Goal: Task Accomplishment & Management: Use online tool/utility

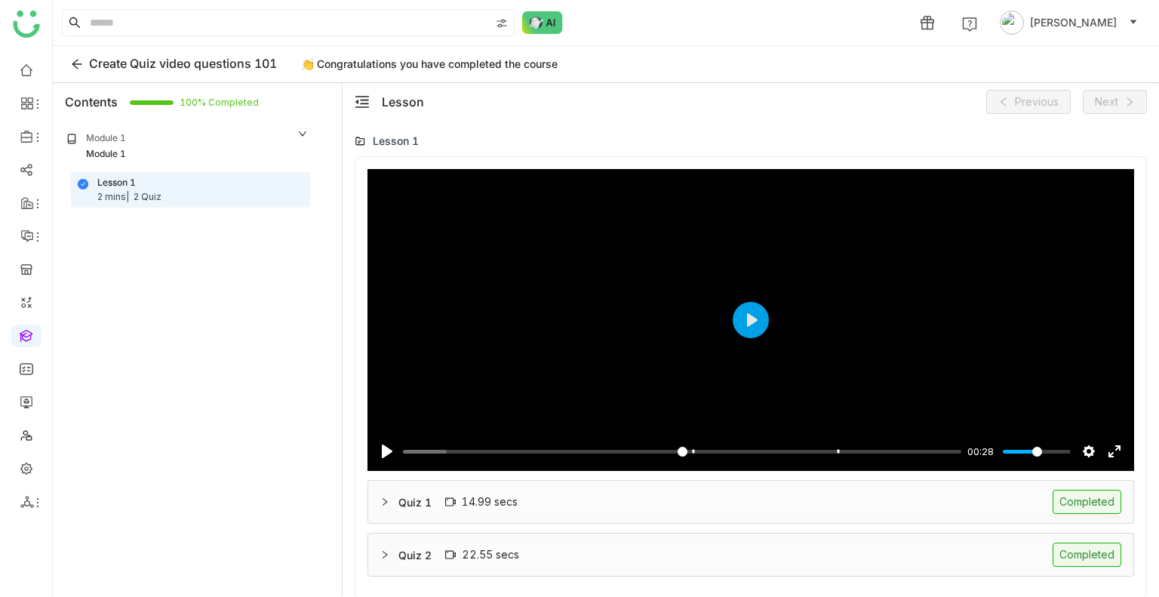
click at [818, 494] on div "Quiz 1 14.99 secs Completed" at bounding box center [759, 502] width 723 height 24
click at [204, 63] on span "Create Quiz video questions 101" at bounding box center [183, 63] width 188 height 15
drag, startPoint x: 277, startPoint y: 62, endPoint x: 127, endPoint y: 63, distance: 149.3
click at [127, 63] on span "Create Quiz video questions 101" at bounding box center [183, 63] width 188 height 15
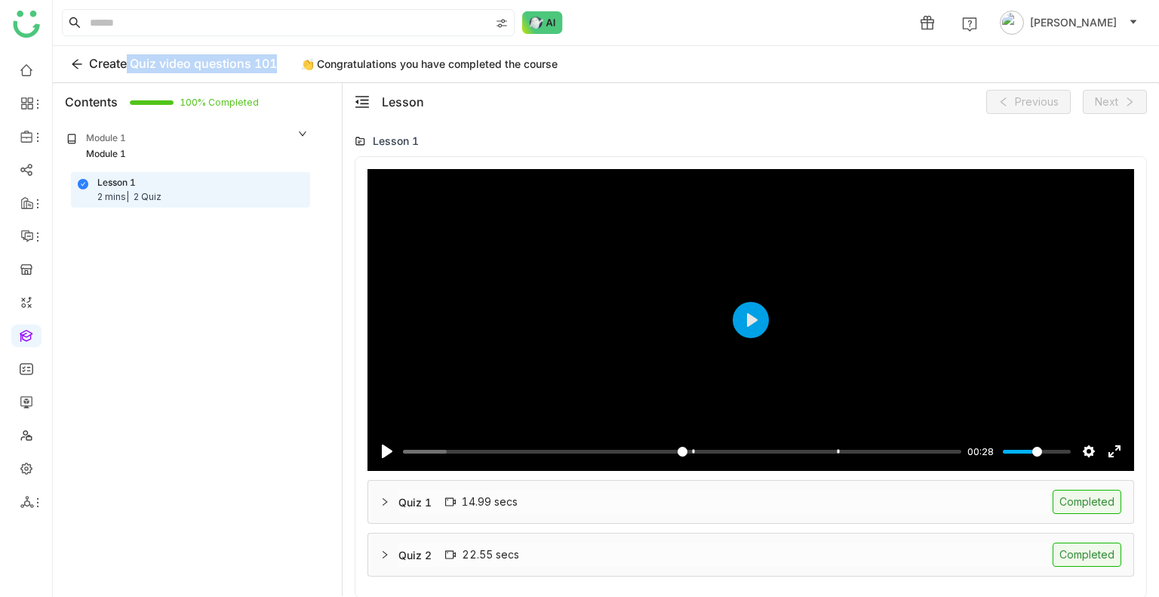
copy span "Quiz video questions 101"
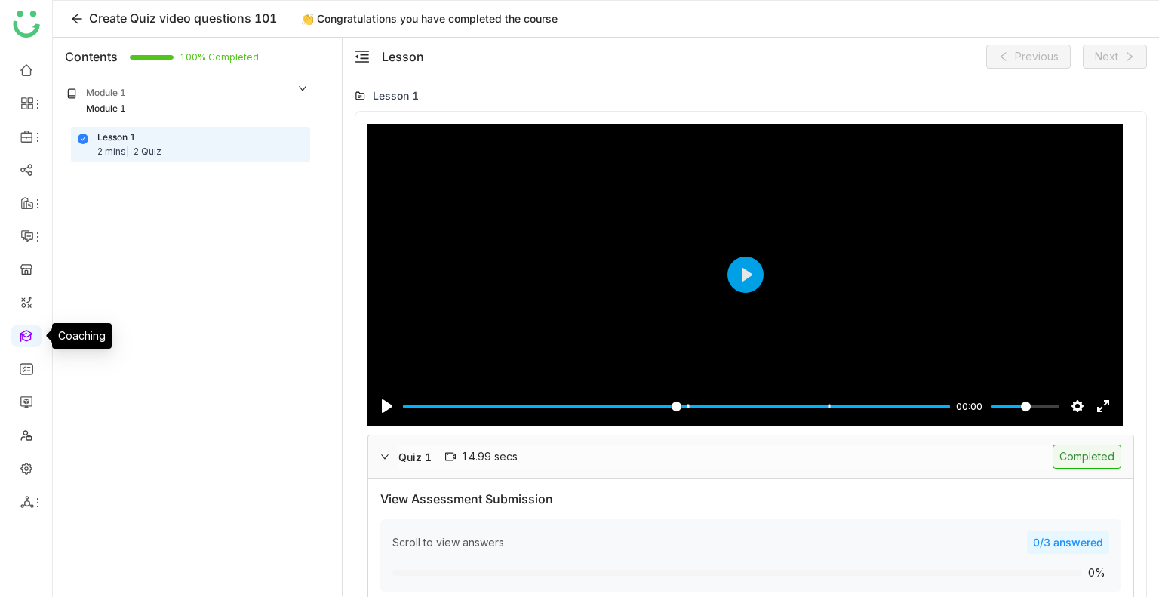
click at [20, 331] on link at bounding box center [27, 334] width 14 height 13
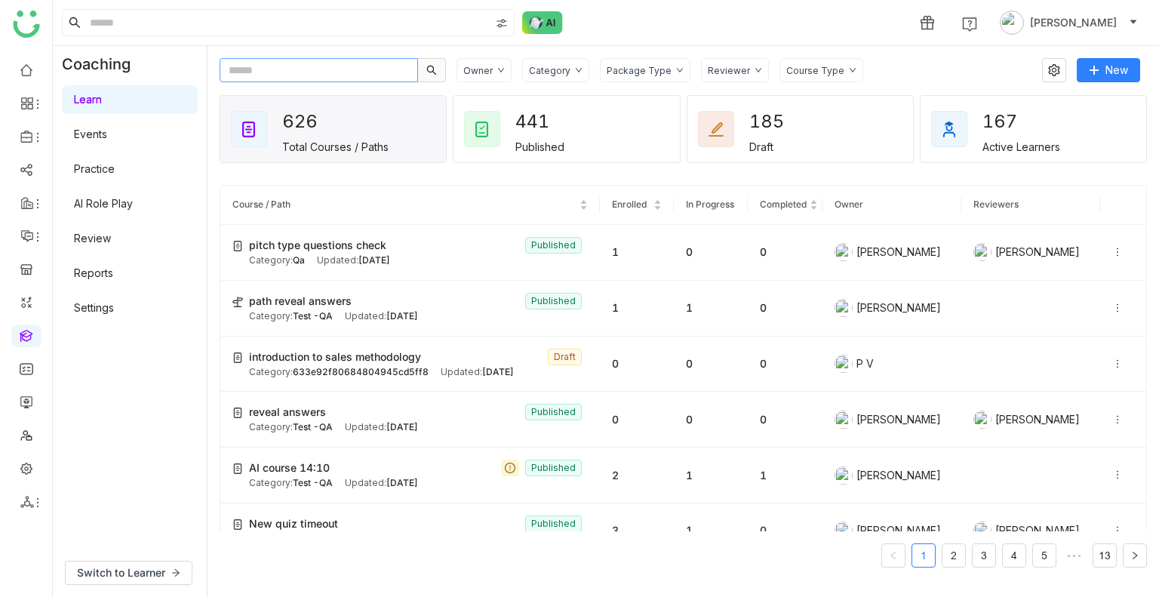
paste input "**********"
click at [287, 78] on input "text" at bounding box center [318, 70] width 198 height 24
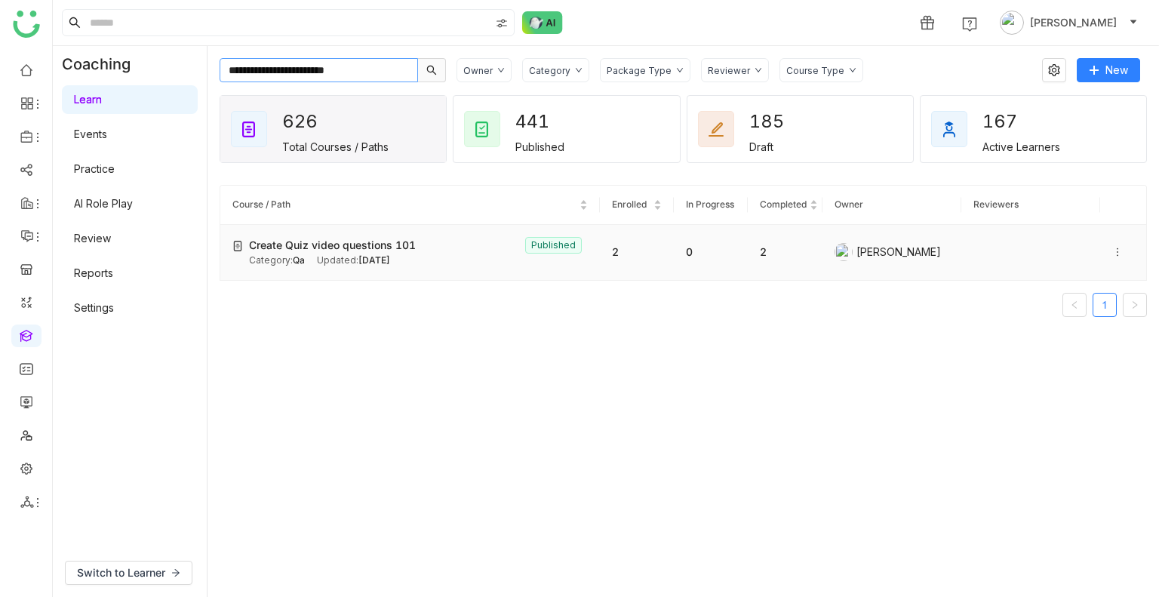
type input "**********"
click at [375, 259] on span "Aug 12, 2025" at bounding box center [374, 259] width 32 height 11
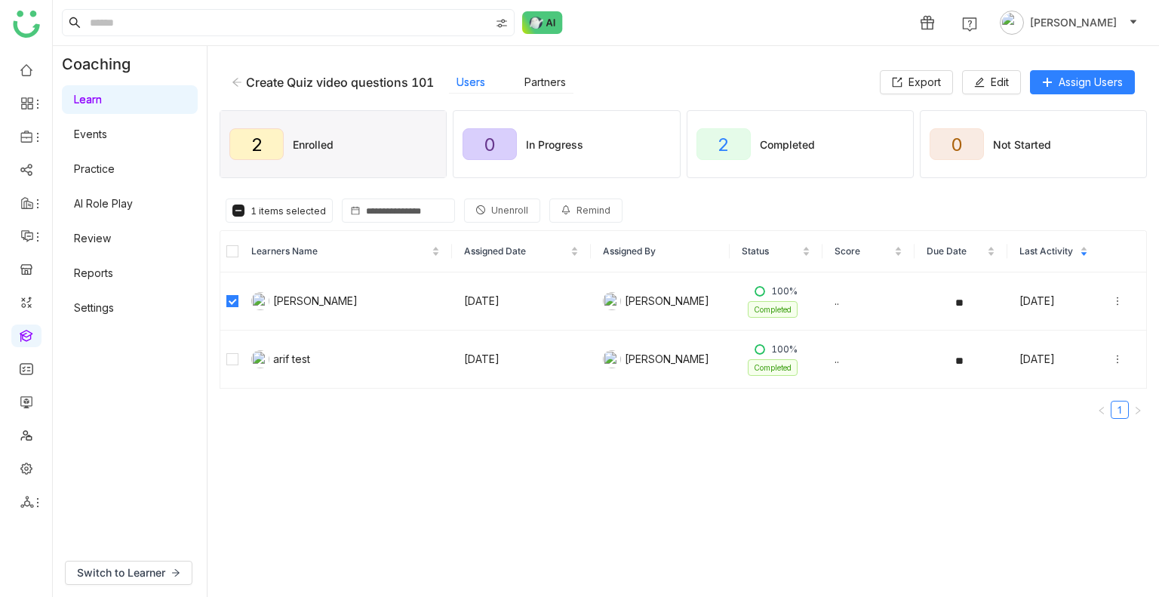
click at [502, 210] on span "Unenroll" at bounding box center [509, 211] width 37 height 14
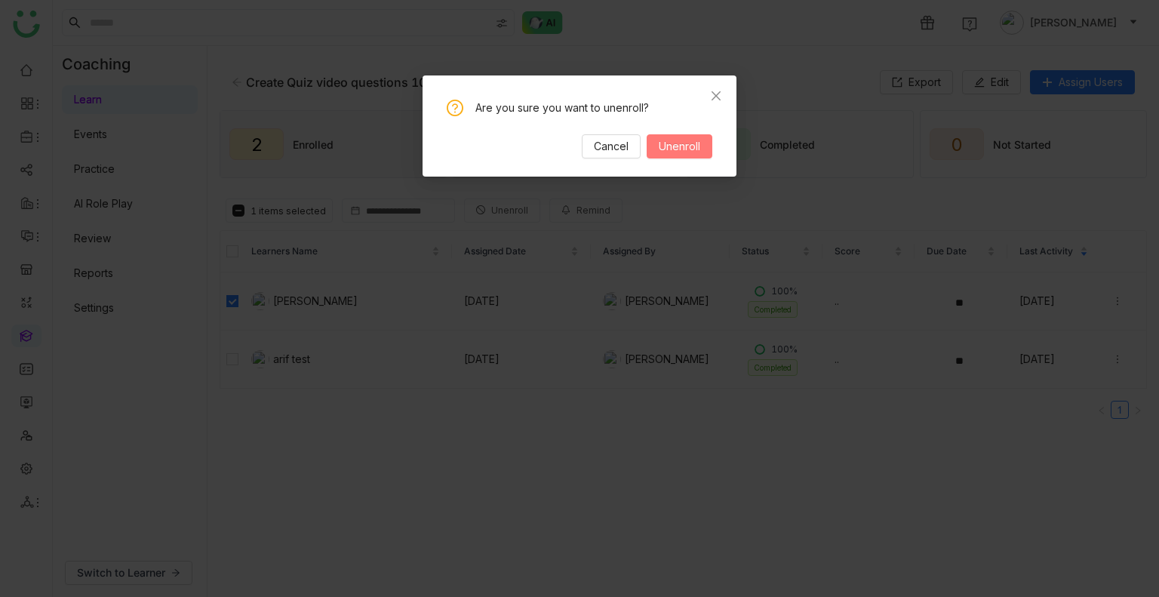
click at [699, 153] on span "Unenroll" at bounding box center [678, 146] width 41 height 17
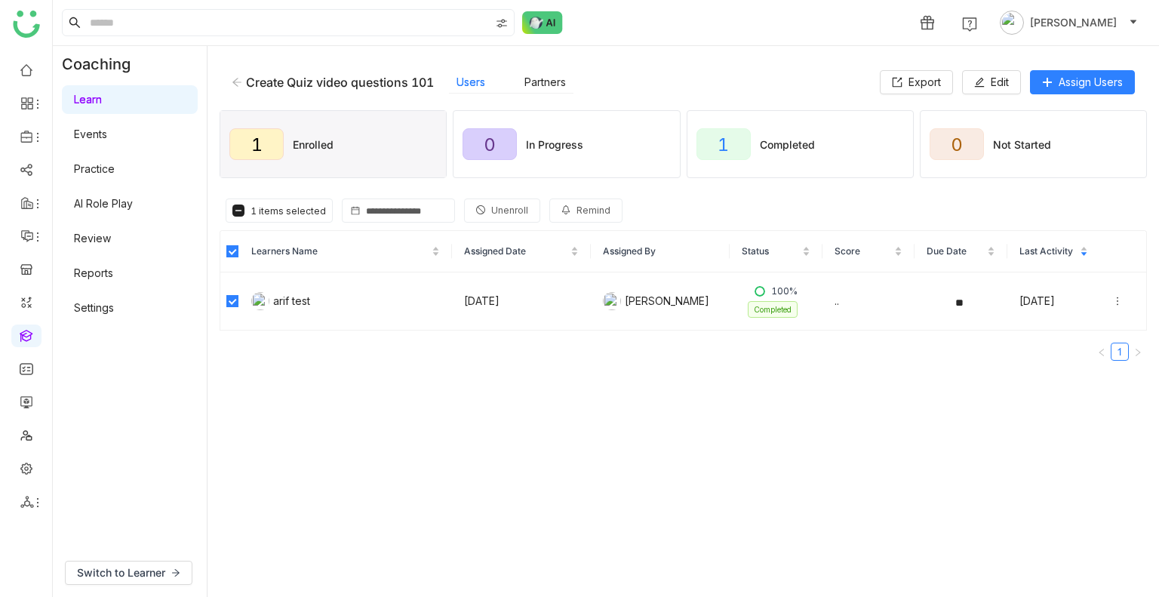
drag, startPoint x: 505, startPoint y: 224, endPoint x: 498, endPoint y: 215, distance: 11.3
click at [498, 215] on div "Learner Stats 1 items selected Unenroll Remind" at bounding box center [682, 210] width 927 height 39
click at [498, 215] on span "Unenroll" at bounding box center [509, 211] width 37 height 14
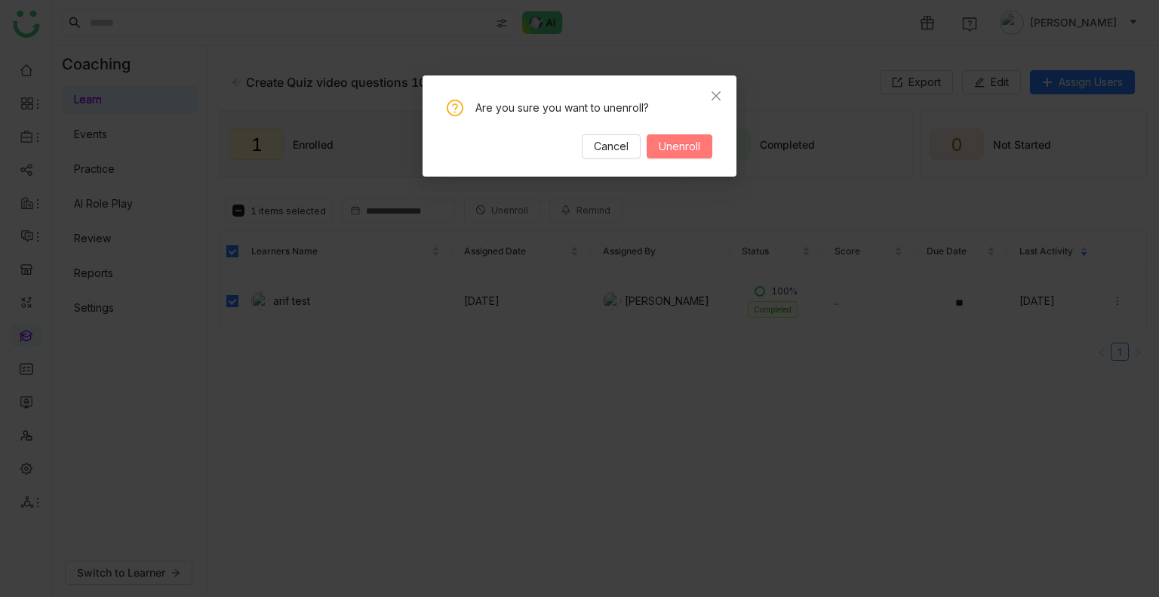
click at [686, 135] on button "Unenroll" at bounding box center [679, 146] width 66 height 24
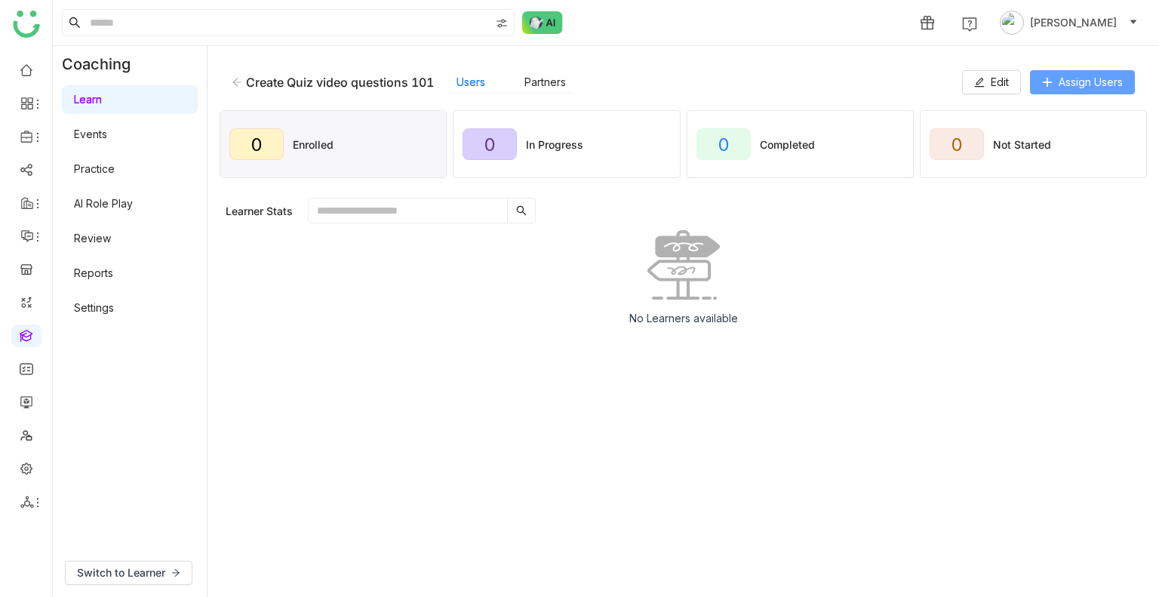
click at [1073, 79] on span "Assign Users" at bounding box center [1090, 82] width 64 height 17
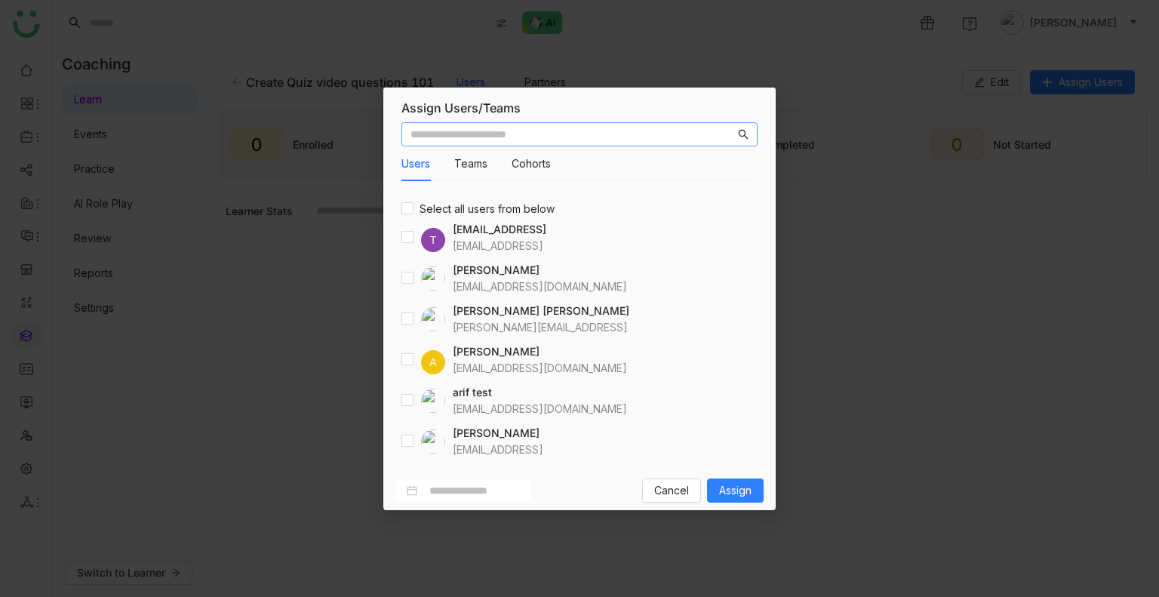
click at [480, 138] on input "text" at bounding box center [572, 134] width 324 height 17
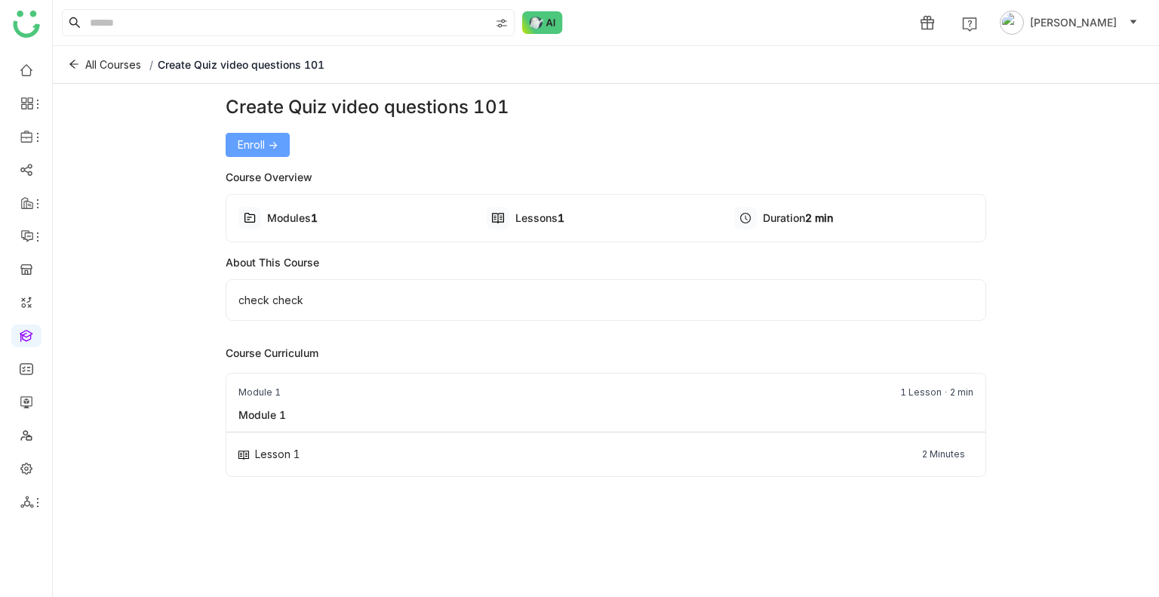
click at [247, 146] on span "Enroll ->" at bounding box center [258, 145] width 40 height 17
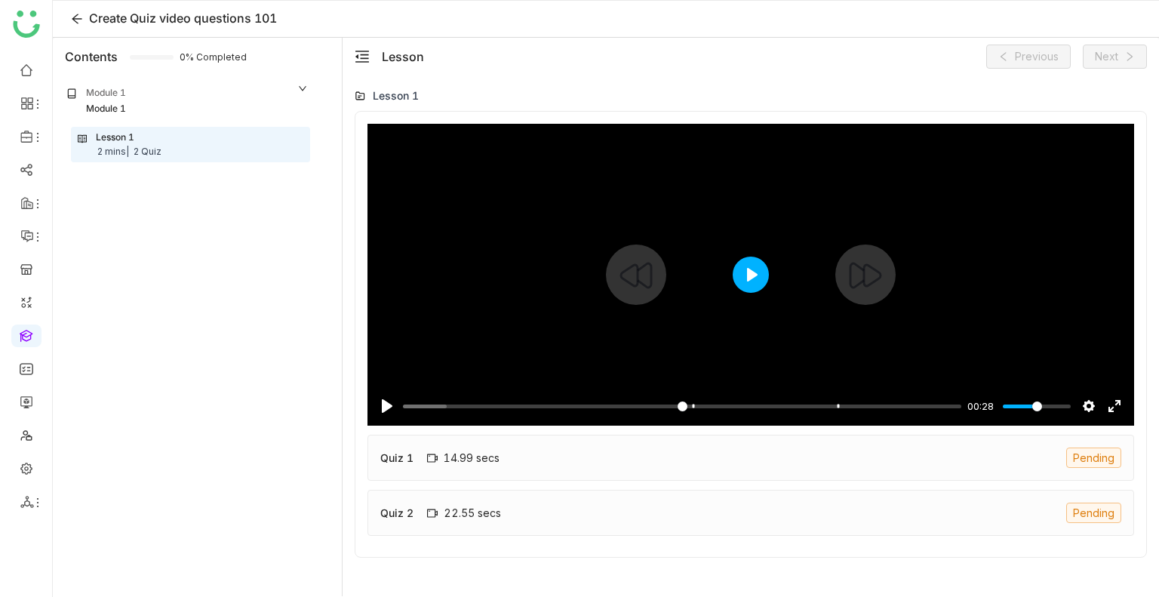
click at [753, 269] on button "Play" at bounding box center [750, 274] width 36 height 36
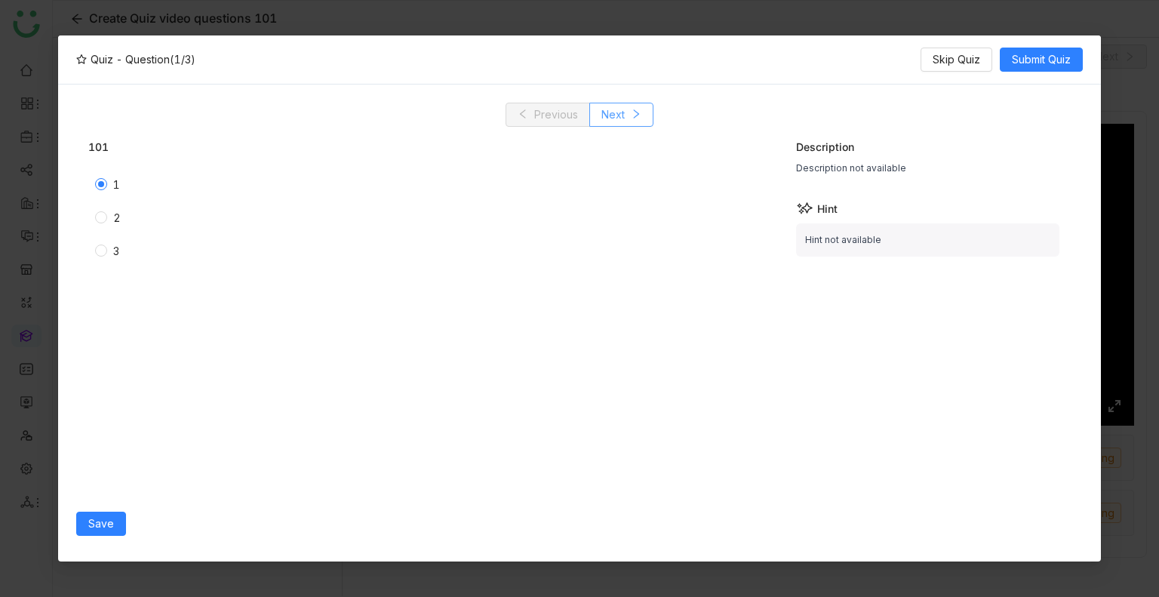
drag, startPoint x: 609, startPoint y: 115, endPoint x: 77, endPoint y: 437, distance: 622.7
click at [77, 437] on div "Previous Next 101 1 2 3 Description Description not available Hint Hint not ava…" at bounding box center [579, 323] width 1006 height 441
click at [106, 521] on span "Save" at bounding box center [101, 523] width 26 height 17
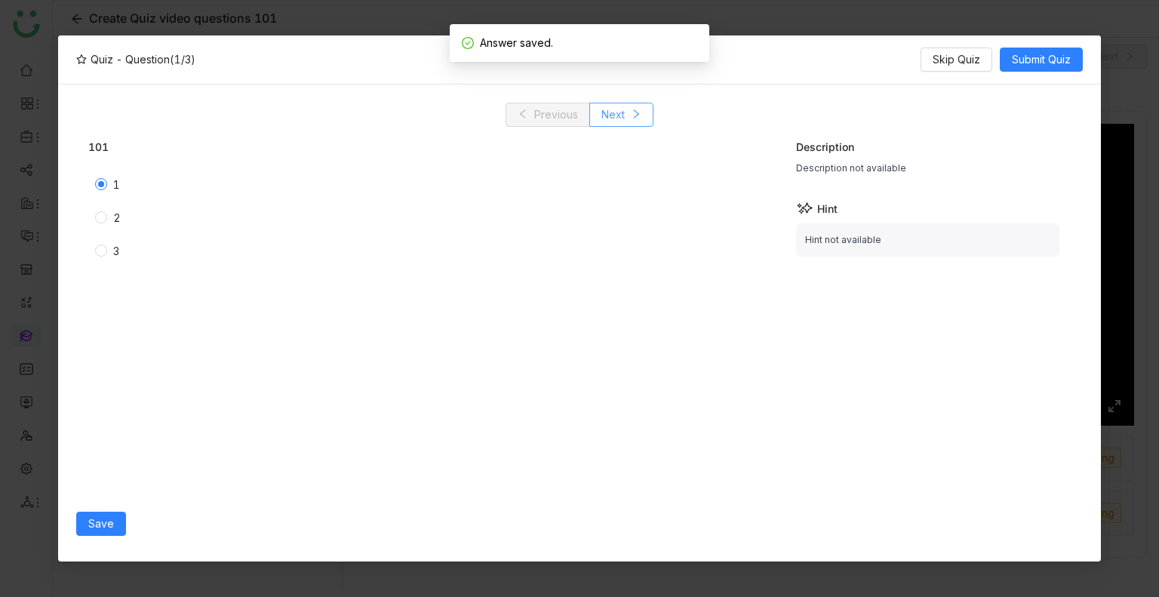
click at [628, 118] on button "Next" at bounding box center [621, 115] width 64 height 24
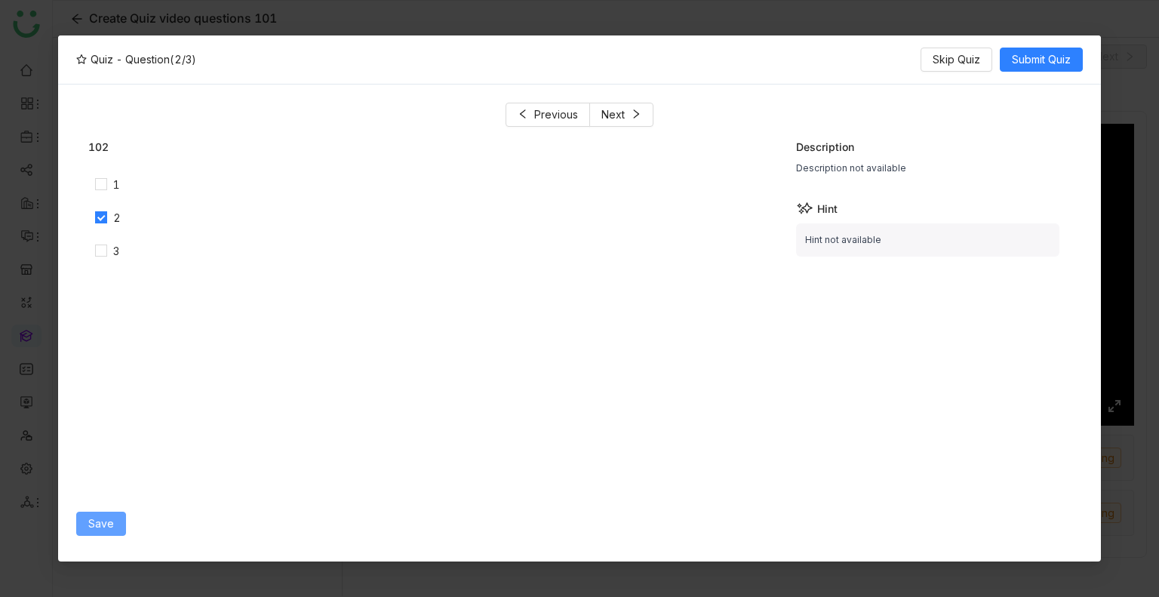
click at [87, 512] on button "Save" at bounding box center [101, 523] width 50 height 24
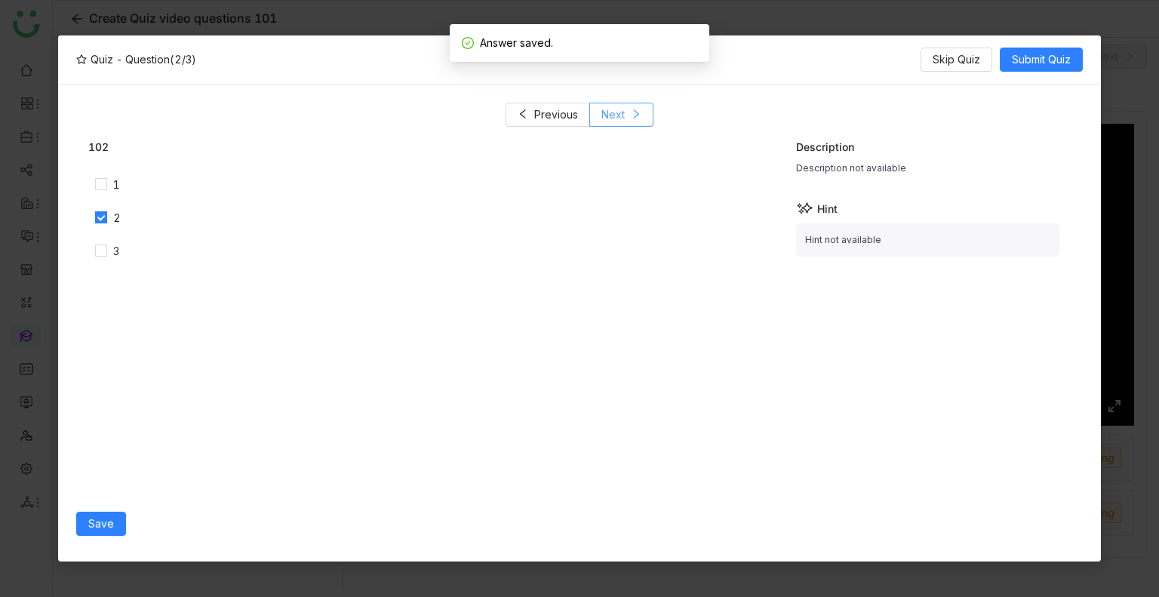
click at [615, 119] on span "Next" at bounding box center [612, 114] width 23 height 17
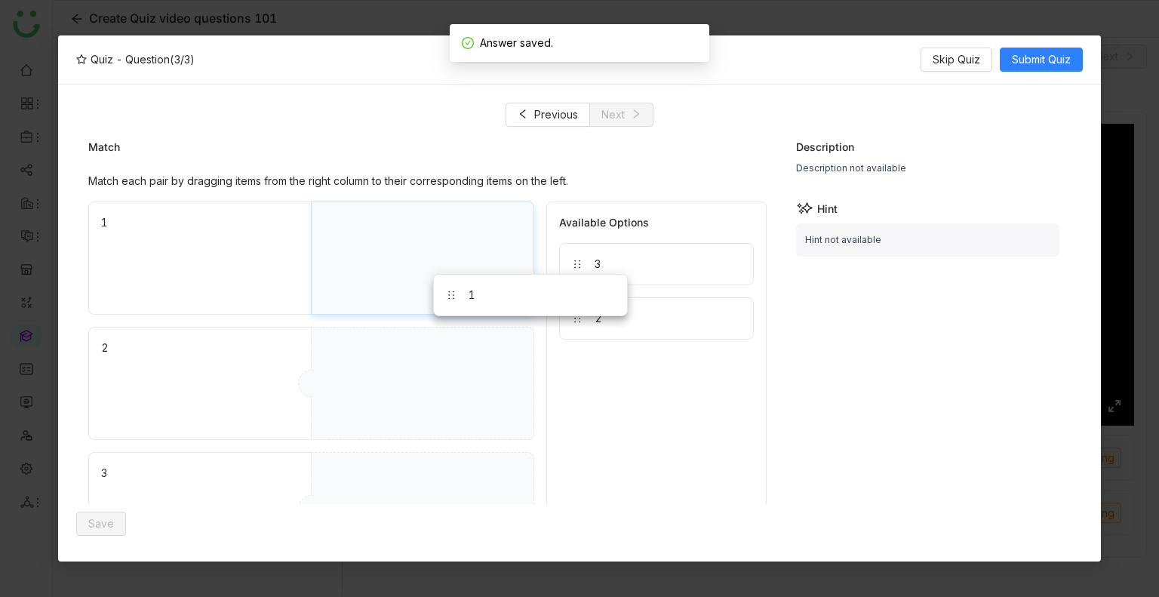
drag, startPoint x: 622, startPoint y: 322, endPoint x: 434, endPoint y: 268, distance: 195.5
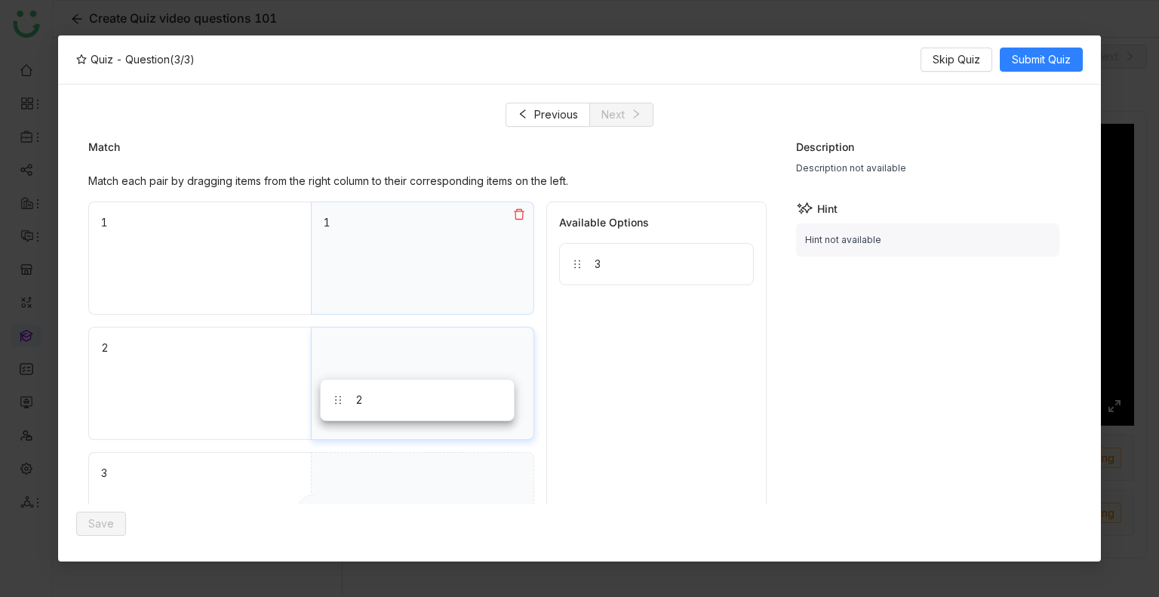
drag, startPoint x: 631, startPoint y: 309, endPoint x: 296, endPoint y: 425, distance: 354.2
drag, startPoint x: 603, startPoint y: 272, endPoint x: 362, endPoint y: 444, distance: 296.8
drag, startPoint x: 644, startPoint y: 278, endPoint x: 420, endPoint y: 499, distance: 315.2
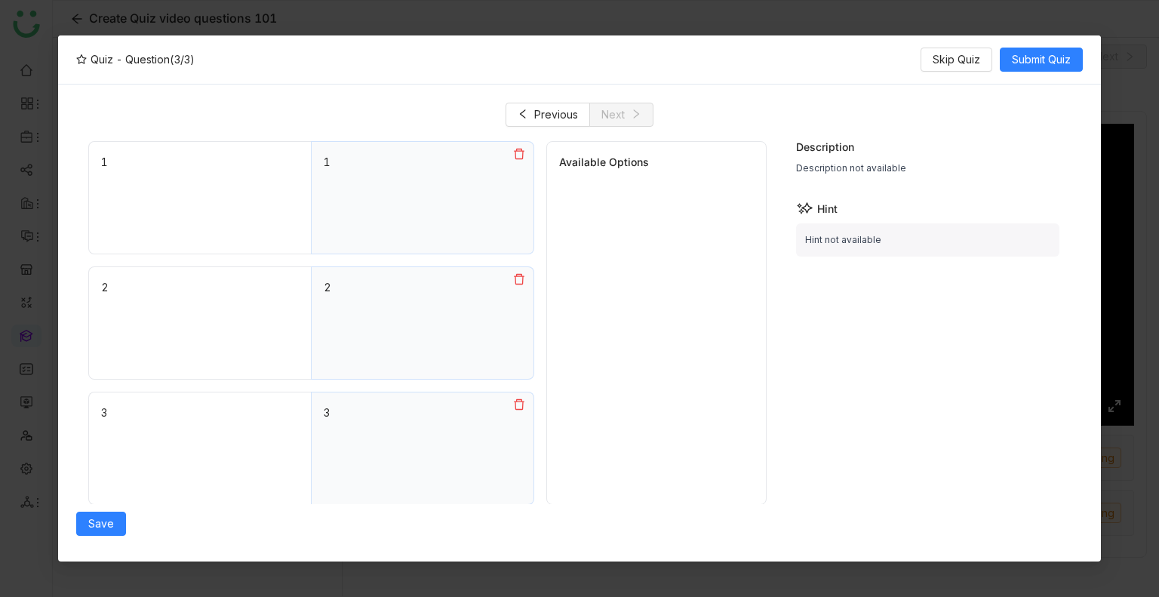
scroll to position [60, 0]
click at [92, 523] on span "Save" at bounding box center [101, 523] width 26 height 17
click at [1035, 57] on span "Submit Quiz" at bounding box center [1040, 59] width 59 height 17
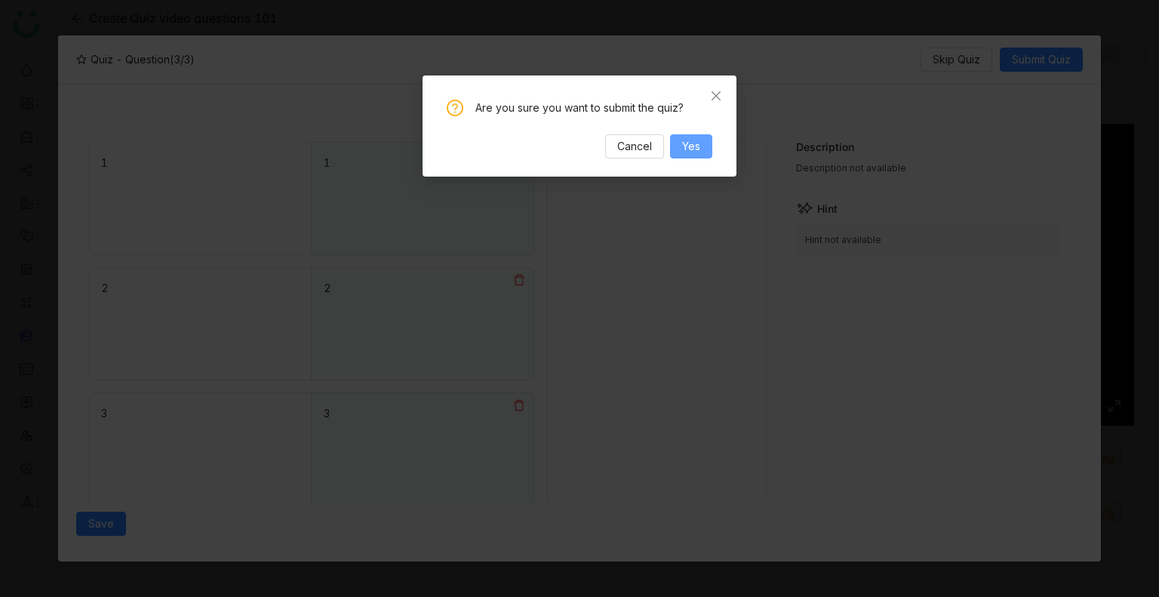
click at [672, 151] on button "Yes" at bounding box center [691, 146] width 42 height 24
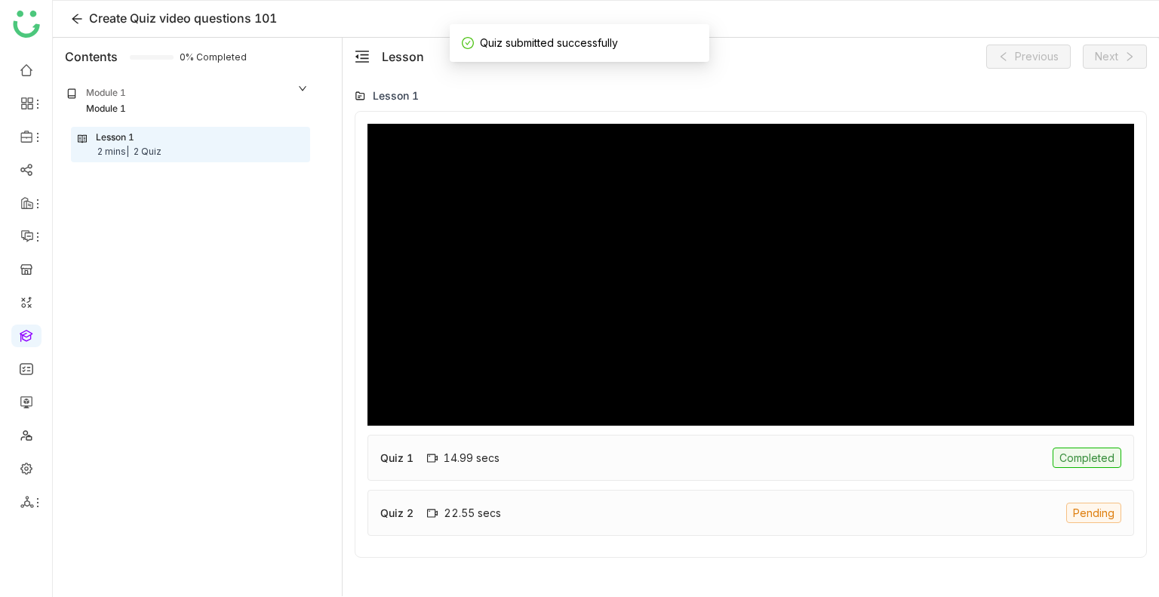
click at [527, 490] on div "Quiz 2 22.55 secs Pending" at bounding box center [750, 513] width 766 height 46
click at [516, 515] on div "Quiz 2 22.55 secs Pending" at bounding box center [750, 513] width 766 height 46
click at [448, 508] on div "22.55 secs" at bounding box center [464, 512] width 74 height 13
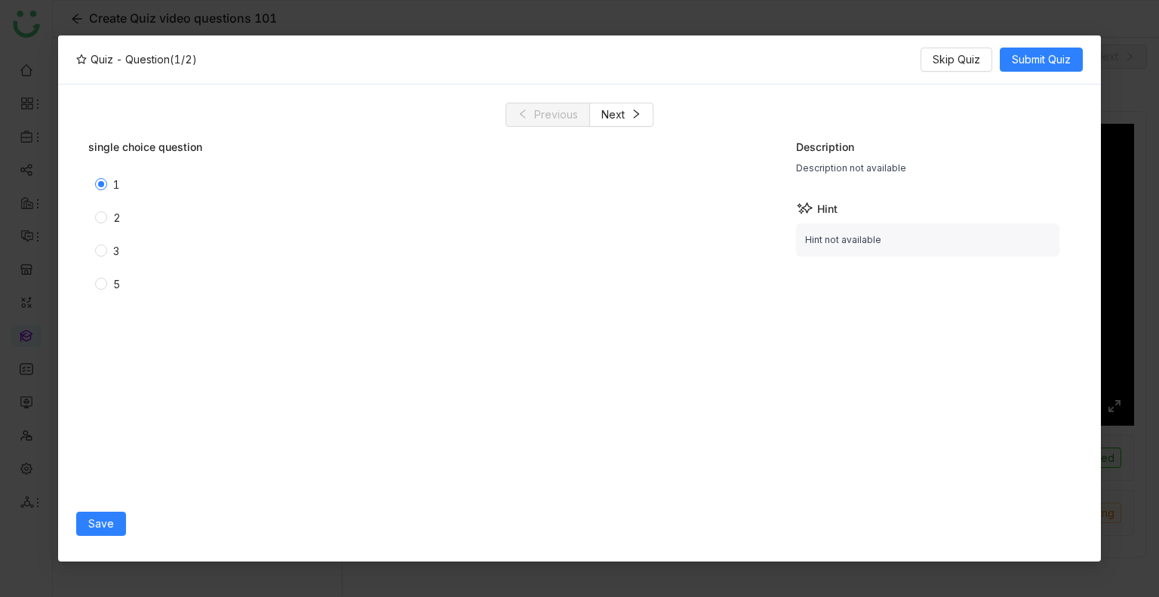
click at [116, 510] on div "Save" at bounding box center [428, 523] width 704 height 39
click at [111, 530] on span "Save" at bounding box center [101, 523] width 26 height 17
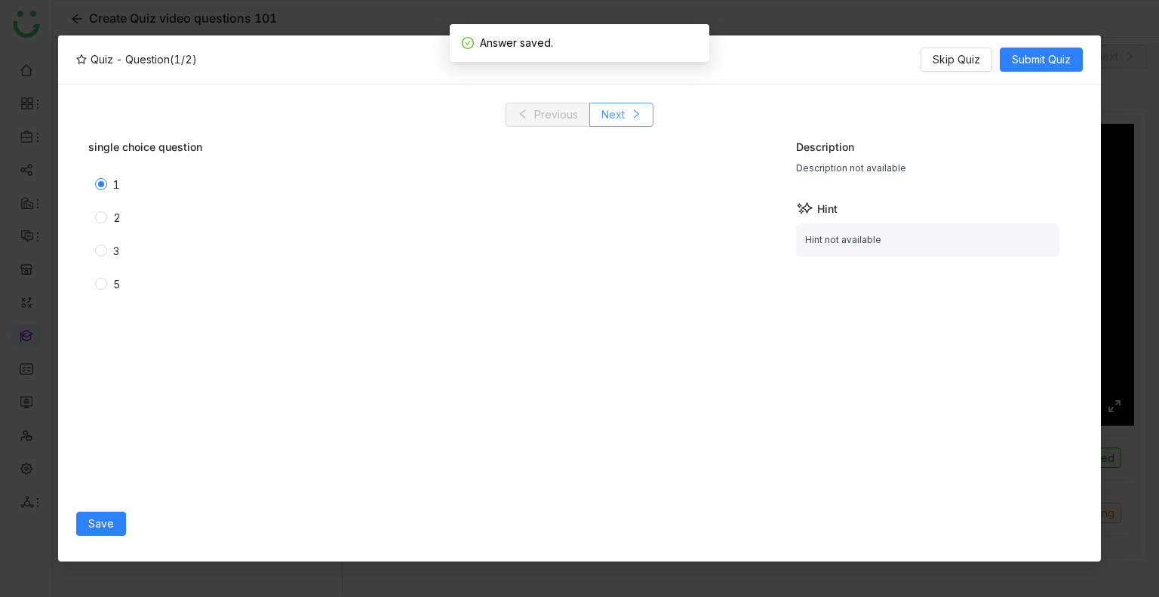
click at [609, 121] on span "Next" at bounding box center [612, 114] width 23 height 17
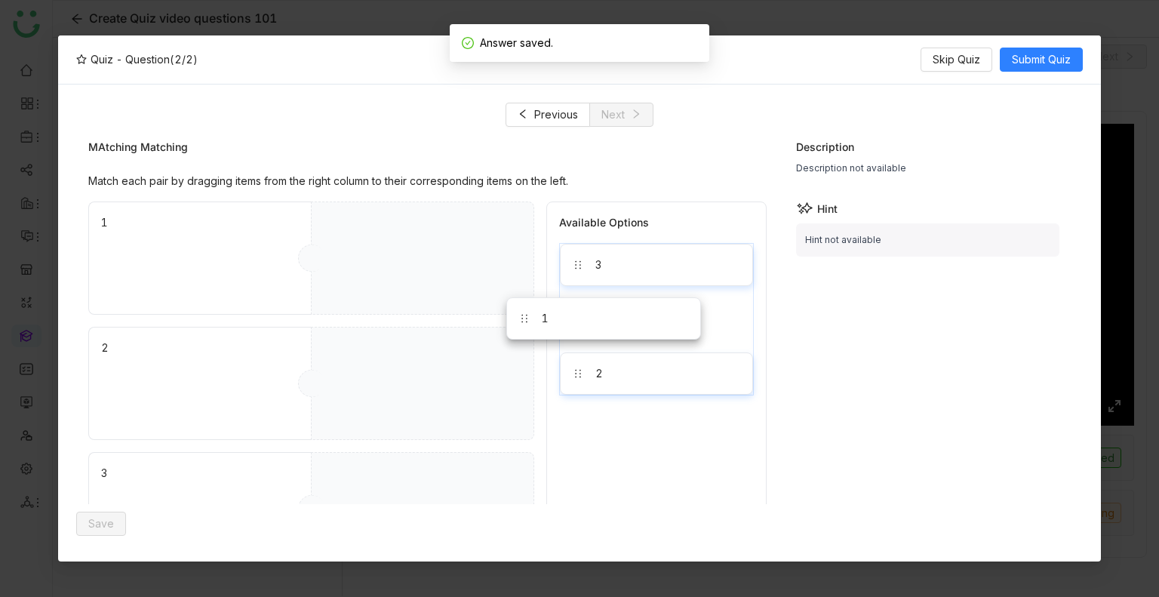
drag, startPoint x: 631, startPoint y: 312, endPoint x: 434, endPoint y: 298, distance: 196.6
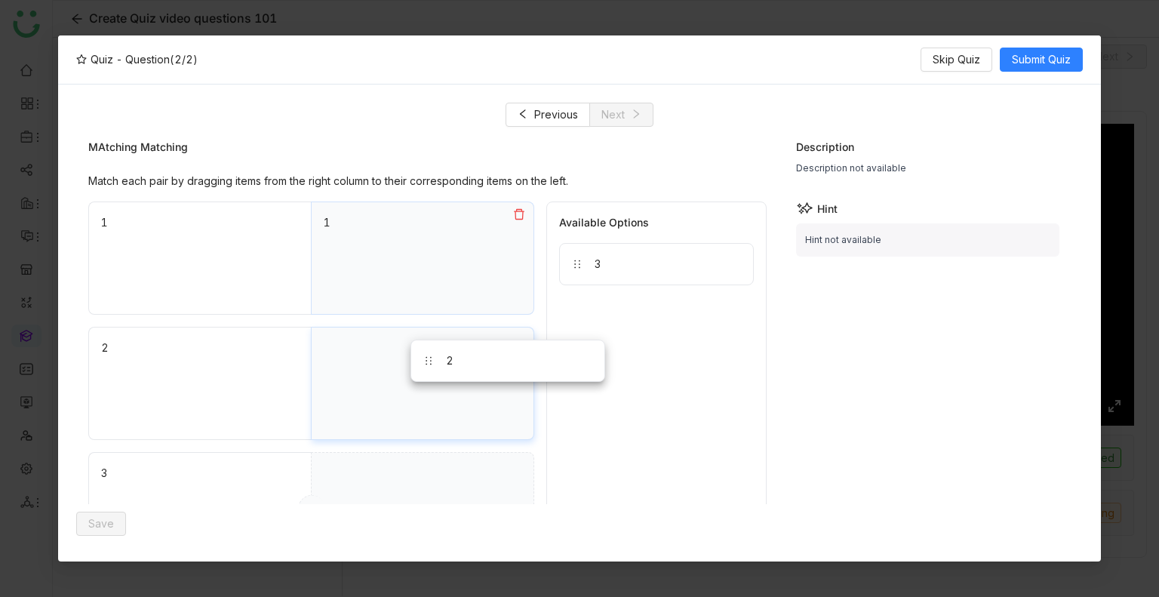
drag, startPoint x: 621, startPoint y: 318, endPoint x: 353, endPoint y: 391, distance: 277.4
drag, startPoint x: 606, startPoint y: 268, endPoint x: 259, endPoint y: 519, distance: 427.7
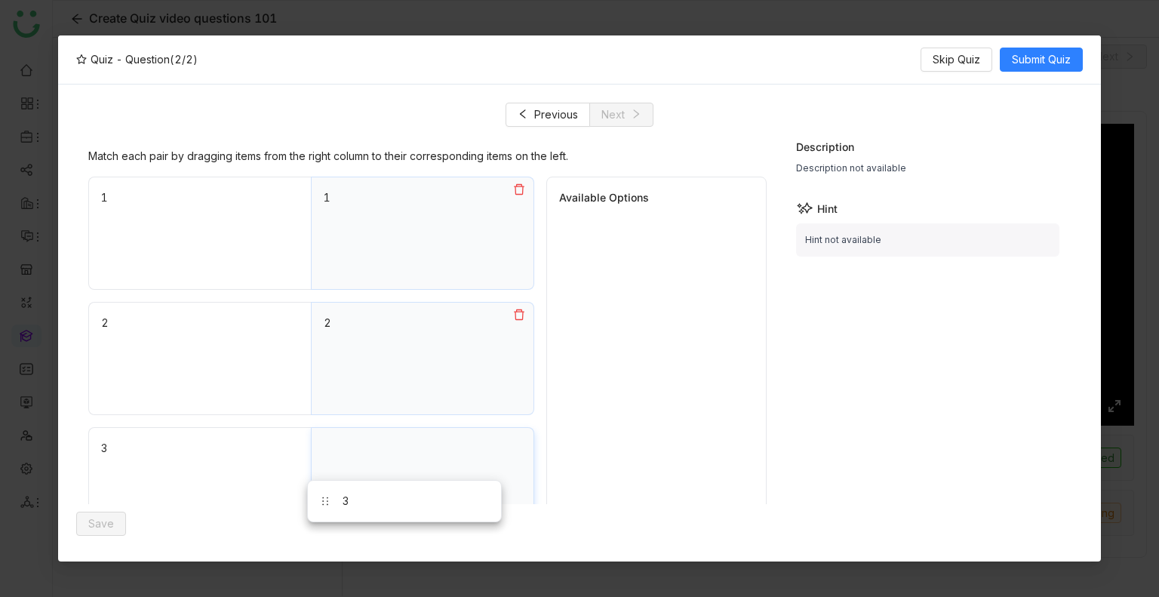
drag, startPoint x: 619, startPoint y: 266, endPoint x: 374, endPoint y: 496, distance: 335.1
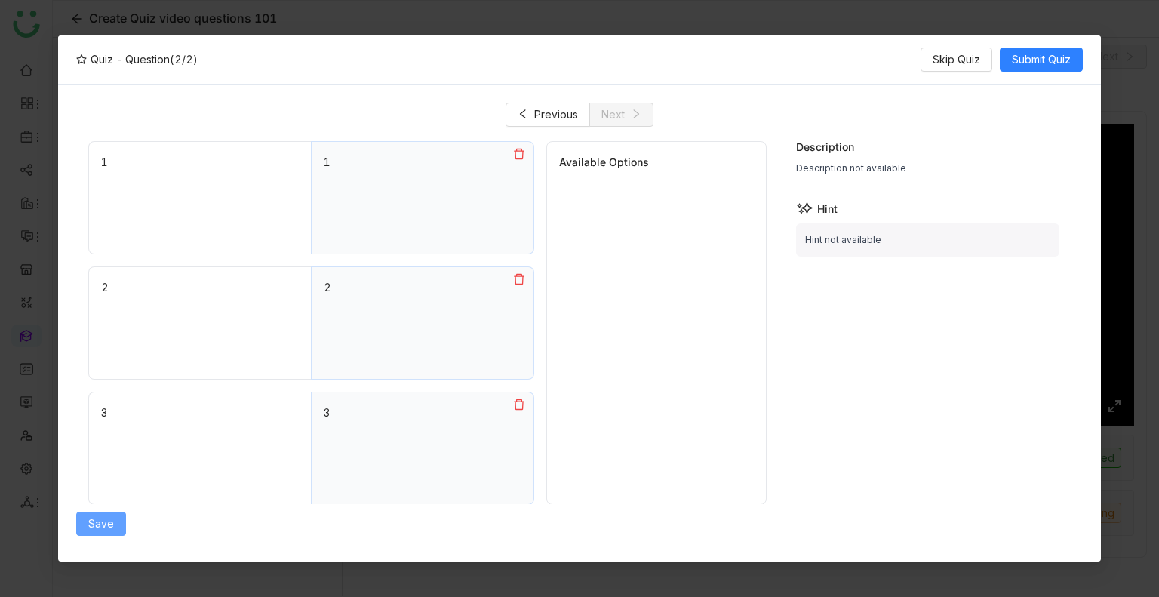
click at [100, 517] on span "Save" at bounding box center [101, 523] width 26 height 17
click at [1034, 64] on span "Submit Quiz" at bounding box center [1040, 59] width 59 height 17
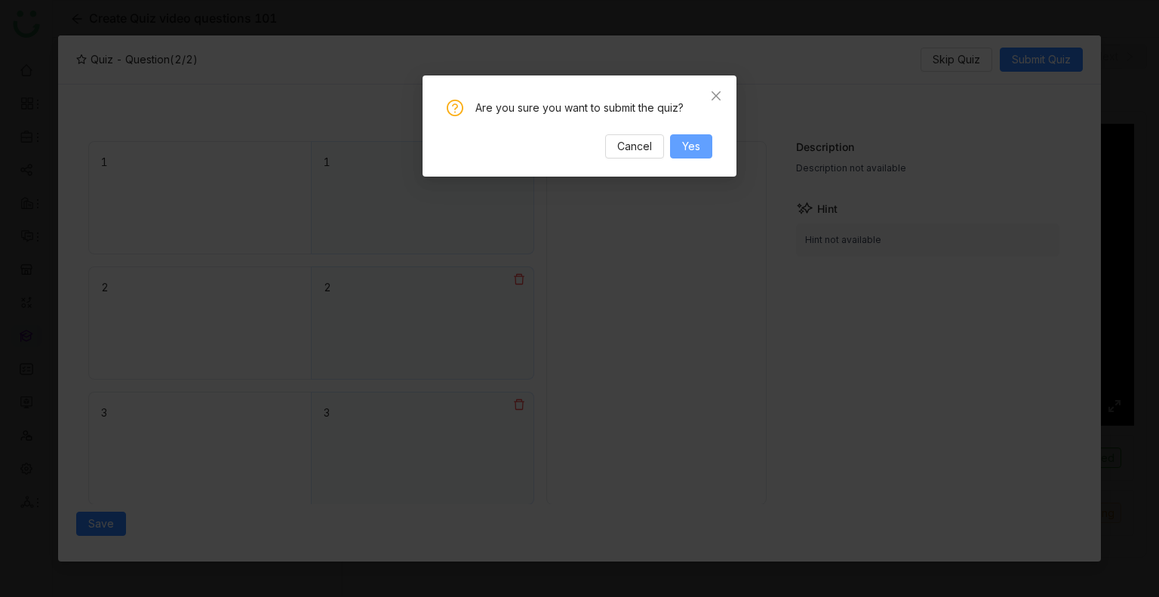
click at [706, 147] on button "Yes" at bounding box center [691, 146] width 42 height 24
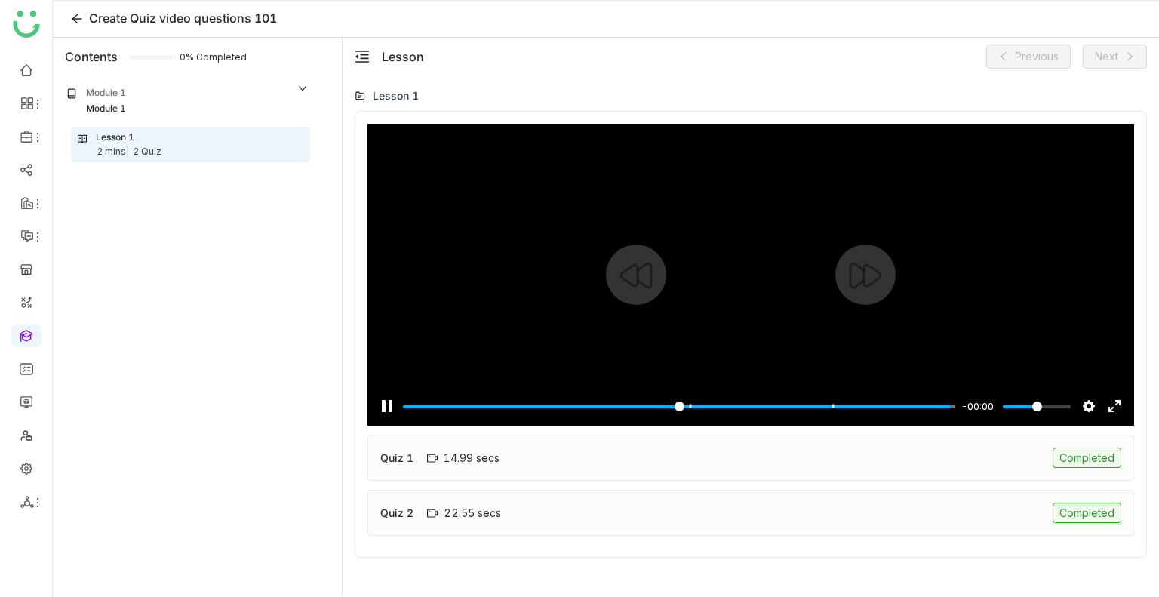
type input "***"
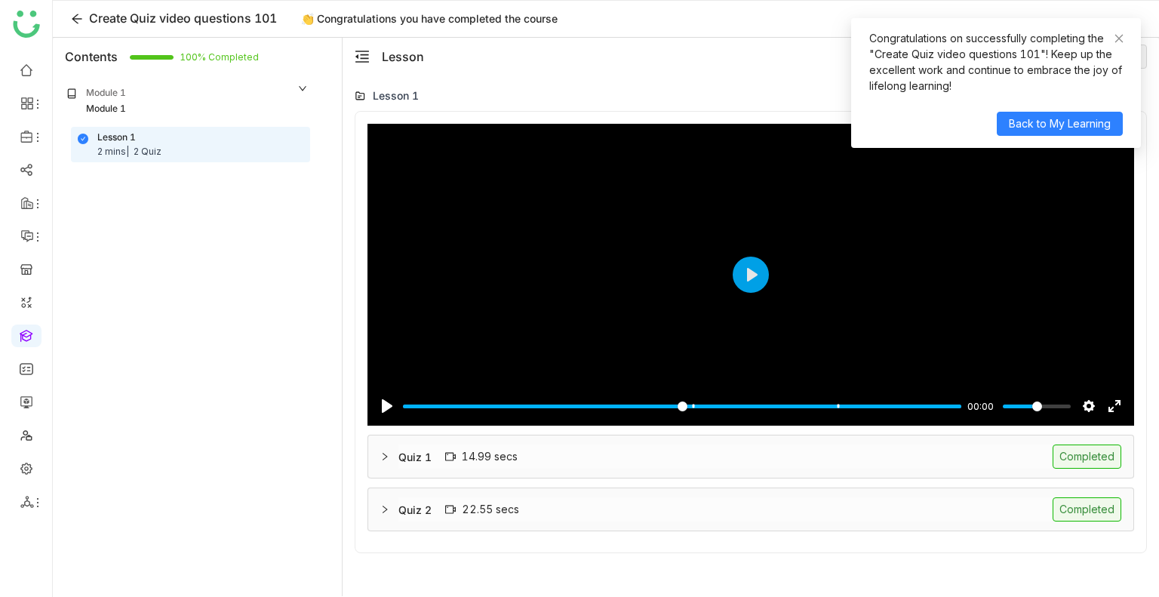
click at [1110, 41] on div "Congratulations on successfully completing the "Create Quiz video questions 101…" at bounding box center [995, 61] width 253 height 63
click at [1116, 36] on icon at bounding box center [1118, 38] width 11 height 11
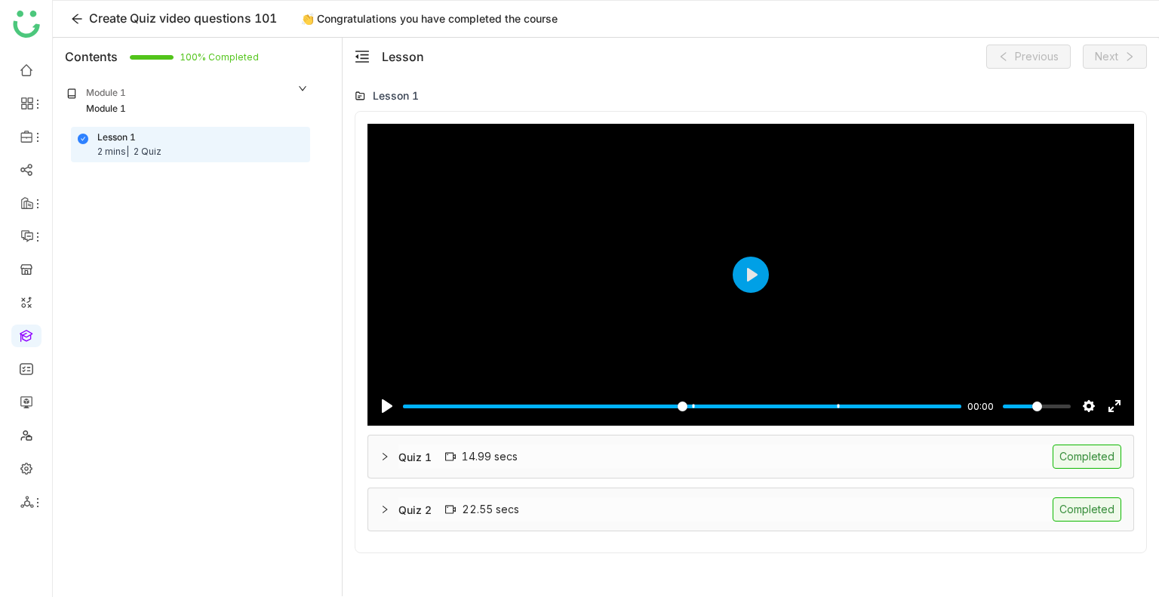
click at [639, 473] on div "Quiz 1 14.99 secs Completed" at bounding box center [750, 456] width 765 height 42
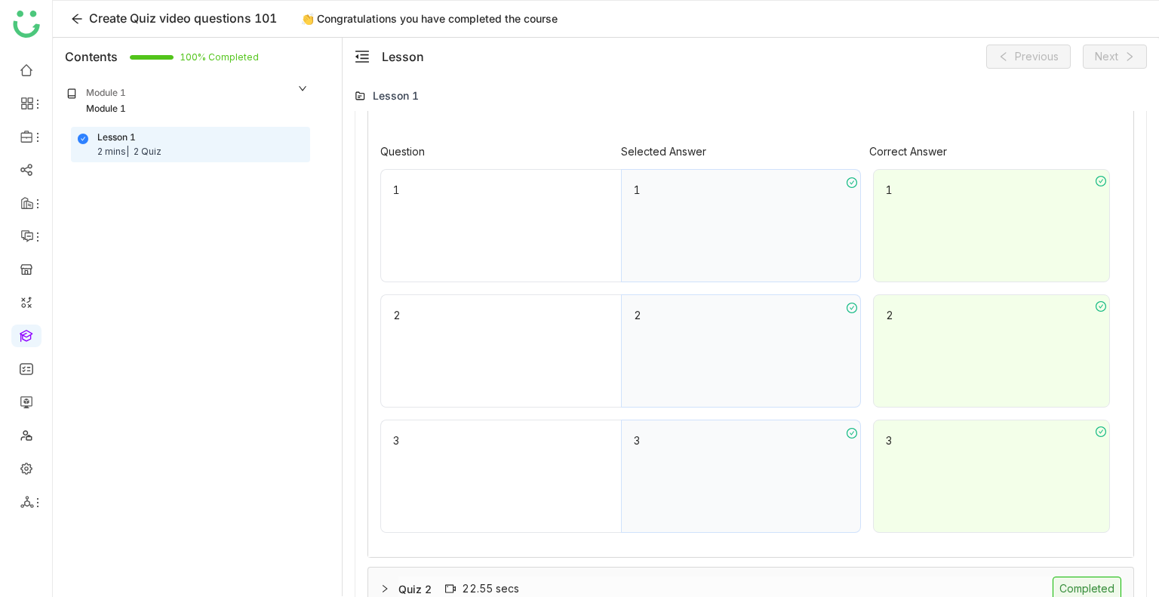
scroll to position [1192, 0]
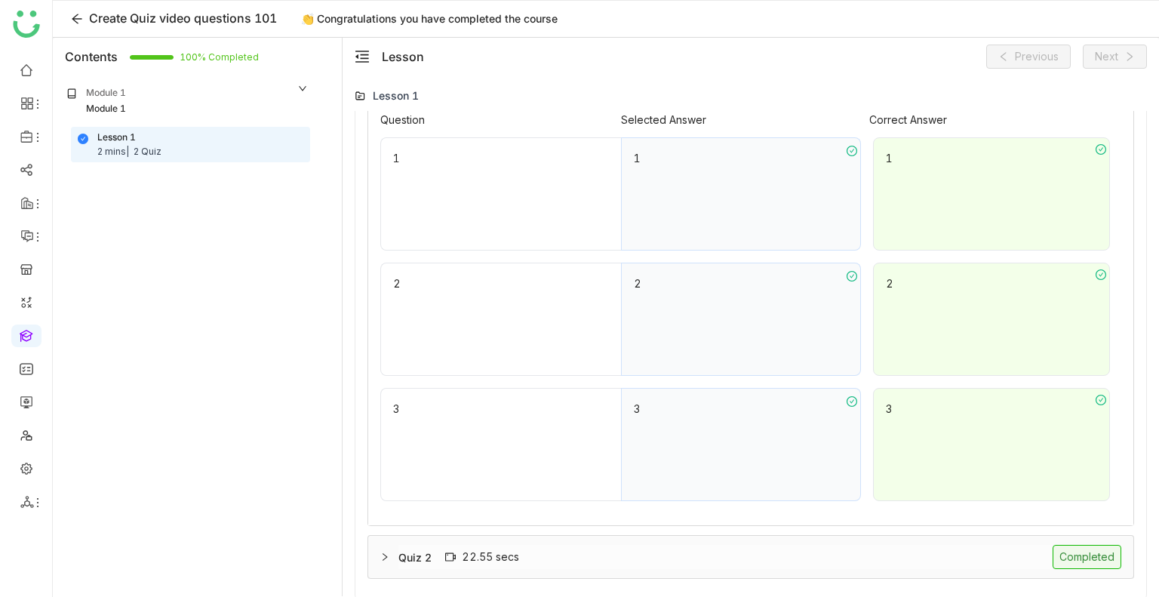
click at [533, 556] on div "Quiz 2 22.55 secs Completed" at bounding box center [759, 557] width 723 height 24
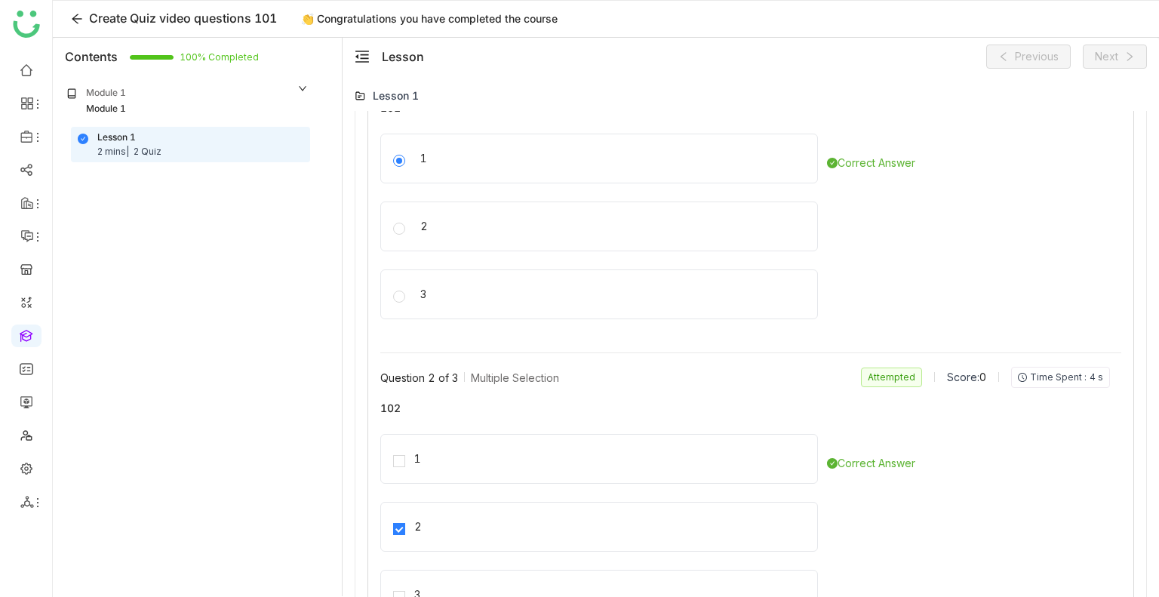
scroll to position [536, 0]
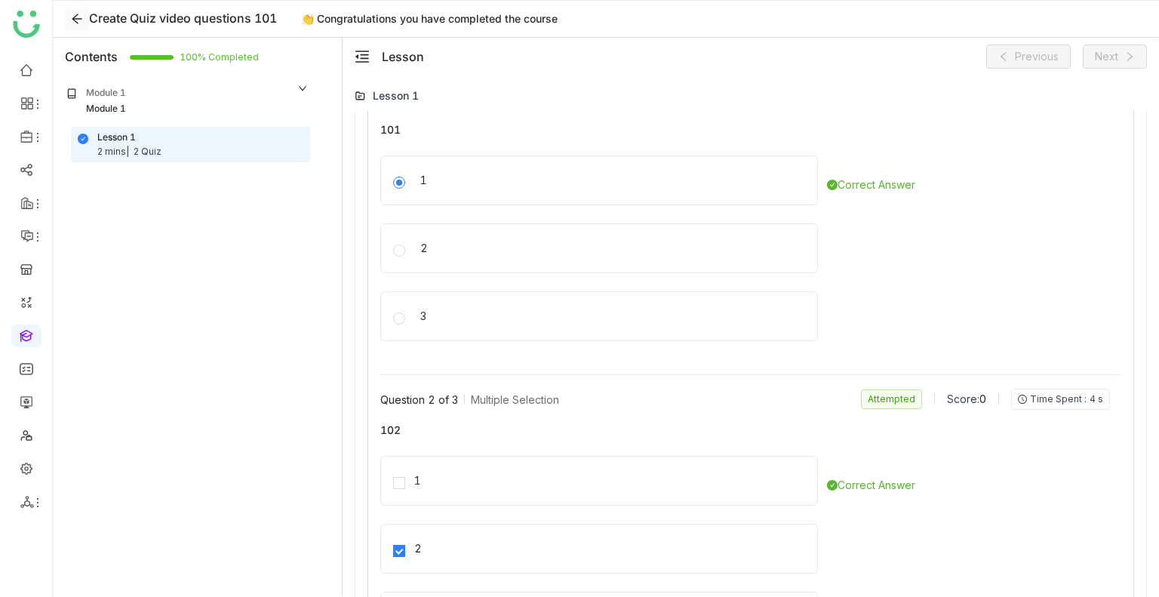
click at [73, 23] on icon at bounding box center [77, 19] width 12 height 12
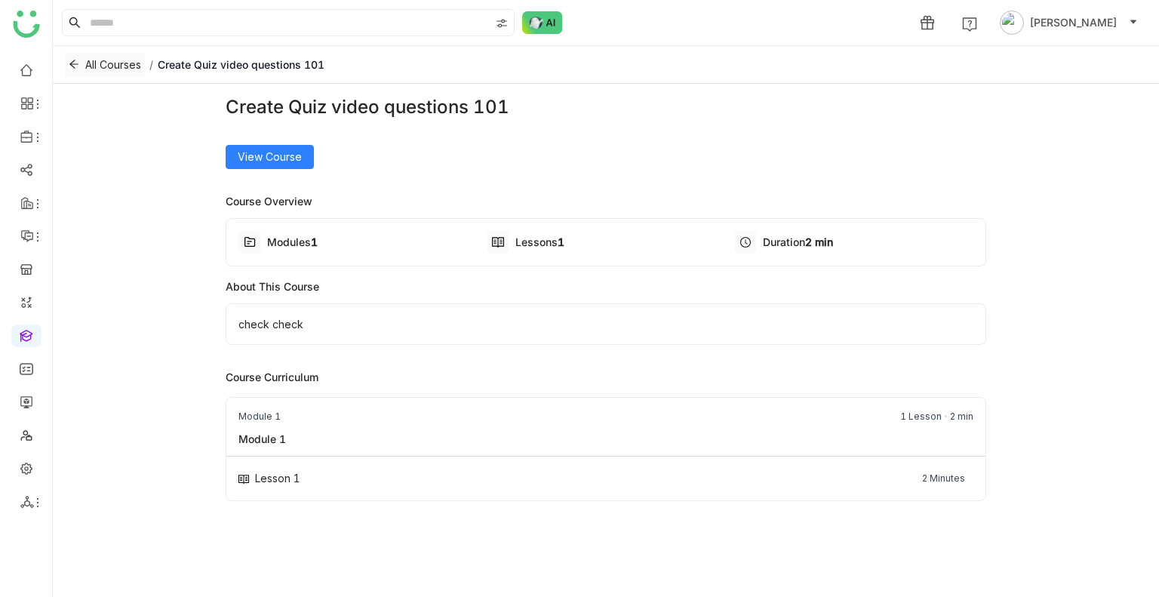
click at [107, 69] on span "All Courses" at bounding box center [113, 65] width 56 height 17
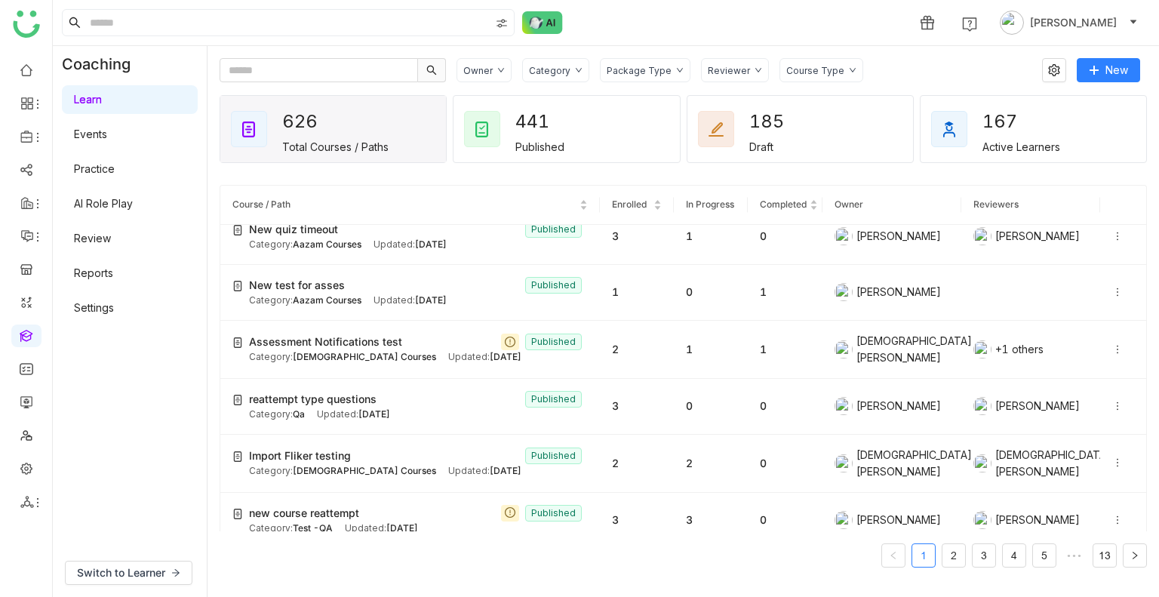
scroll to position [295, 0]
click at [556, 58] on div "Category" at bounding box center [555, 70] width 67 height 24
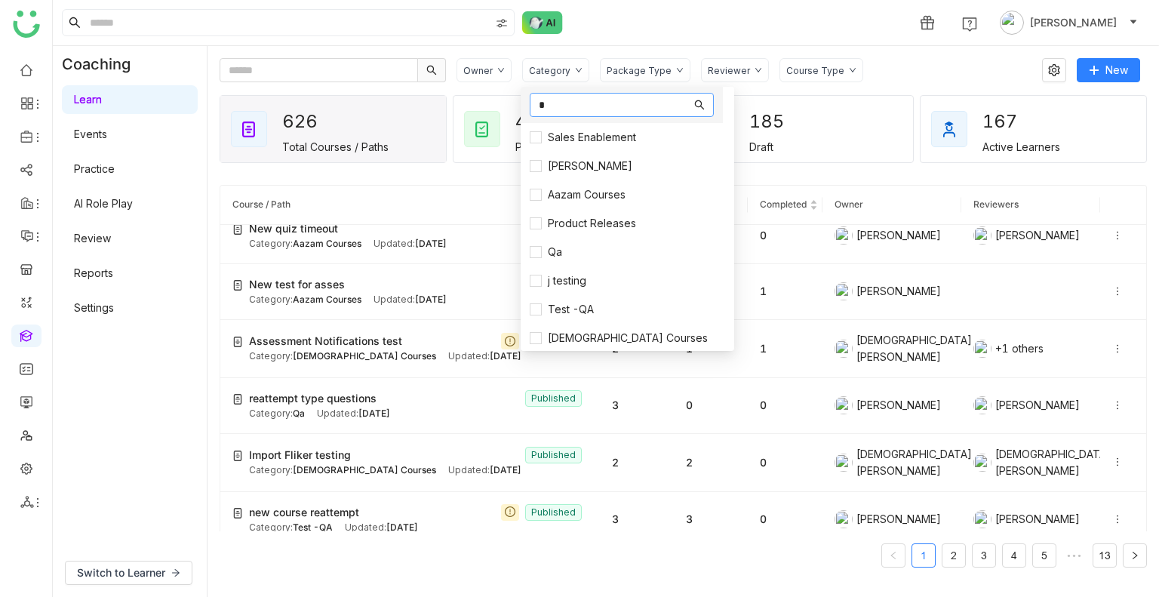
click at [555, 112] on input "*" at bounding box center [615, 105] width 152 height 17
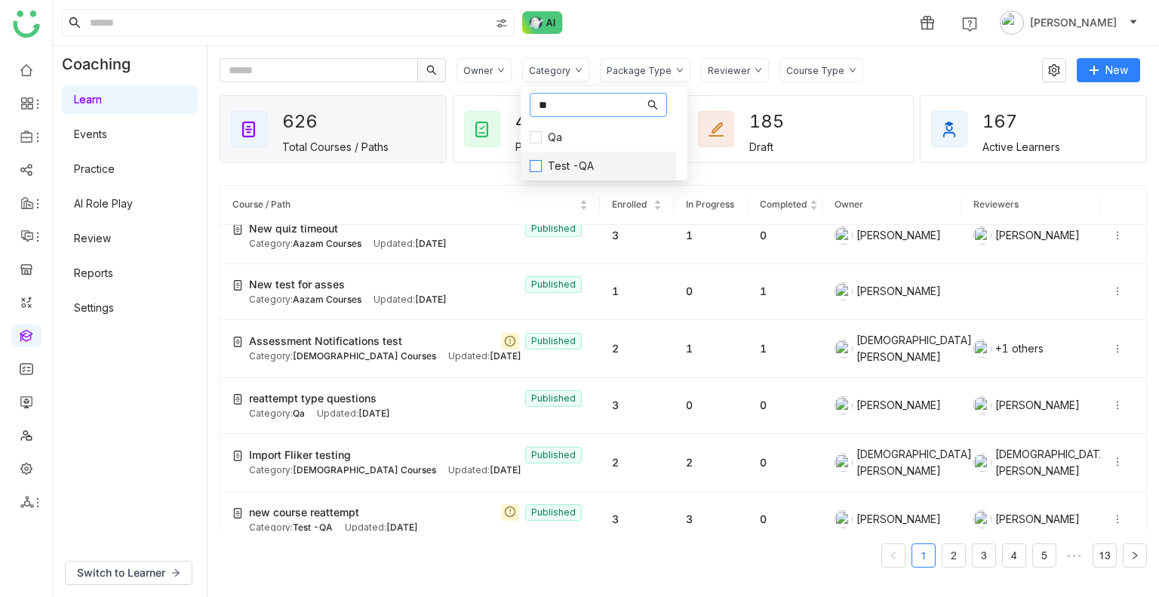
type input "**"
click at [550, 165] on span "Test -QA" at bounding box center [571, 166] width 58 height 17
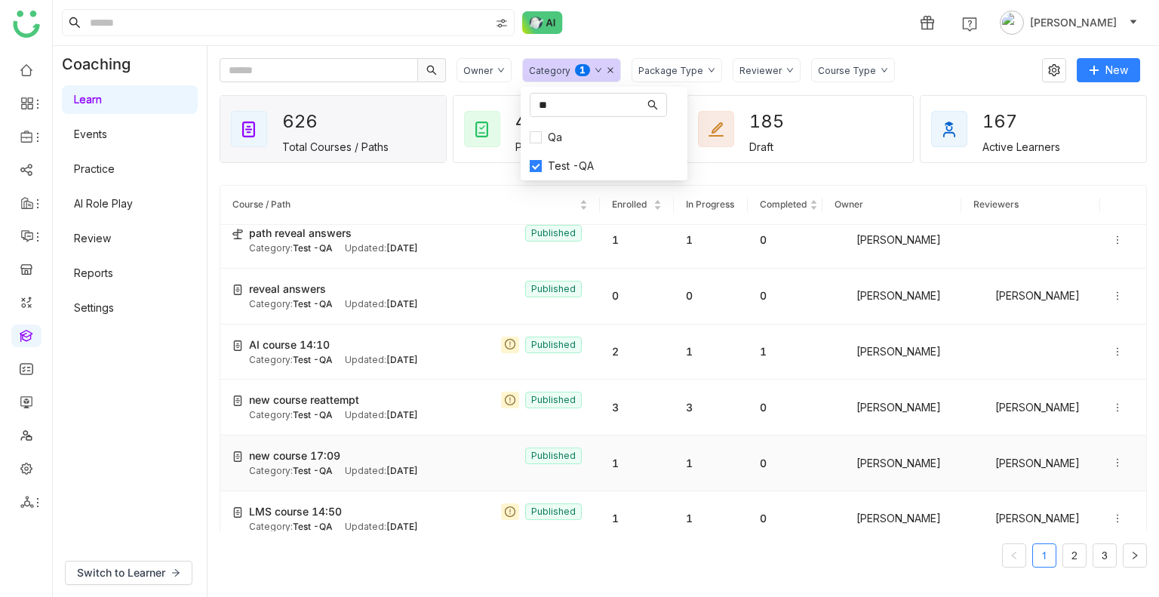
scroll to position [0, 0]
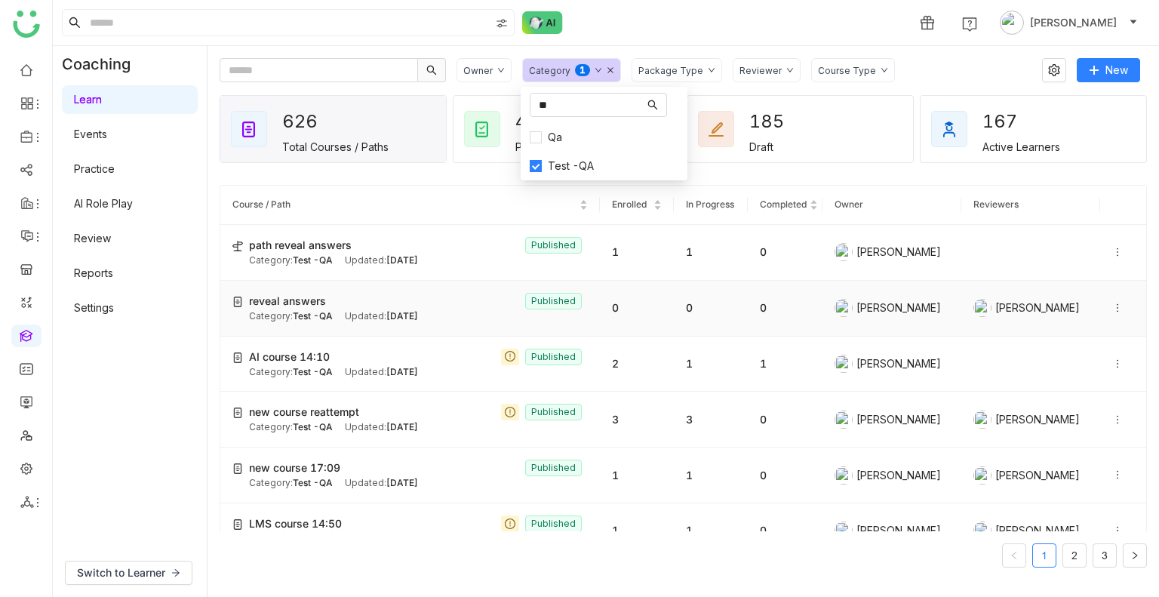
click at [380, 309] on div "Updated: Aug 21, 2025" at bounding box center [381, 316] width 73 height 14
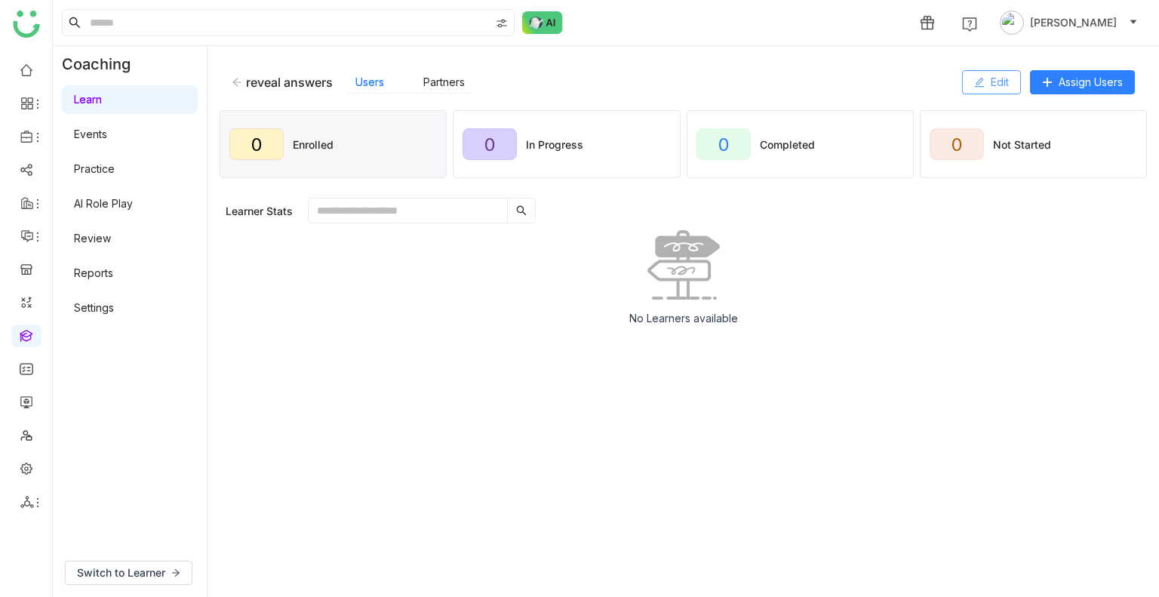
click at [993, 79] on span "Edit" at bounding box center [999, 82] width 18 height 17
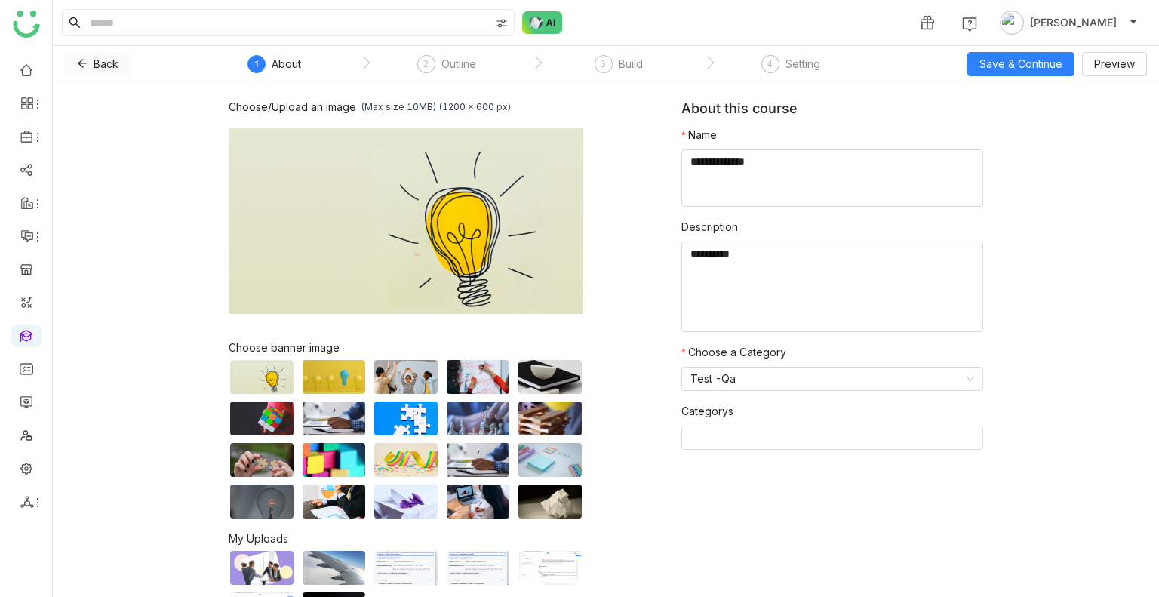
click at [97, 71] on span "Back" at bounding box center [106, 64] width 25 height 17
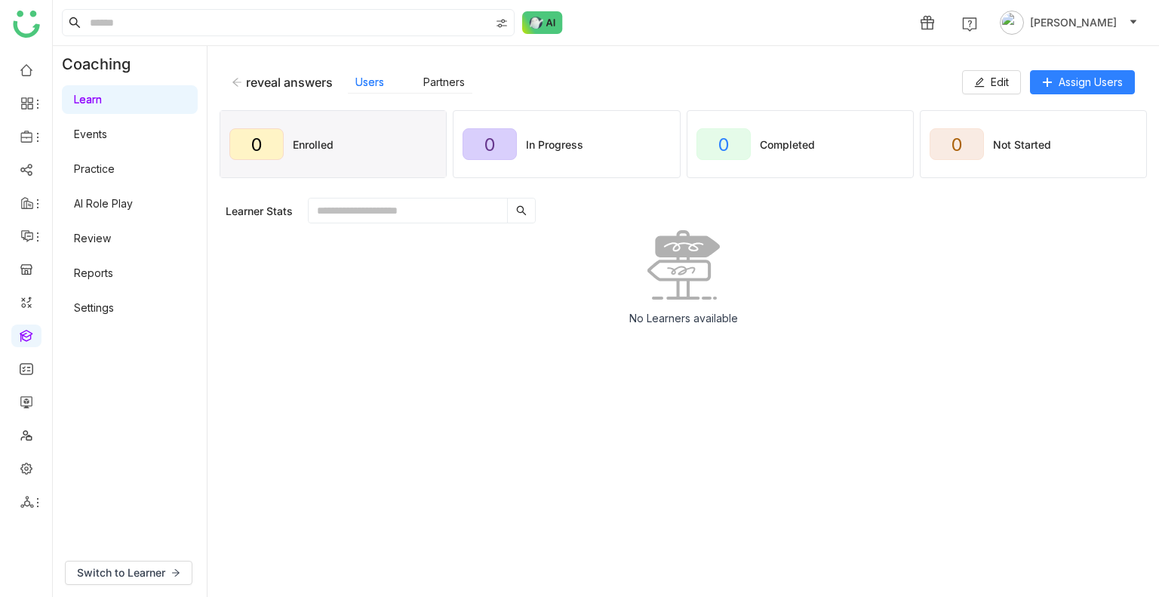
click at [238, 84] on icon at bounding box center [237, 82] width 11 height 11
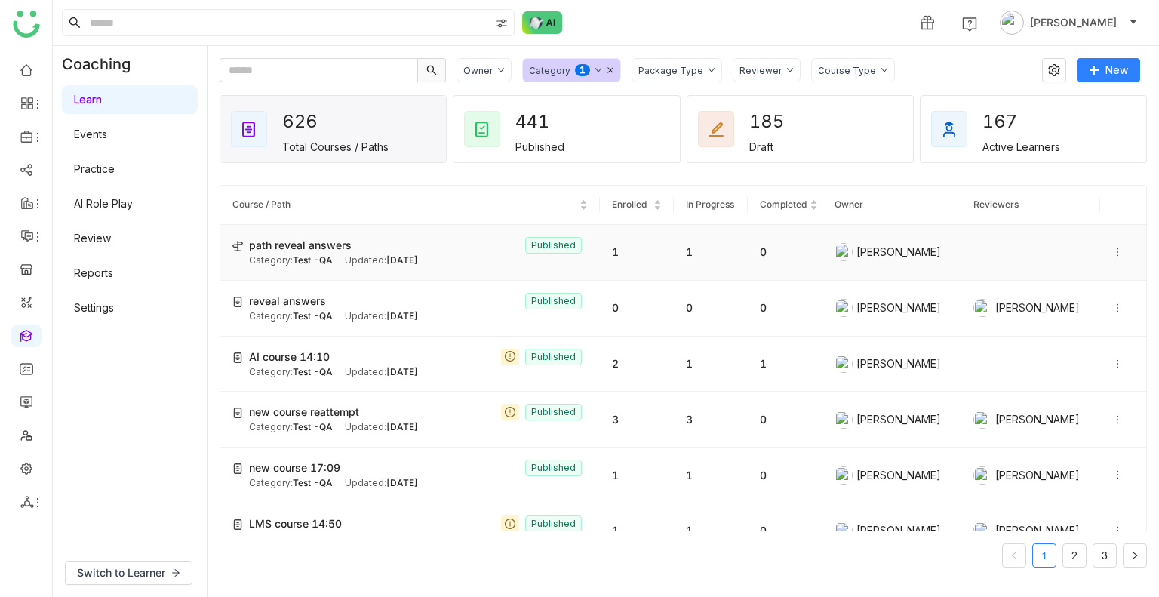
click at [320, 241] on span "path reveal answers" at bounding box center [300, 245] width 103 height 17
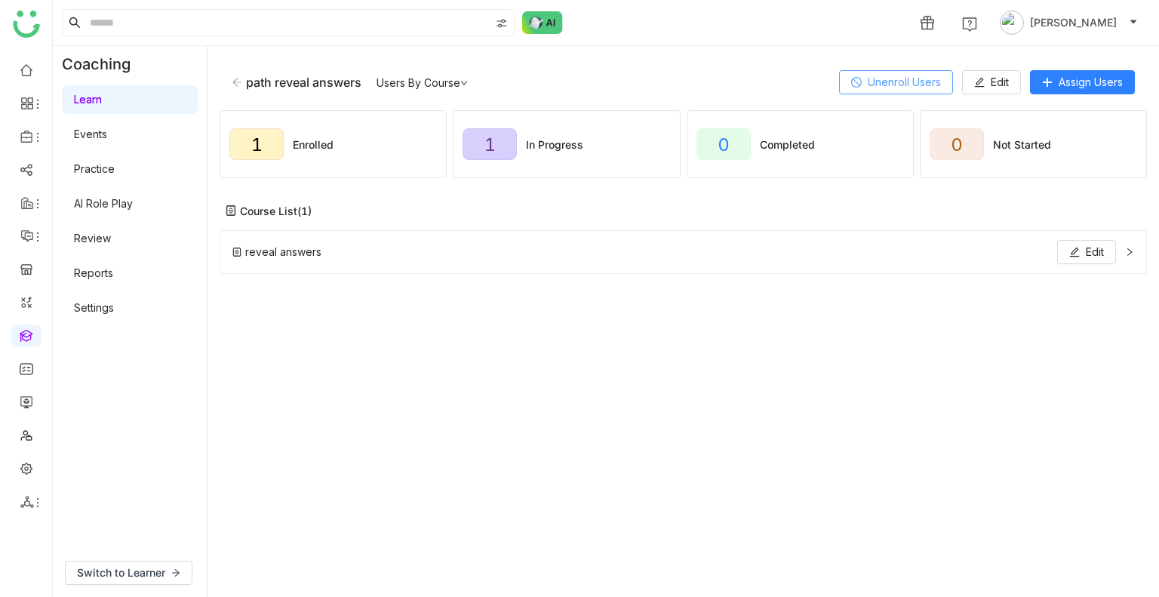
click at [895, 91] on button "Unenroll Users" at bounding box center [896, 82] width 114 height 24
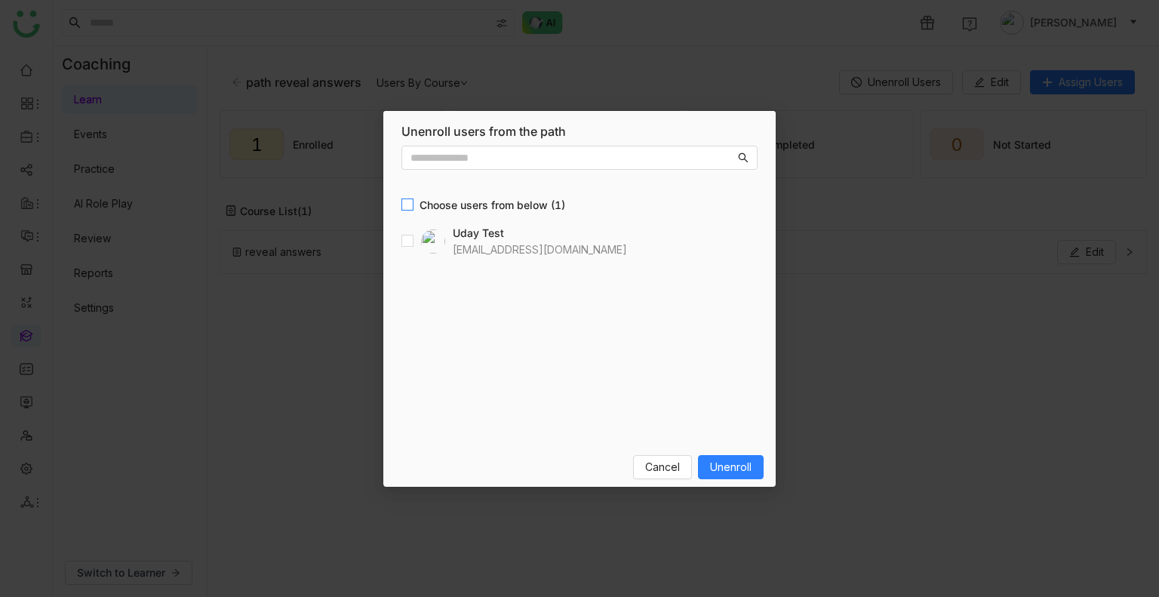
click at [414, 201] on span "Choose users from below (1)" at bounding box center [492, 205] width 158 height 17
drag, startPoint x: 733, startPoint y: 487, endPoint x: 733, endPoint y: 472, distance: 14.3
click at [733, 472] on nz-modal-container "Unenroll users from the path Users Choose users from below (1) Uday Test udaybh…" at bounding box center [579, 298] width 1159 height 597
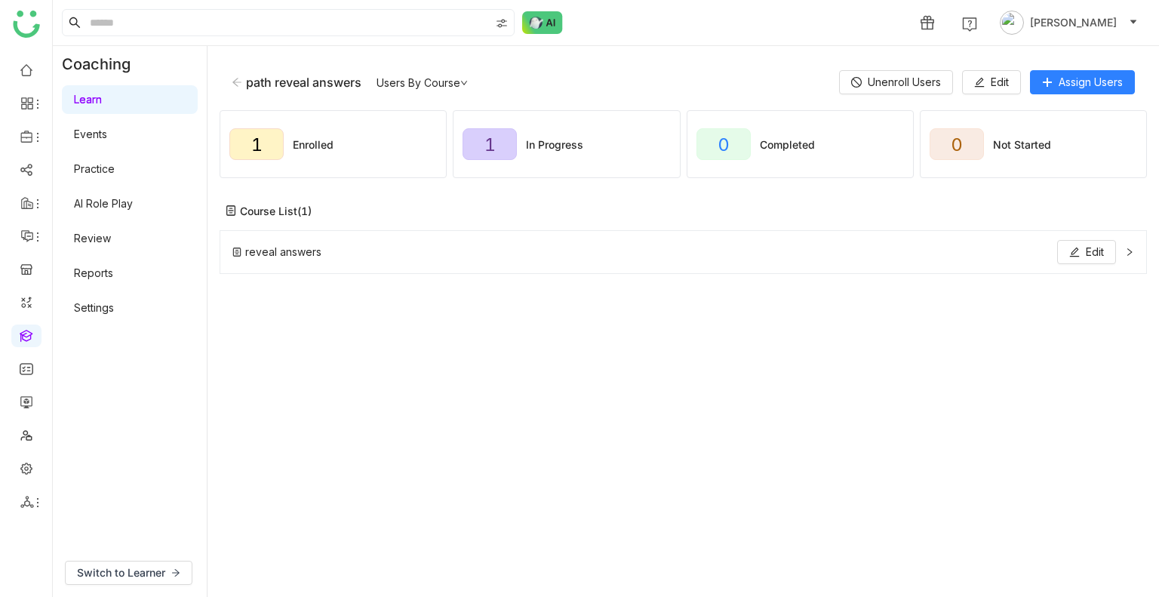
click at [733, 472] on div "reveal answers Edit" at bounding box center [682, 406] width 927 height 353
click at [869, 70] on button "Unenroll Users" at bounding box center [896, 82] width 114 height 24
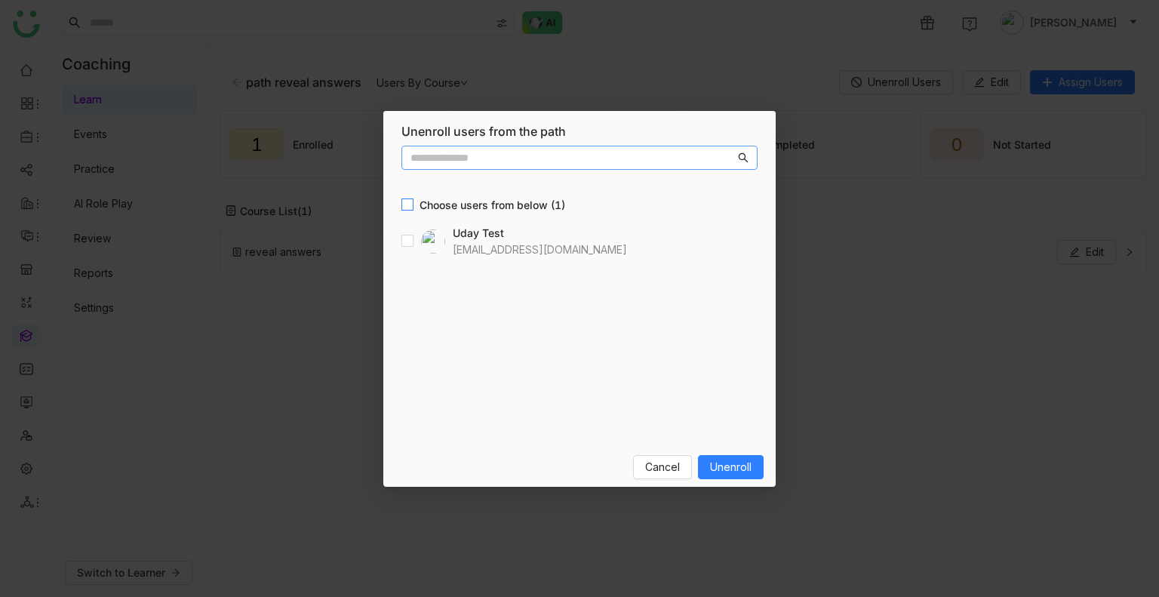
click at [419, 198] on span "Choose users from below (1)" at bounding box center [492, 205] width 158 height 17
click at [726, 467] on span "Unenroll" at bounding box center [730, 467] width 41 height 17
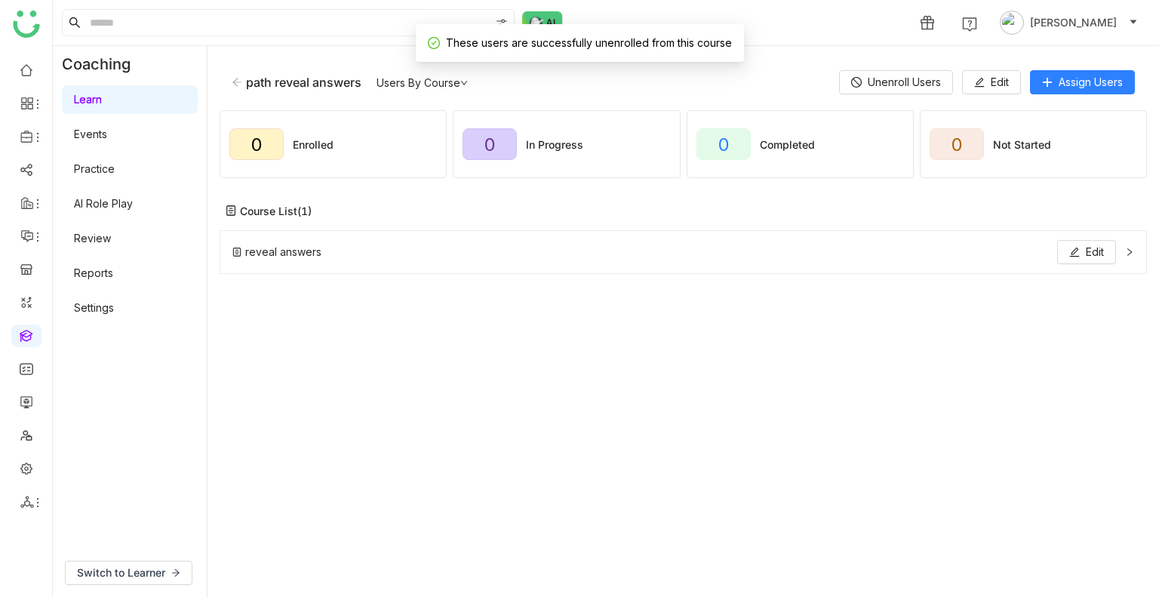
click at [1070, 98] on div "path reveal answers Users By Course Unenroll Users Edit Assign Users" at bounding box center [682, 82] width 927 height 48
click at [1068, 95] on div "path reveal answers Users By Course Unenroll Users Edit Assign Users" at bounding box center [682, 82] width 927 height 48
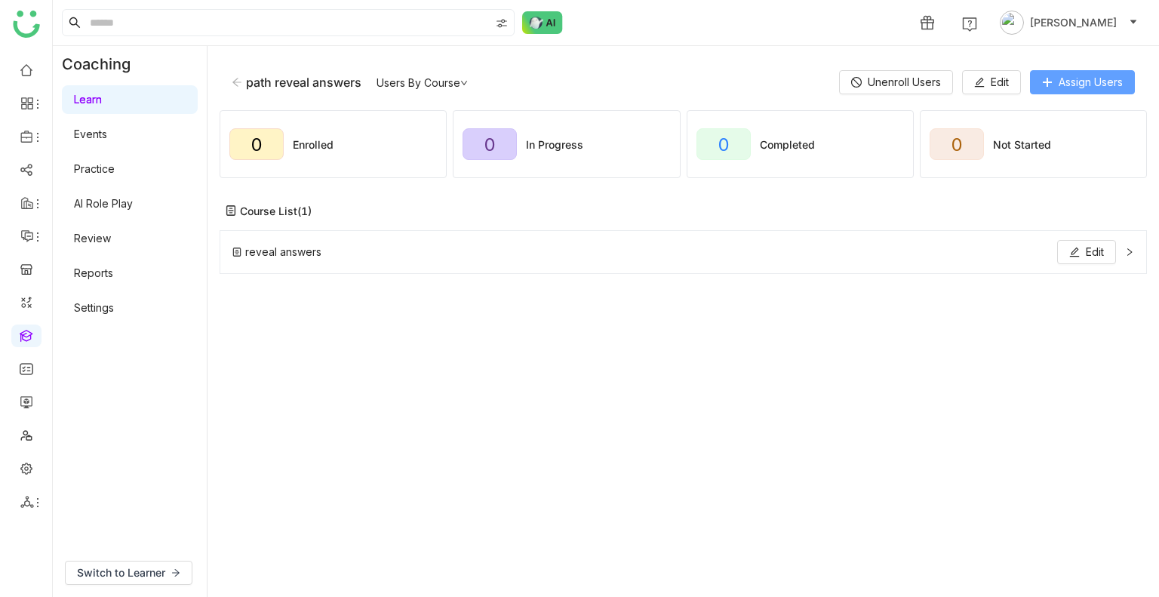
click at [1053, 88] on button "Assign Users" at bounding box center [1082, 82] width 105 height 24
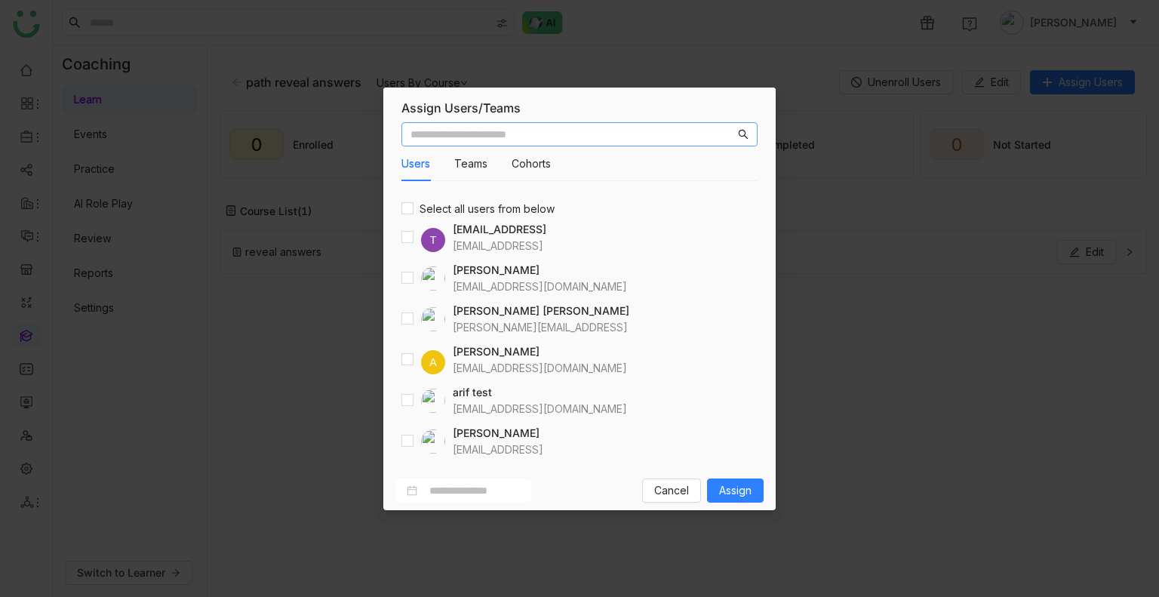
click at [539, 135] on input "text" at bounding box center [572, 134] width 324 height 17
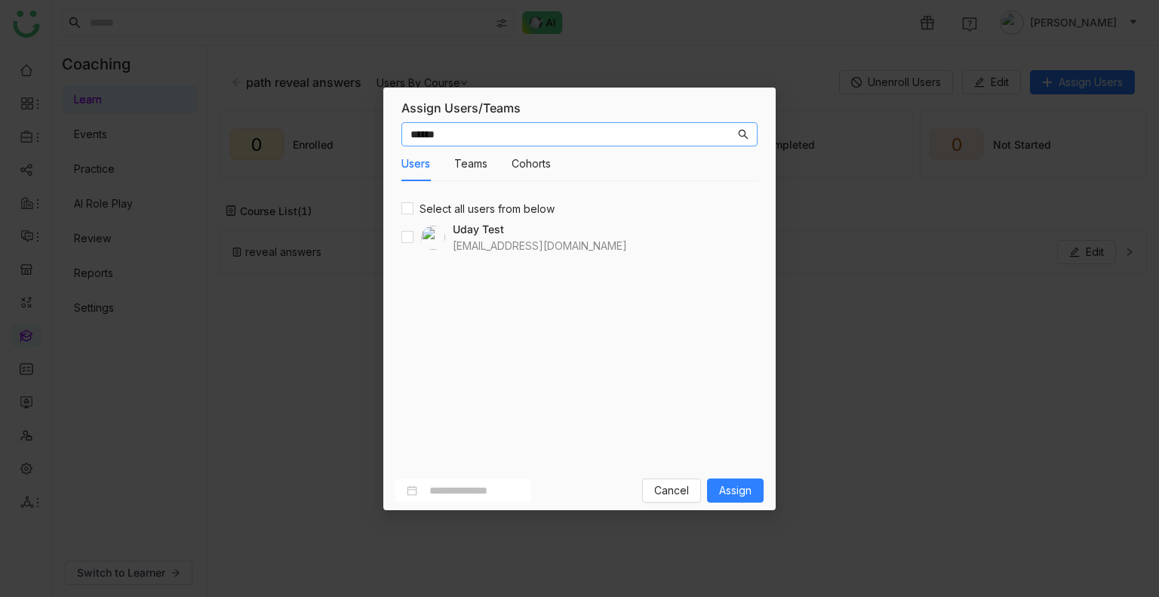
type input "******"
click at [716, 487] on button "Assign" at bounding box center [735, 490] width 57 height 24
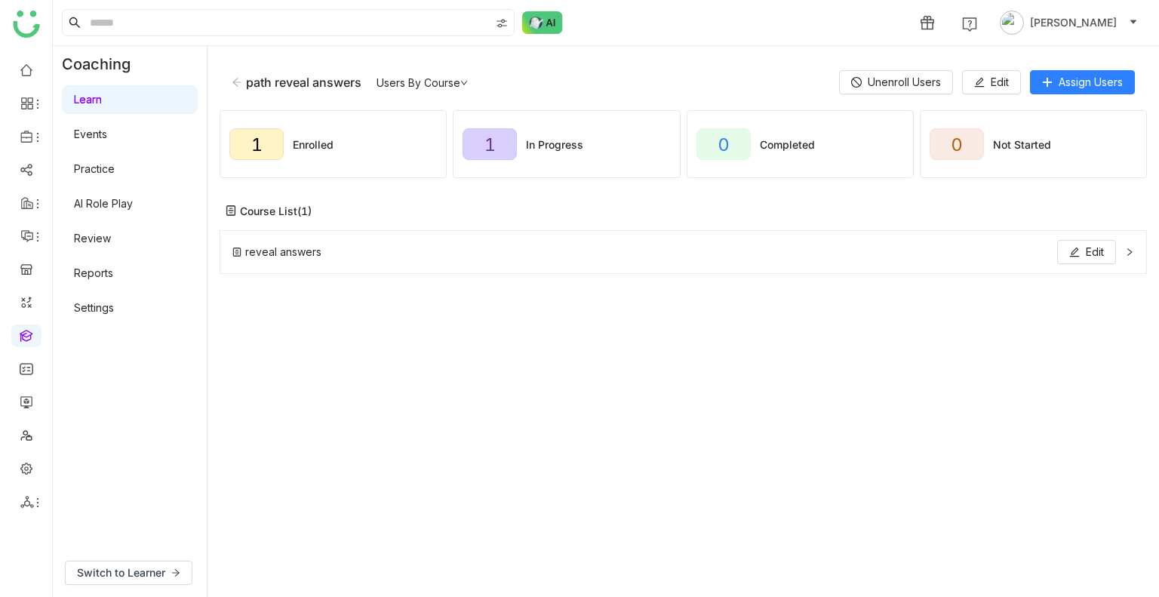
click at [109, 241] on link "Review" at bounding box center [92, 238] width 37 height 13
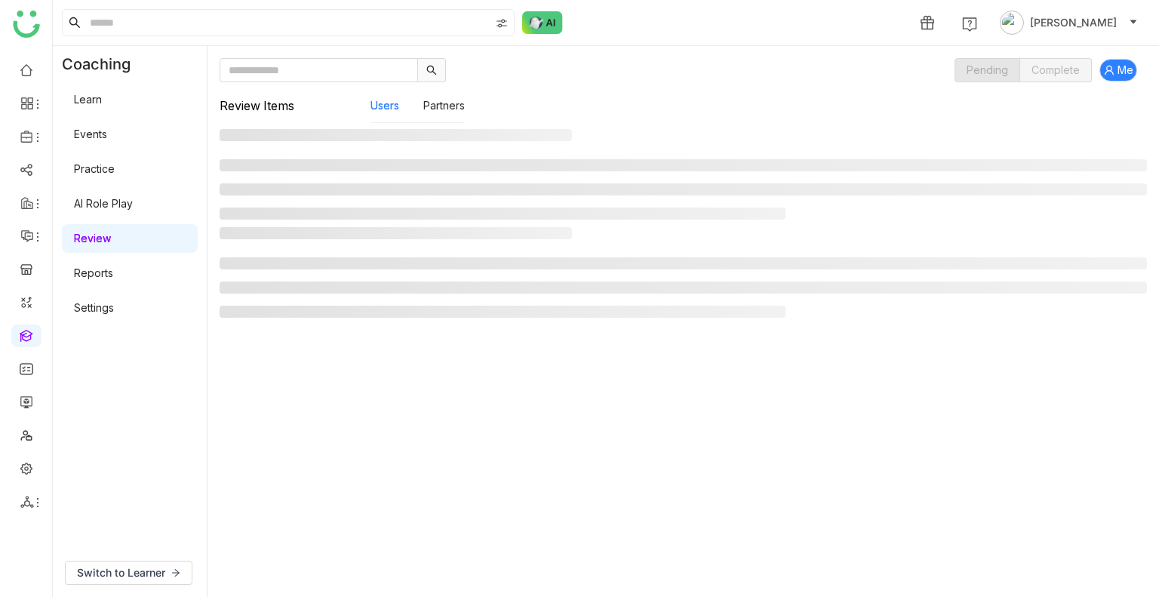
click at [109, 241] on link "Review" at bounding box center [92, 238] width 37 height 13
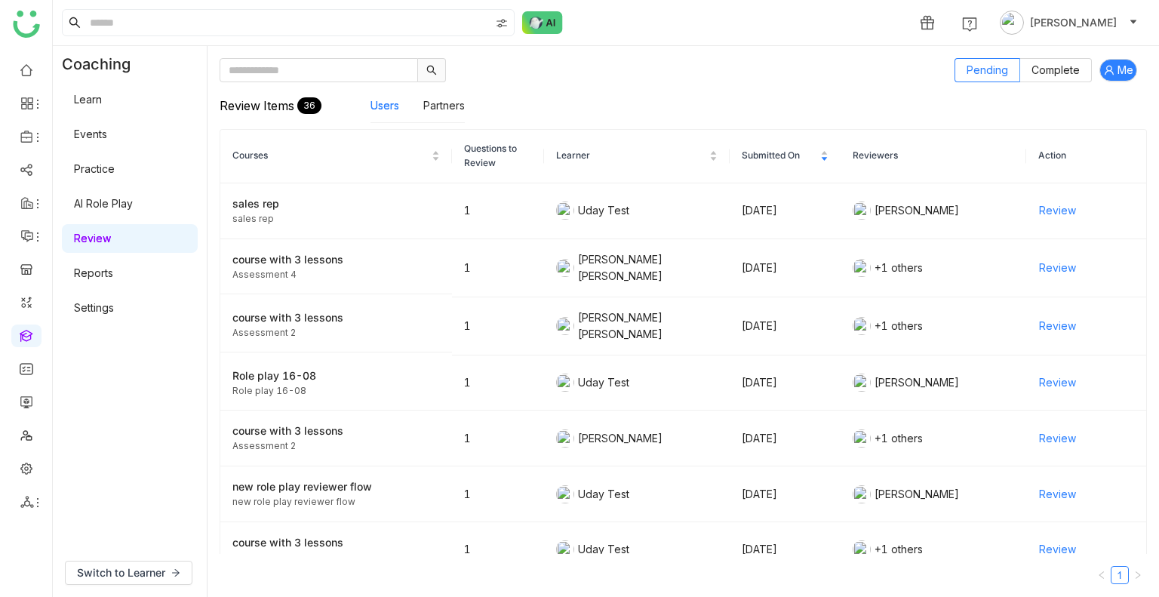
click at [109, 241] on link "Review" at bounding box center [92, 238] width 37 height 13
click at [1058, 69] on span "Complete" at bounding box center [1055, 69] width 48 height 13
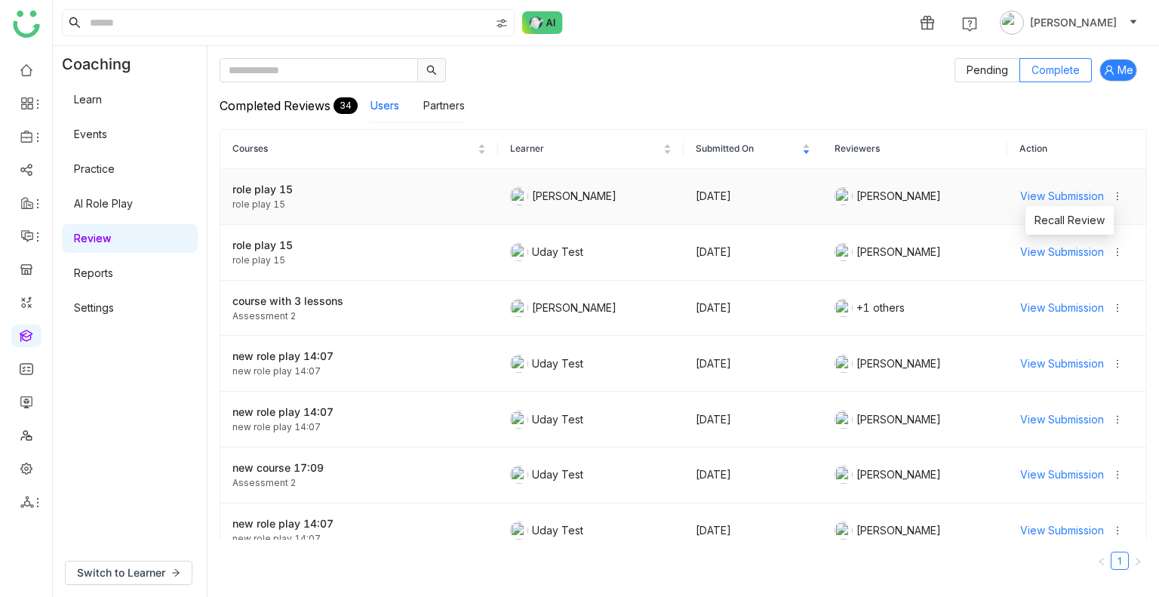
click at [1112, 195] on icon at bounding box center [1117, 196] width 11 height 11
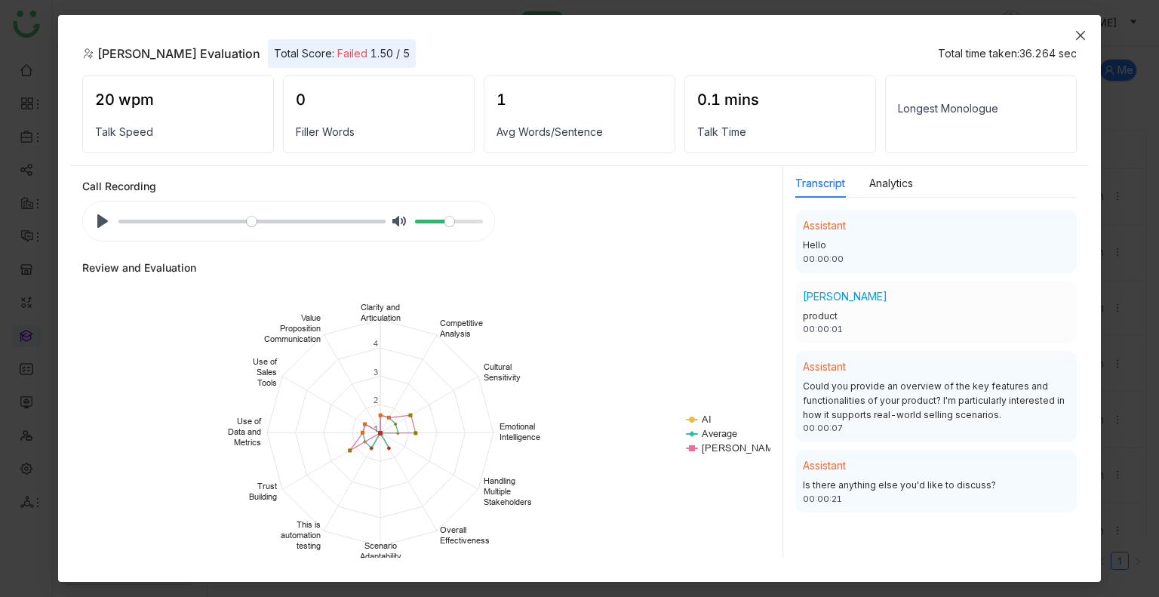
click at [1078, 27] on span "Close" at bounding box center [1080, 35] width 41 height 41
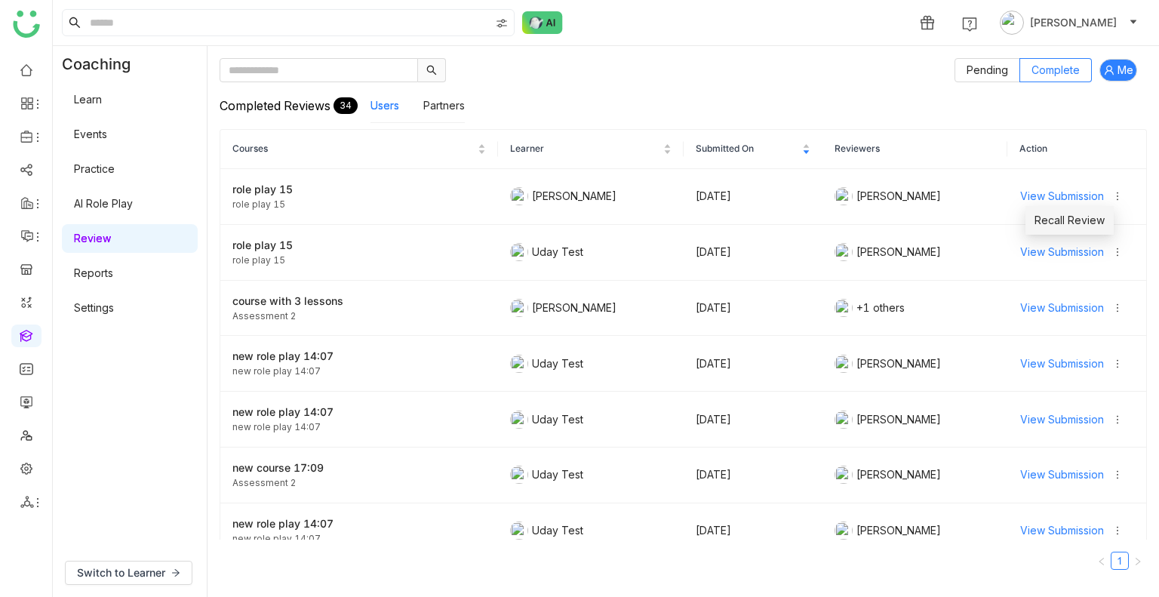
click at [1091, 219] on span "Recall Review" at bounding box center [1069, 220] width 70 height 17
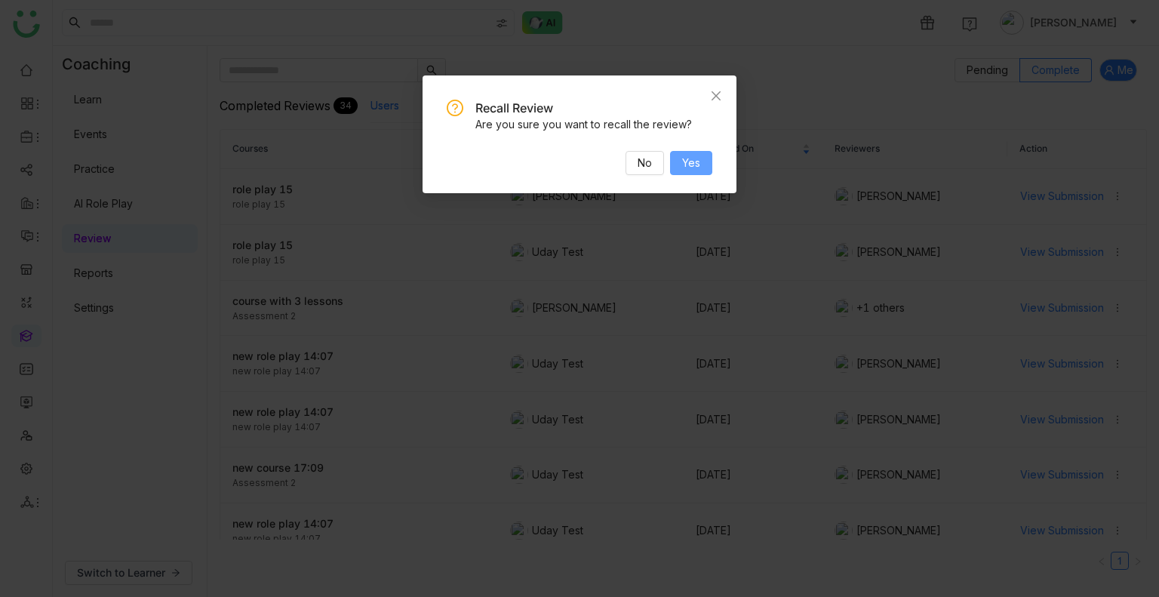
click at [691, 161] on span "Yes" at bounding box center [691, 163] width 18 height 17
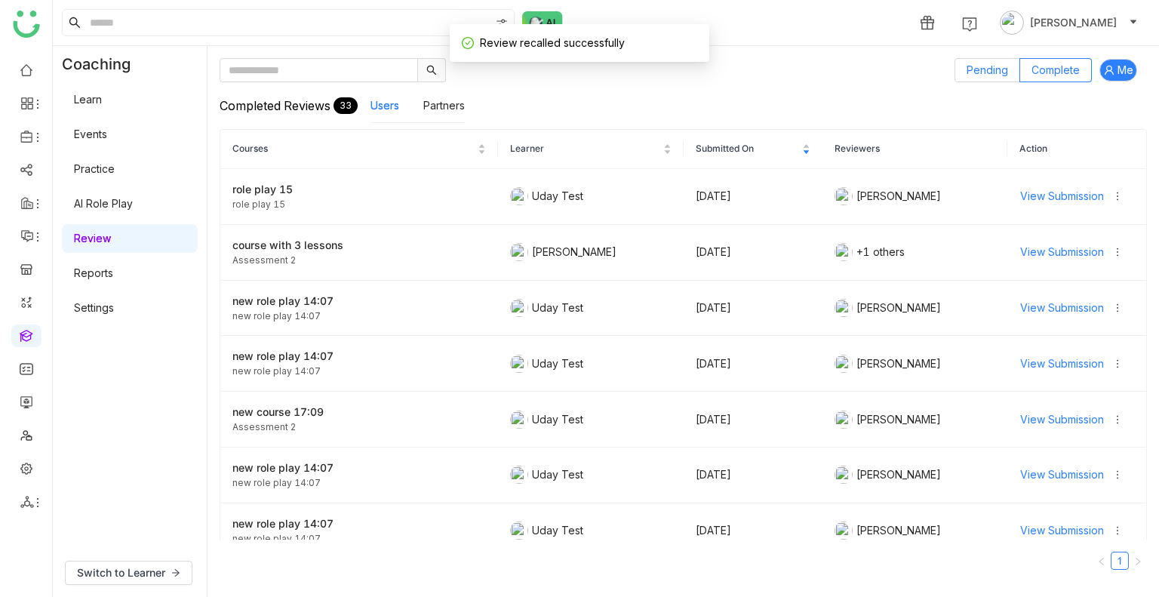
click at [972, 75] on span "Pending" at bounding box center [986, 69] width 41 height 13
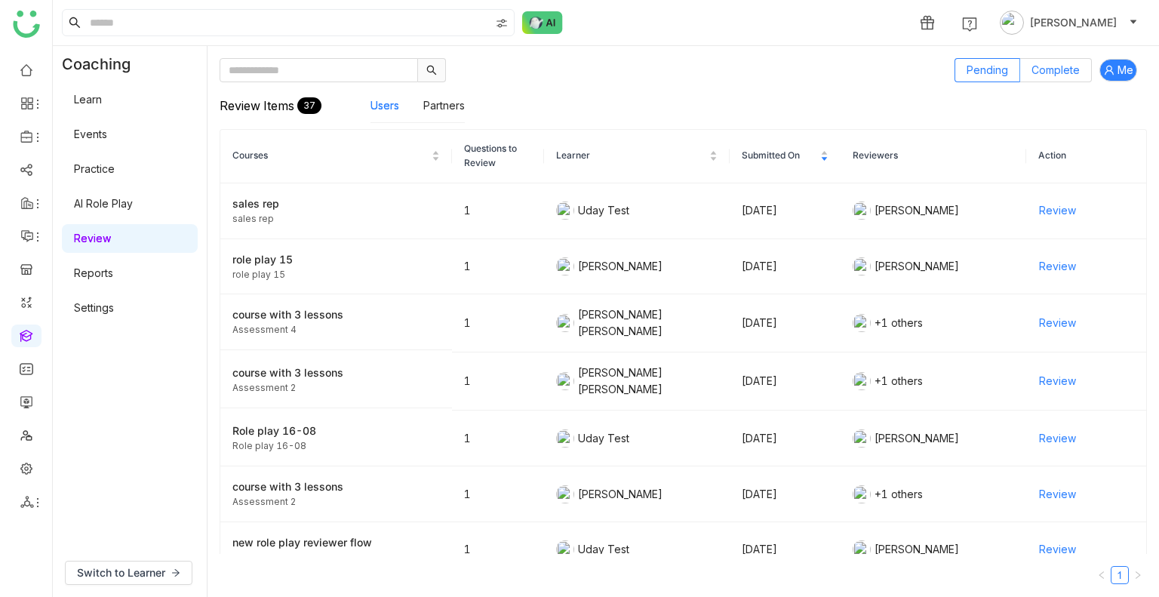
click at [1059, 66] on span "Complete" at bounding box center [1055, 69] width 48 height 13
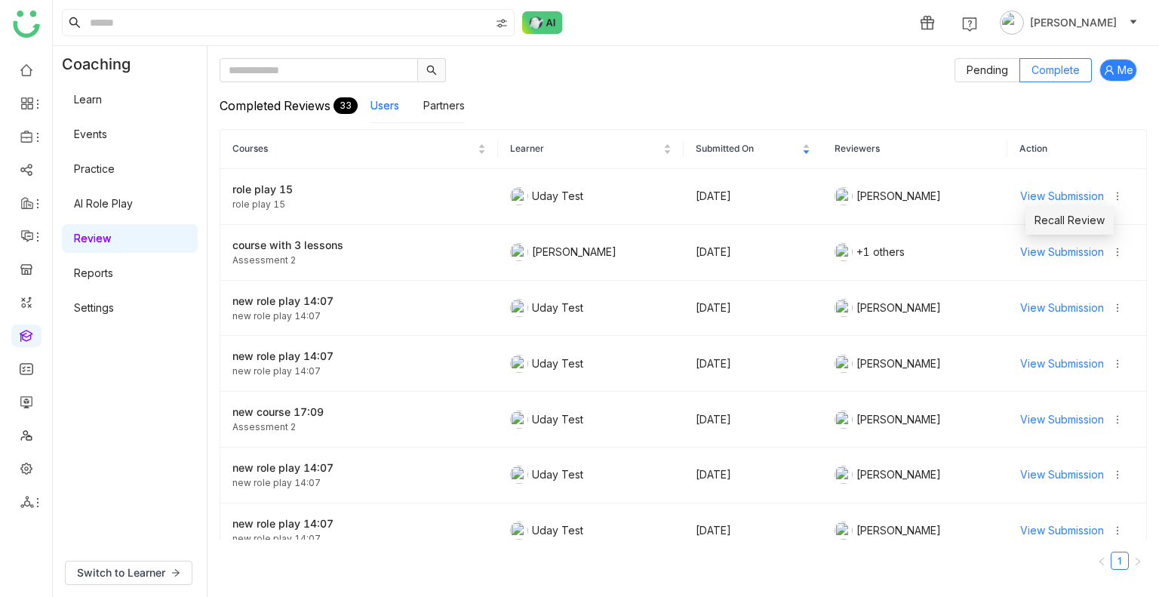
click at [1085, 207] on li "Recall Review" at bounding box center [1069, 220] width 88 height 29
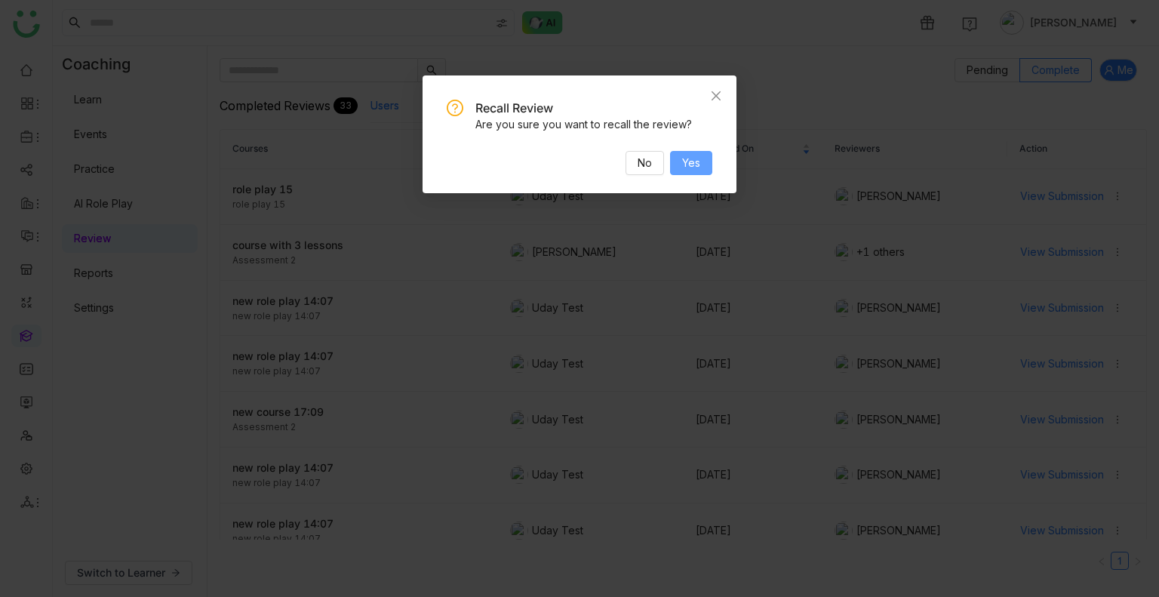
click at [706, 155] on button "Yes" at bounding box center [691, 163] width 42 height 24
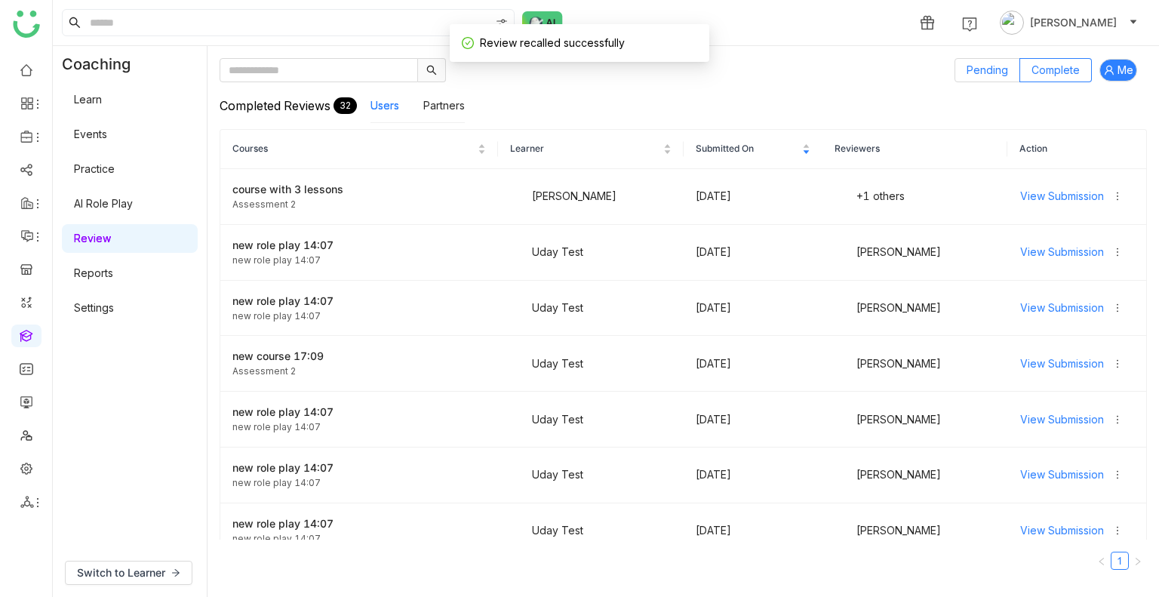
click at [962, 73] on label "Pending" at bounding box center [987, 70] width 66 height 24
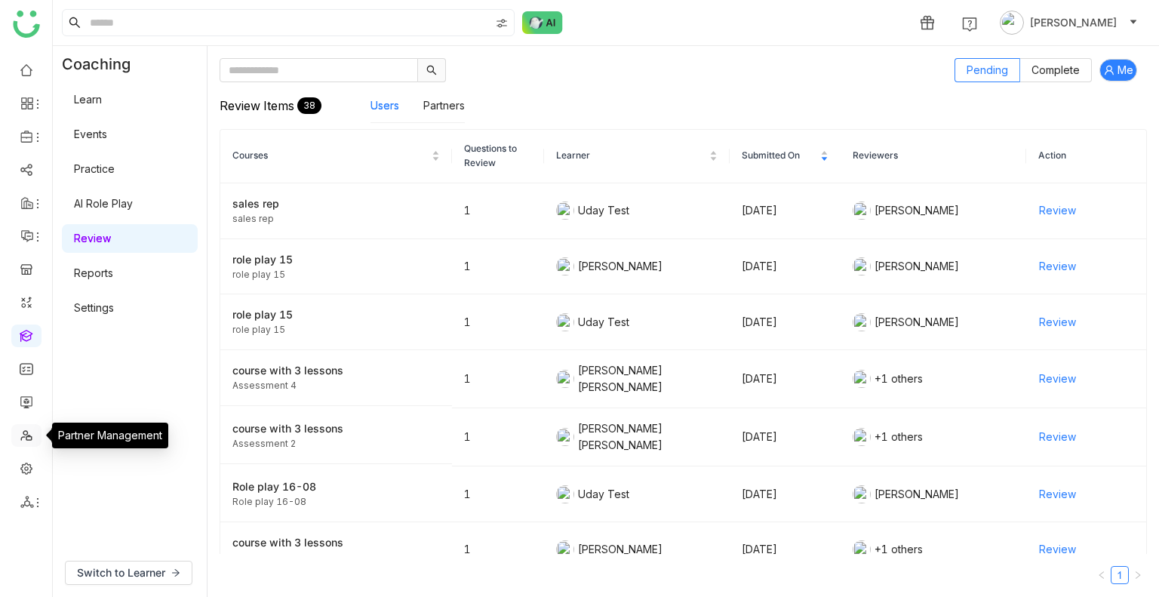
click at [23, 432] on link at bounding box center [27, 434] width 14 height 13
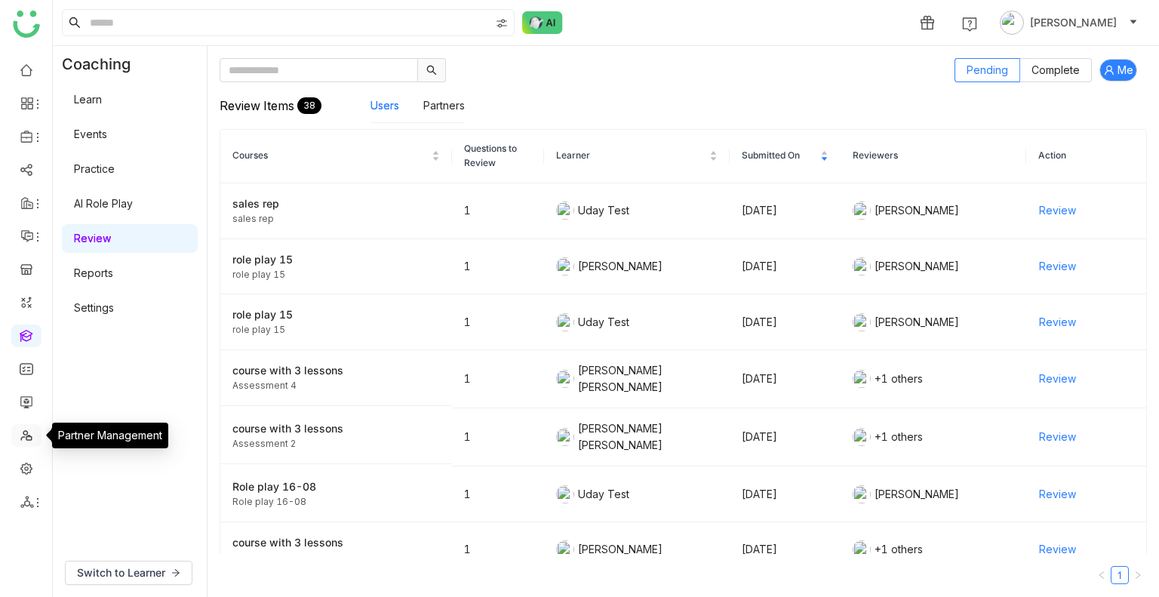
click at [23, 432] on link at bounding box center [27, 434] width 14 height 13
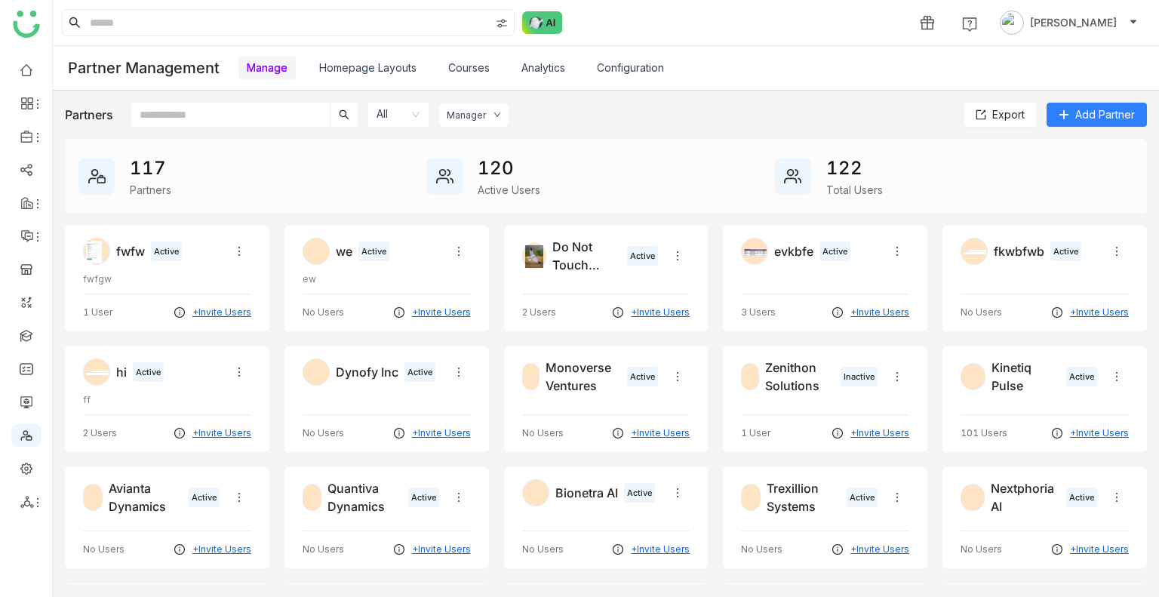
click at [388, 69] on link "Homepage Layouts" at bounding box center [367, 67] width 97 height 13
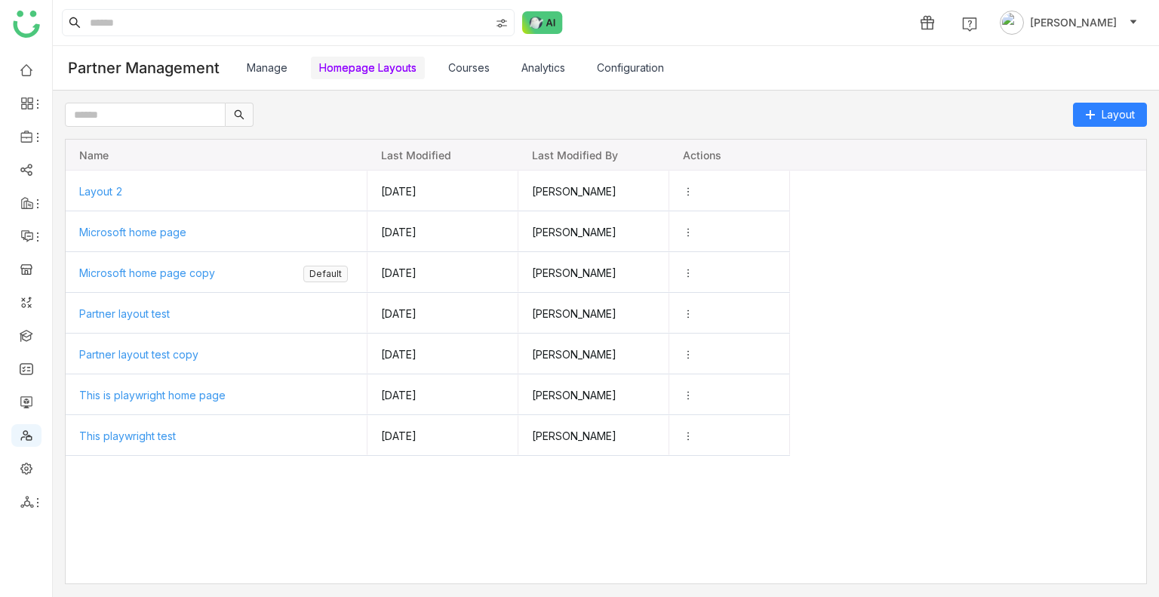
click at [388, 69] on link "Homepage Layouts" at bounding box center [367, 67] width 97 height 13
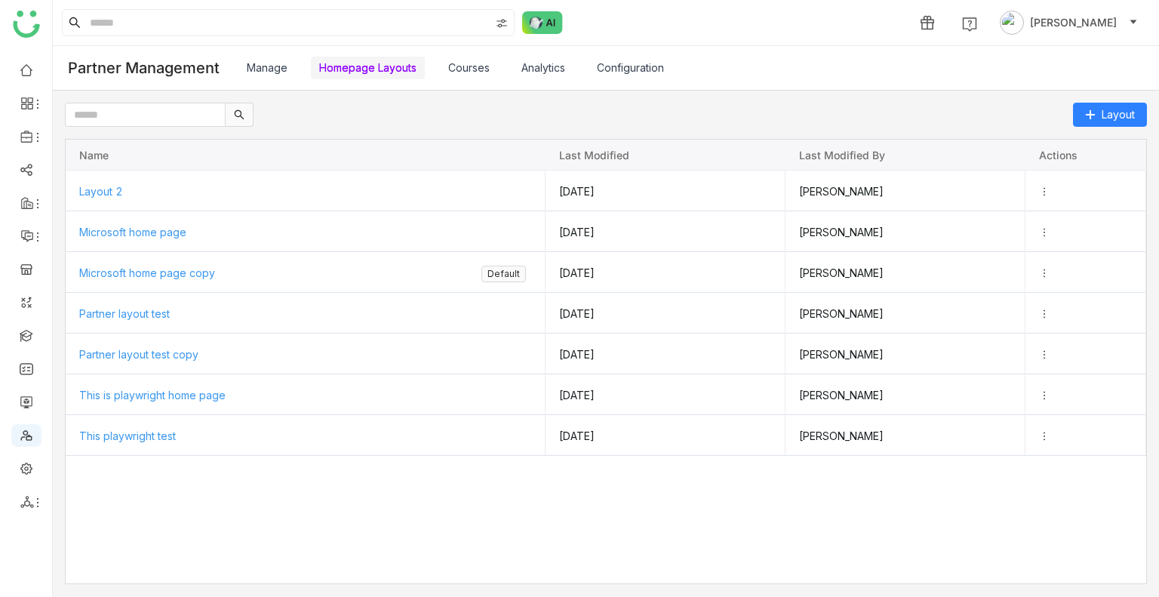
click at [486, 63] on link "Courses" at bounding box center [468, 67] width 41 height 13
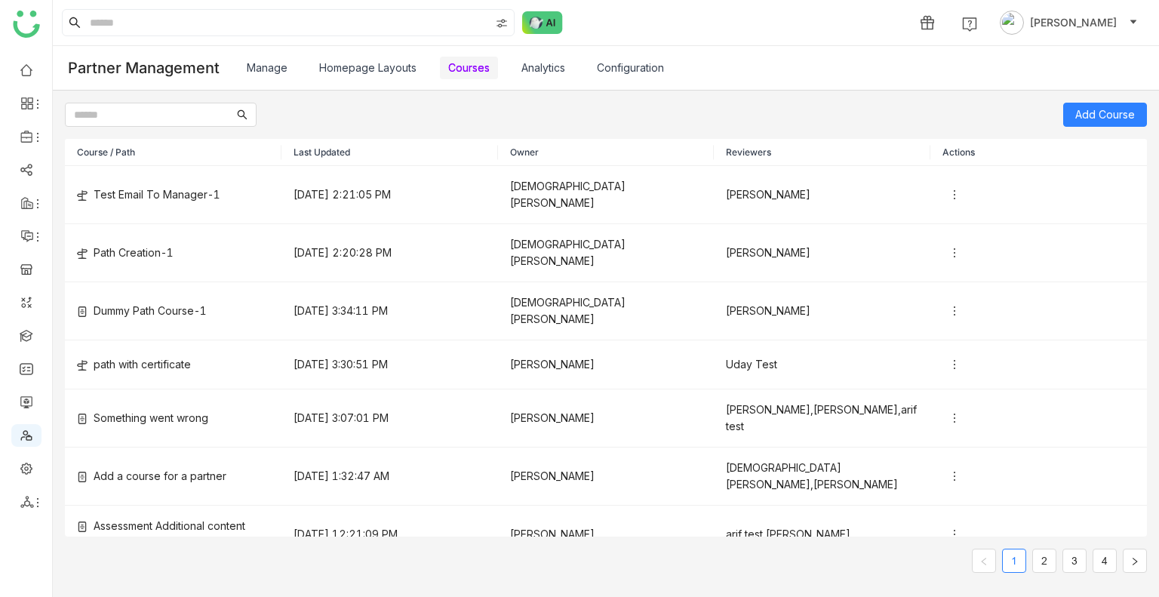
click at [486, 63] on link "Courses" at bounding box center [468, 67] width 41 height 13
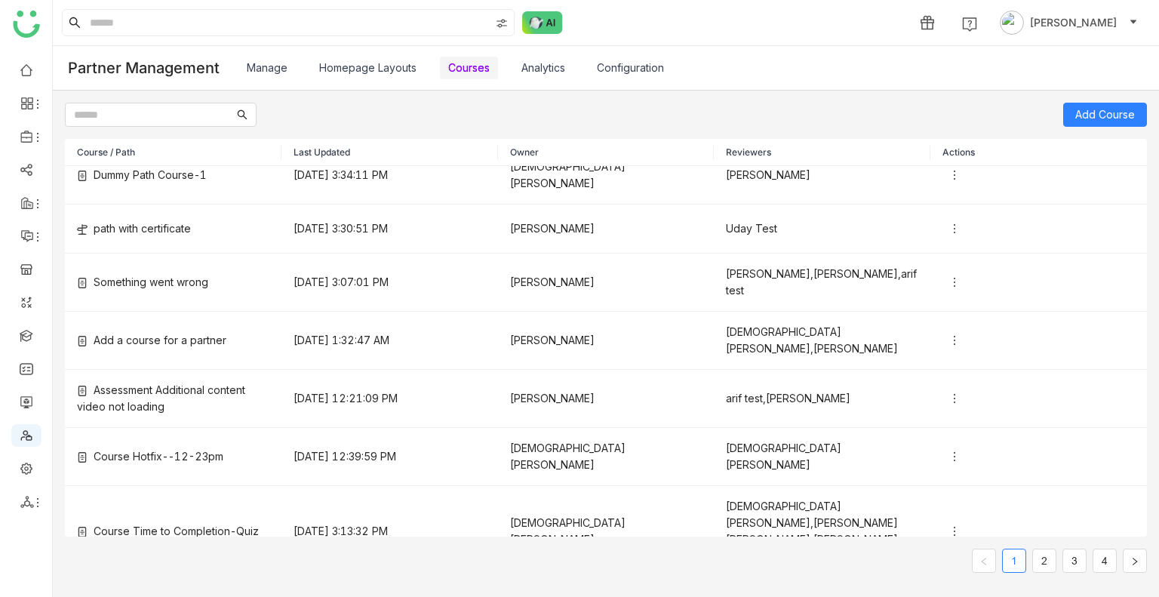
scroll to position [136, 0]
click at [534, 66] on link "Analytics" at bounding box center [543, 67] width 44 height 13
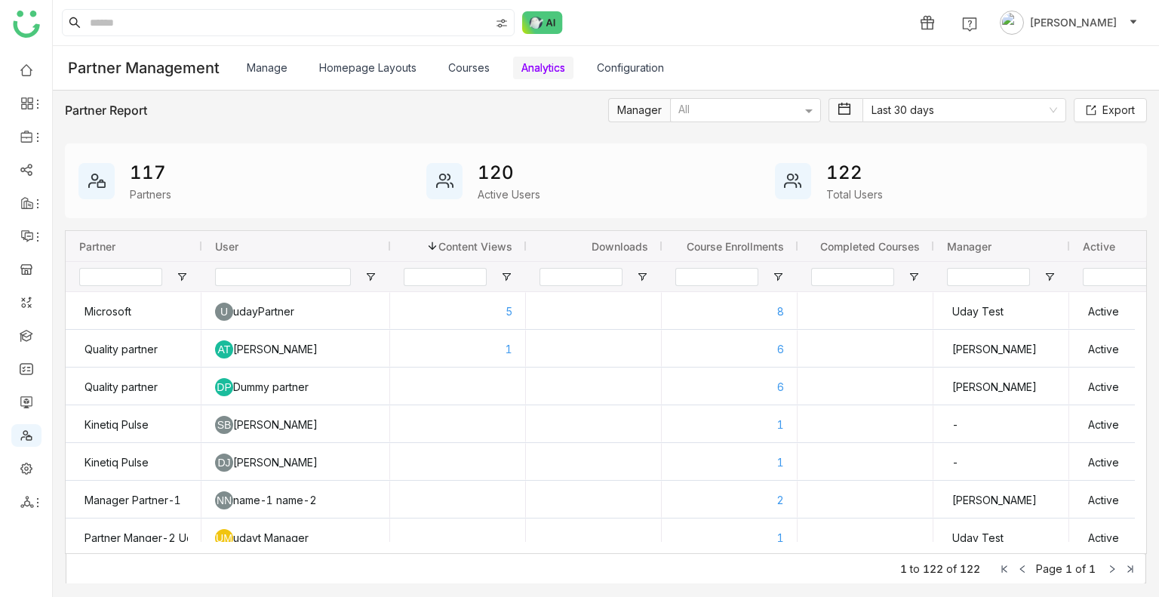
click at [649, 74] on link "Configuration" at bounding box center [630, 67] width 67 height 13
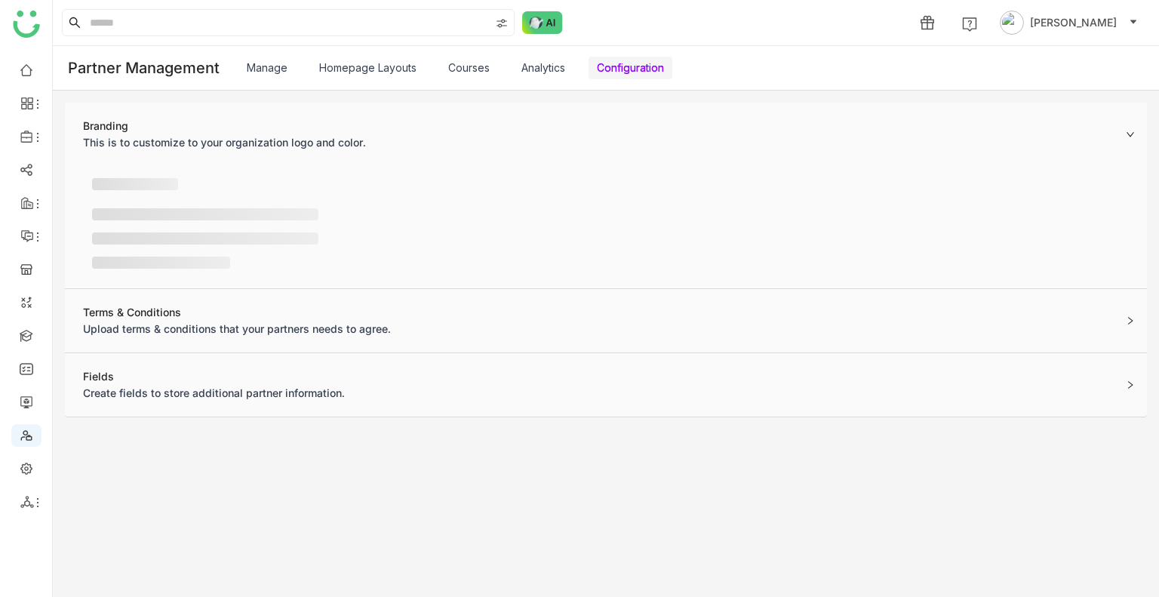
scroll to position [31, 0]
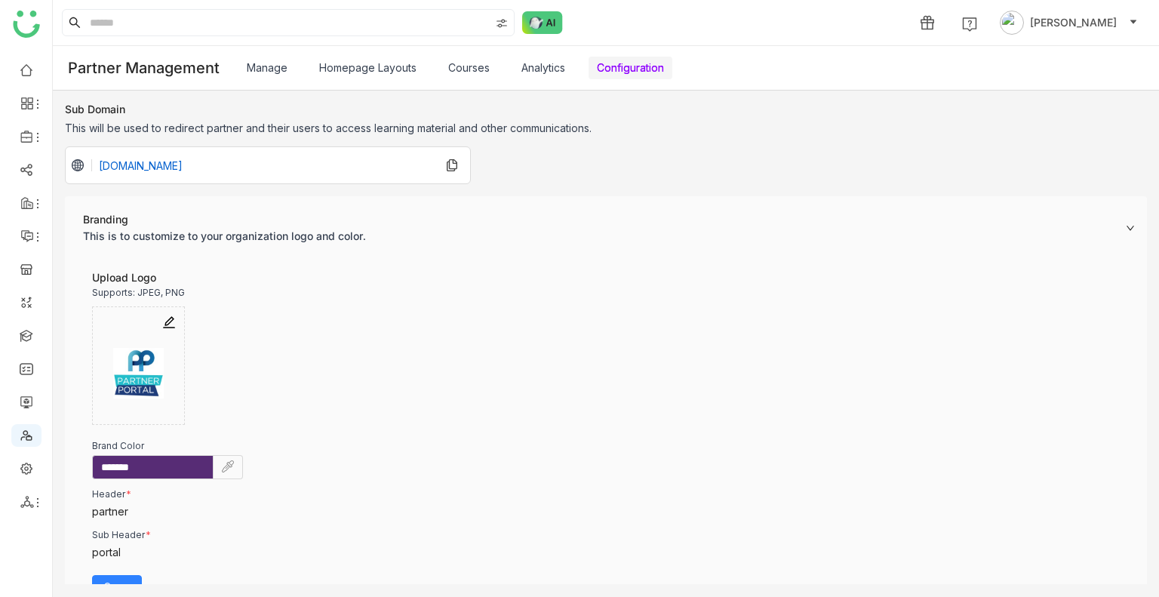
click at [638, 72] on link "Configuration" at bounding box center [630, 67] width 67 height 13
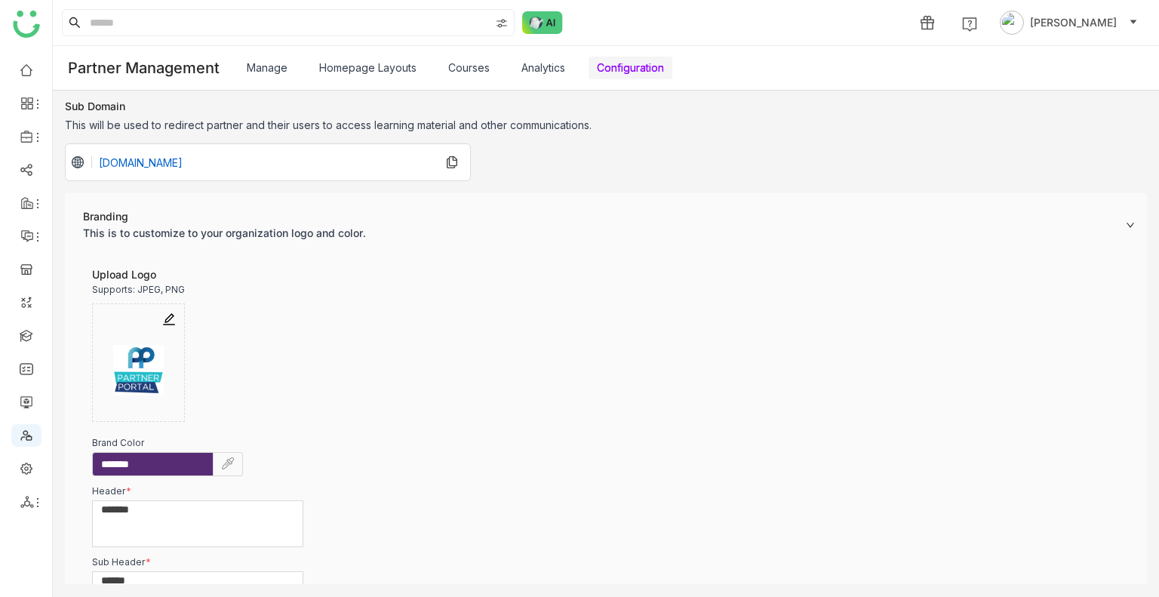
click at [451, 69] on link "Courses" at bounding box center [468, 67] width 41 height 13
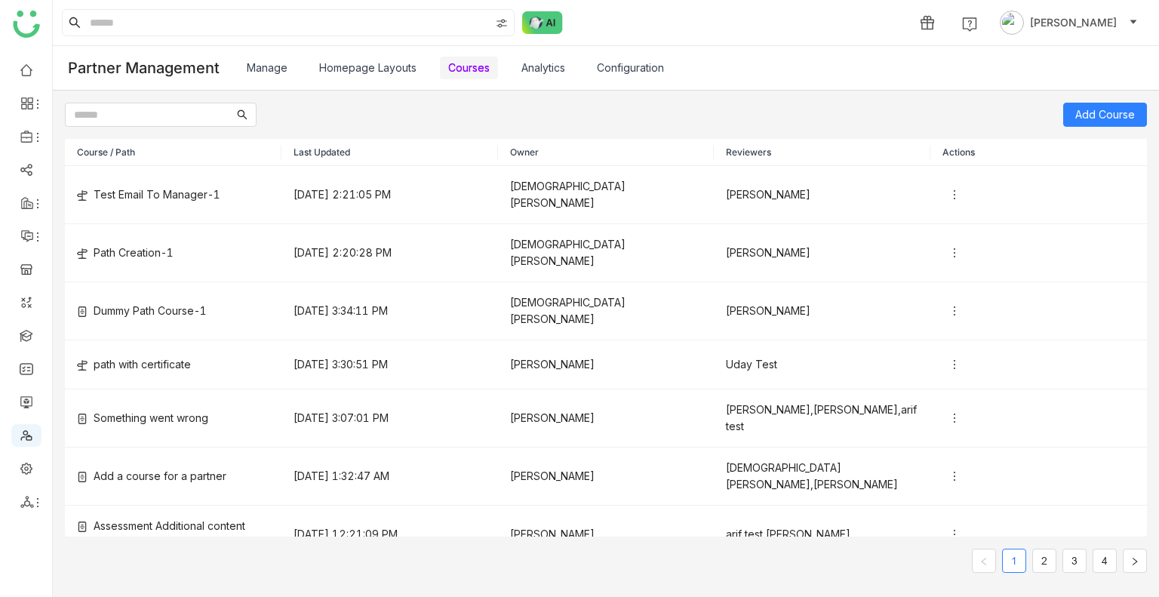
click at [257, 66] on link "Manage" at bounding box center [267, 67] width 41 height 13
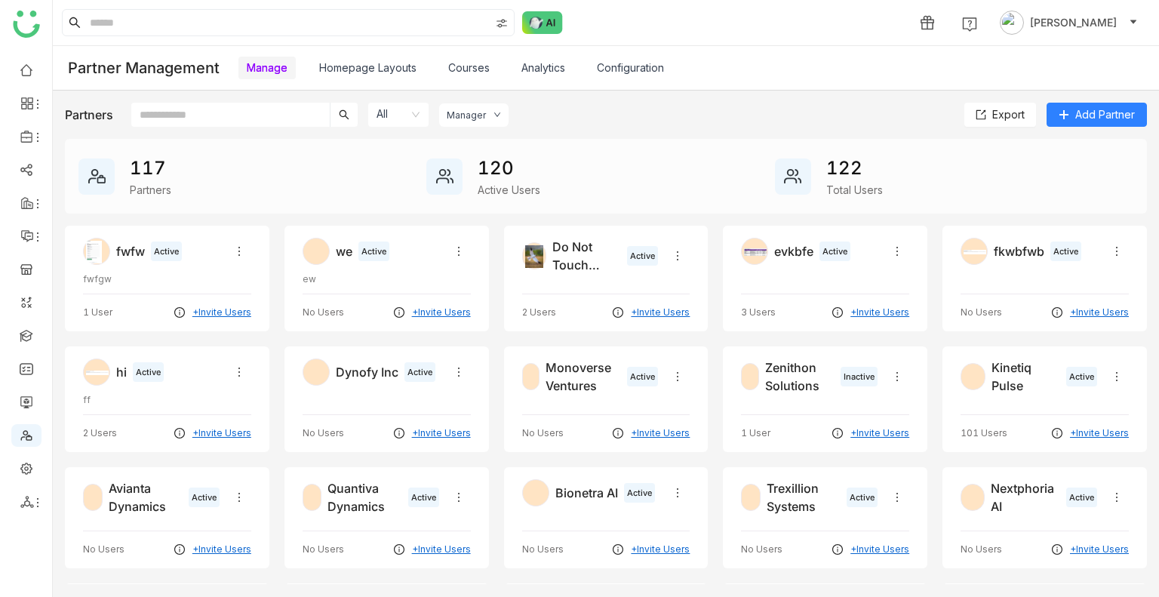
click at [378, 63] on link "Homepage Layouts" at bounding box center [367, 67] width 97 height 13
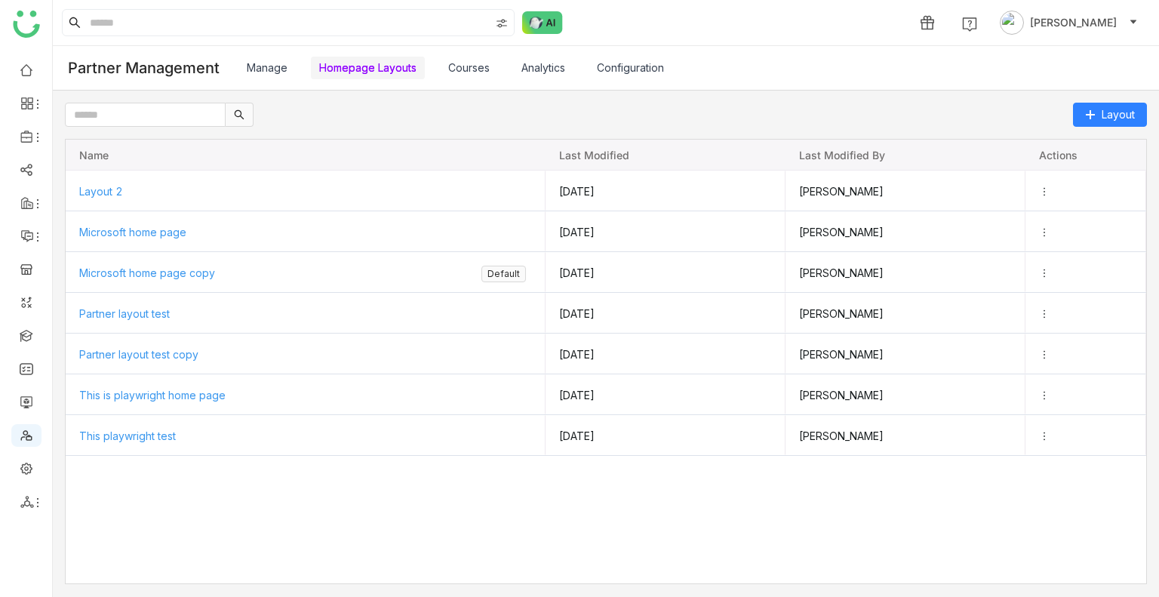
click at [477, 74] on link "Courses" at bounding box center [468, 67] width 41 height 13
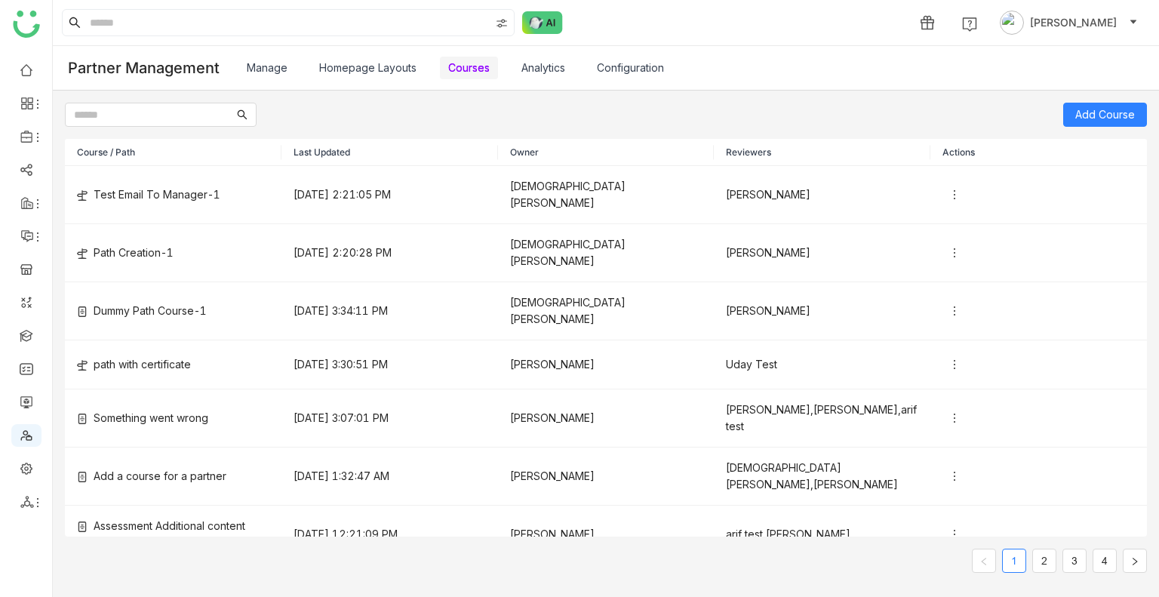
click at [533, 70] on link "Analytics" at bounding box center [543, 67] width 44 height 13
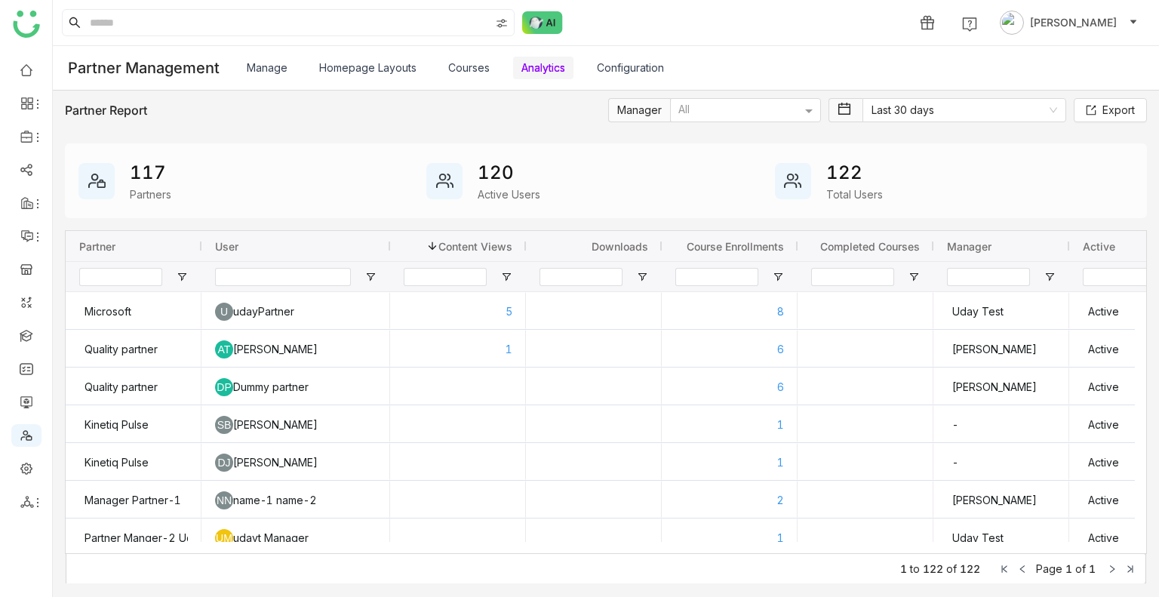
click at [482, 69] on link "Courses" at bounding box center [468, 67] width 41 height 13
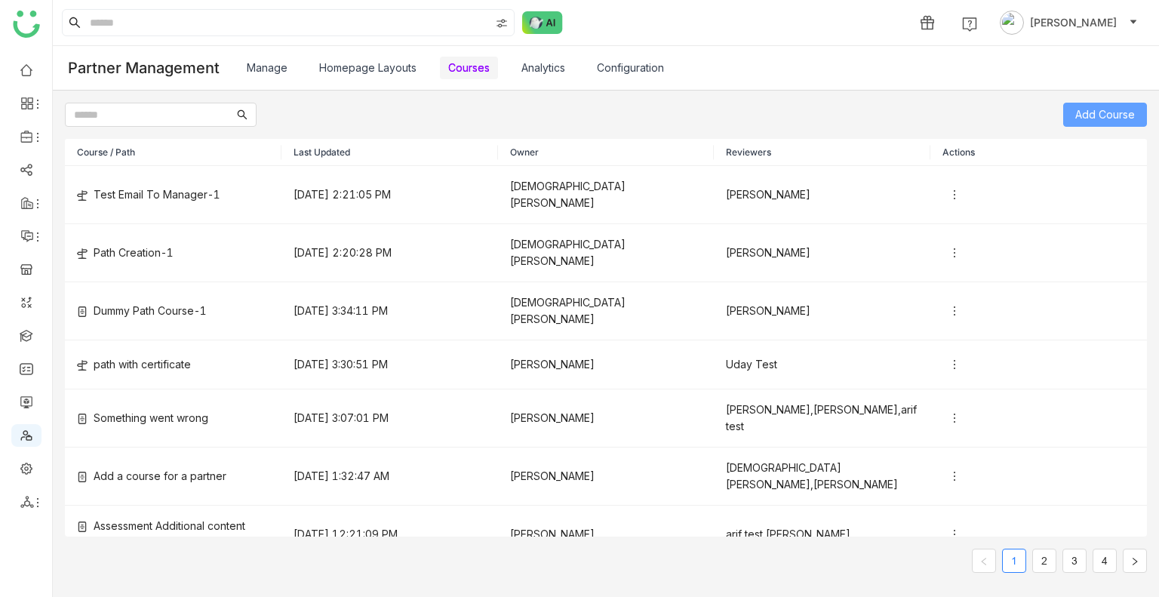
click at [1092, 112] on span "Add Course" at bounding box center [1105, 114] width 60 height 17
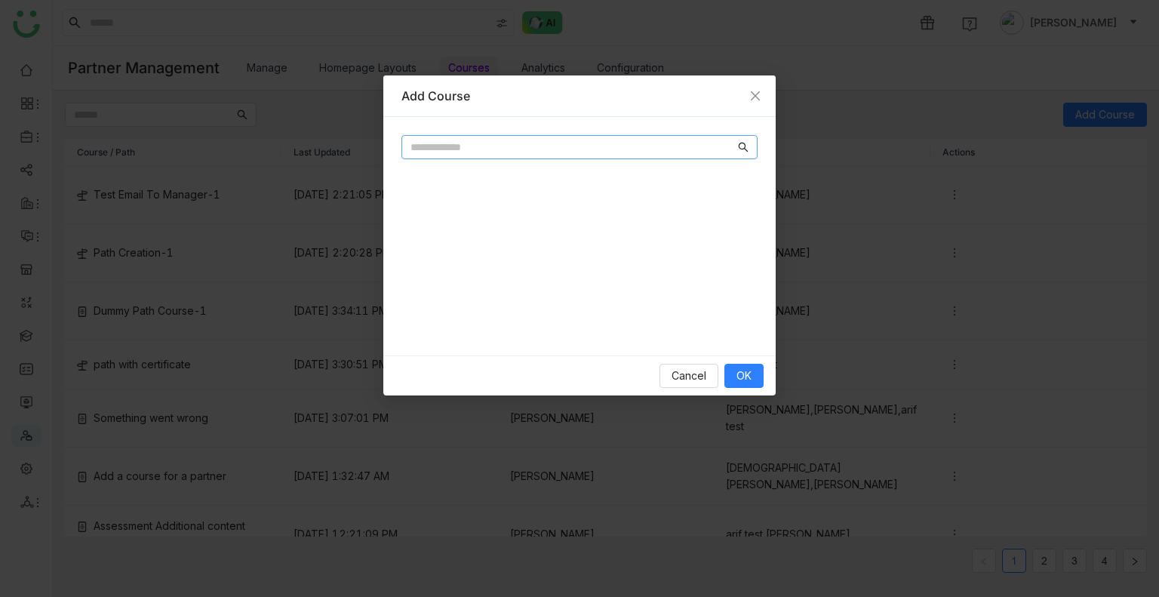
click at [465, 141] on input "text" at bounding box center [572, 147] width 324 height 17
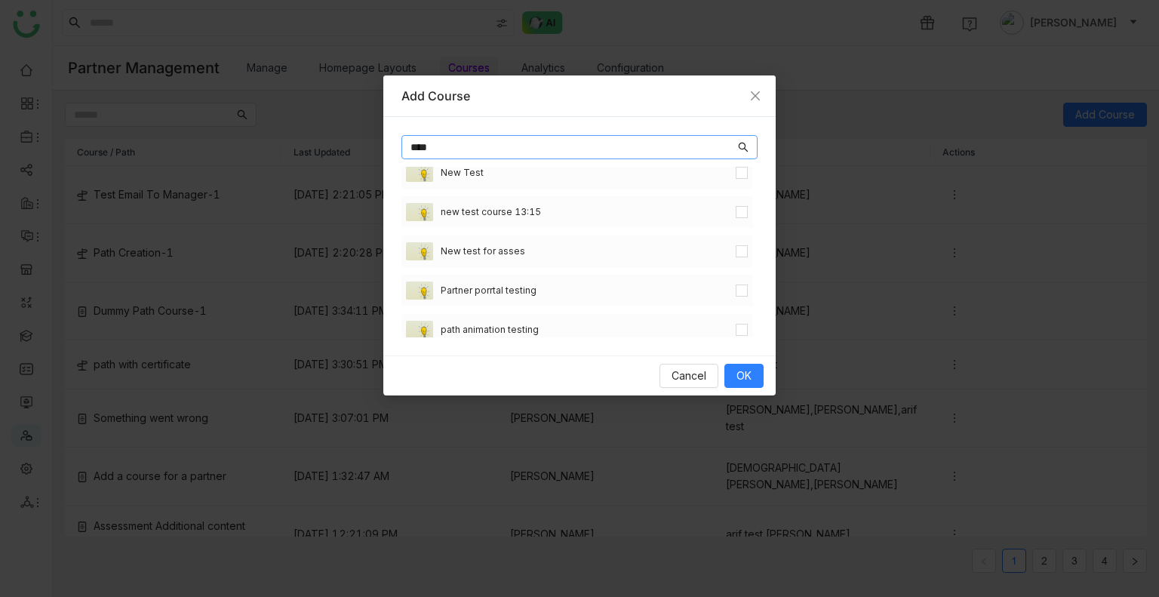
scroll to position [1358, 0]
type input "****"
click at [749, 382] on span "OK" at bounding box center [743, 375] width 15 height 17
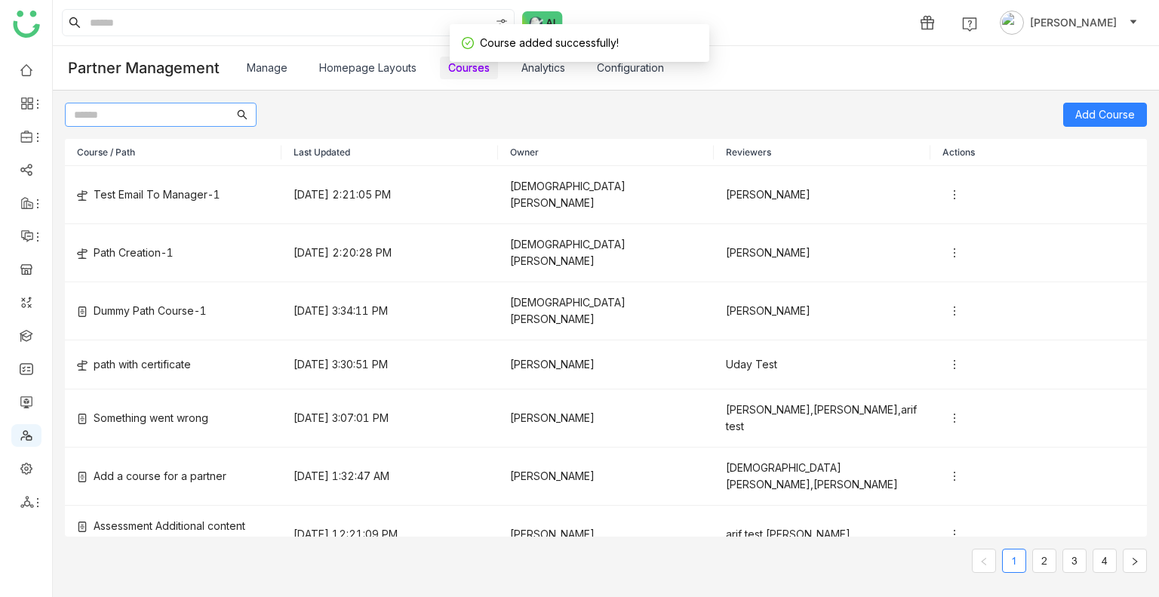
click at [149, 116] on input "text" at bounding box center [154, 114] width 160 height 17
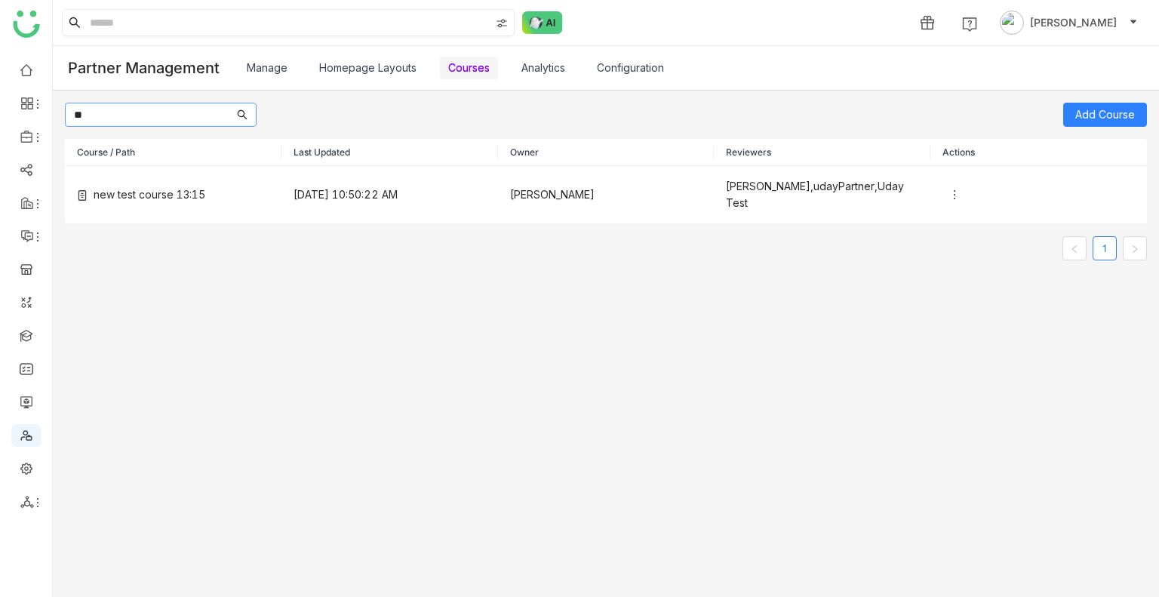
type input "**"
click at [210, 113] on input "**" at bounding box center [154, 114] width 160 height 17
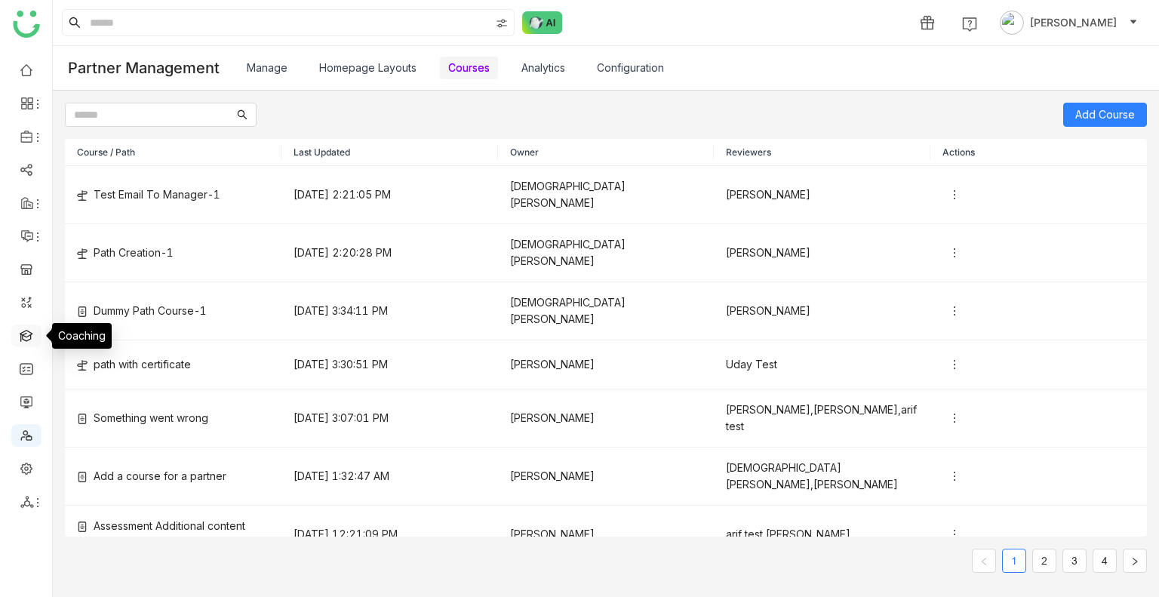
click at [23, 334] on link at bounding box center [27, 334] width 14 height 13
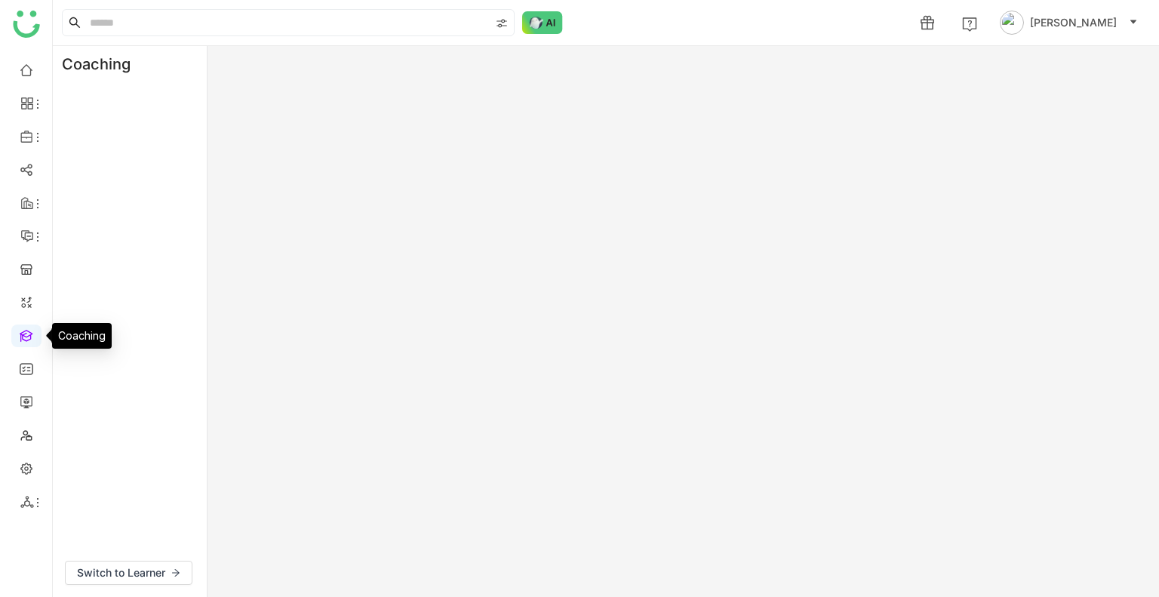
click at [23, 334] on link at bounding box center [27, 334] width 14 height 13
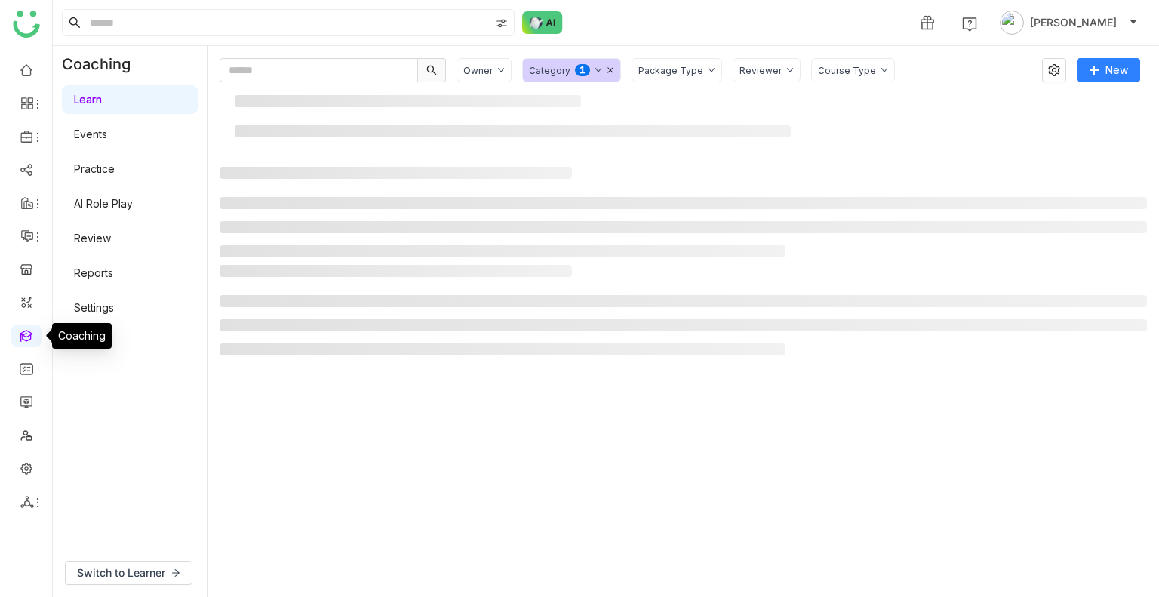
click at [23, 334] on link at bounding box center [27, 334] width 14 height 13
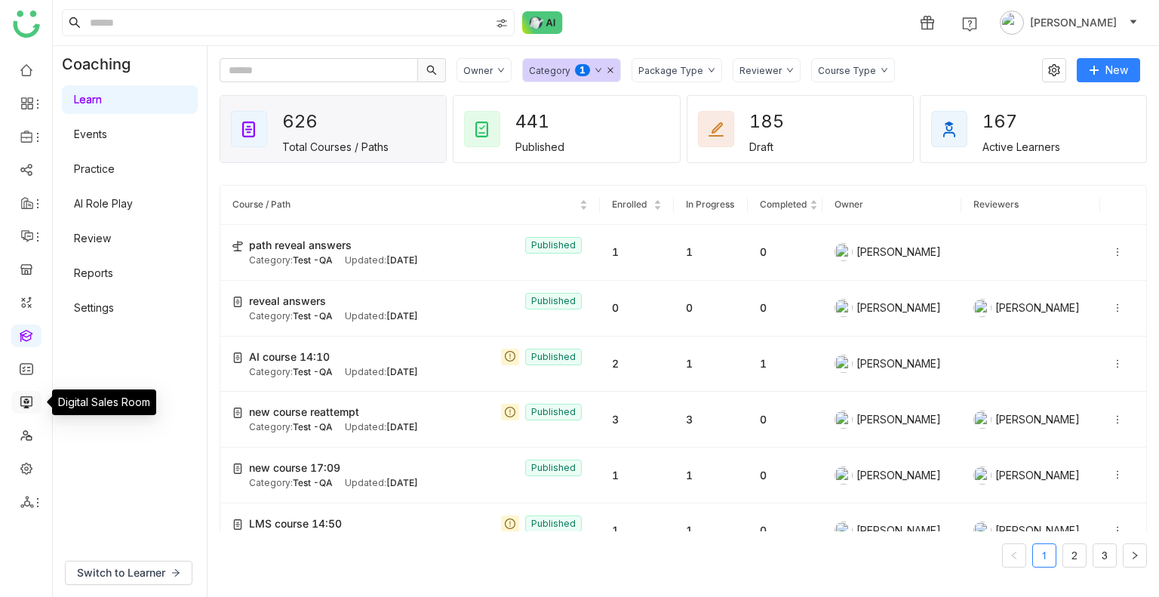
click at [29, 395] on link at bounding box center [27, 400] width 14 height 13
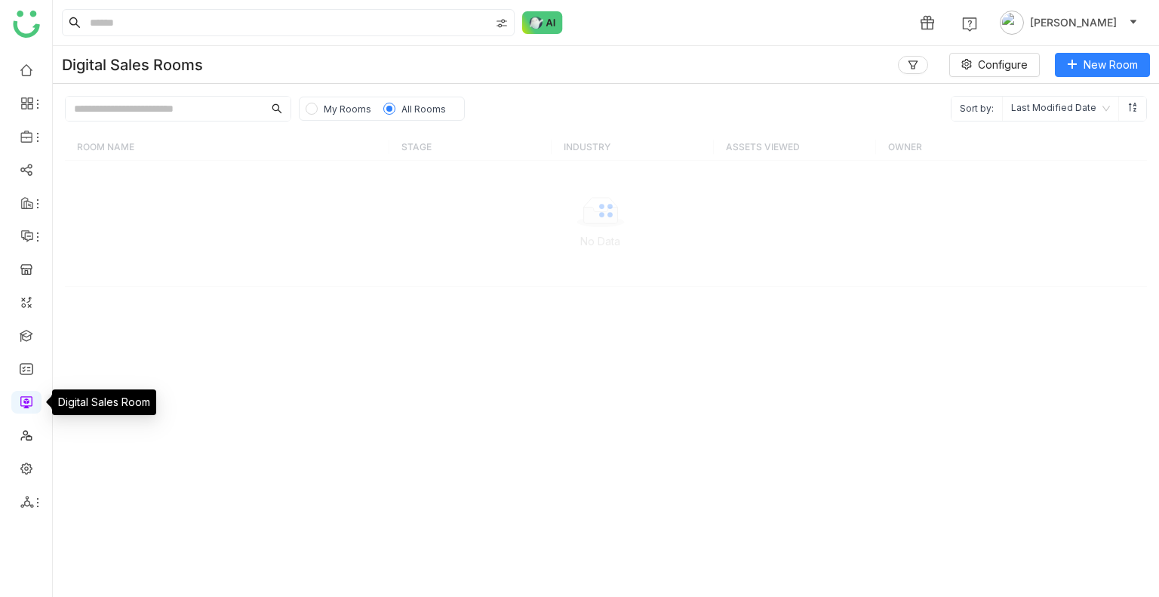
click at [29, 395] on link at bounding box center [27, 400] width 14 height 13
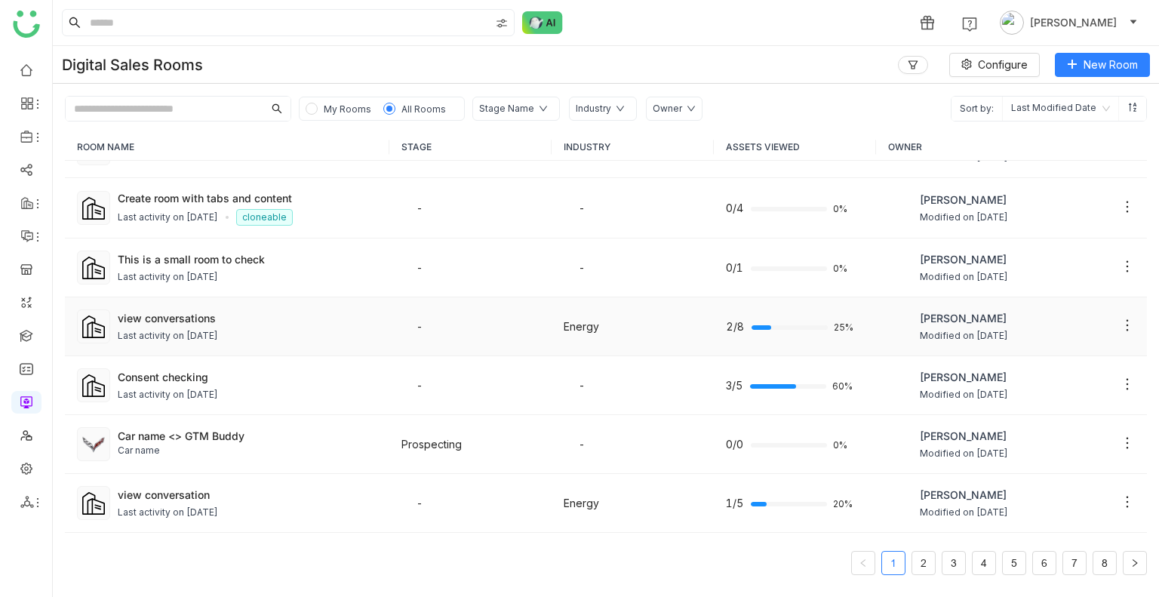
scroll to position [103, 0]
click at [218, 334] on div "Last activity on Aug 21, 2025" at bounding box center [168, 335] width 100 height 14
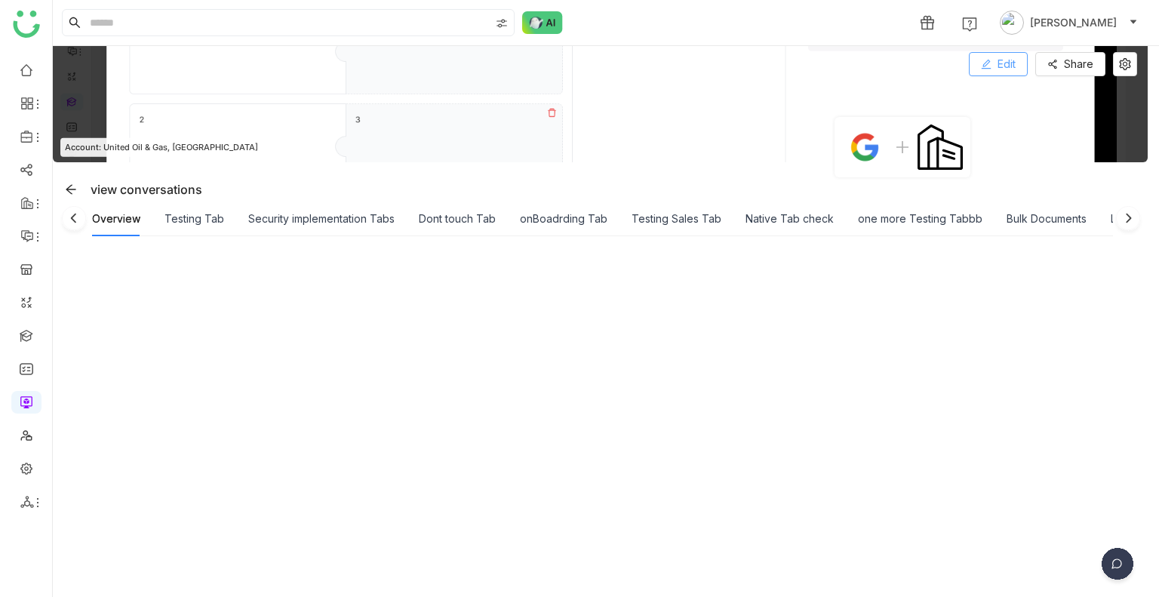
click at [981, 69] on icon at bounding box center [986, 64] width 11 height 11
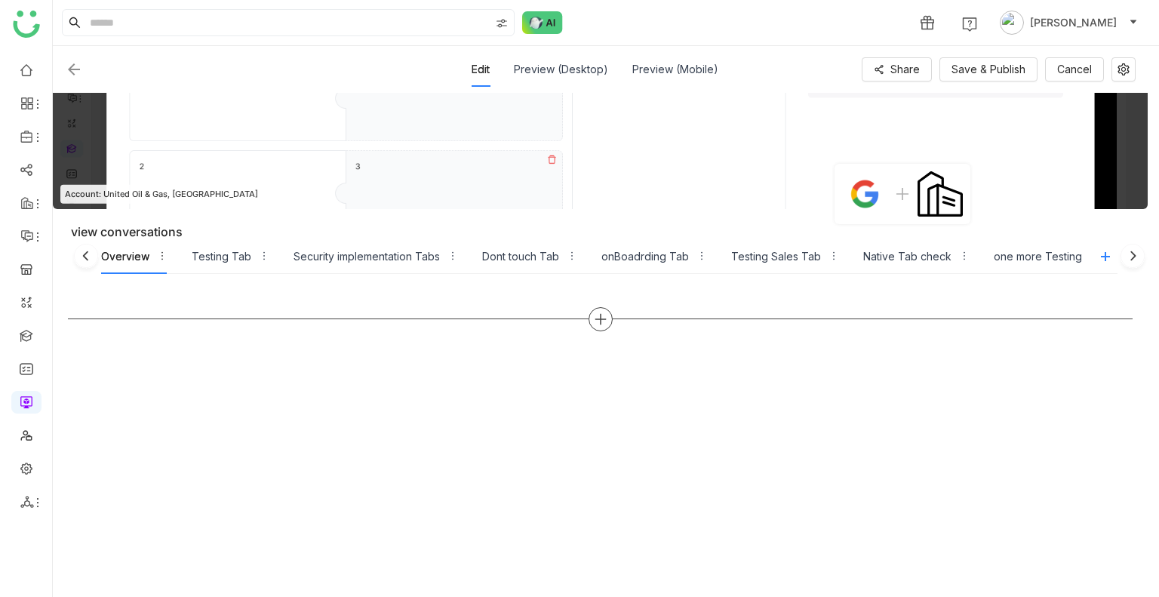
click at [597, 314] on icon at bounding box center [601, 319] width 14 height 14
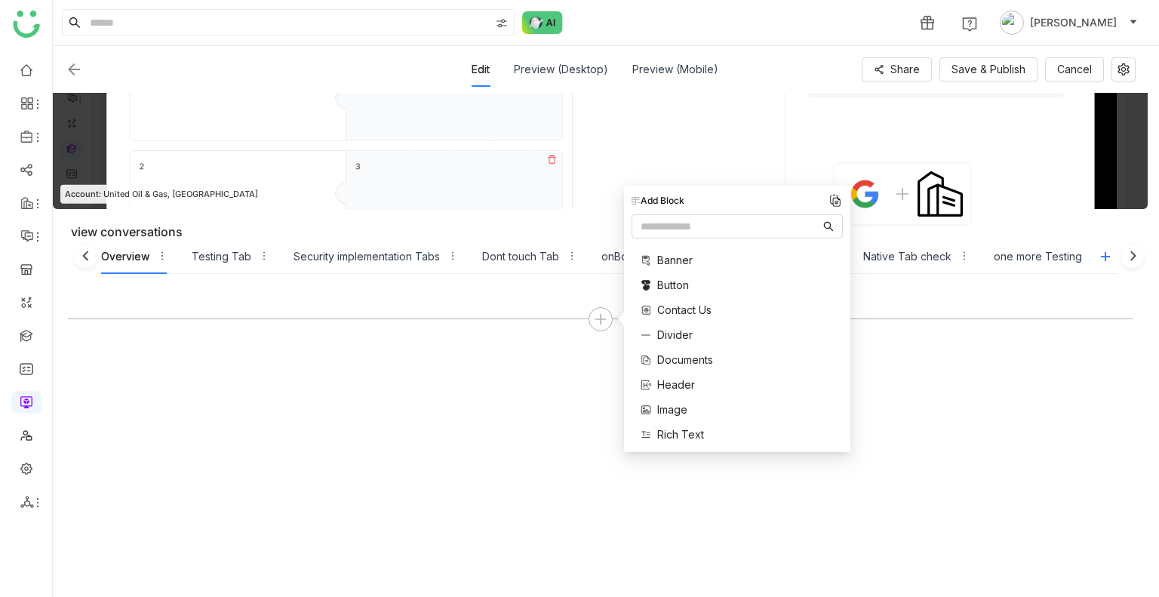
click at [676, 357] on span "Documents" at bounding box center [685, 359] width 56 height 16
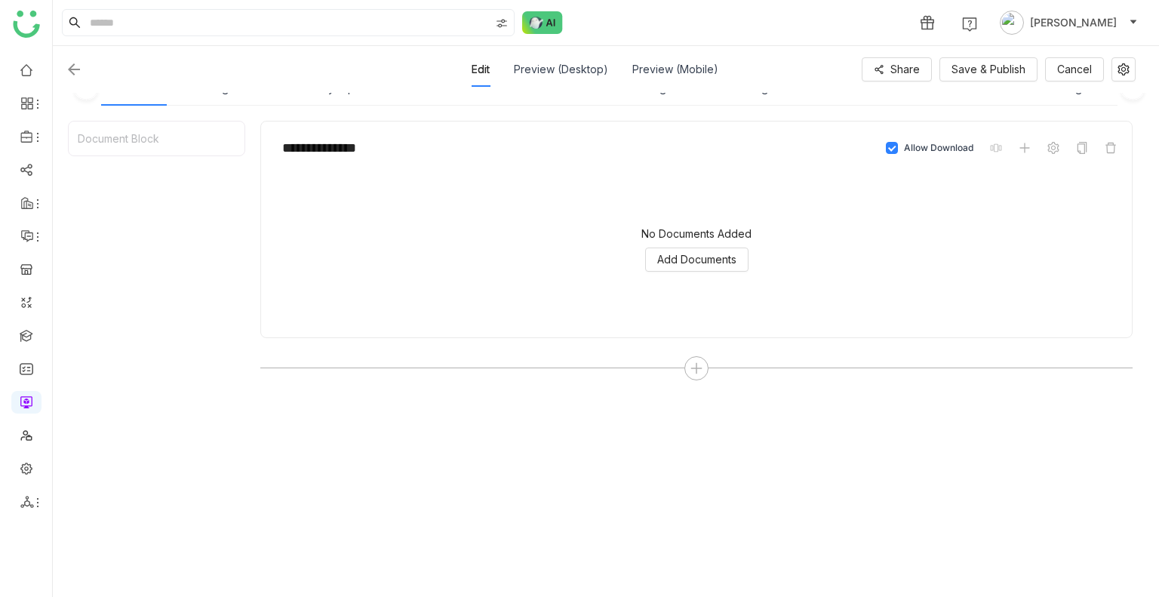
scroll to position [182, 0]
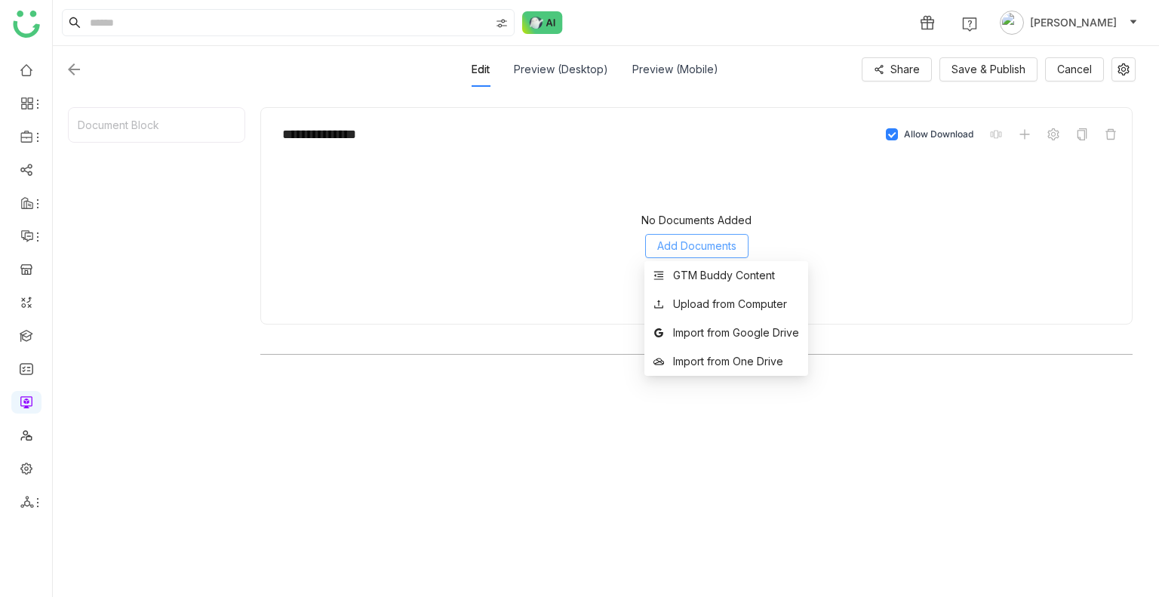
click at [689, 244] on span "Add Documents" at bounding box center [696, 246] width 79 height 17
click at [698, 267] on div "GTM Buddy Content" at bounding box center [724, 275] width 102 height 17
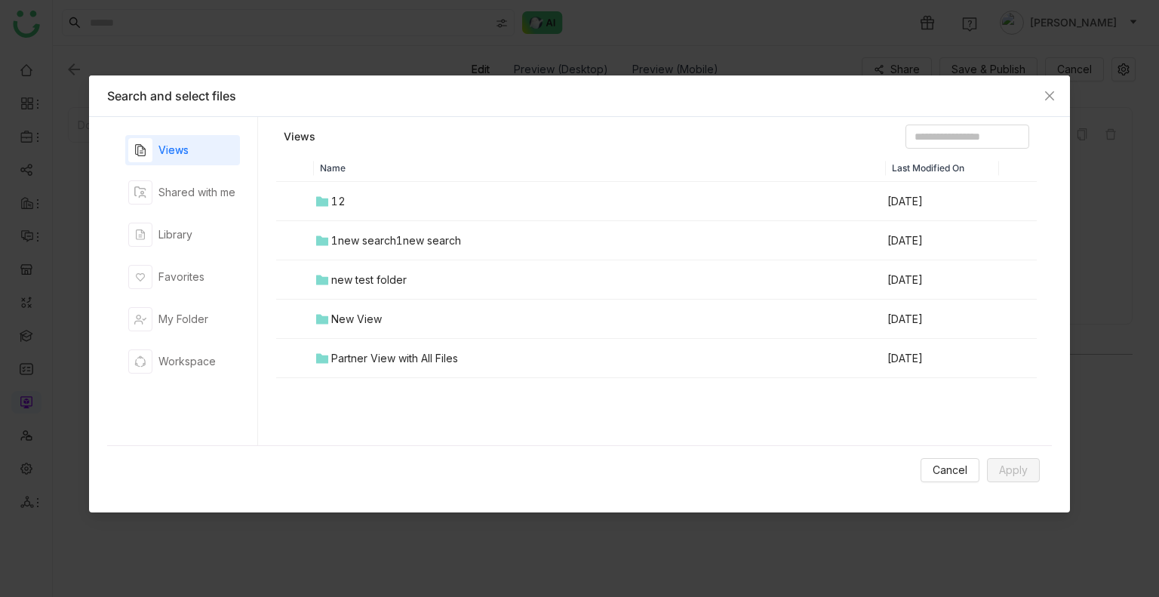
click at [362, 198] on td "12" at bounding box center [600, 201] width 572 height 39
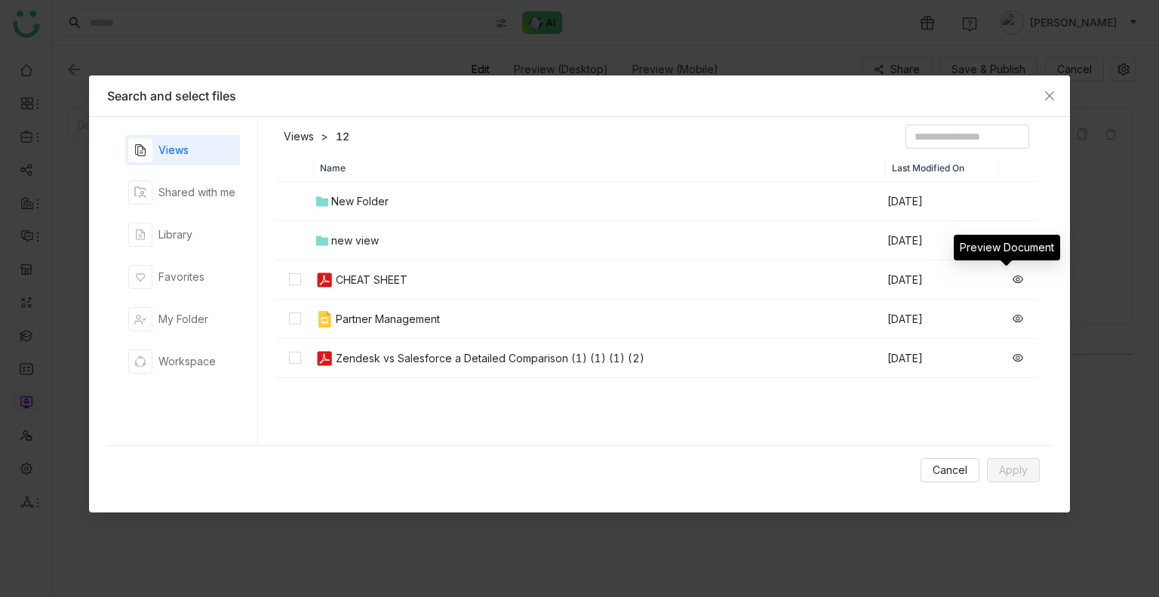
click at [1012, 275] on icon at bounding box center [1017, 279] width 11 height 11
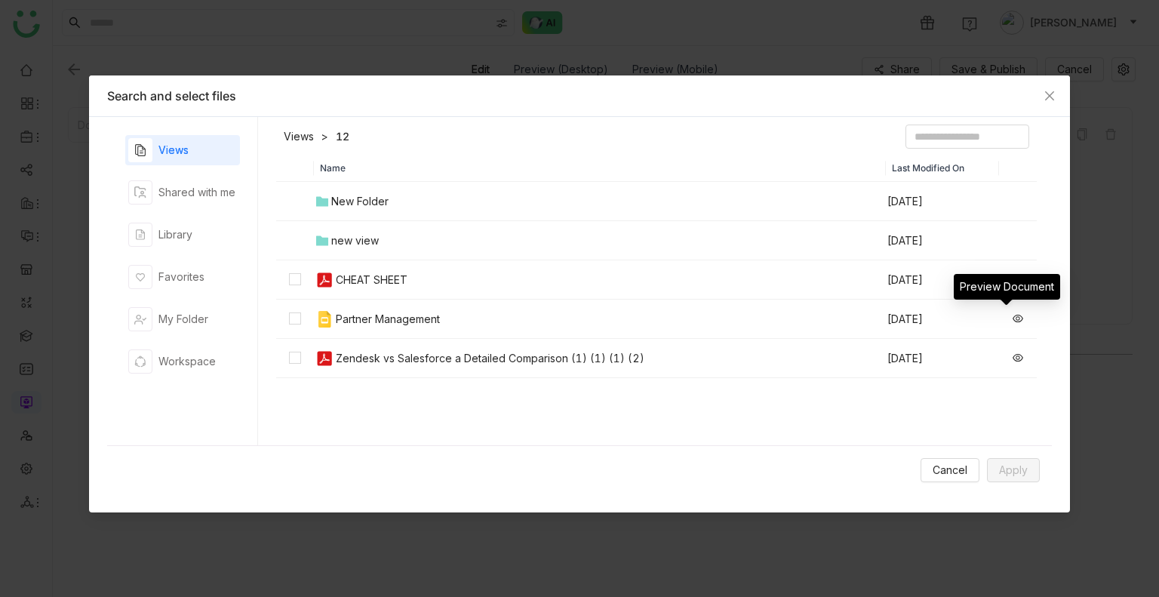
click at [1012, 316] on icon at bounding box center [1017, 318] width 11 height 11
click at [1012, 322] on icon at bounding box center [1017, 318] width 11 height 11
click at [394, 246] on td "new view" at bounding box center [600, 240] width 572 height 39
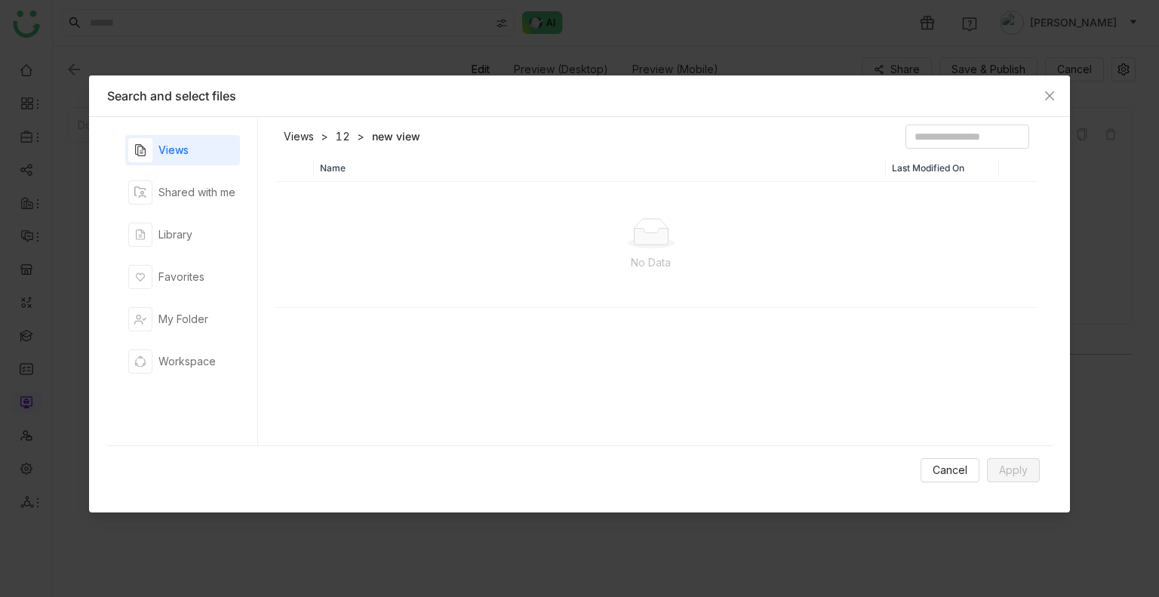
click at [350, 138] on li "new view" at bounding box center [385, 136] width 70 height 15
click at [342, 137] on link "12" at bounding box center [343, 136] width 14 height 15
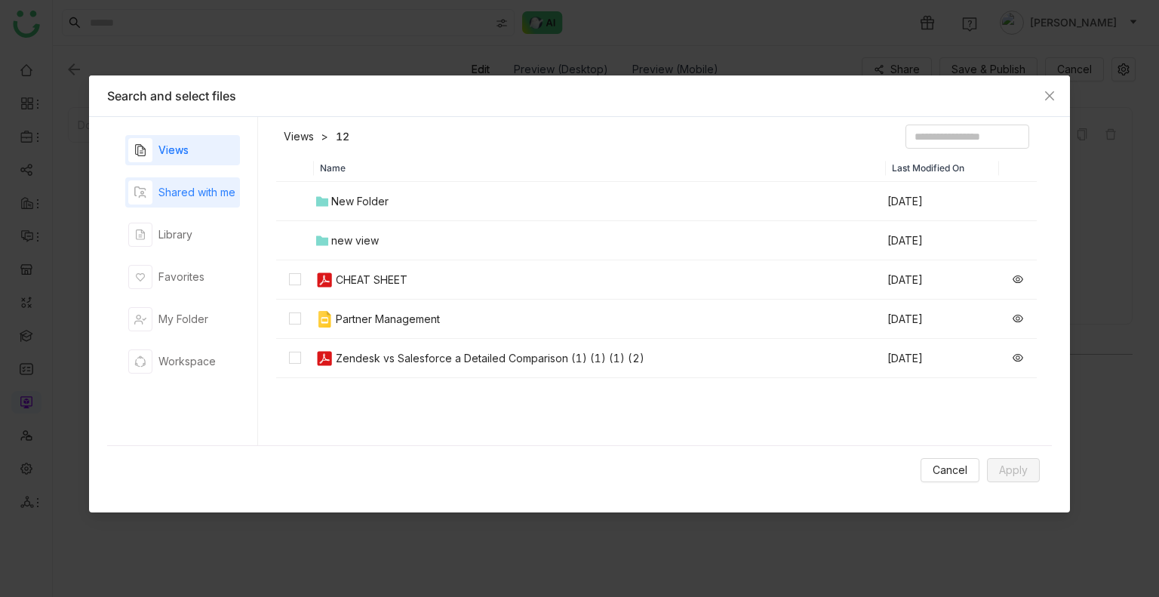
click at [202, 186] on div "Shared with me" at bounding box center [196, 192] width 77 height 17
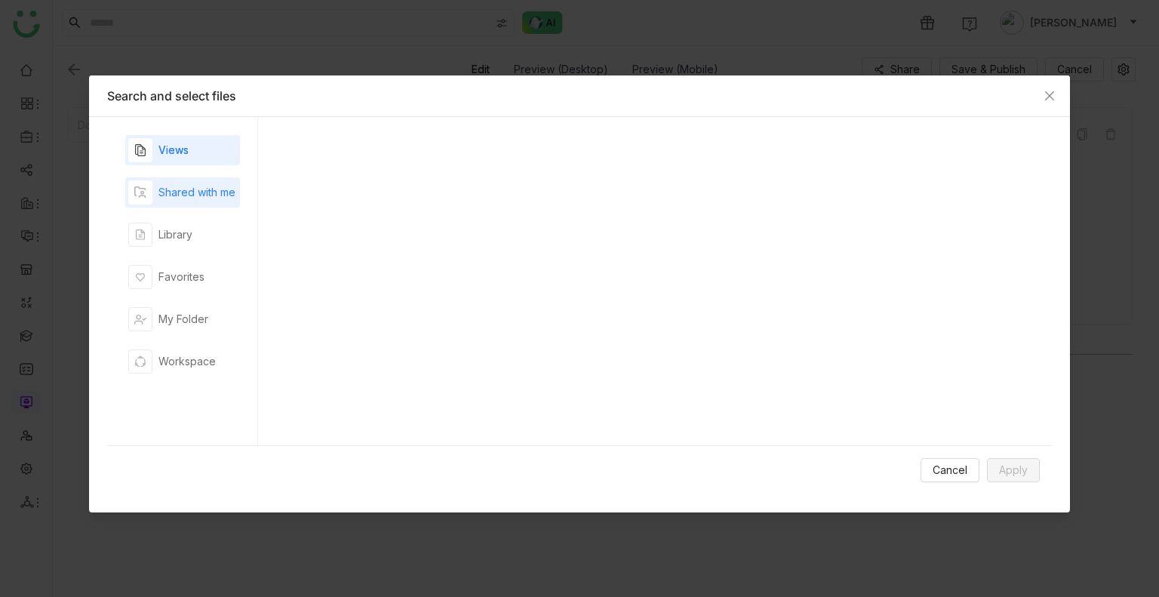
click at [202, 186] on div "Shared with me" at bounding box center [196, 192] width 77 height 17
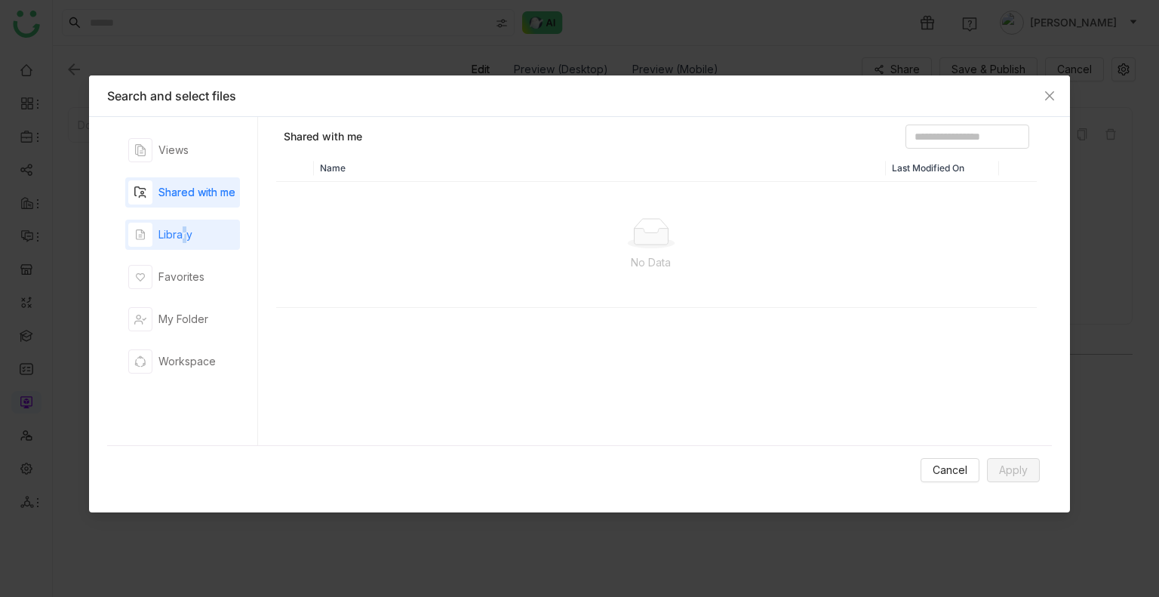
drag, startPoint x: 179, startPoint y: 214, endPoint x: 181, endPoint y: 226, distance: 12.3
click at [181, 226] on div "Views Shared with me Library Favorites My Folder Workspace" at bounding box center [182, 281] width 115 height 292
click at [181, 226] on div "Library" at bounding box center [175, 234] width 34 height 17
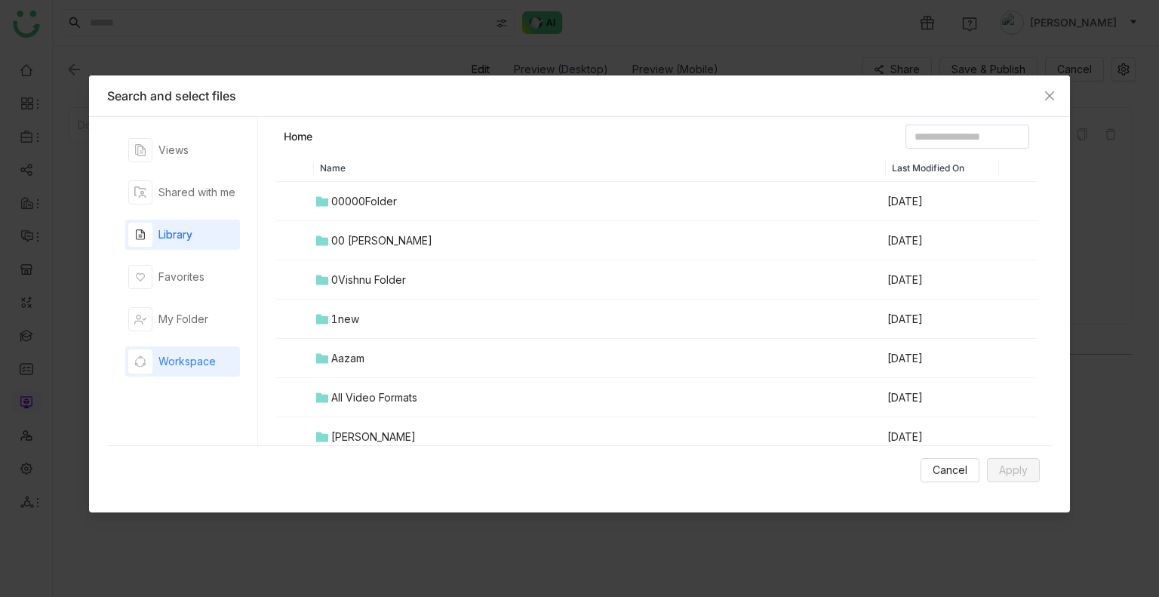
click at [181, 353] on div "Workspace" at bounding box center [186, 361] width 57 height 17
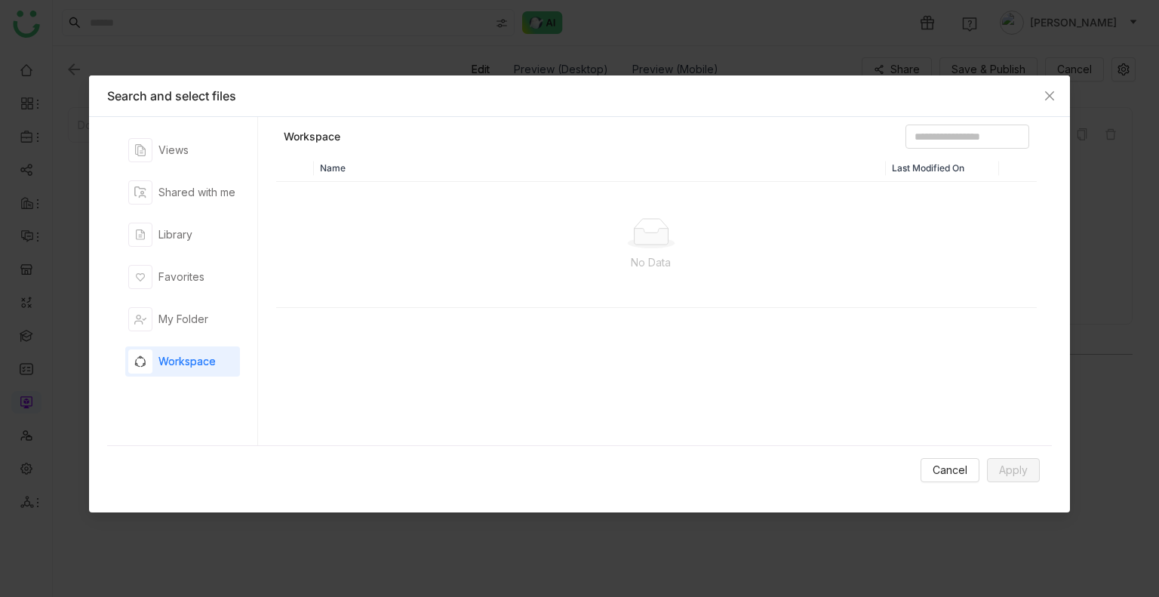
click at [181, 353] on div "Workspace" at bounding box center [186, 361] width 57 height 17
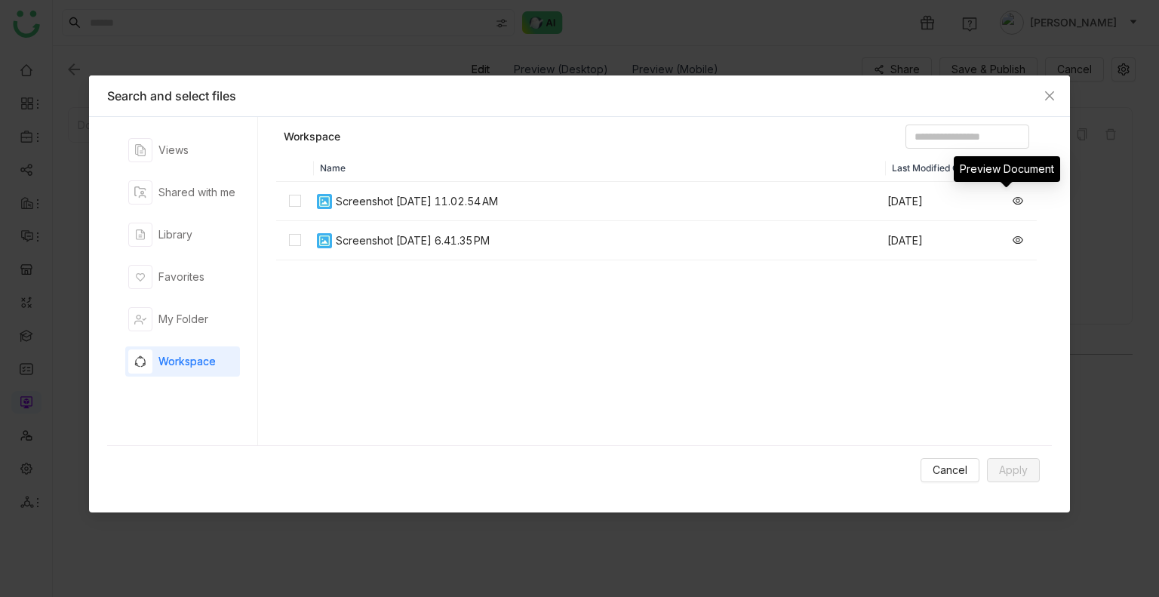
click at [1012, 198] on icon at bounding box center [1017, 200] width 11 height 11
click at [1012, 239] on icon at bounding box center [1017, 240] width 11 height 11
click at [203, 315] on div "My Folder" at bounding box center [183, 319] width 50 height 17
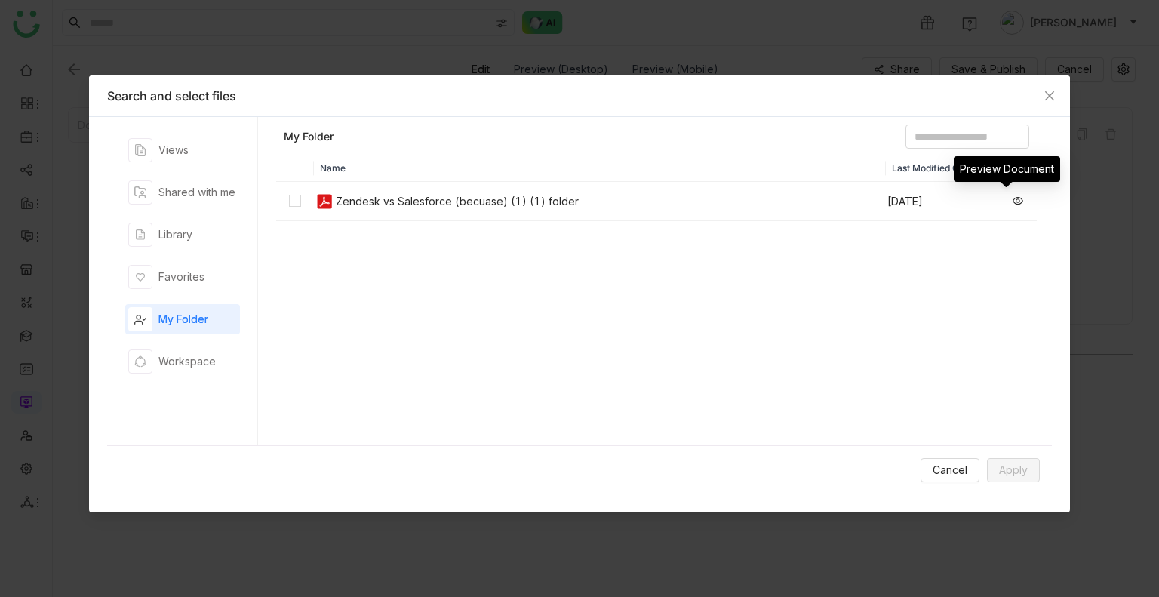
click at [962, 204] on td "Aug 19, 2025" at bounding box center [942, 201] width 113 height 39
click at [949, 200] on td "Aug 19, 2025" at bounding box center [942, 201] width 113 height 39
click at [1012, 198] on icon at bounding box center [1017, 200] width 11 height 11
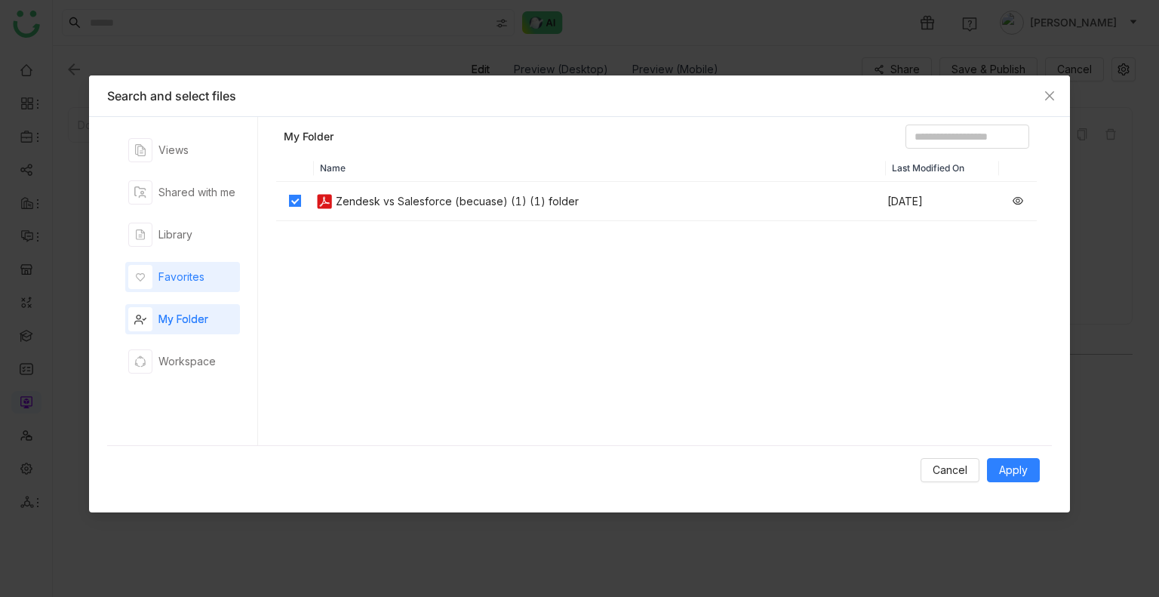
click at [184, 271] on div "Favorites" at bounding box center [181, 277] width 46 height 17
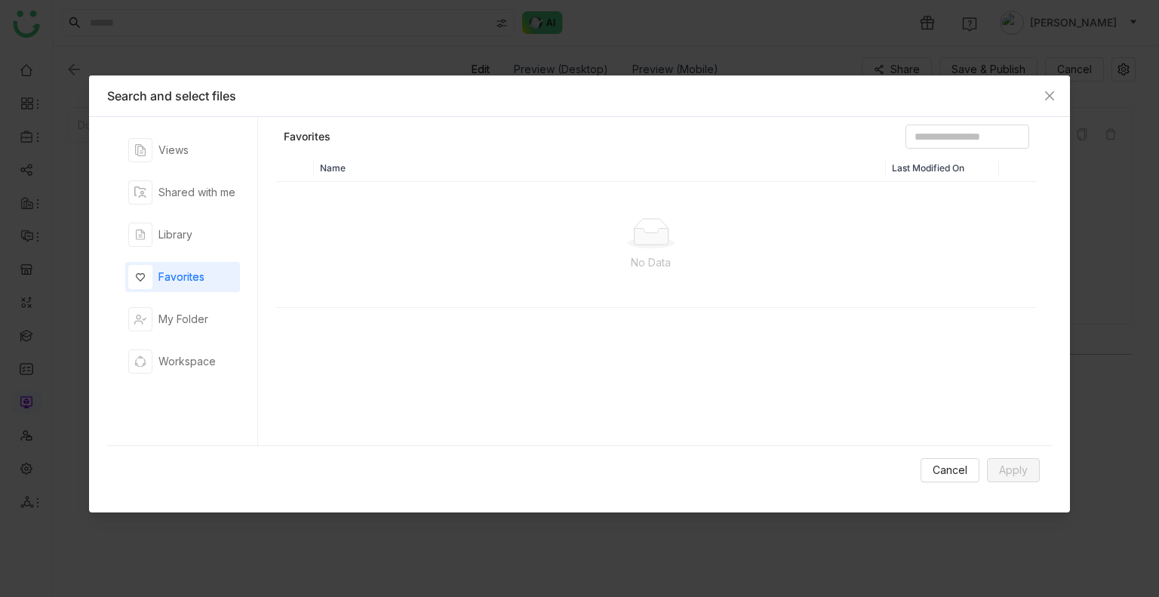
click at [184, 271] on div "Favorites" at bounding box center [181, 277] width 46 height 17
click at [196, 247] on div "Library" at bounding box center [182, 234] width 115 height 30
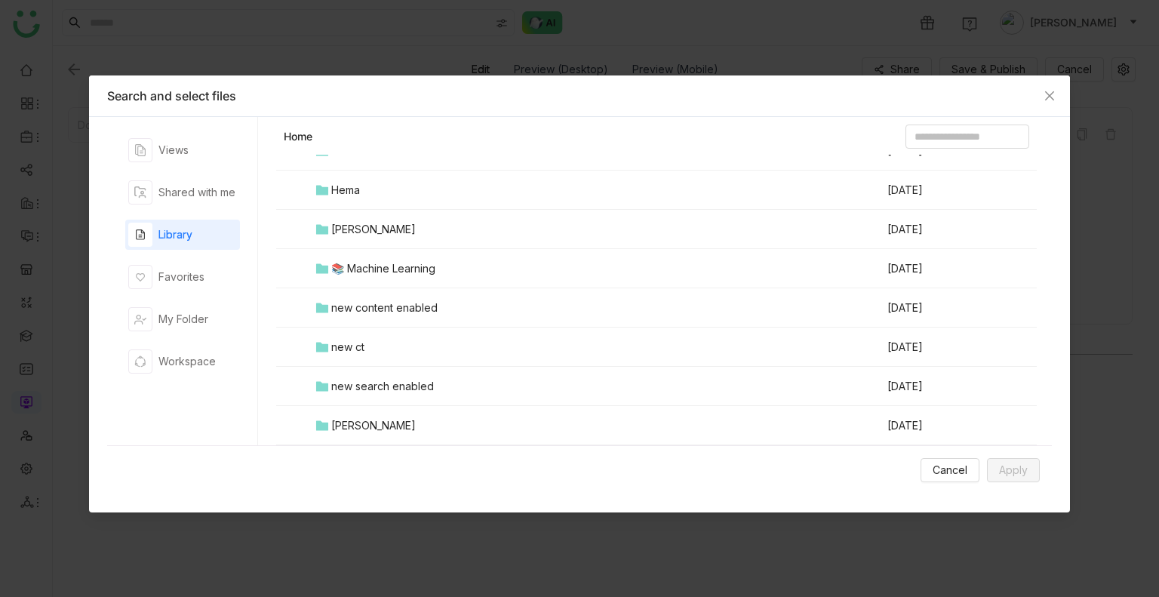
scroll to position [827, 0]
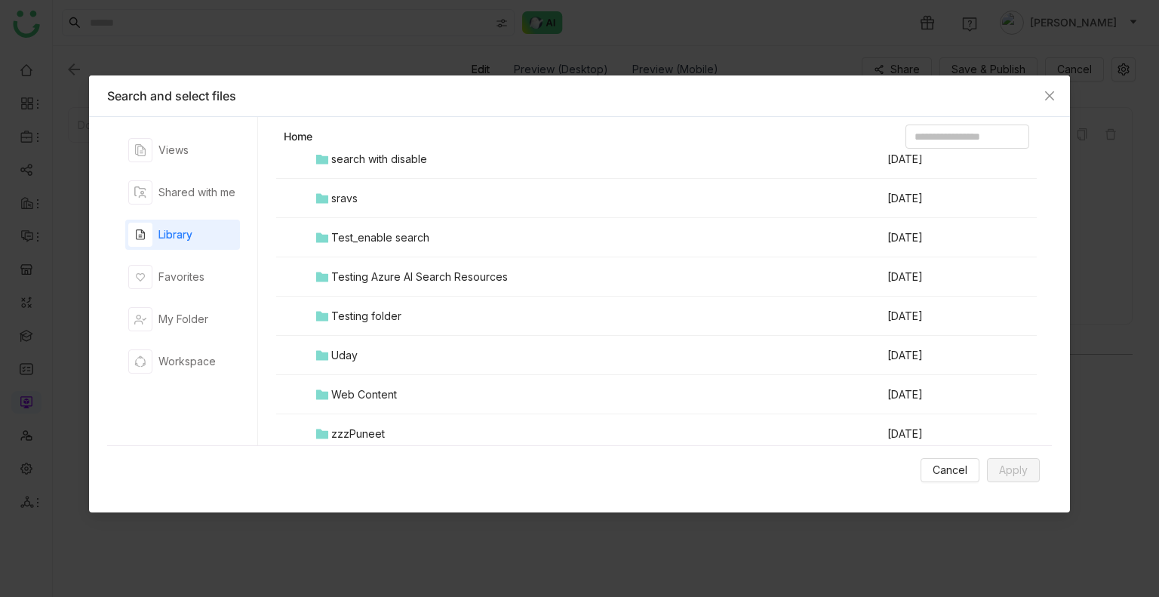
click at [379, 322] on div "Testing folder" at bounding box center [366, 316] width 70 height 17
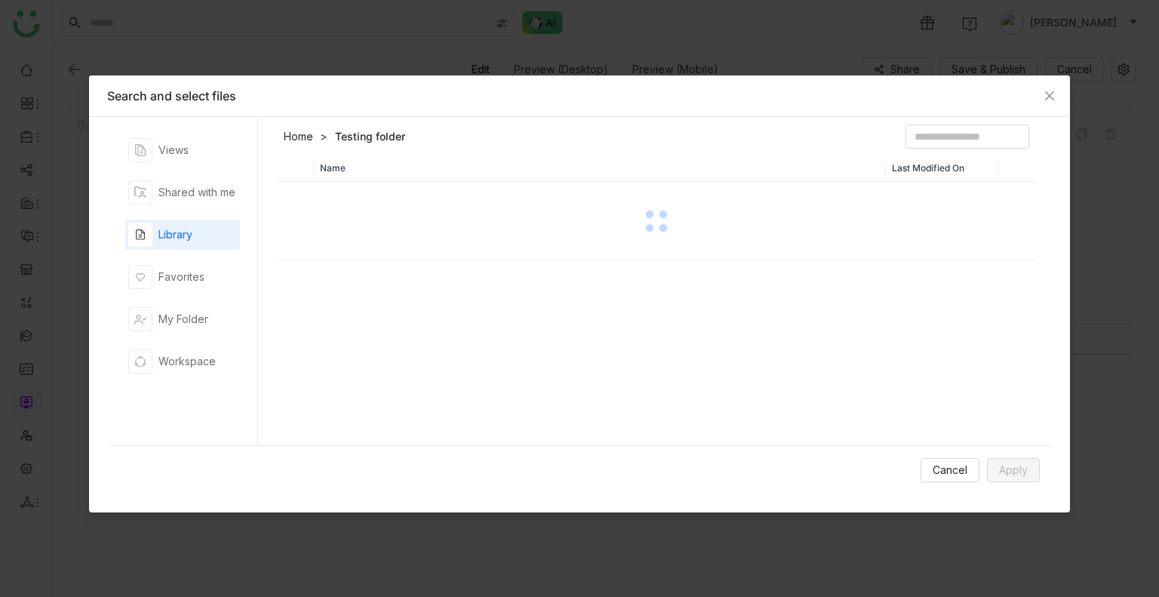
scroll to position [0, 0]
click at [379, 322] on div "Name Last Modified On" at bounding box center [656, 304] width 760 height 298
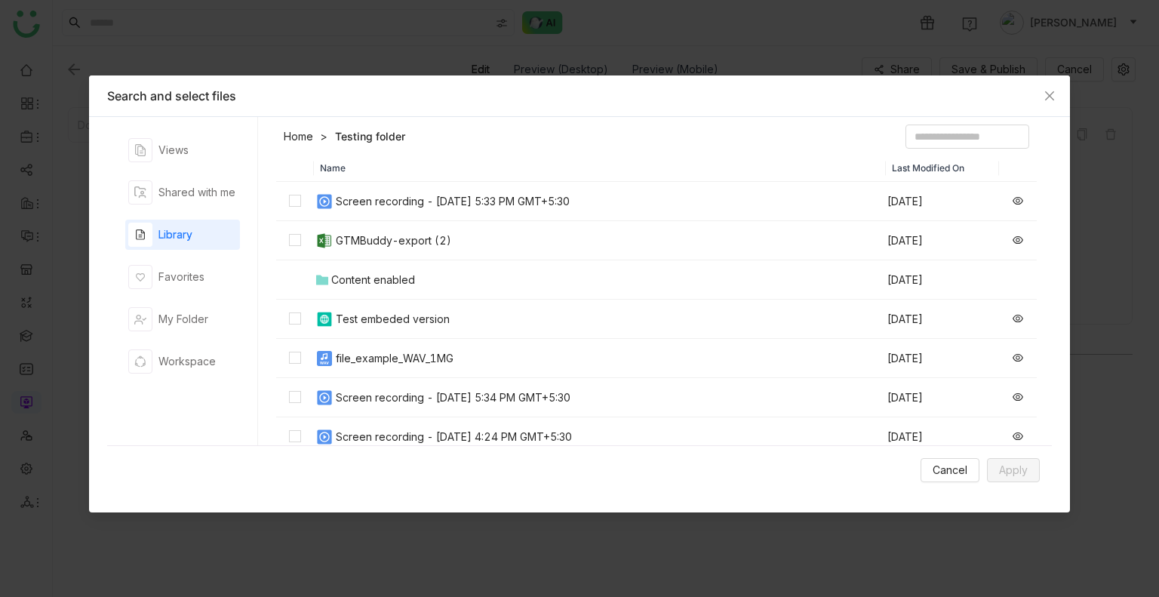
click at [609, 123] on div "Home Testing folder Name Last Modified On Screen recording - August 14, 2025 at…" at bounding box center [654, 281] width 794 height 328
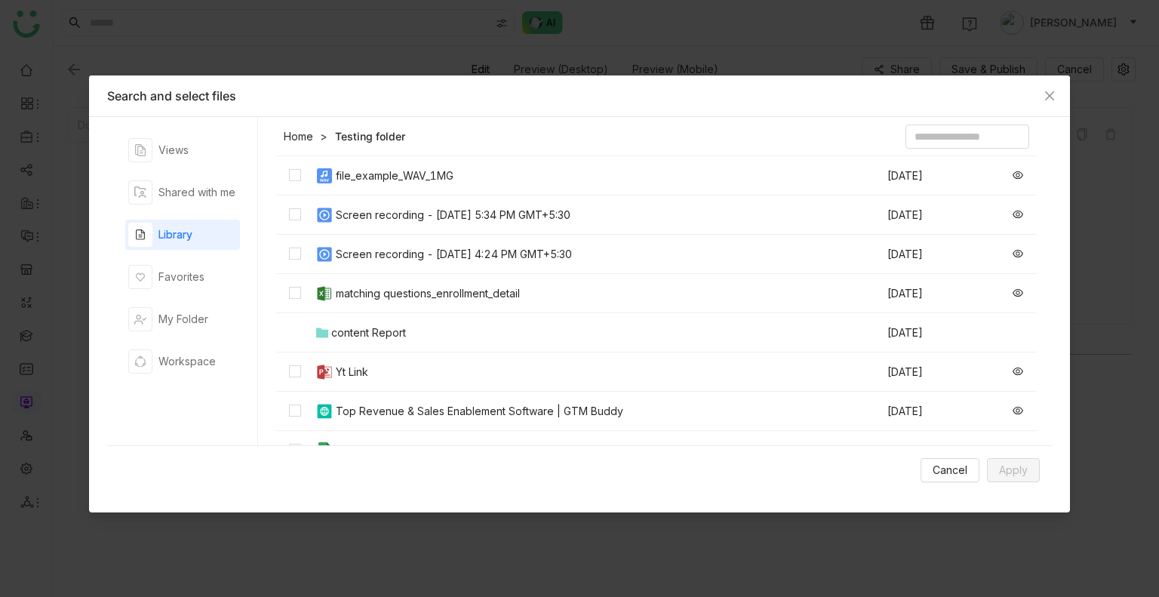
scroll to position [199, 0]
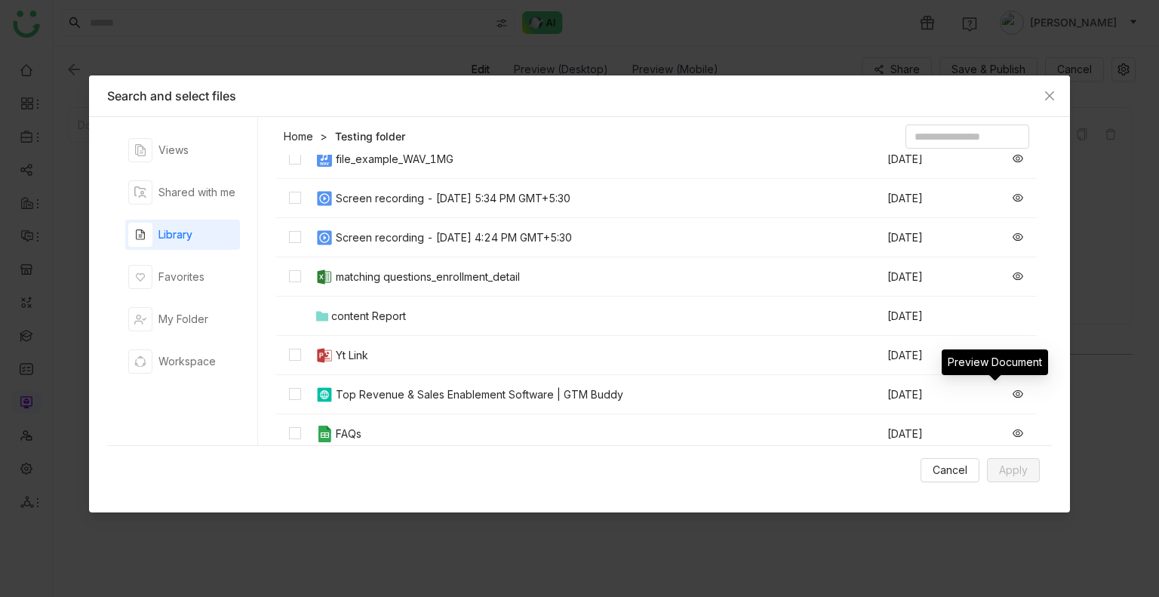
click at [1012, 391] on icon at bounding box center [1017, 393] width 11 height 11
click at [1012, 391] on icon at bounding box center [1017, 394] width 11 height 8
click at [419, 307] on td "content Report" at bounding box center [600, 315] width 572 height 39
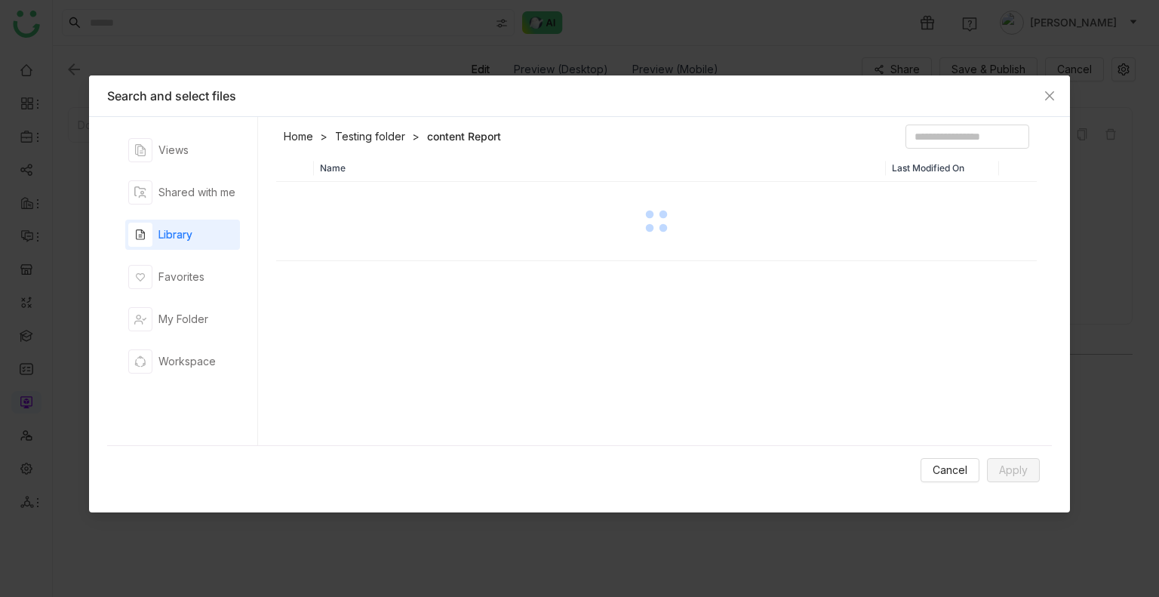
click at [419, 307] on div "Name Last Modified On" at bounding box center [656, 304] width 760 height 298
click at [717, 385] on div "Name Last Modified On Fqa 1 Aug 1, 2025 Form Notifications Jul 25, 2025" at bounding box center [656, 304] width 760 height 298
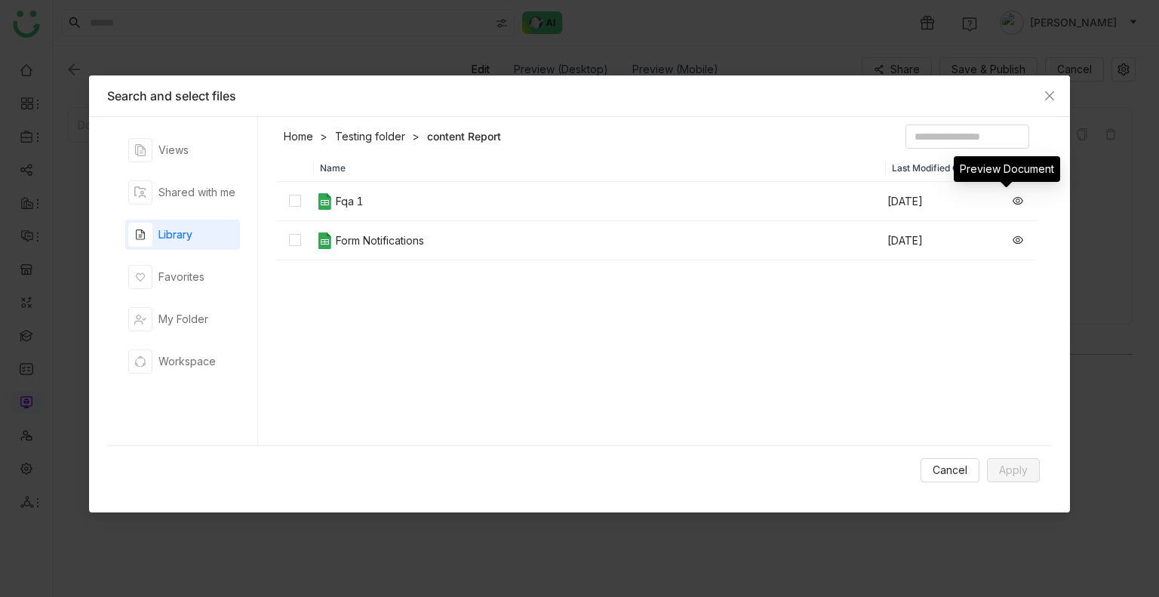
click at [1000, 201] on div at bounding box center [1017, 201] width 35 height 17
click at [1012, 199] on icon at bounding box center [1017, 200] width 11 height 11
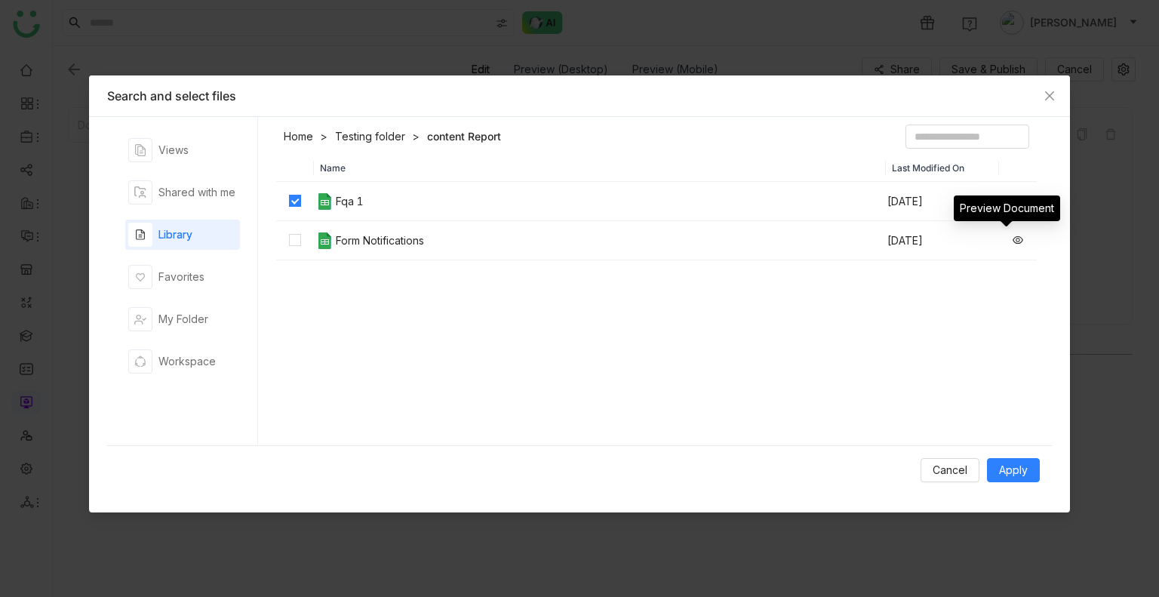
click at [1012, 239] on icon at bounding box center [1017, 240] width 11 height 8
click at [949, 467] on span "Cancel" at bounding box center [949, 470] width 35 height 17
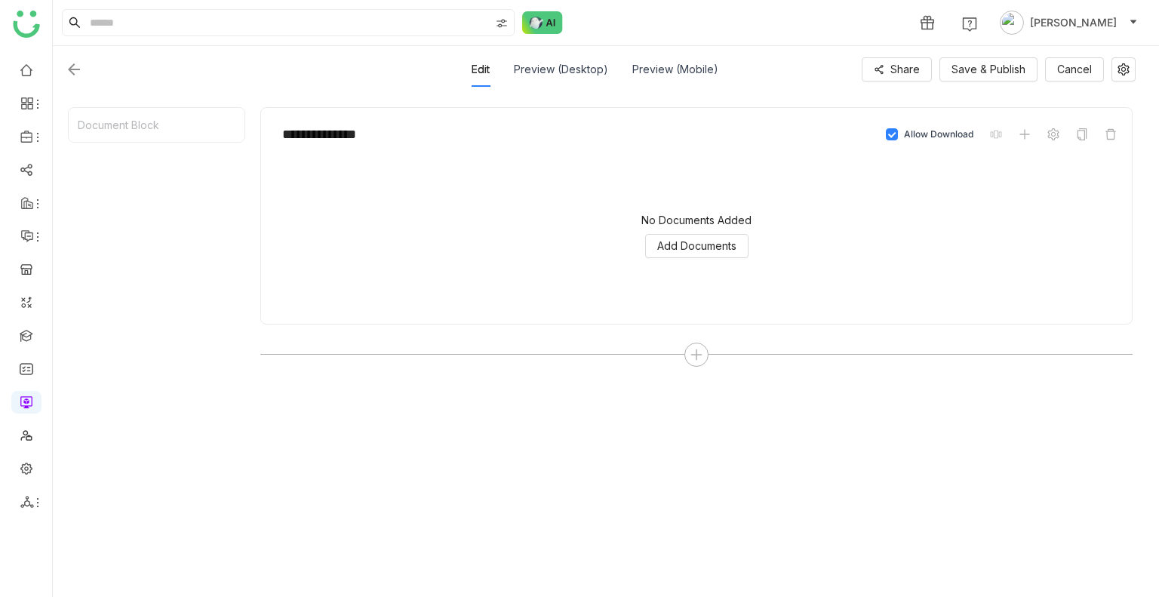
click at [73, 69] on img at bounding box center [74, 69] width 18 height 18
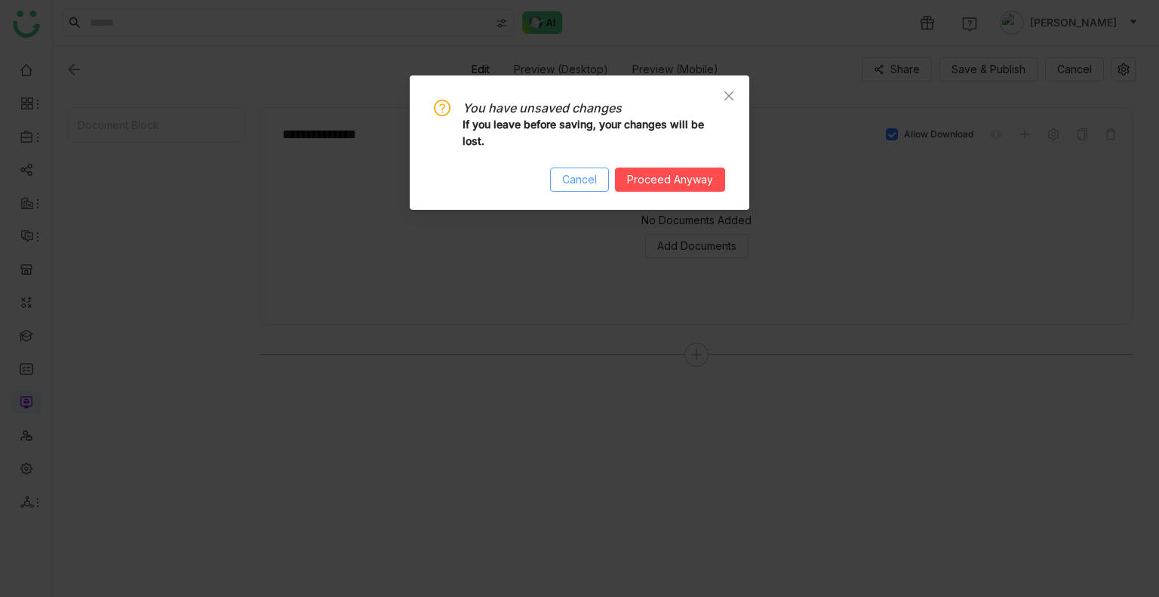
click at [552, 173] on button "Cancel" at bounding box center [579, 179] width 59 height 24
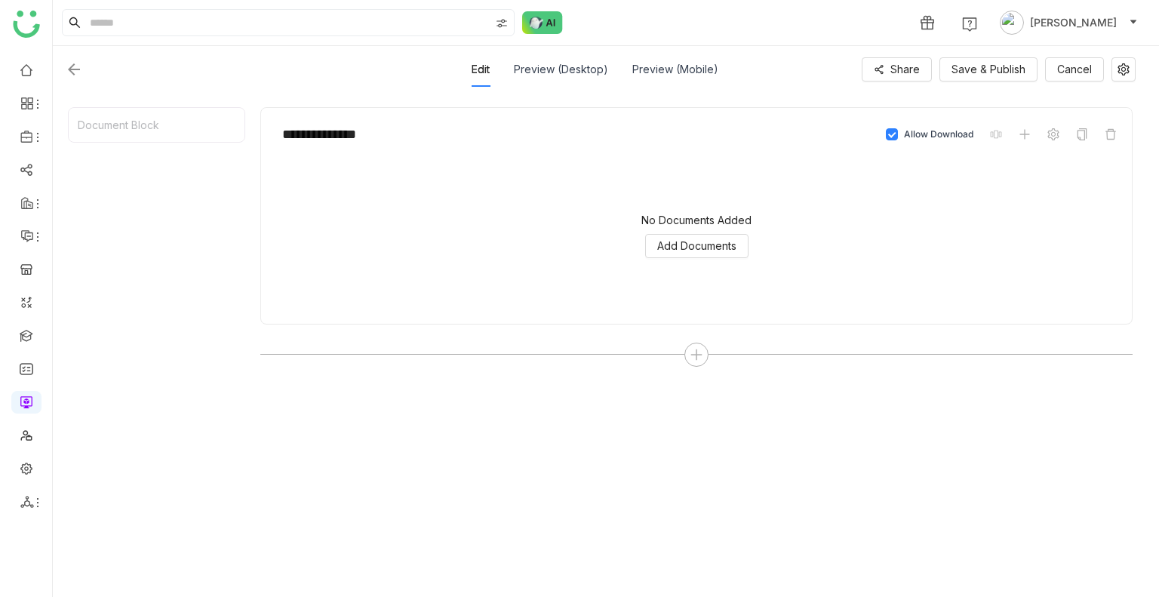
click at [78, 72] on img at bounding box center [74, 69] width 18 height 18
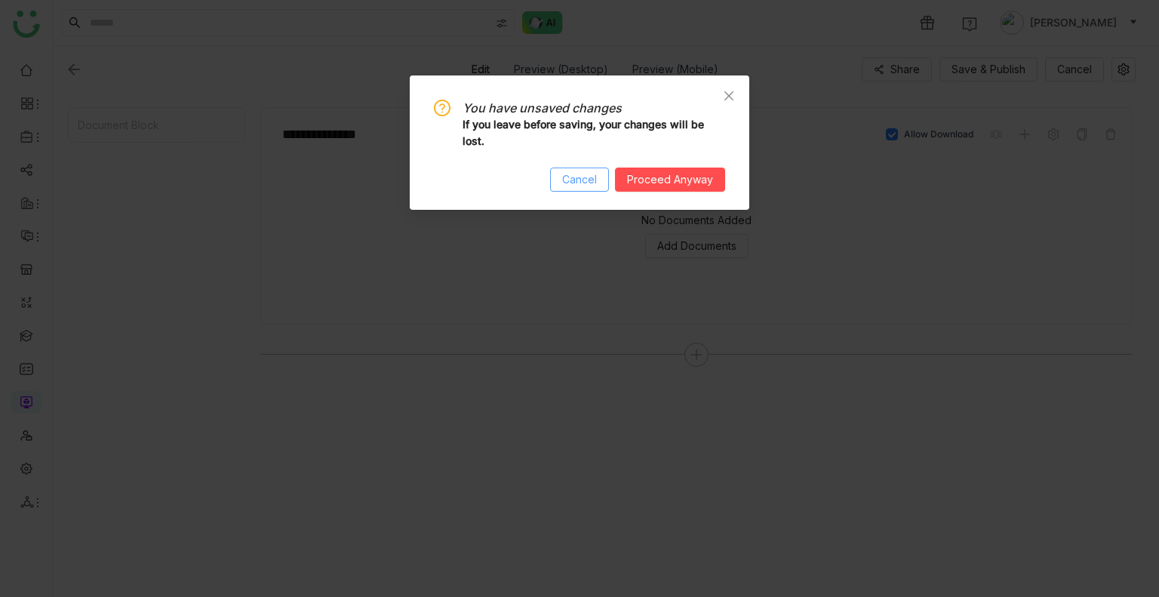
click at [576, 192] on button "Cancel" at bounding box center [579, 179] width 59 height 24
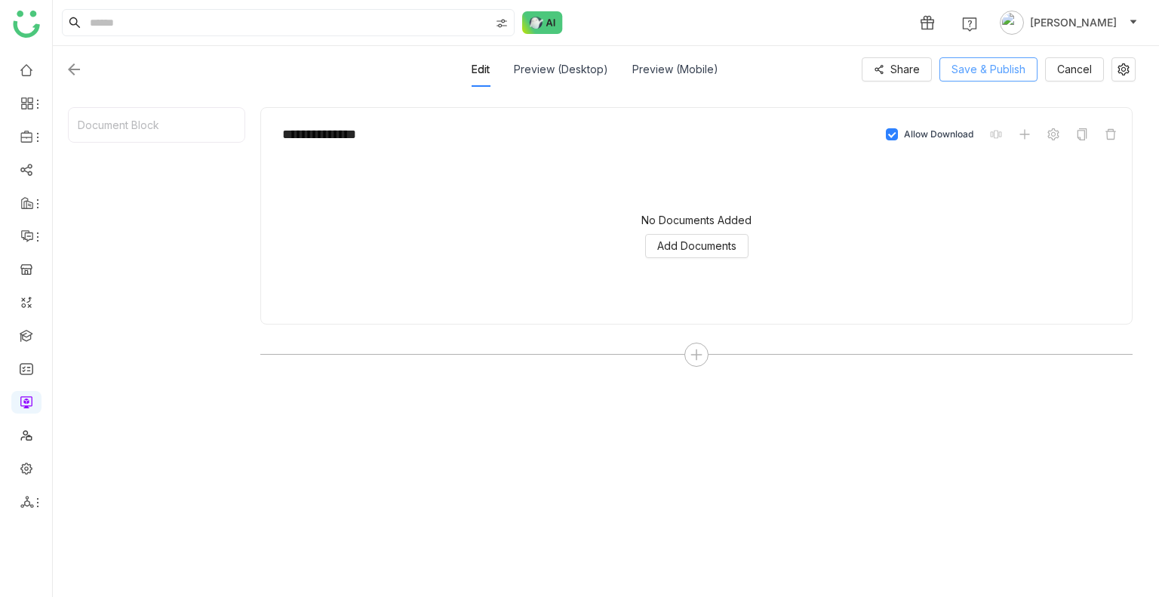
click at [966, 77] on span "Save & Publish" at bounding box center [988, 69] width 74 height 17
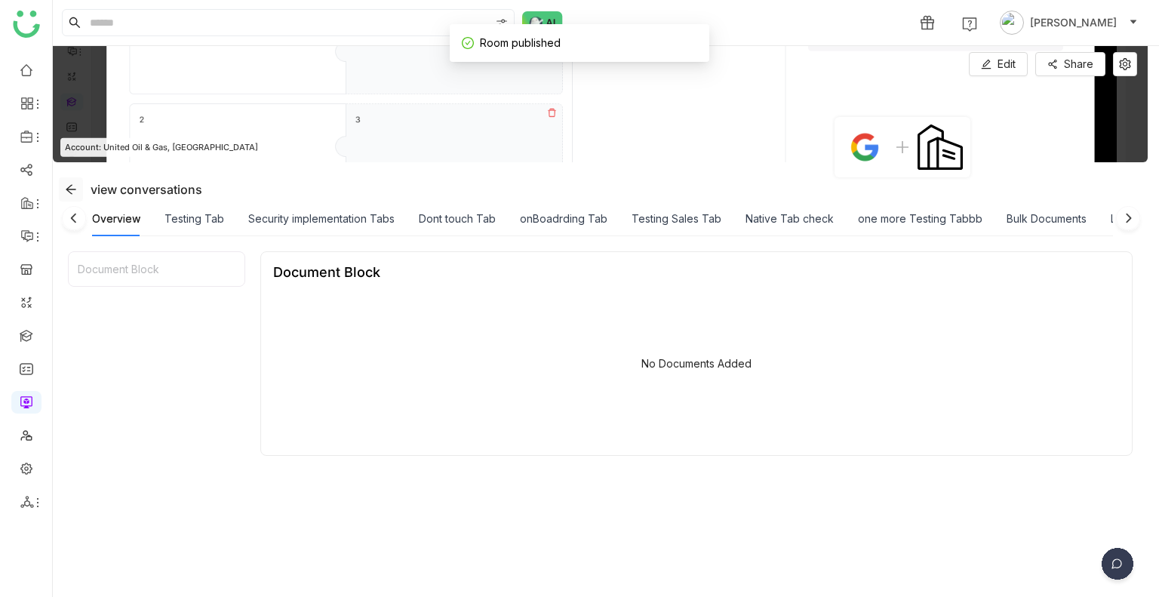
click at [77, 189] on span at bounding box center [71, 189] width 23 height 12
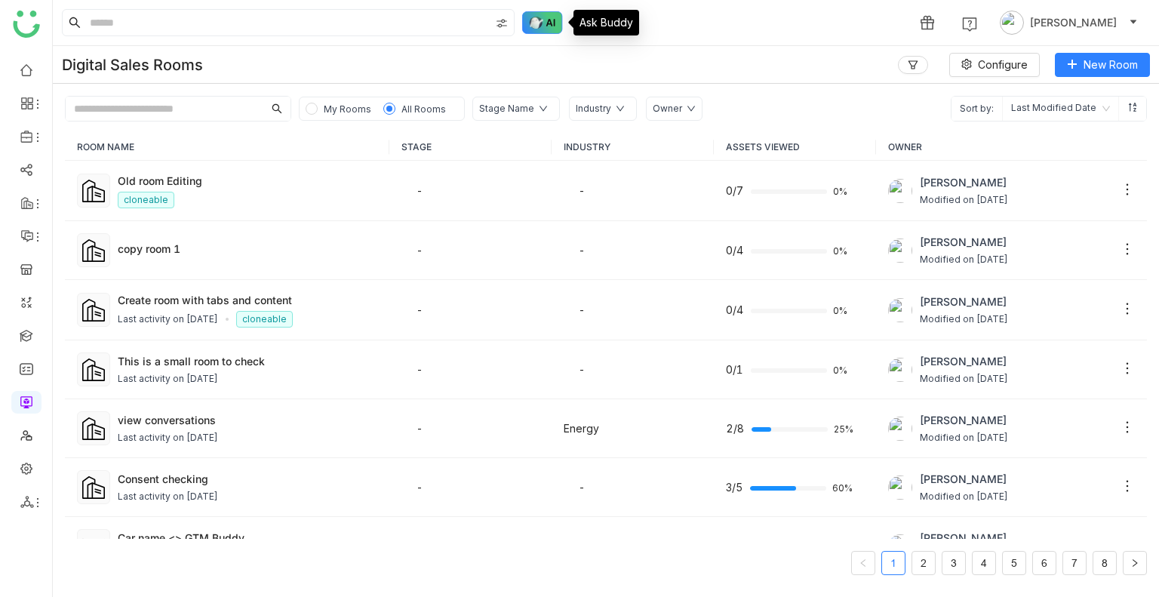
click at [540, 14] on img at bounding box center [542, 22] width 41 height 23
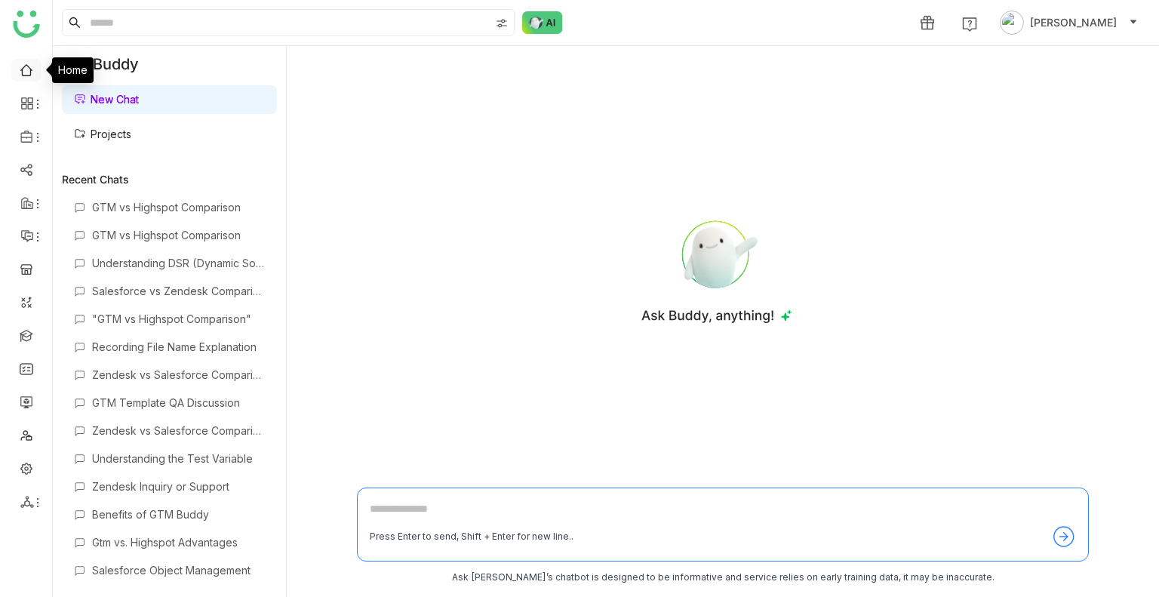
click at [20, 75] on link at bounding box center [27, 69] width 14 height 13
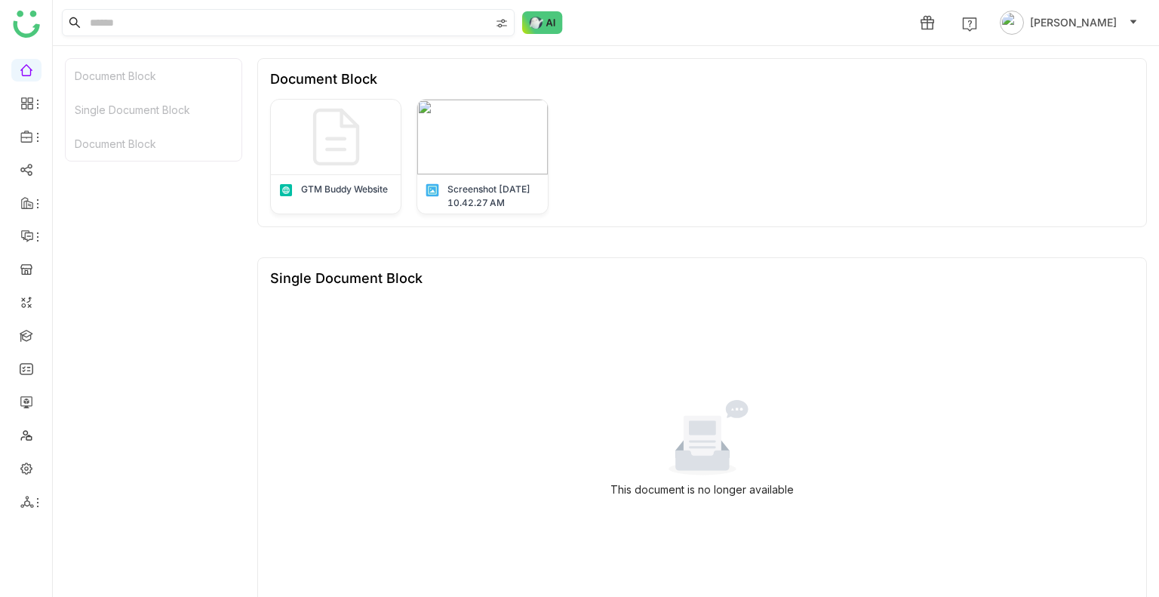
click at [154, 23] on input at bounding box center [288, 23] width 403 height 26
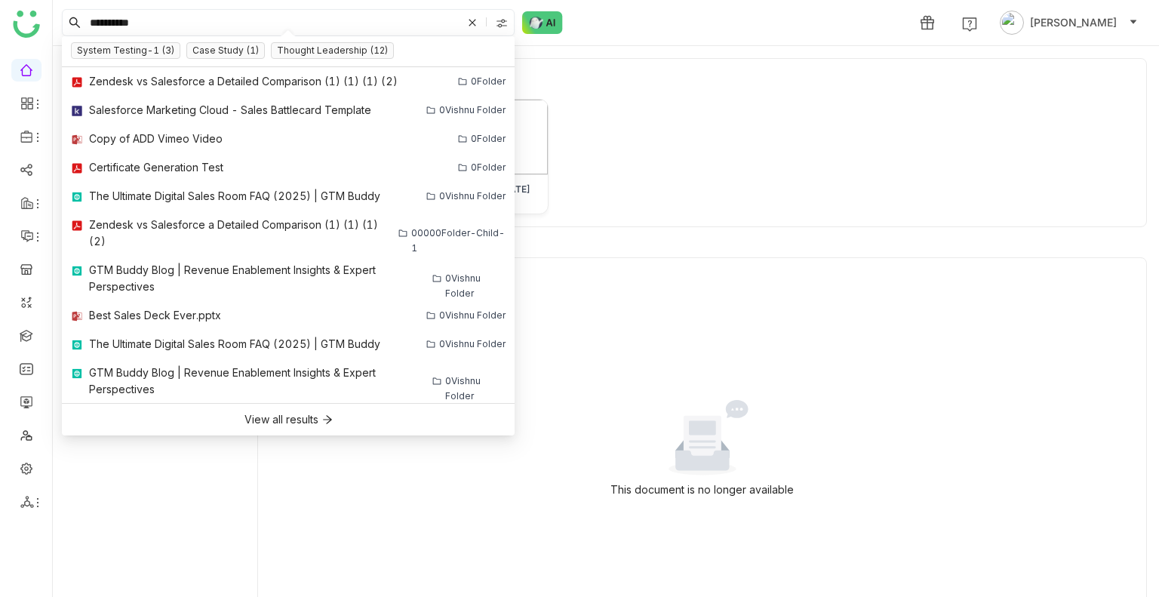
click at [502, 17] on img at bounding box center [502, 23] width 12 height 12
click at [483, 69] on span "My Folder" at bounding box center [505, 65] width 62 height 17
click at [474, 81] on span "Library" at bounding box center [497, 88] width 46 height 17
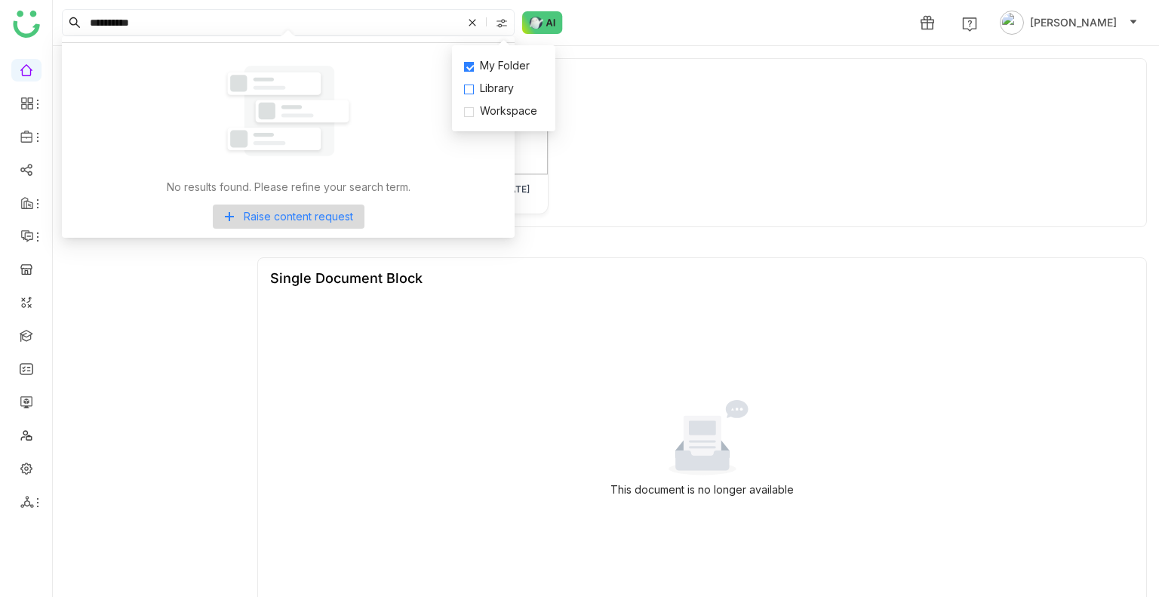
click at [481, 84] on span "Library" at bounding box center [497, 88] width 46 height 17
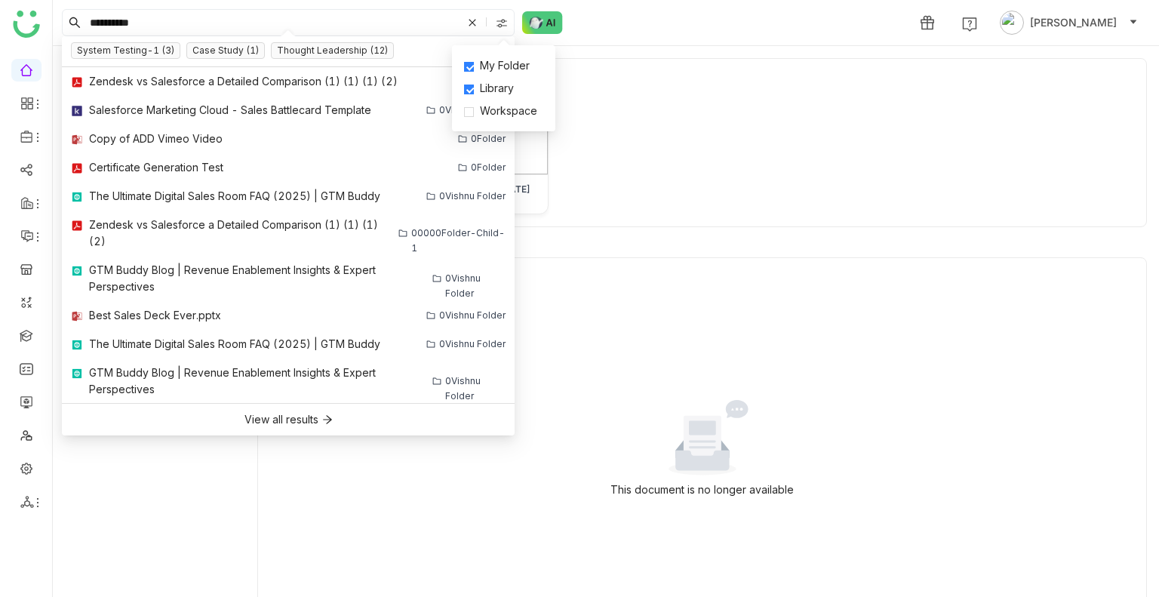
click at [482, 55] on div "My Folder Library Workspace" at bounding box center [503, 88] width 103 height 86
click at [492, 72] on span "My Folder" at bounding box center [505, 65] width 62 height 17
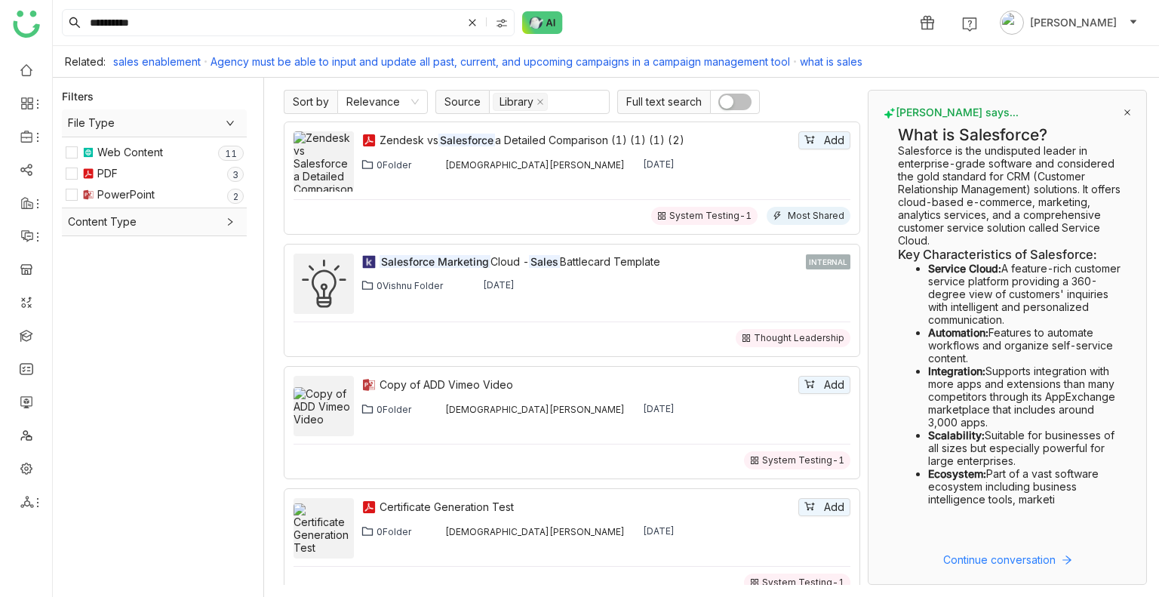
click at [721, 95] on span "button" at bounding box center [727, 102] width 14 height 14
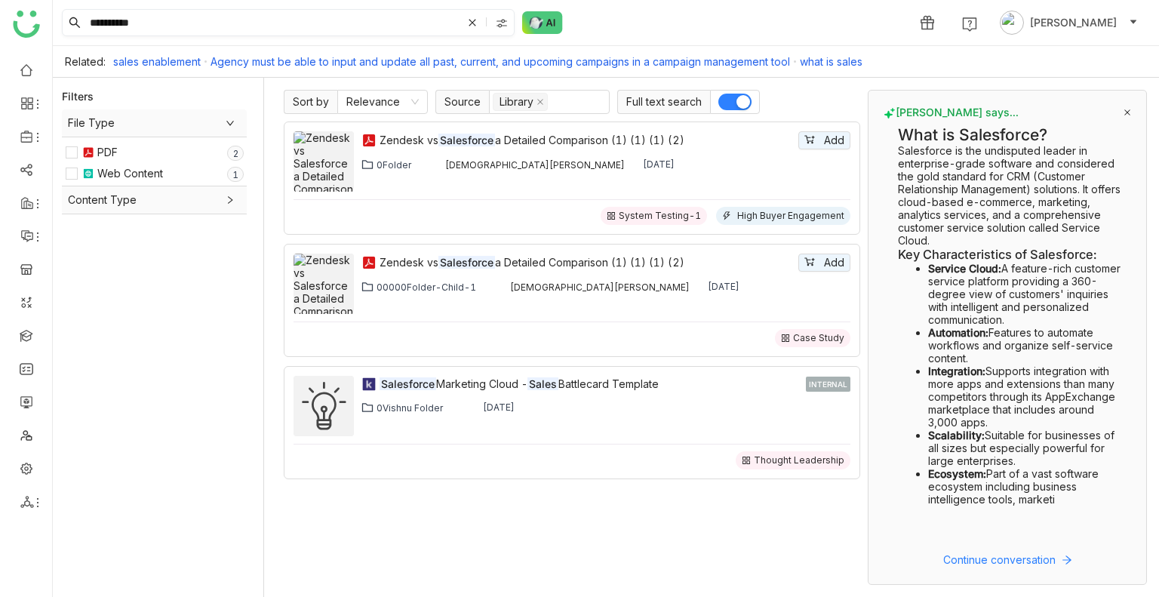
drag, startPoint x: 166, startPoint y: 20, endPoint x: 109, endPoint y: 21, distance: 57.3
click at [109, 21] on input "**********" at bounding box center [274, 23] width 375 height 26
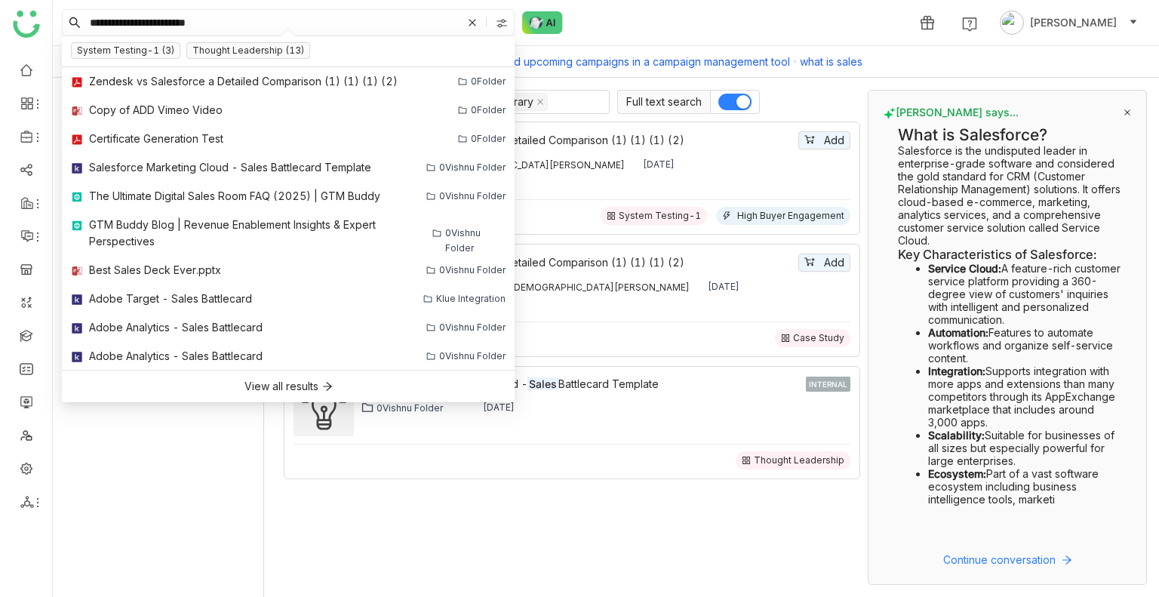
type input "**********"
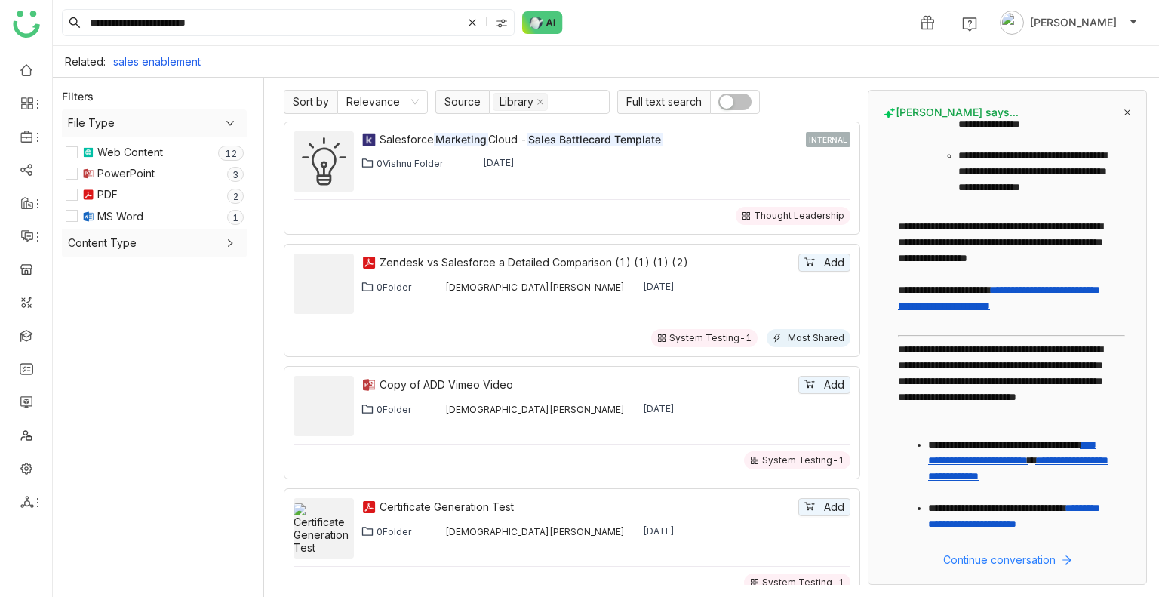
scroll to position [602, 0]
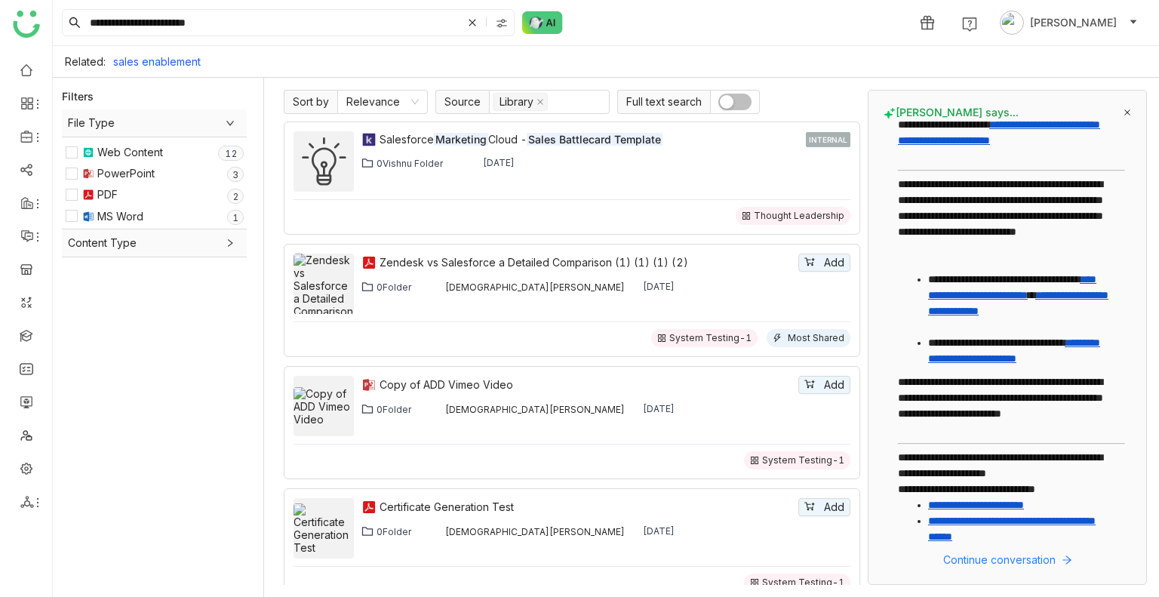
click at [965, 532] on link "**********" at bounding box center [1011, 528] width 167 height 26
click at [990, 499] on link "**********" at bounding box center [976, 504] width 96 height 11
click at [210, 15] on input "**********" at bounding box center [274, 23] width 375 height 26
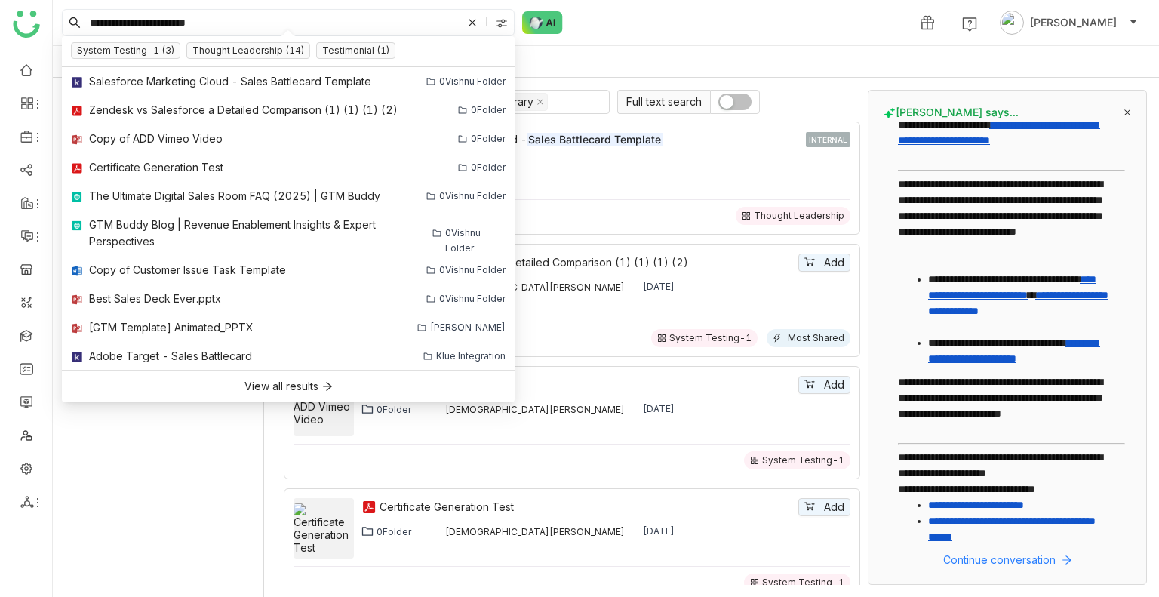
click at [210, 15] on input "**********" at bounding box center [274, 23] width 375 height 26
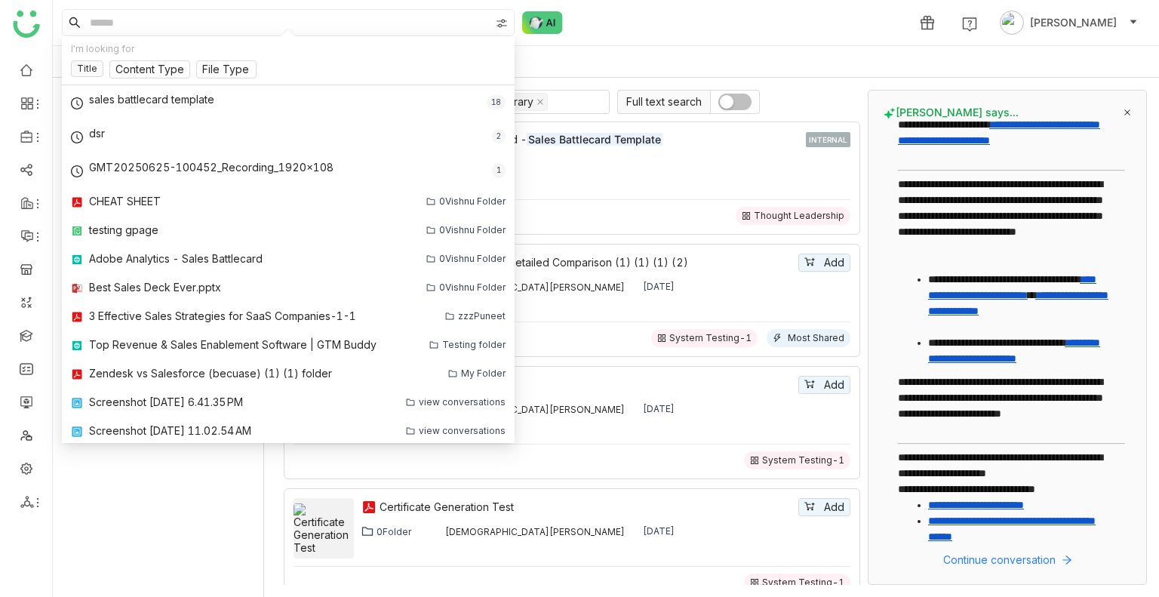
click at [729, 99] on span "button" at bounding box center [727, 102] width 14 height 14
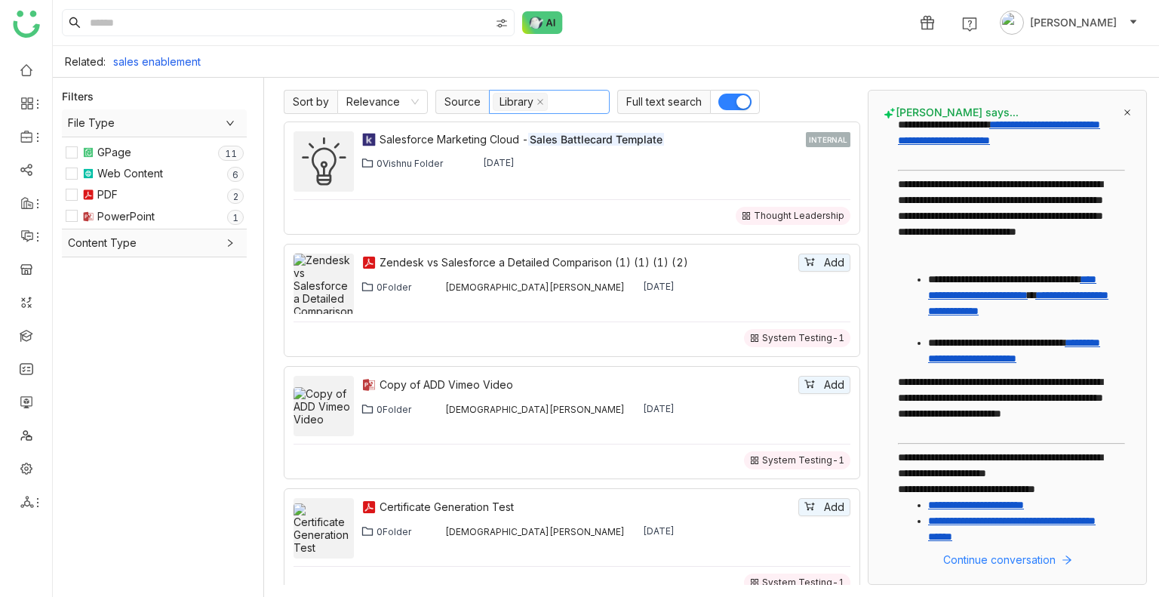
click at [556, 108] on input at bounding box center [557, 102] width 3 height 18
click at [533, 141] on nz-option-item "My Folder" at bounding box center [547, 131] width 121 height 24
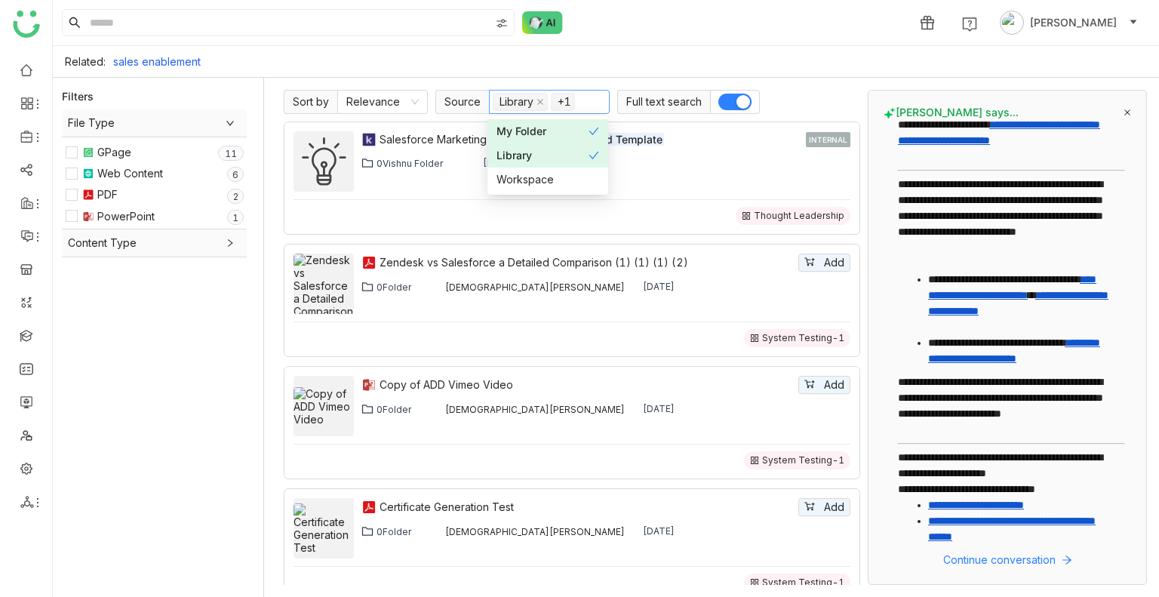
click at [533, 141] on nz-option-item "My Folder" at bounding box center [547, 131] width 121 height 24
click at [120, 29] on input at bounding box center [288, 23] width 403 height 26
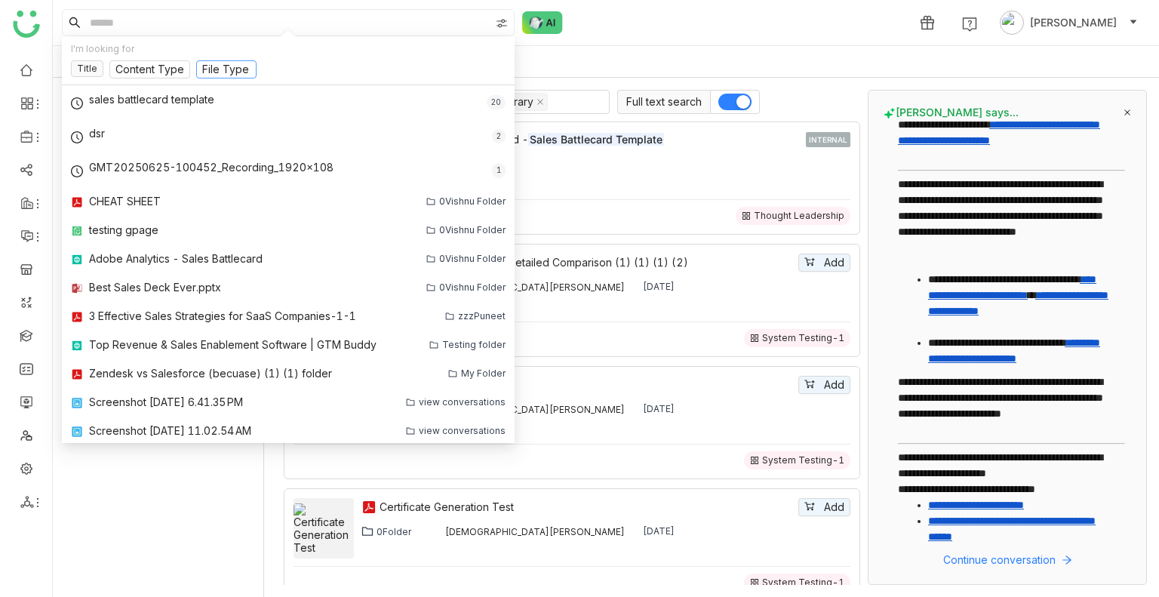
click at [232, 67] on input at bounding box center [226, 70] width 48 height 17
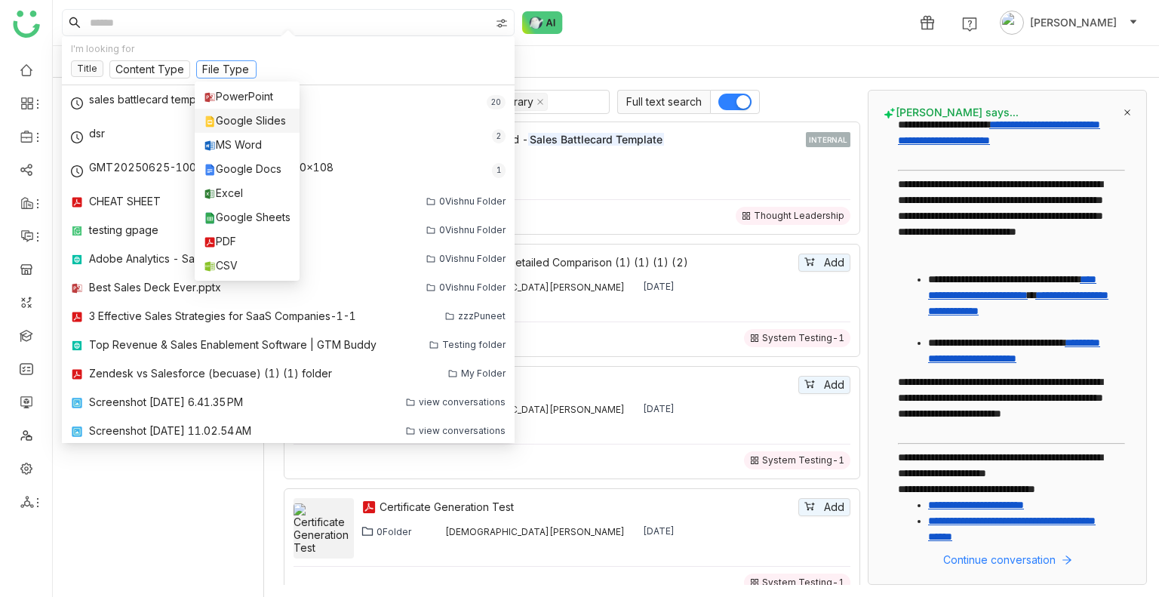
click at [241, 117] on div "Google Slides" at bounding box center [247, 120] width 87 height 17
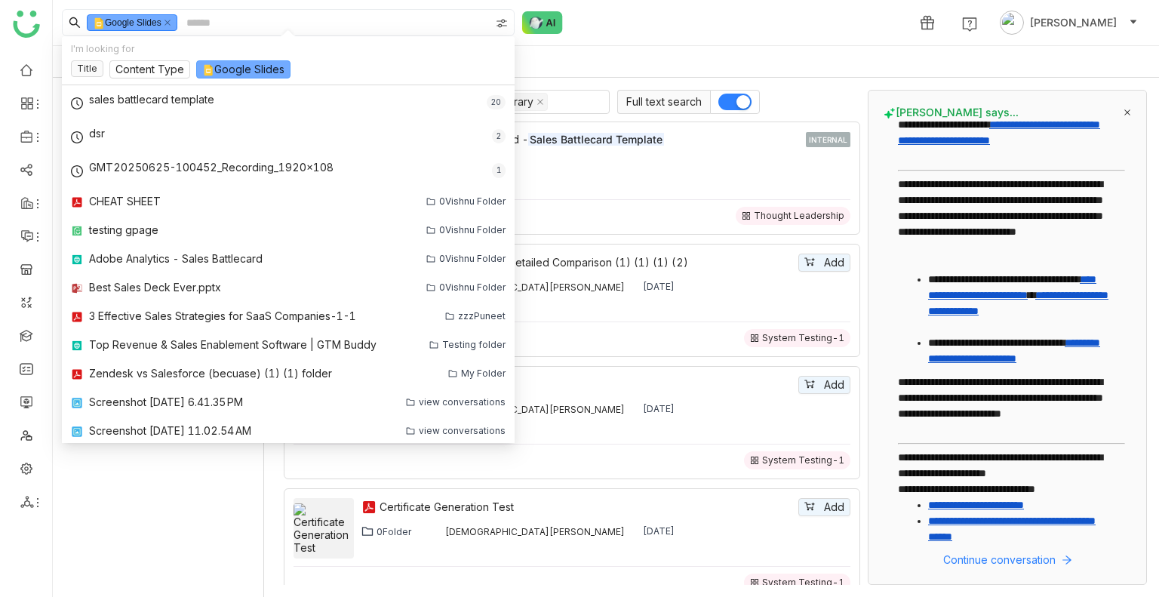
click at [228, 63] on nz-select-item "Google Slides" at bounding box center [243, 69] width 82 height 17
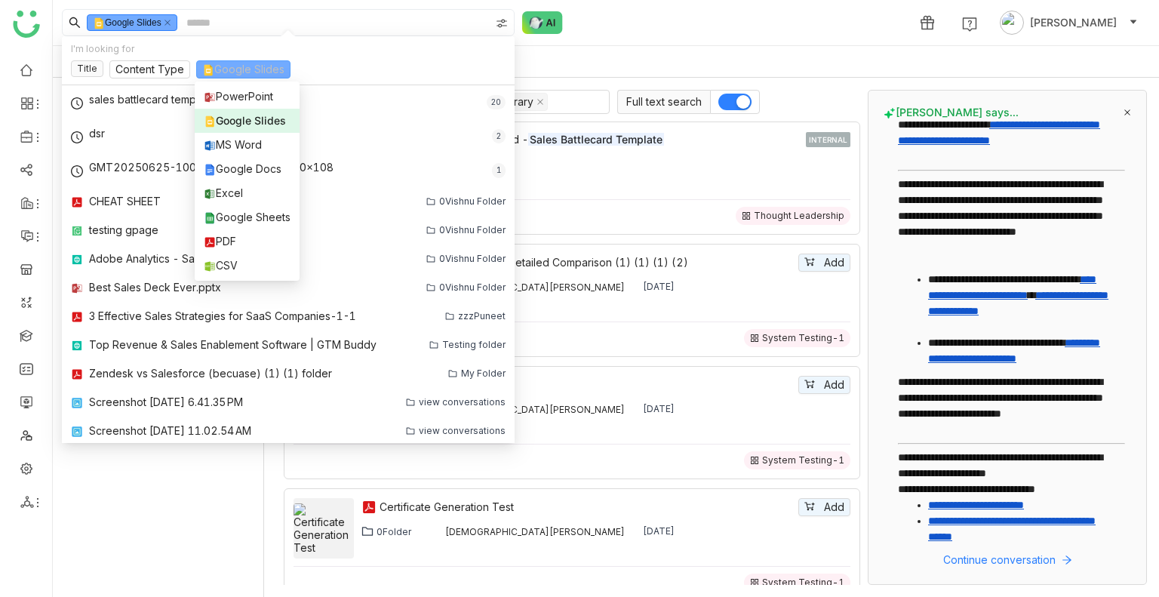
click at [248, 112] on div "Google Slides" at bounding box center [247, 120] width 87 height 17
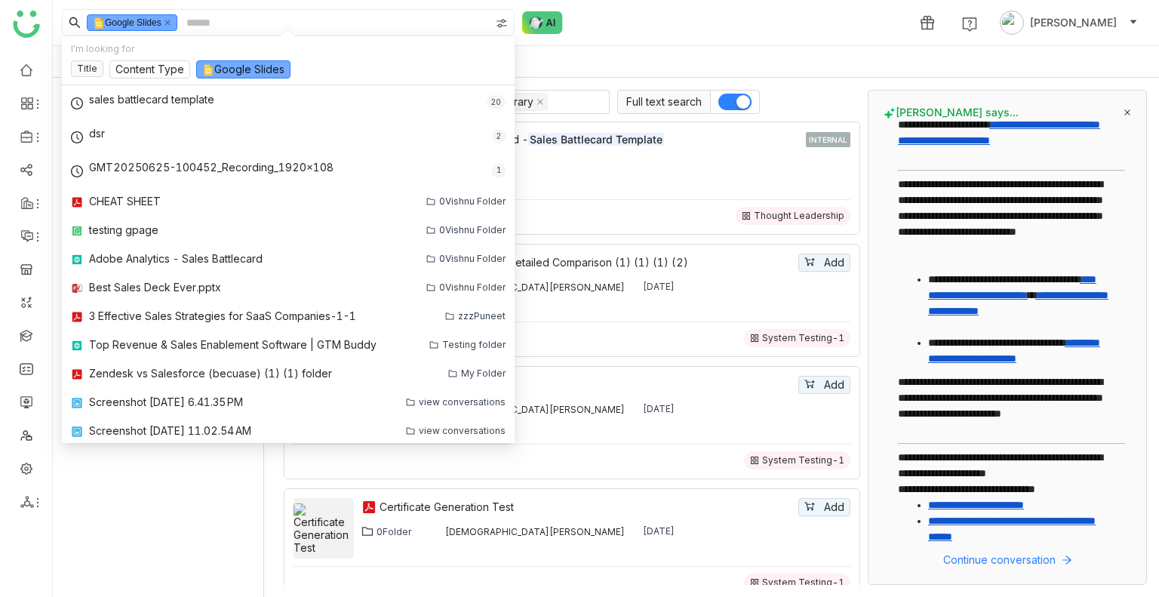
click at [569, 54] on div "Related: sales enablement" at bounding box center [606, 62] width 1106 height 32
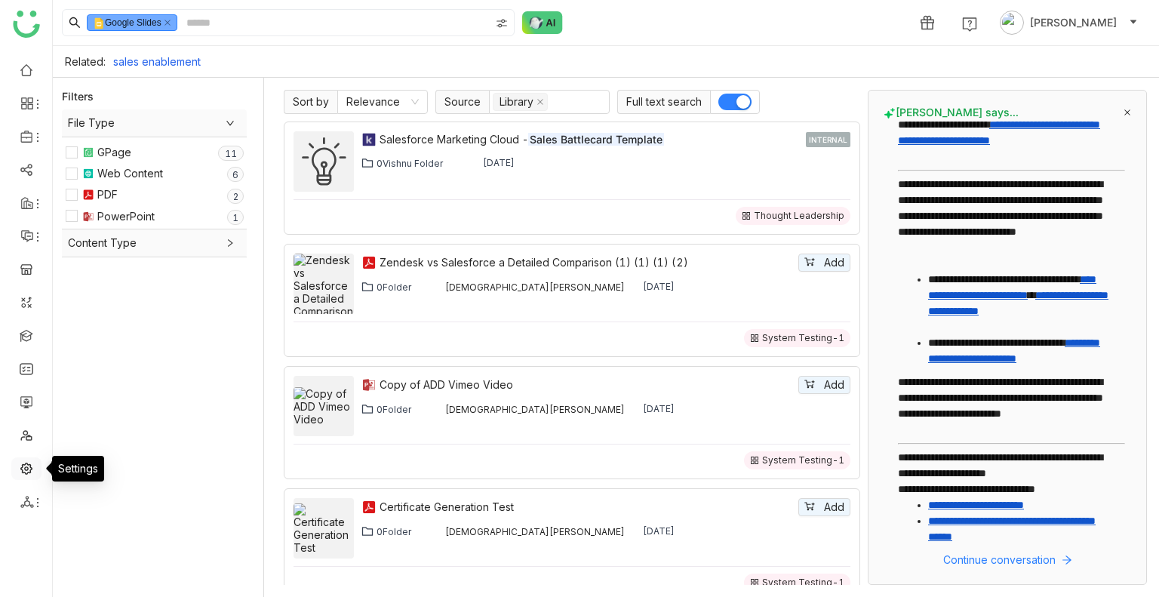
click at [32, 472] on link at bounding box center [27, 467] width 14 height 13
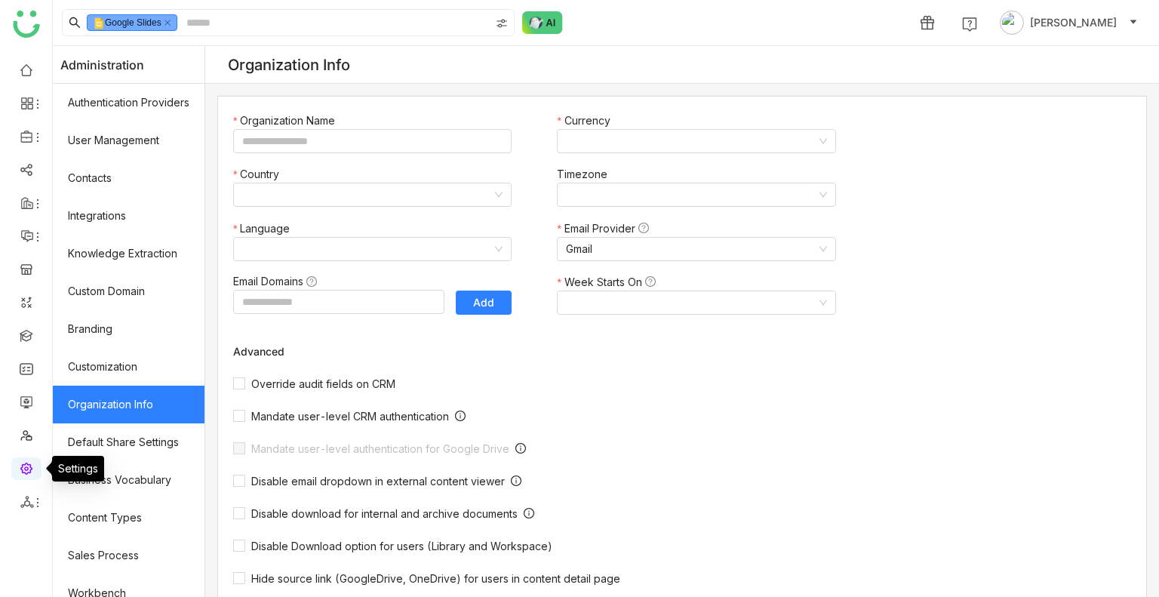
click at [32, 472] on link at bounding box center [27, 467] width 14 height 13
type input "*******"
click at [32, 472] on link at bounding box center [27, 467] width 14 height 13
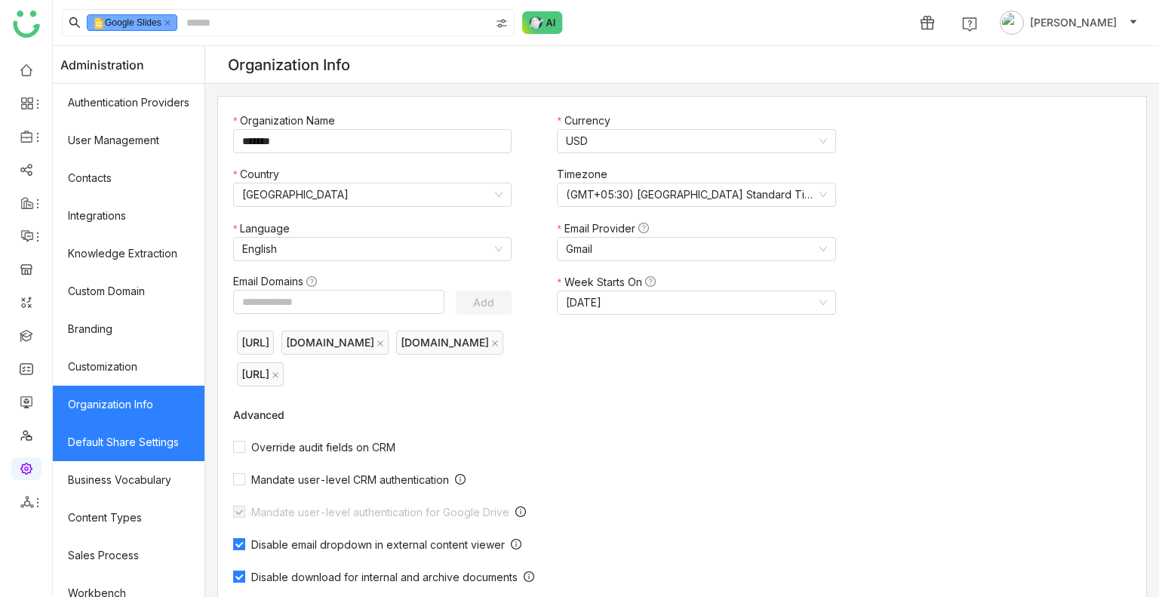
scroll to position [203, 0]
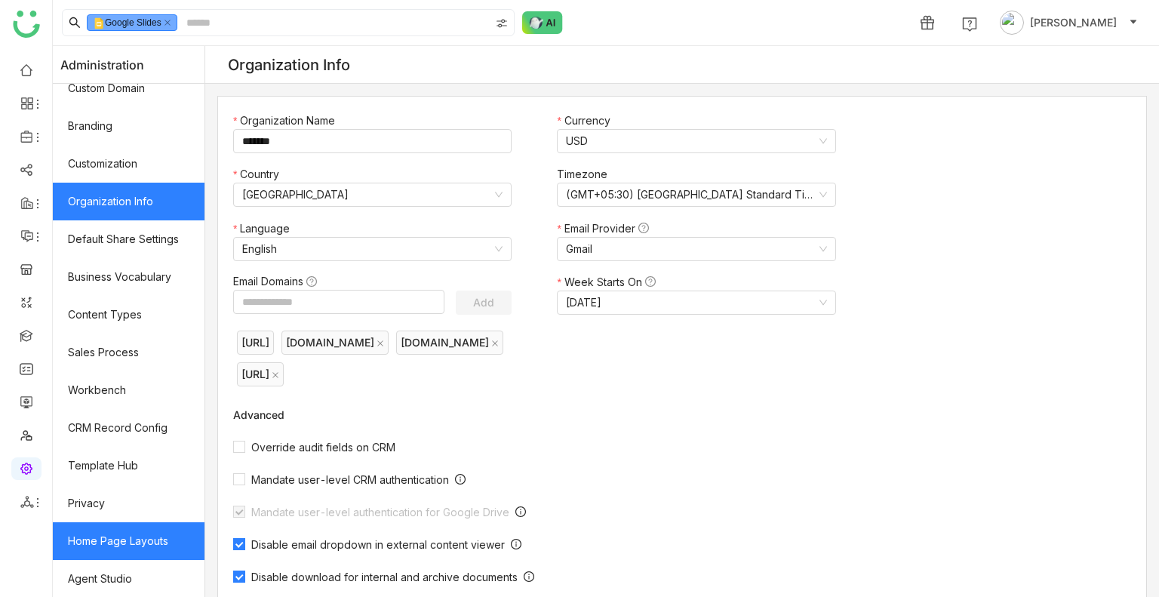
click at [149, 542] on link "Home Page Layouts" at bounding box center [129, 541] width 152 height 38
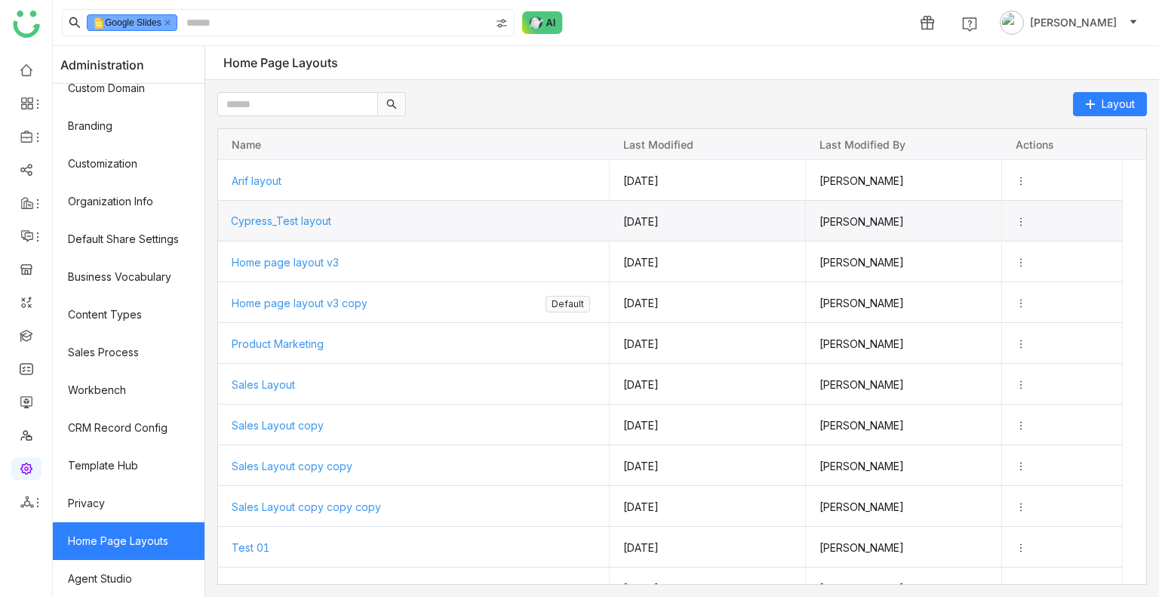
click at [293, 220] on span "Cypress_Test layout" at bounding box center [281, 220] width 100 height 13
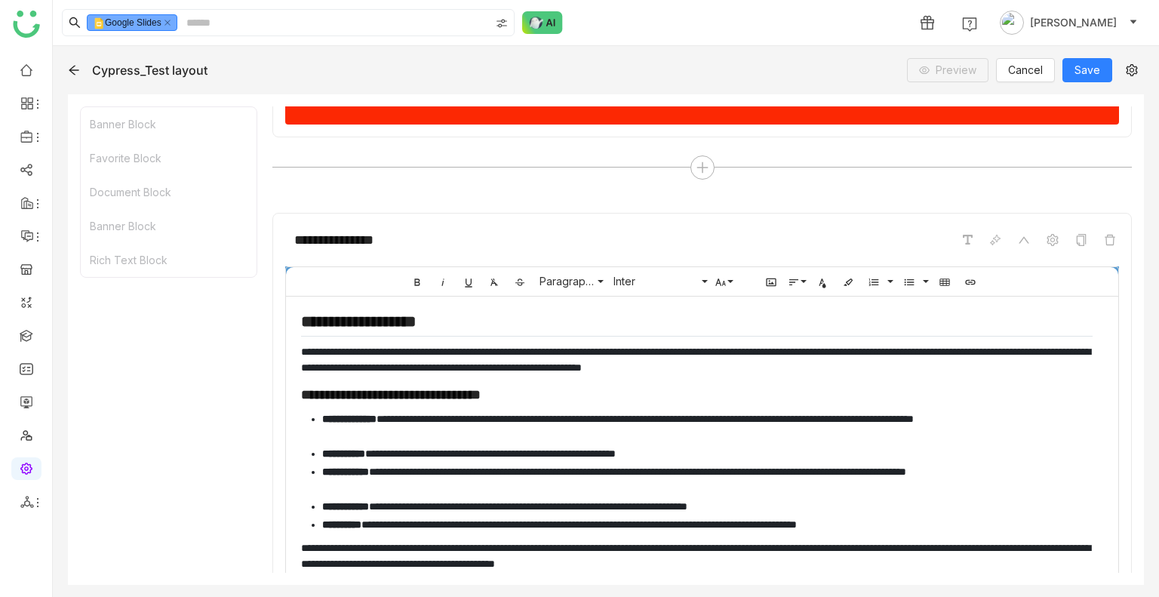
scroll to position [1128, 0]
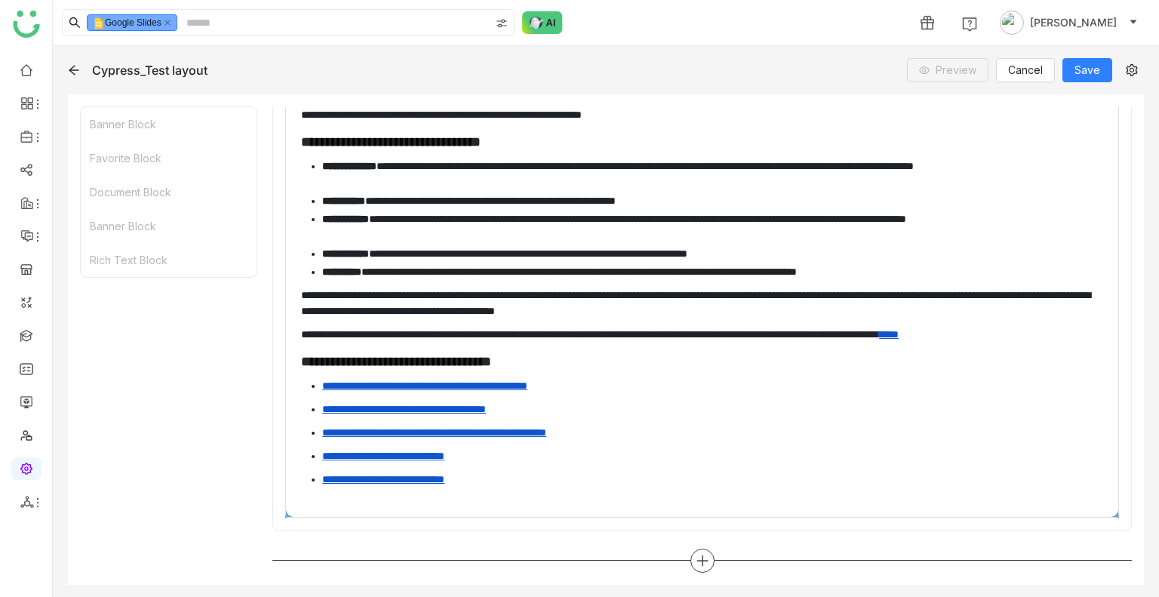
click at [701, 555] on icon at bounding box center [702, 561] width 14 height 14
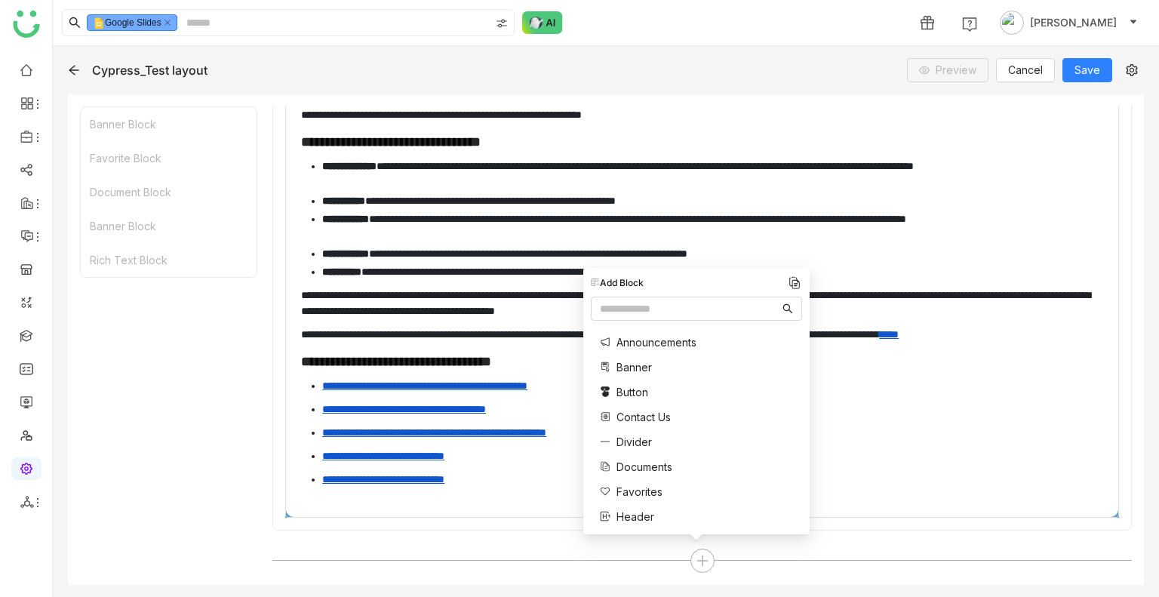
click at [648, 465] on span "Documents" at bounding box center [644, 467] width 56 height 16
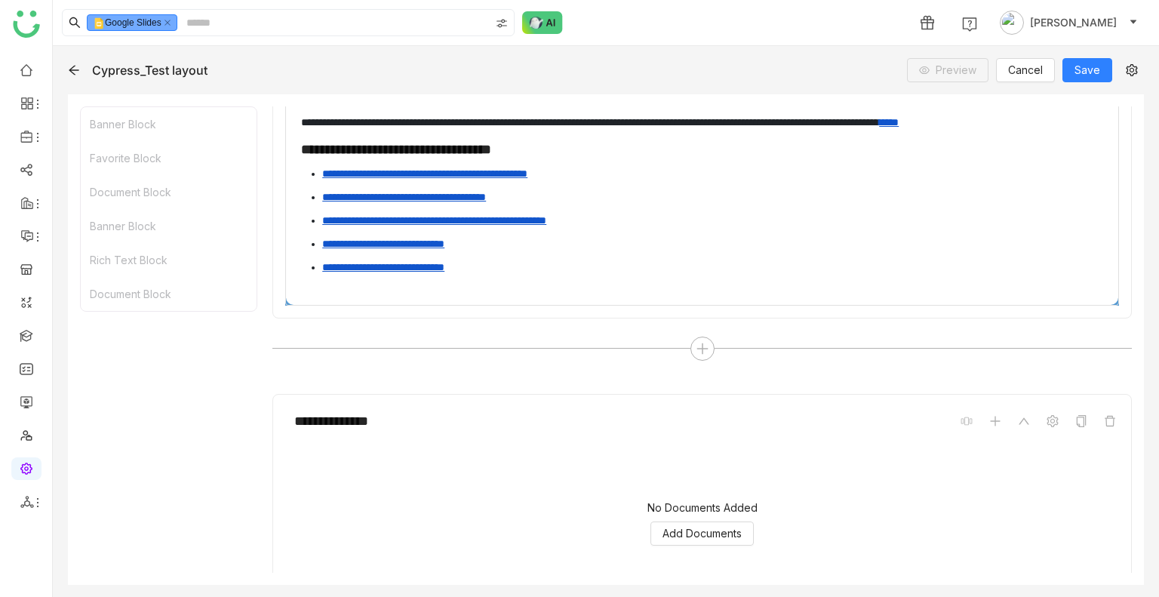
scroll to position [1420, 0]
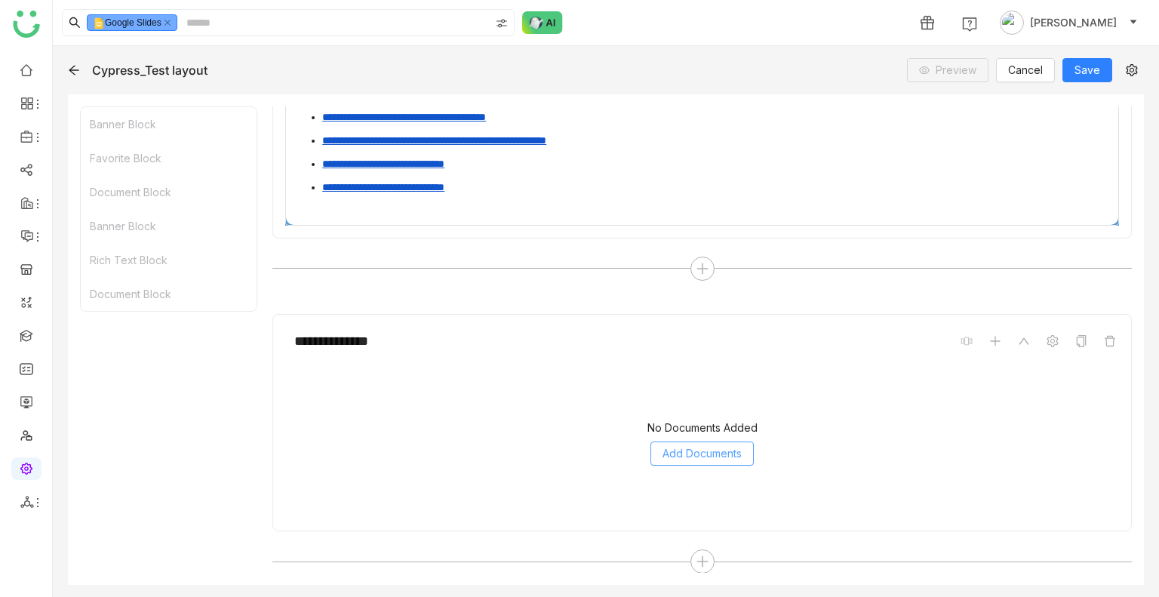
click at [670, 458] on button "Add Documents" at bounding box center [701, 453] width 103 height 24
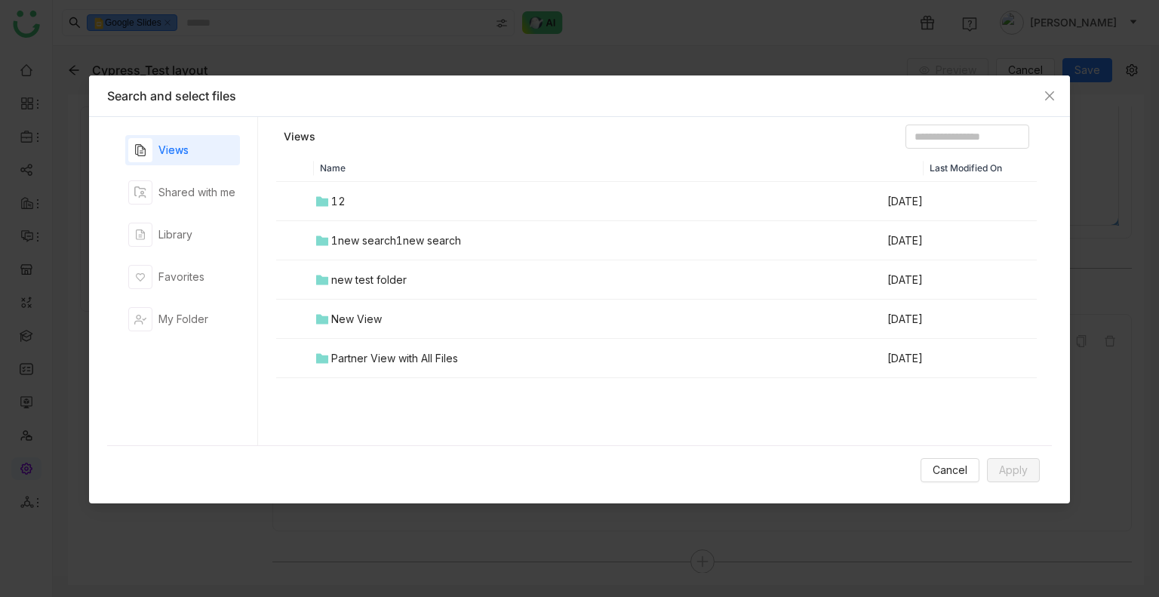
click at [413, 210] on td "12" at bounding box center [600, 201] width 572 height 39
click at [297, 136] on link "Views" at bounding box center [299, 136] width 30 height 15
click at [172, 241] on div "Library" at bounding box center [175, 234] width 34 height 17
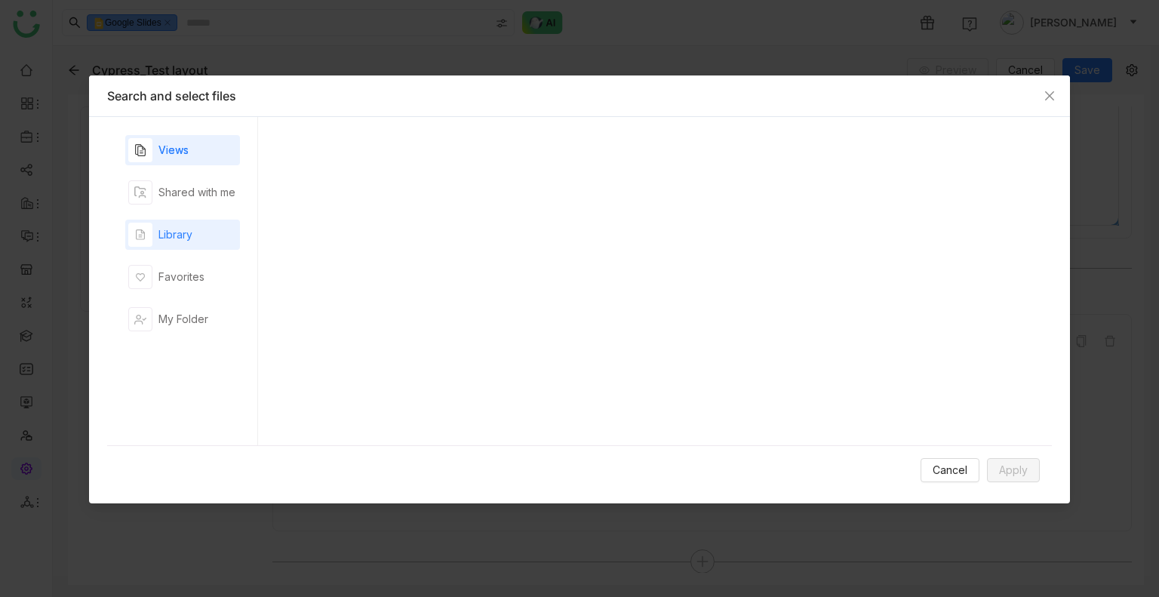
click at [172, 241] on div "Library" at bounding box center [175, 234] width 34 height 17
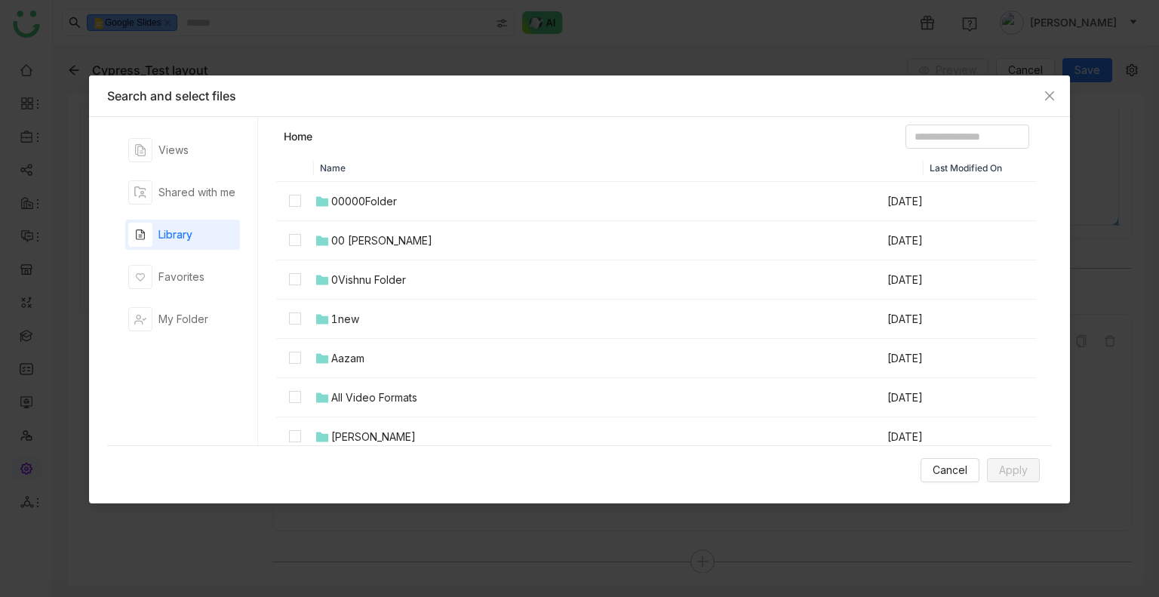
click at [391, 239] on div "00 Arif Folder" at bounding box center [381, 240] width 101 height 17
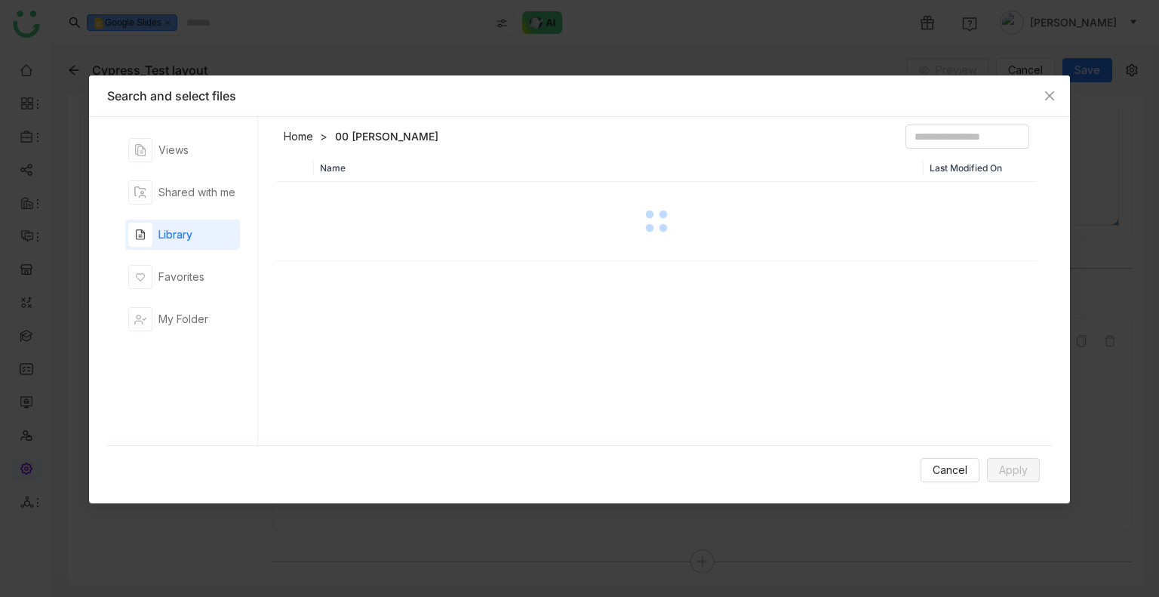
click at [391, 239] on div at bounding box center [656, 220] width 757 height 75
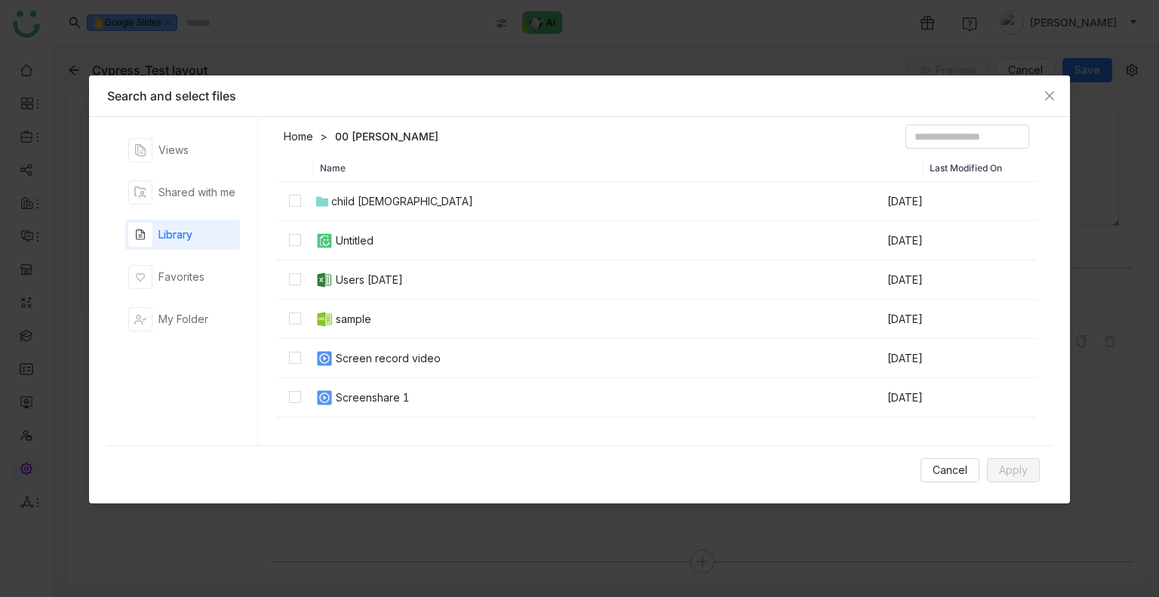
click at [301, 126] on header "Home 00 Arif Folder" at bounding box center [656, 139] width 760 height 30
click at [303, 130] on link "Home" at bounding box center [298, 136] width 29 height 15
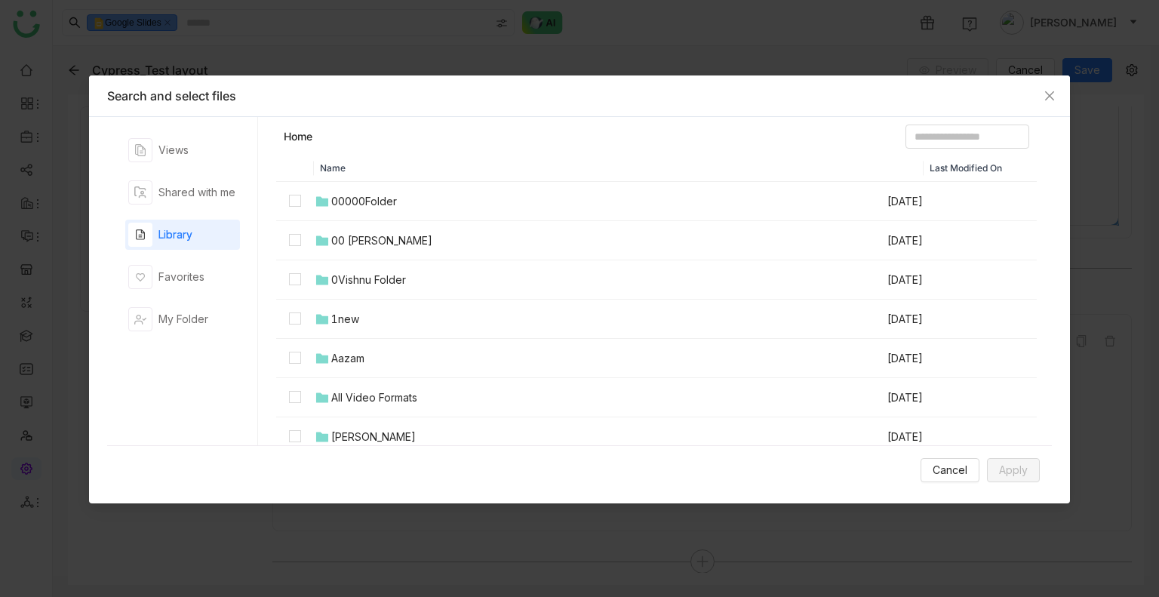
click at [374, 272] on div "0Vishnu Folder" at bounding box center [368, 280] width 75 height 17
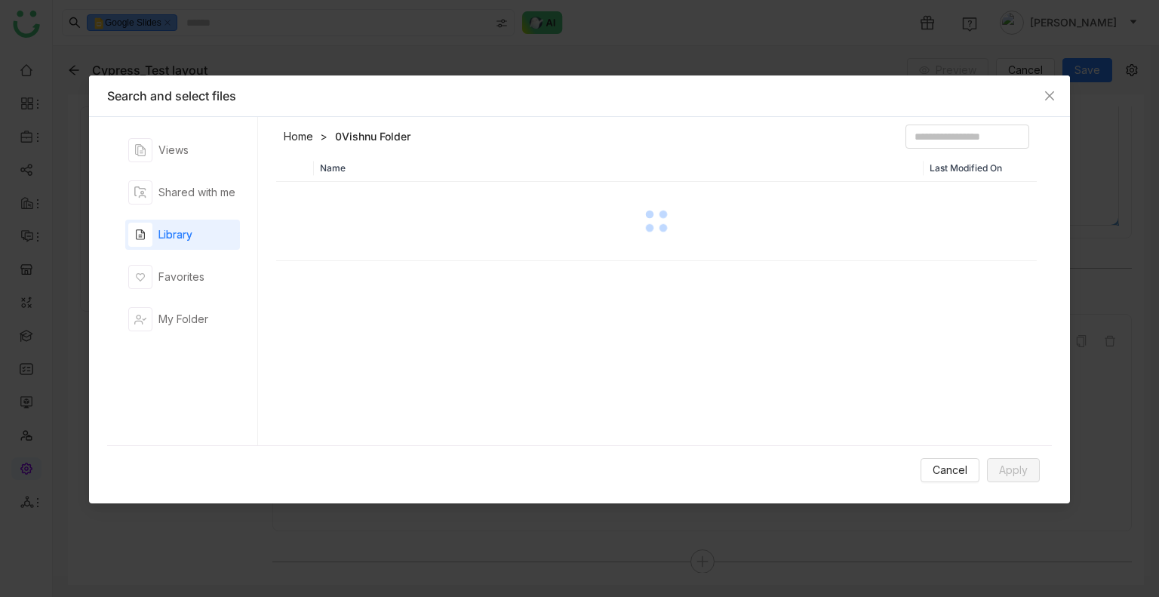
click at [374, 272] on div "Name Last Modified On" at bounding box center [656, 304] width 760 height 298
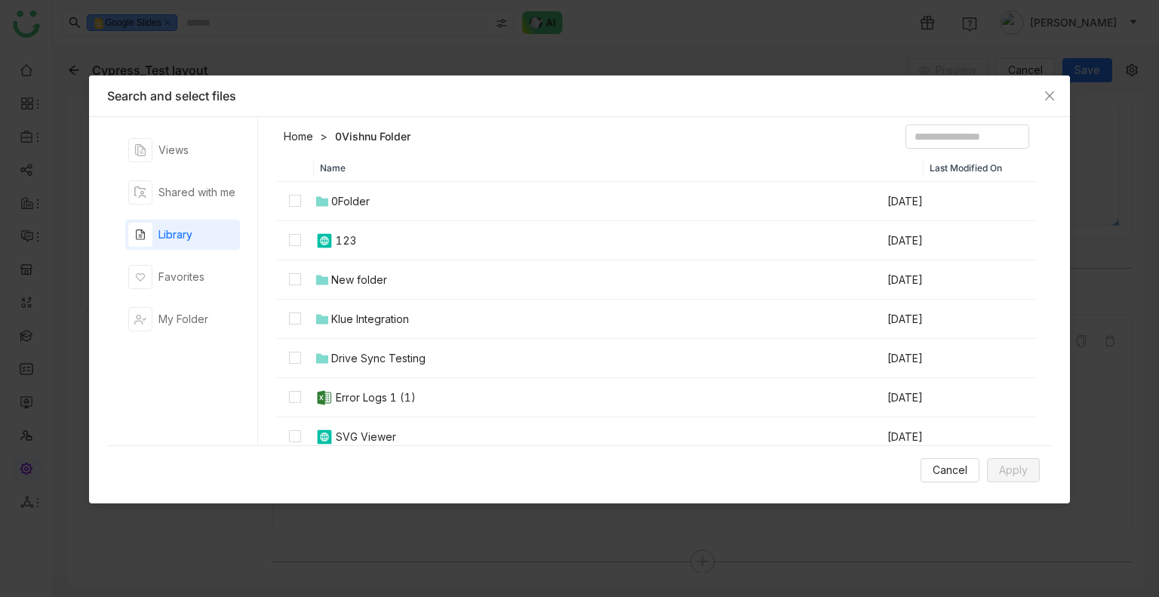
click at [732, 141] on header "Home 0Vishnu Folder" at bounding box center [656, 139] width 760 height 30
click at [999, 240] on td at bounding box center [1018, 240] width 38 height 39
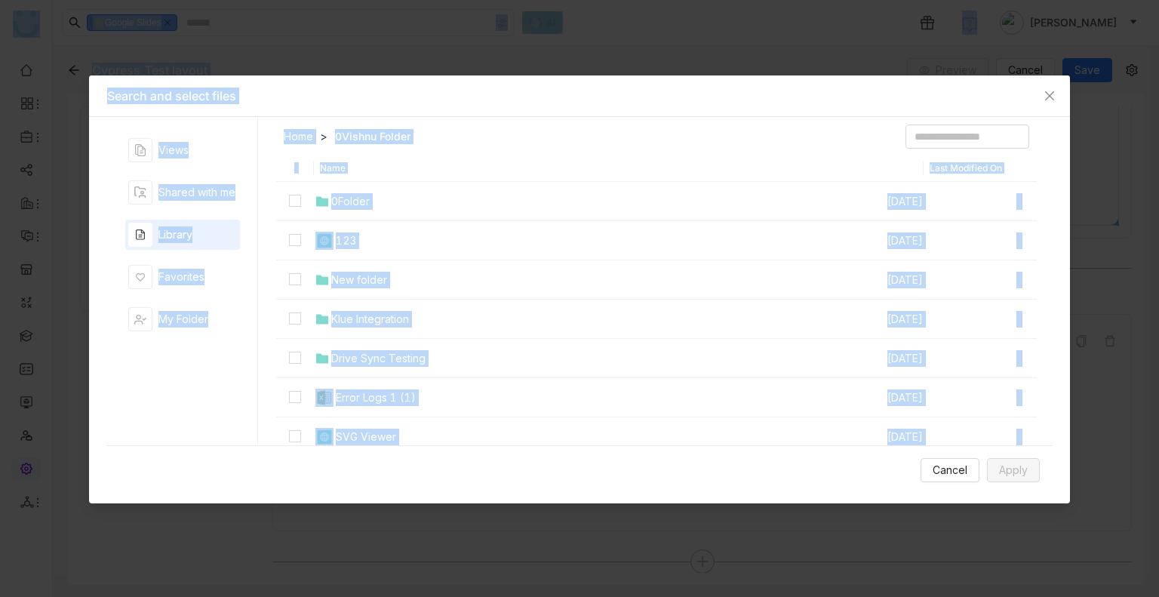
click at [999, 317] on td at bounding box center [1018, 318] width 38 height 39
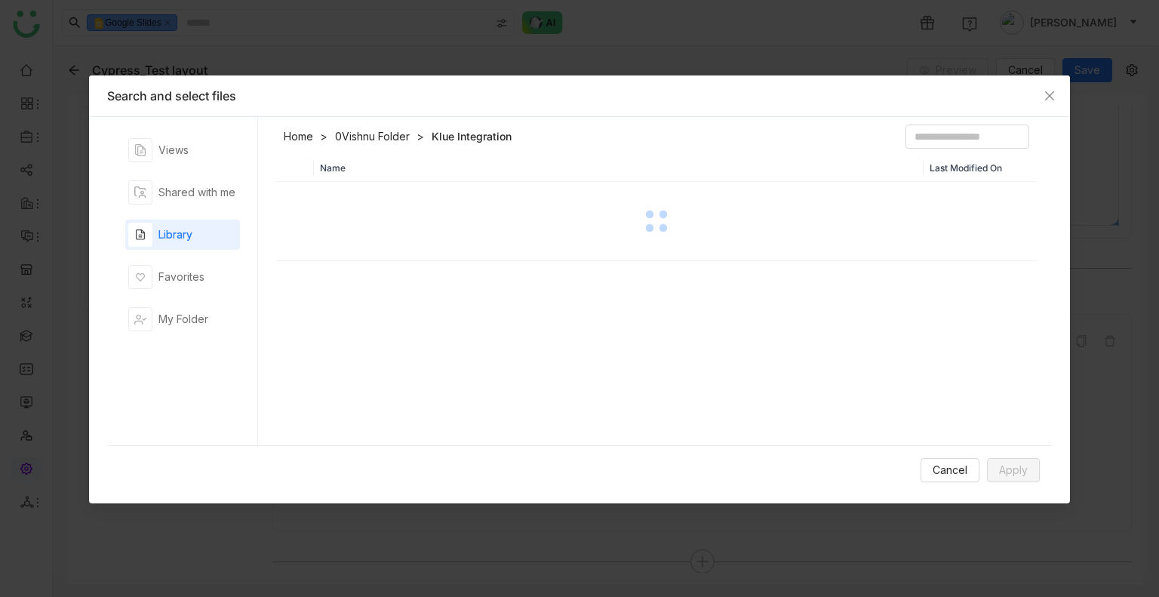
click at [996, 317] on div "Name Last Modified On" at bounding box center [656, 304] width 760 height 298
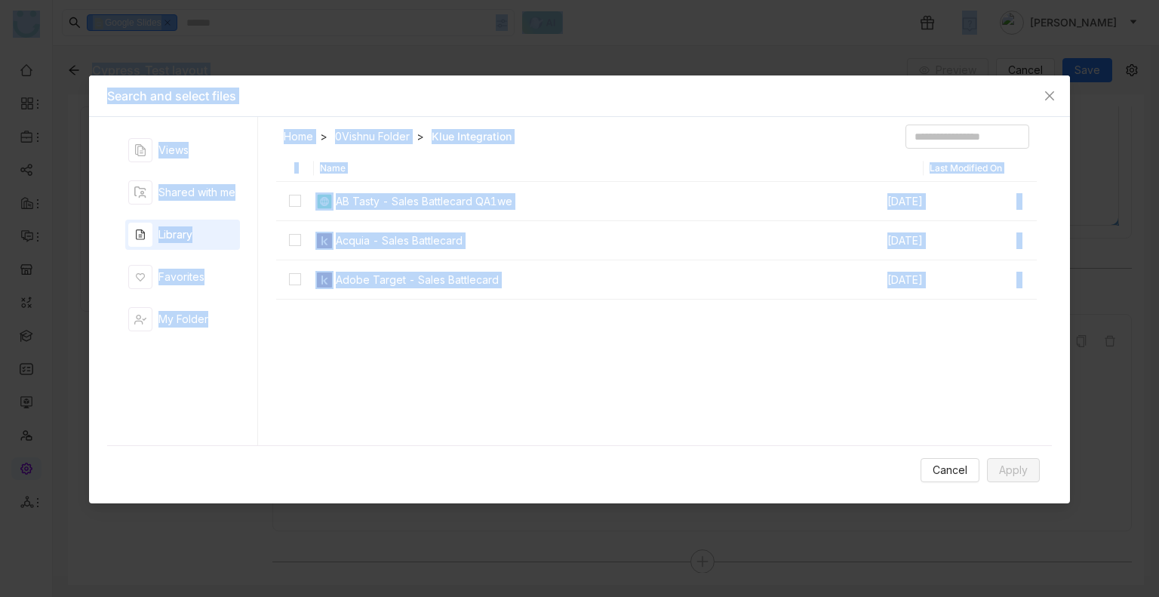
click at [1008, 280] on td at bounding box center [1018, 279] width 38 height 39
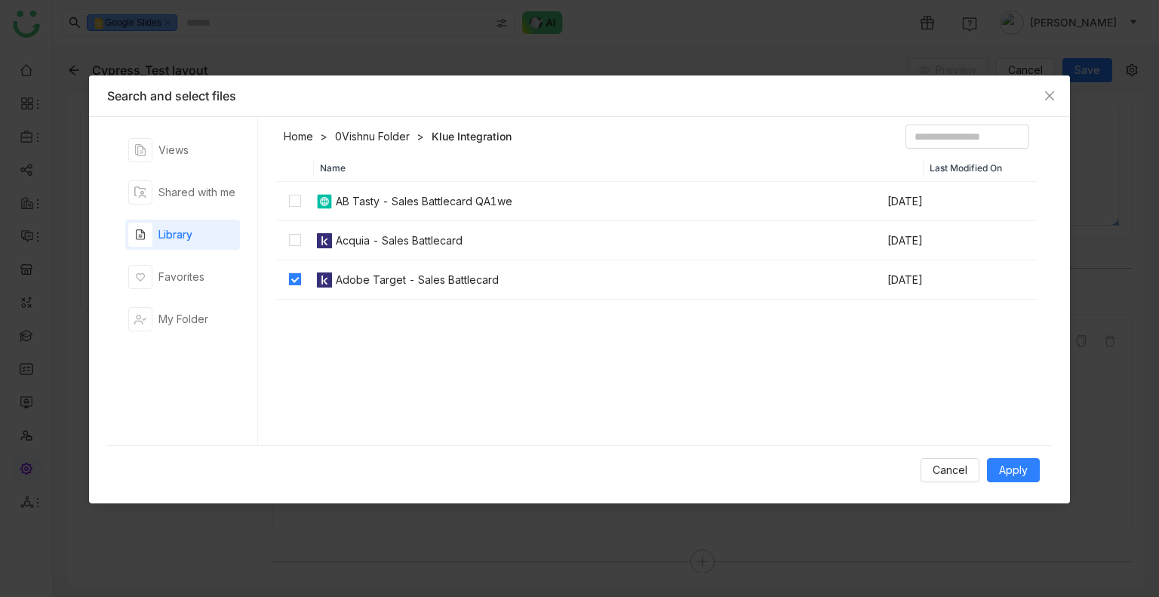
click at [1008, 280] on td at bounding box center [1018, 279] width 38 height 39
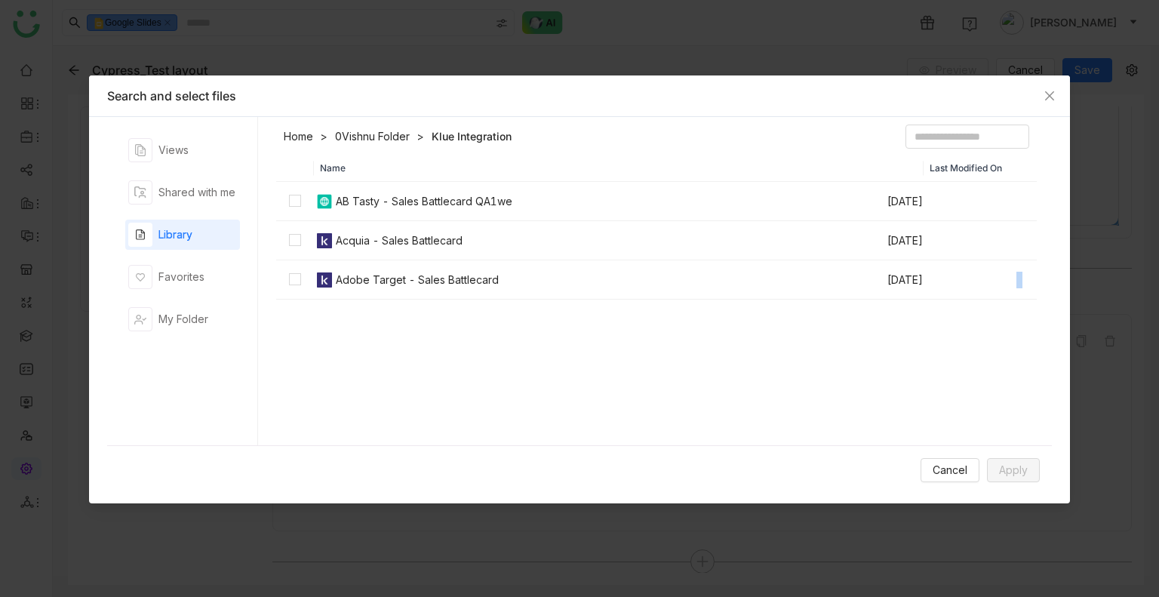
click at [1008, 280] on td at bounding box center [1018, 279] width 38 height 39
click at [362, 132] on link "0Vishnu Folder" at bounding box center [372, 136] width 75 height 15
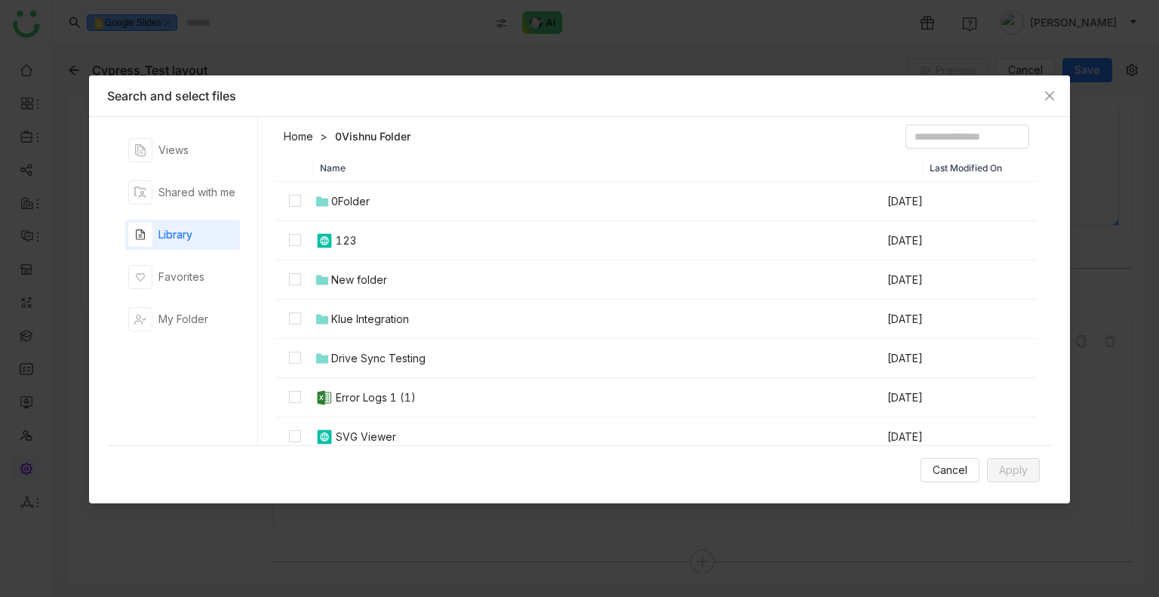
click at [461, 147] on header "Home 0Vishnu Folder" at bounding box center [656, 139] width 760 height 30
click at [1052, 93] on icon "Close" at bounding box center [1049, 96] width 12 height 12
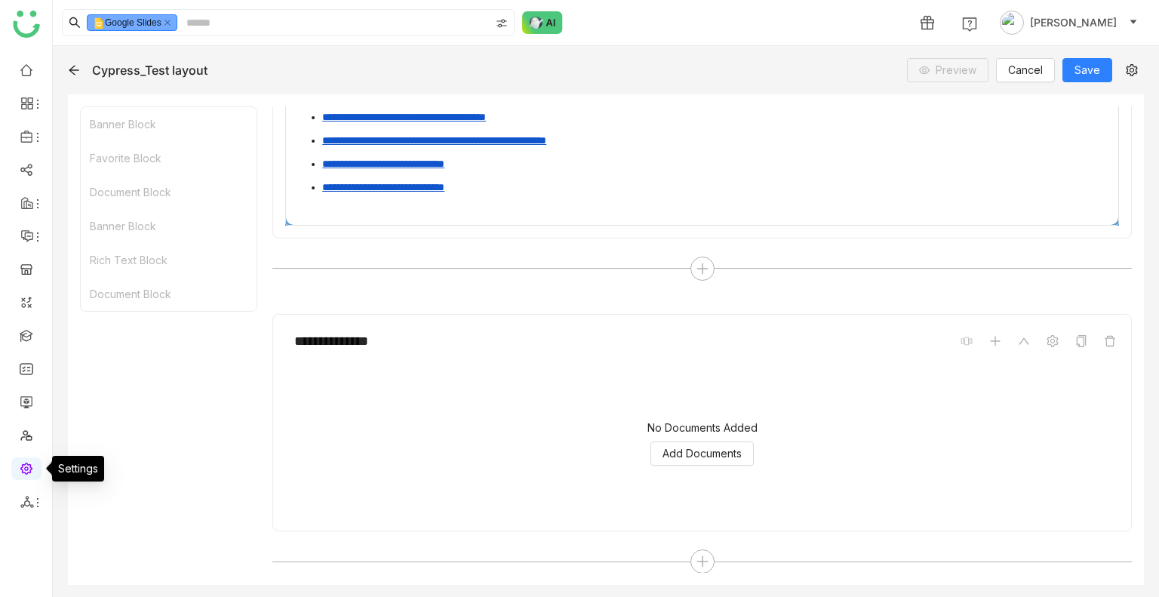
click at [28, 467] on link at bounding box center [27, 467] width 14 height 13
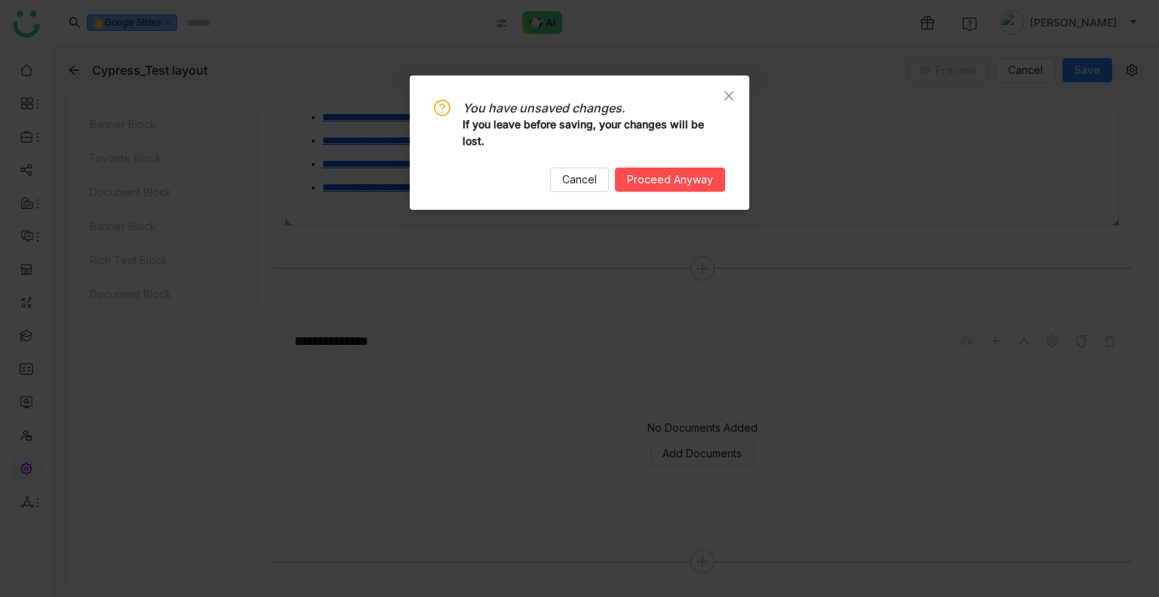
click at [28, 467] on nz-modal-confirm-container "You have unsaved changes. If you leave before saving, your changes will be lost…" at bounding box center [579, 298] width 1159 height 597
click at [580, 167] on div "You have unsaved changes. If you leave before saving, your changes will be lost…" at bounding box center [579, 146] width 291 height 92
click at [584, 186] on span "Cancel" at bounding box center [579, 179] width 35 height 17
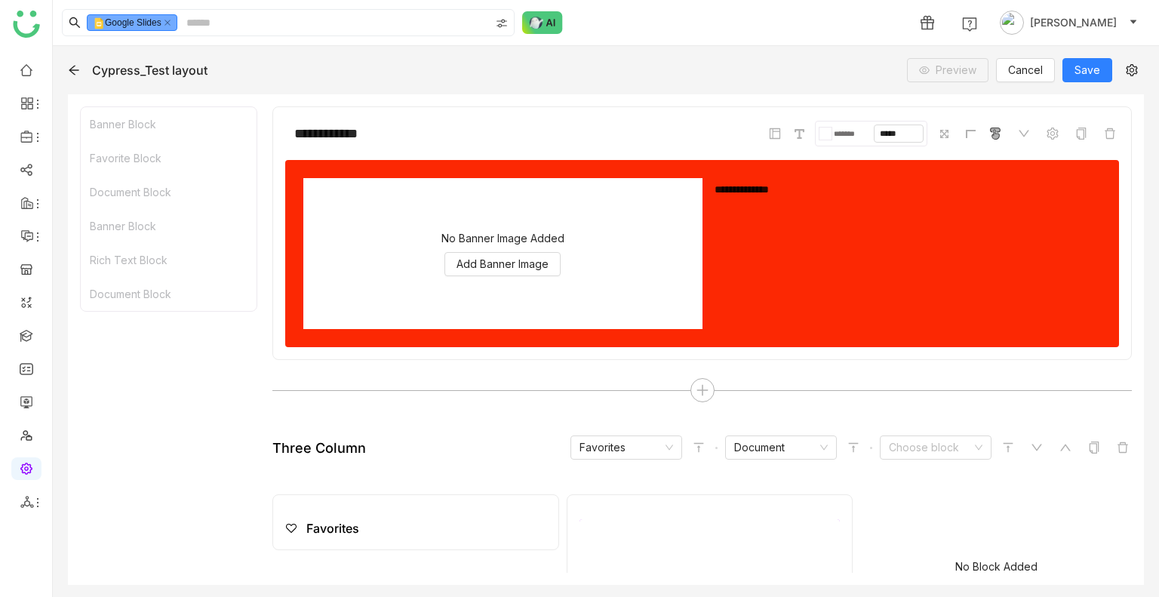
click at [72, 68] on icon at bounding box center [74, 70] width 12 height 12
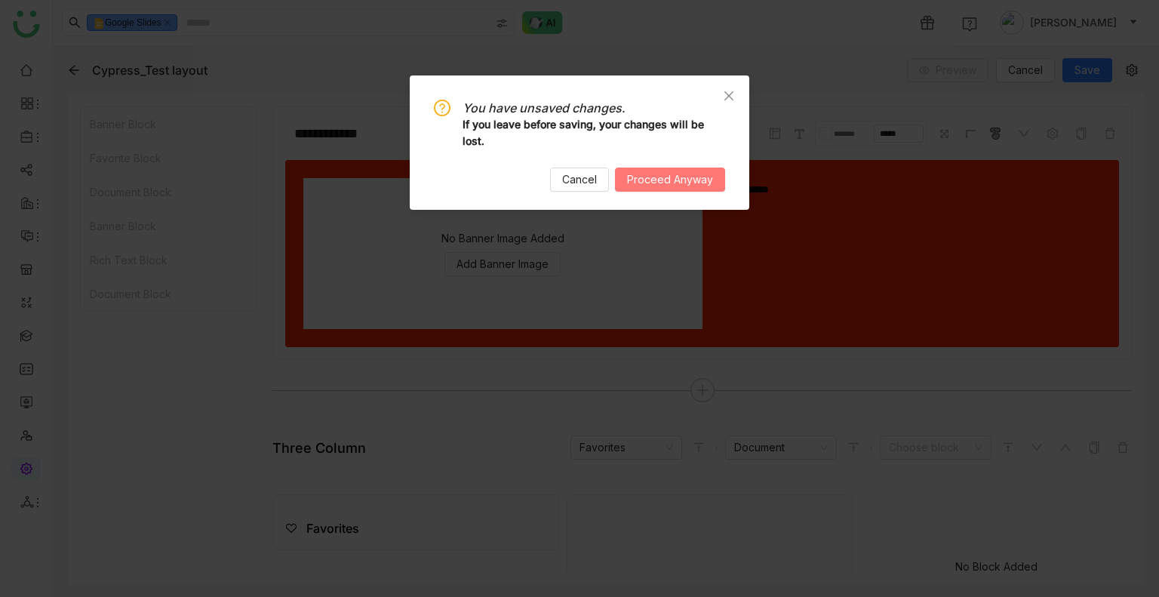
click at [636, 174] on span "Proceed Anyway" at bounding box center [670, 179] width 86 height 17
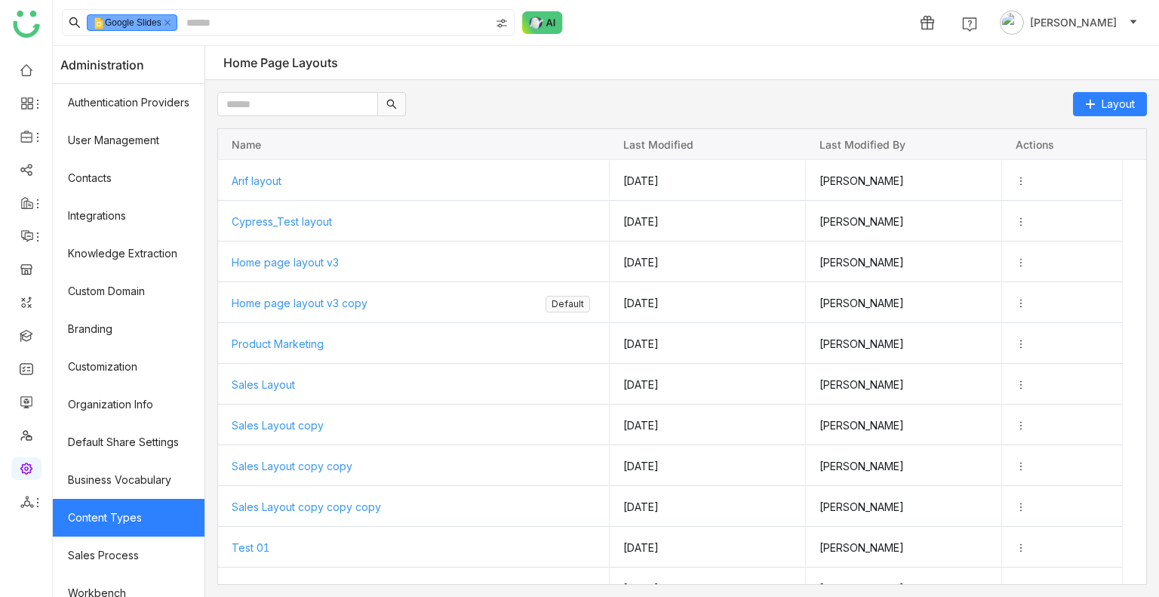
scroll to position [203, 0]
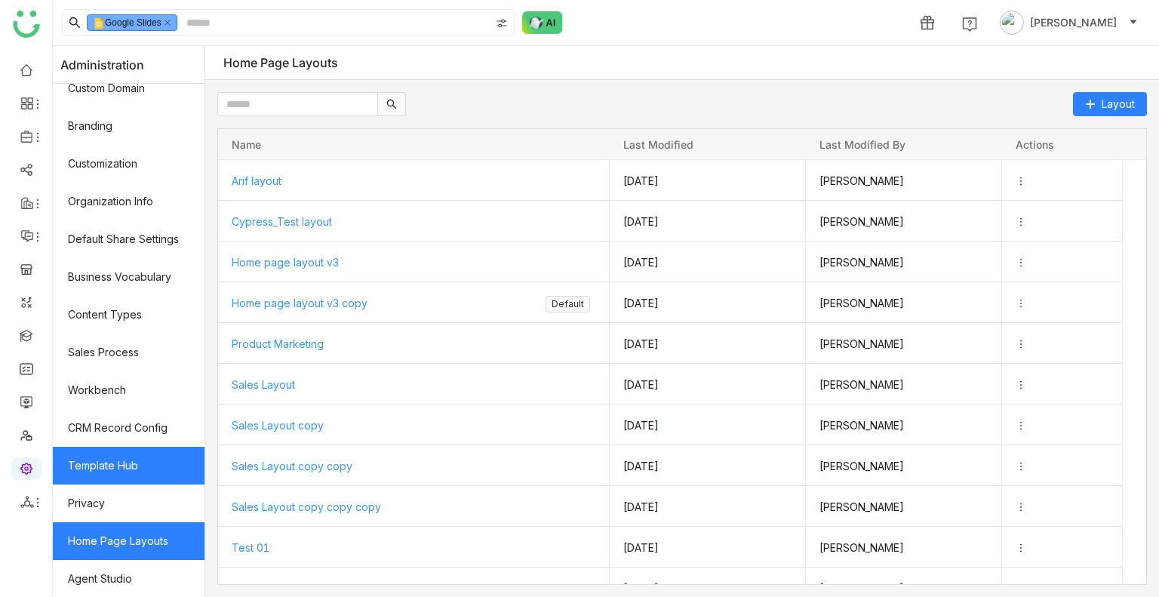
click at [124, 473] on link "Template Hub" at bounding box center [129, 466] width 152 height 38
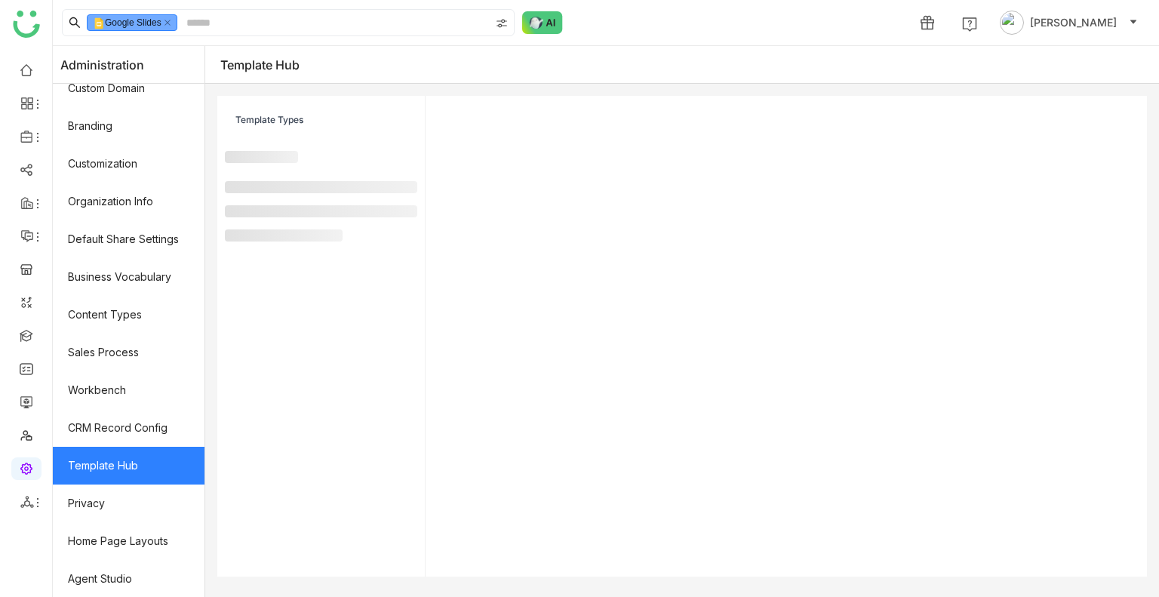
click at [124, 468] on link "Template Hub" at bounding box center [129, 466] width 152 height 38
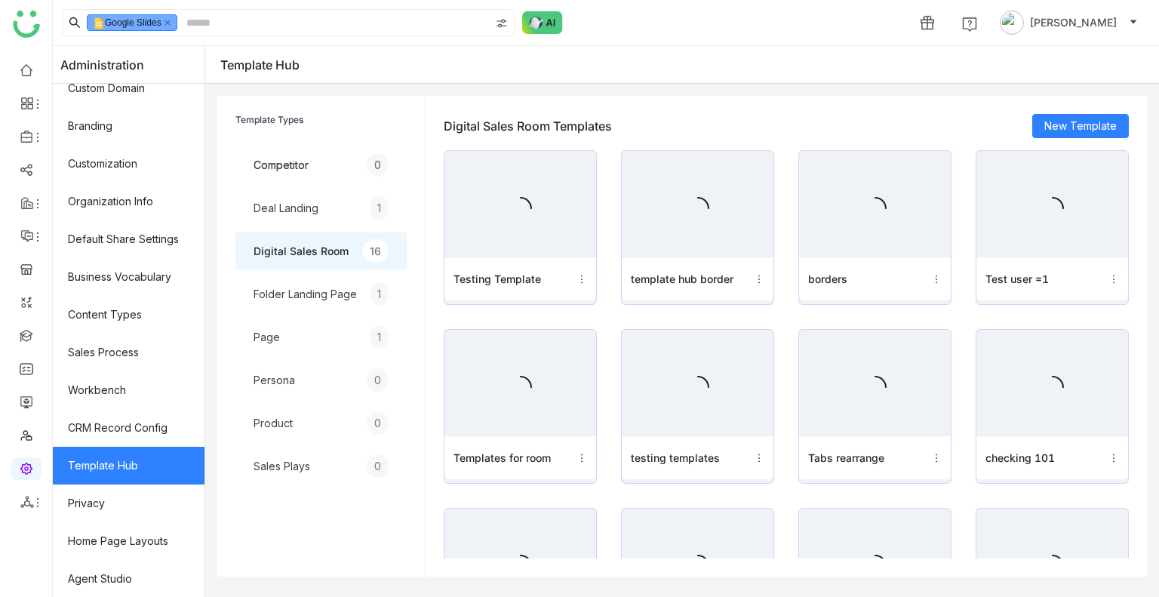
click at [124, 468] on link "Template Hub" at bounding box center [129, 466] width 152 height 38
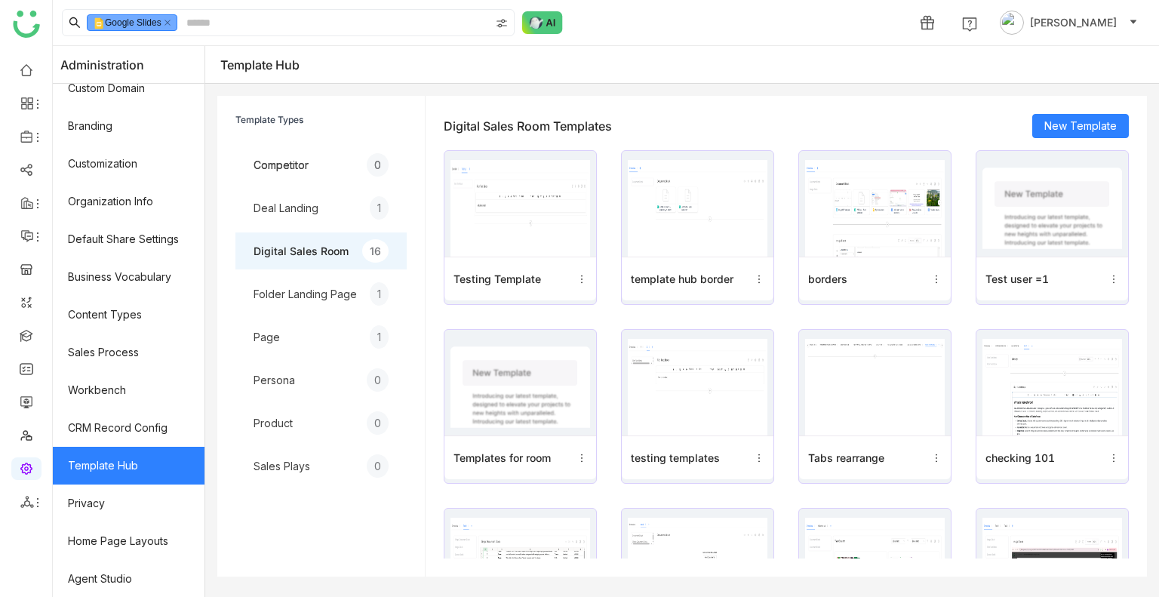
click at [543, 242] on img at bounding box center [520, 208] width 140 height 97
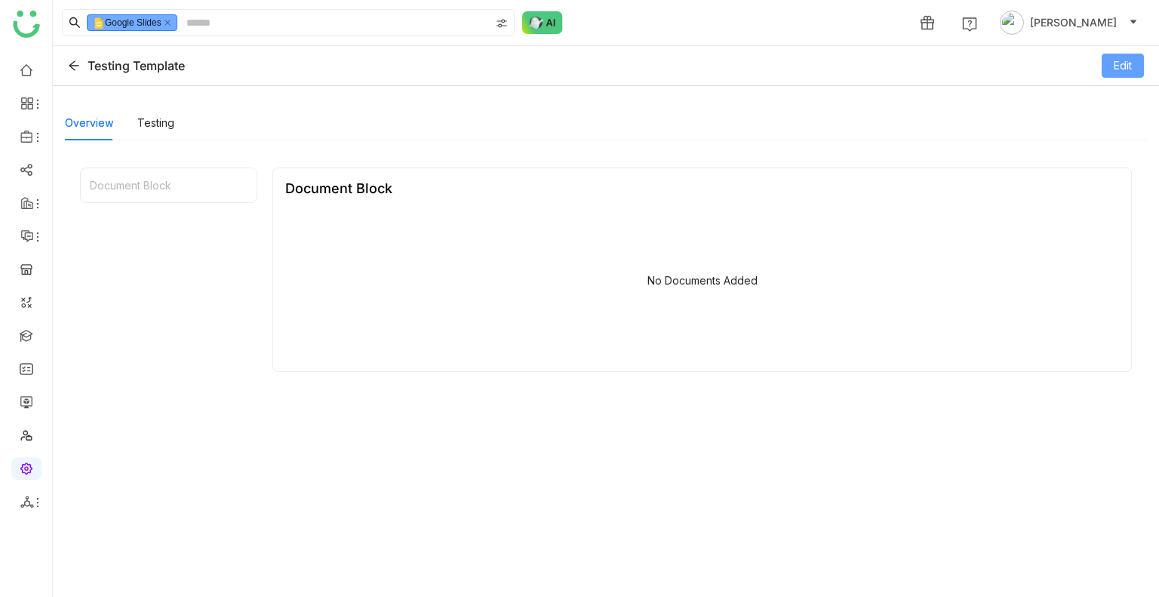
click at [1113, 63] on span "Edit" at bounding box center [1122, 65] width 18 height 17
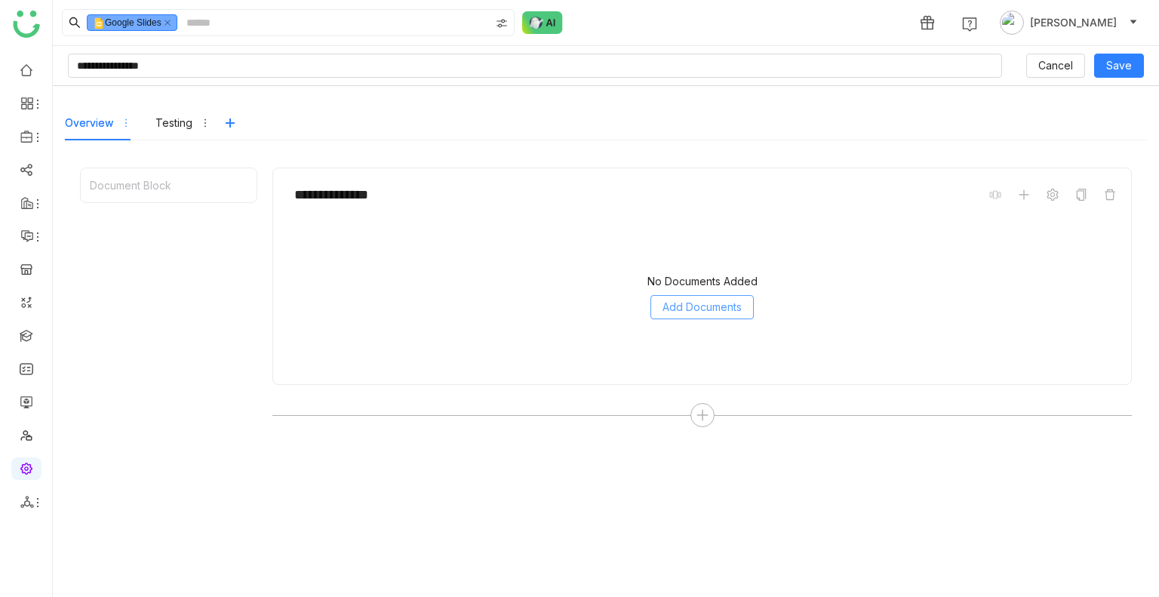
click at [689, 307] on span "Add Documents" at bounding box center [701, 307] width 79 height 17
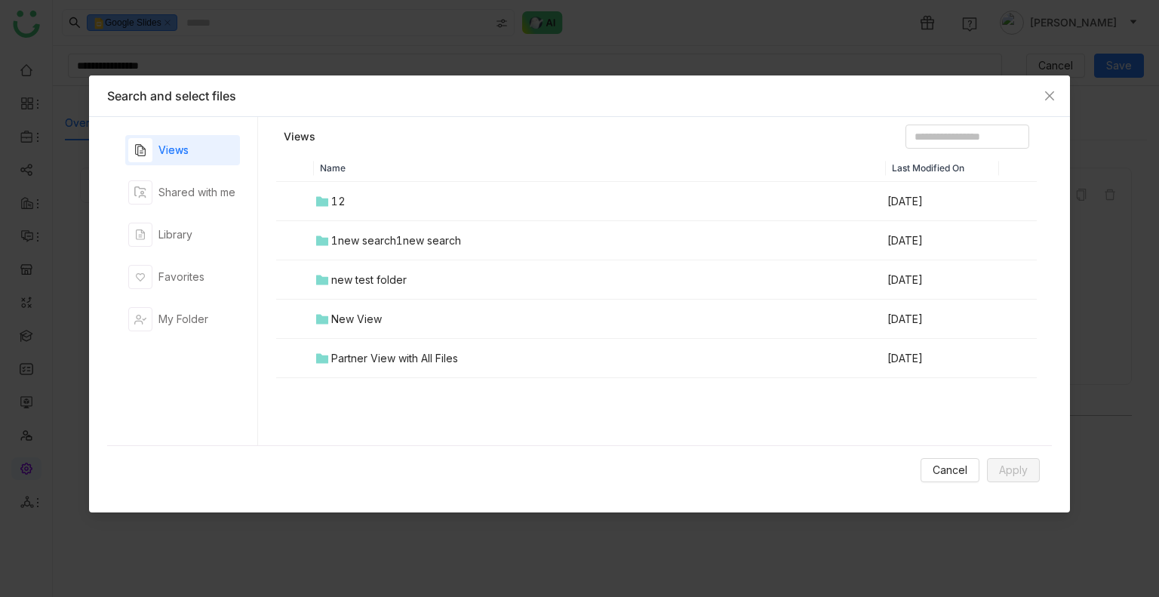
click at [388, 213] on td "12" at bounding box center [600, 201] width 572 height 39
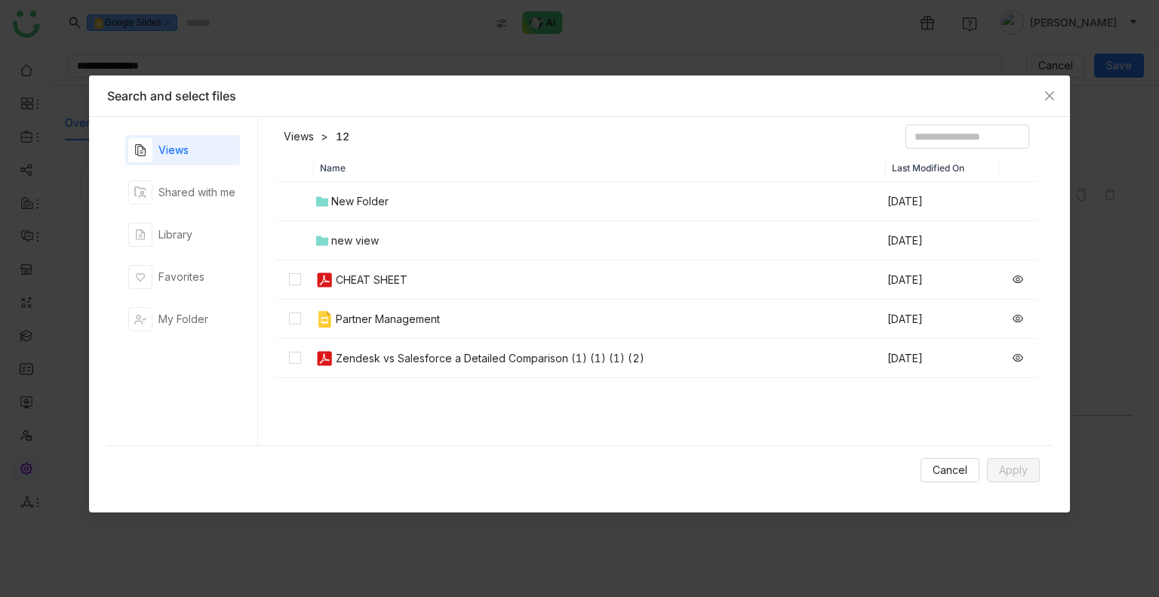
click at [198, 54] on nz-modal-container "Search and select files Views Shared with me Library Favorites My Folder Views …" at bounding box center [579, 298] width 1159 height 597
click at [951, 468] on span "Cancel" at bounding box center [949, 470] width 35 height 17
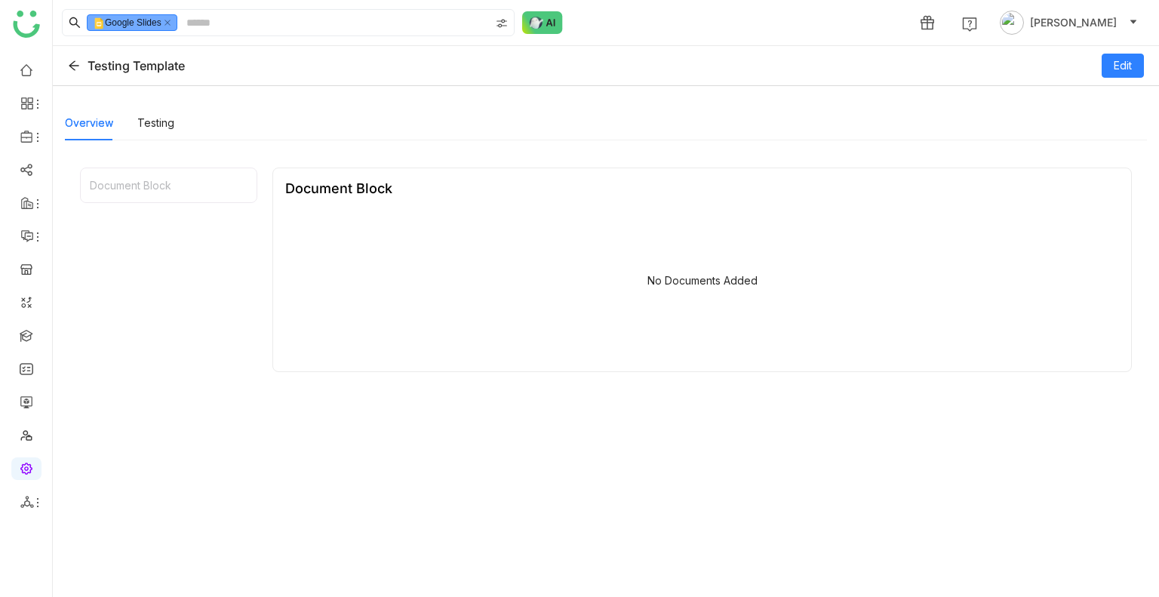
click at [69, 61] on icon at bounding box center [74, 66] width 12 height 12
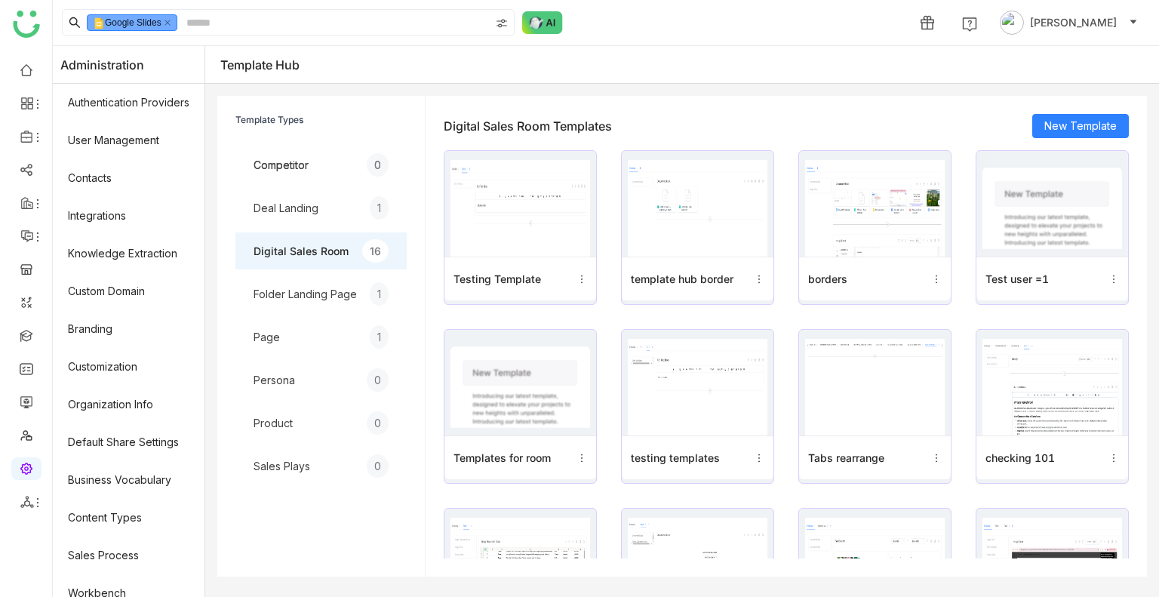
click at [320, 290] on div "Folder Landing Page" at bounding box center [304, 294] width 103 height 16
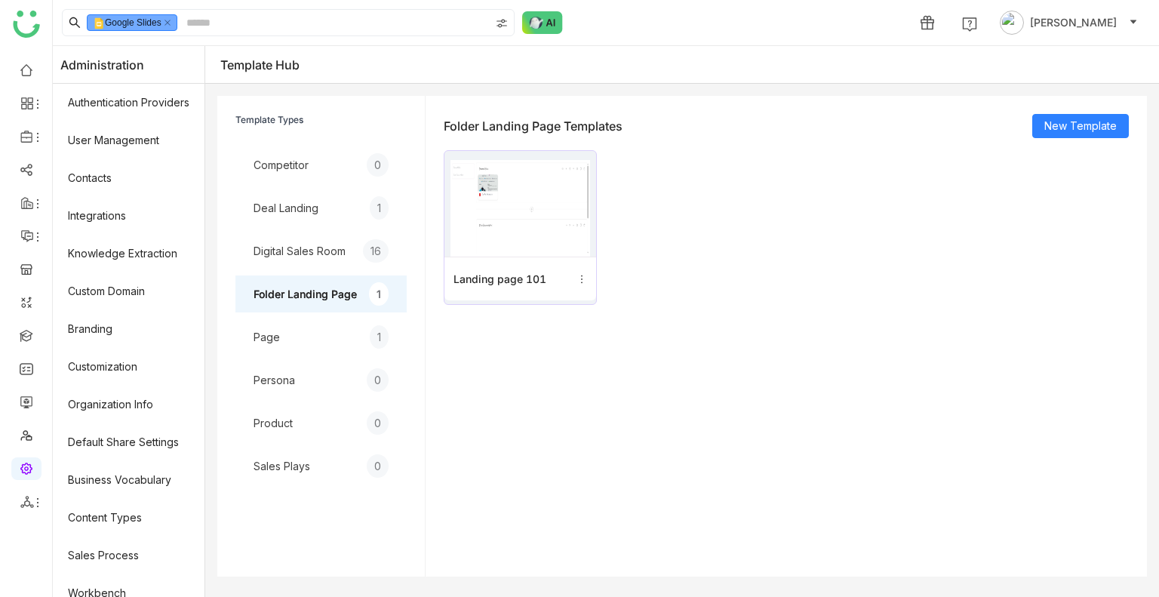
click at [315, 336] on div "Page 1" at bounding box center [320, 336] width 171 height 37
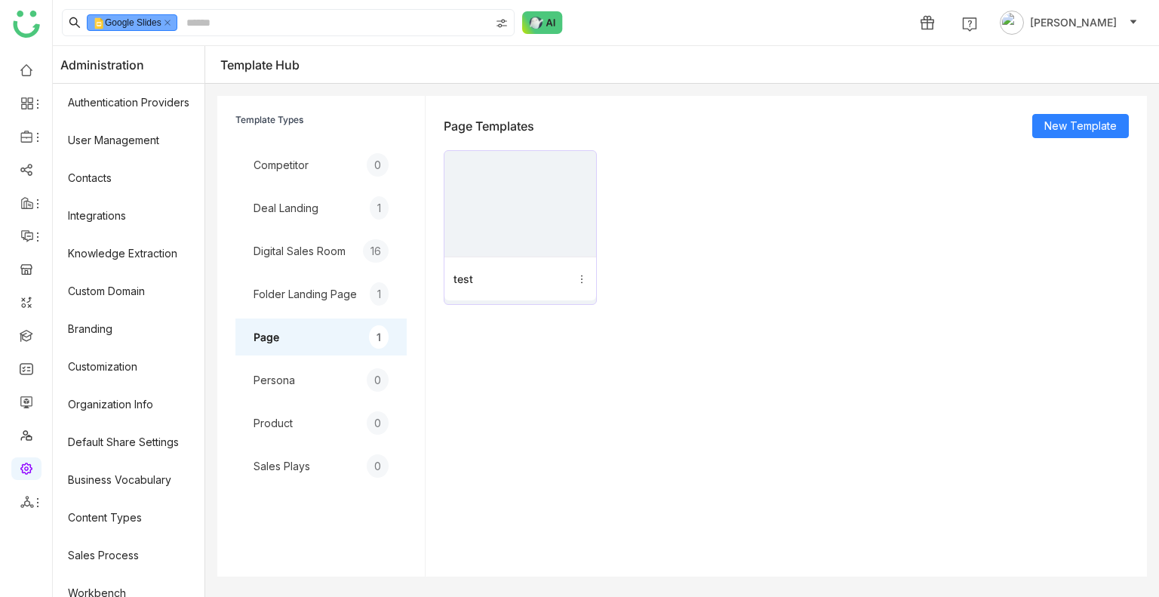
click at [590, 195] on img at bounding box center [520, 208] width 140 height 97
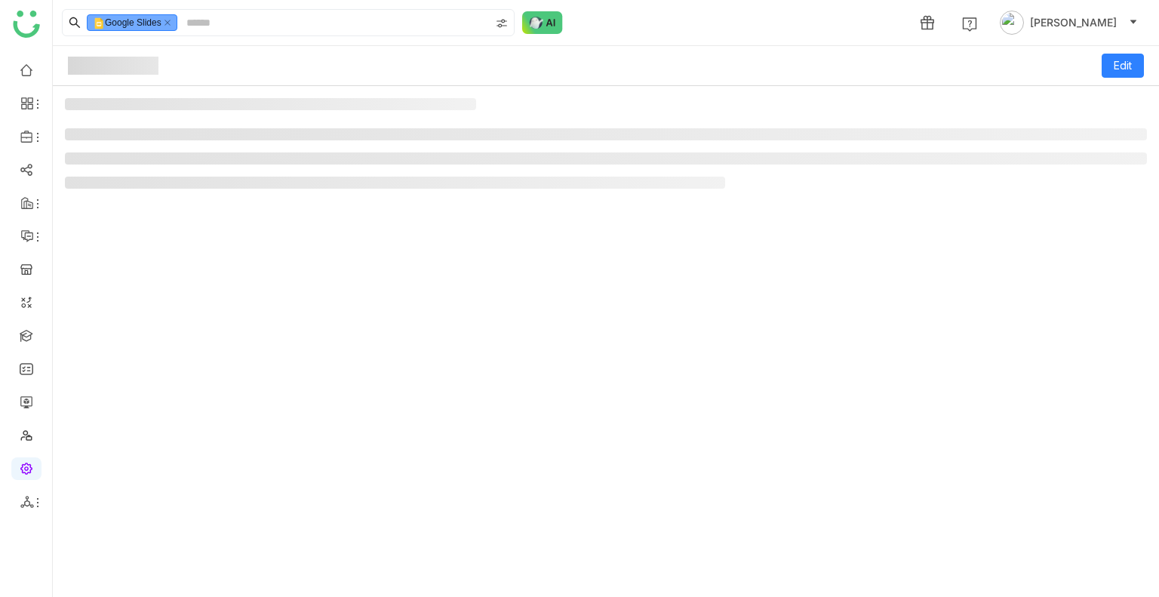
click at [651, 195] on div at bounding box center [606, 341] width 1106 height 511
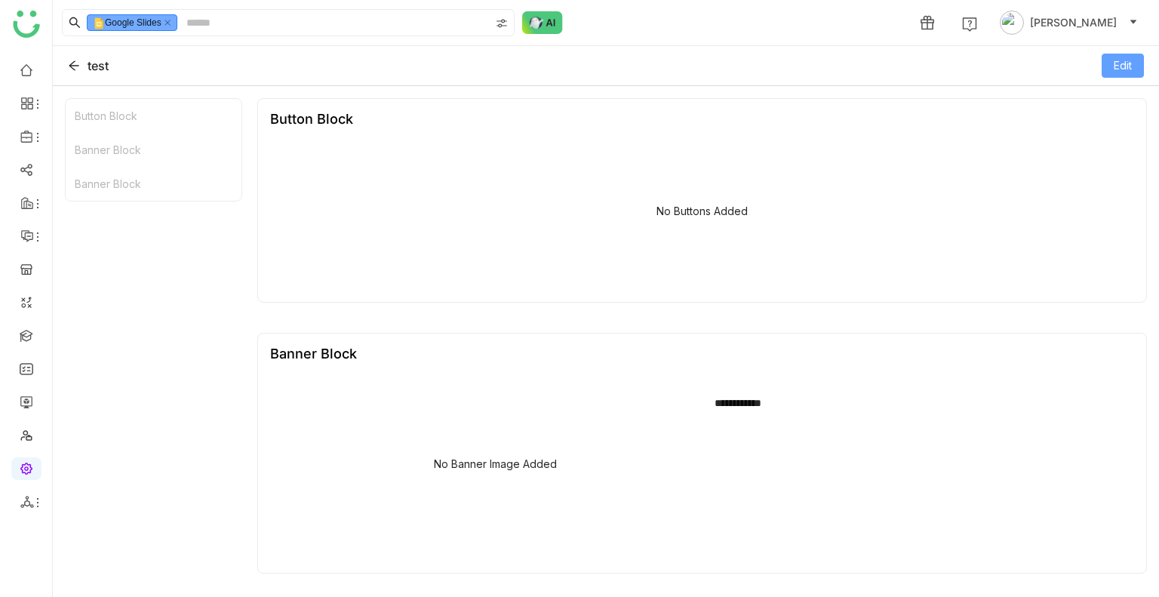
click at [1116, 67] on span "Edit" at bounding box center [1122, 65] width 18 height 17
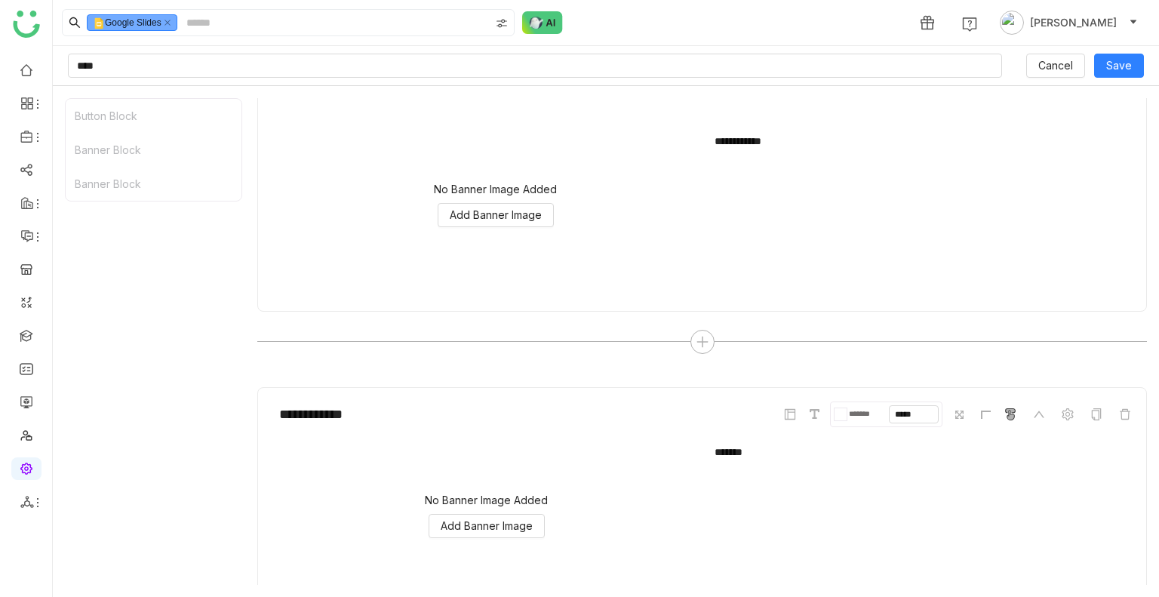
scroll to position [395, 0]
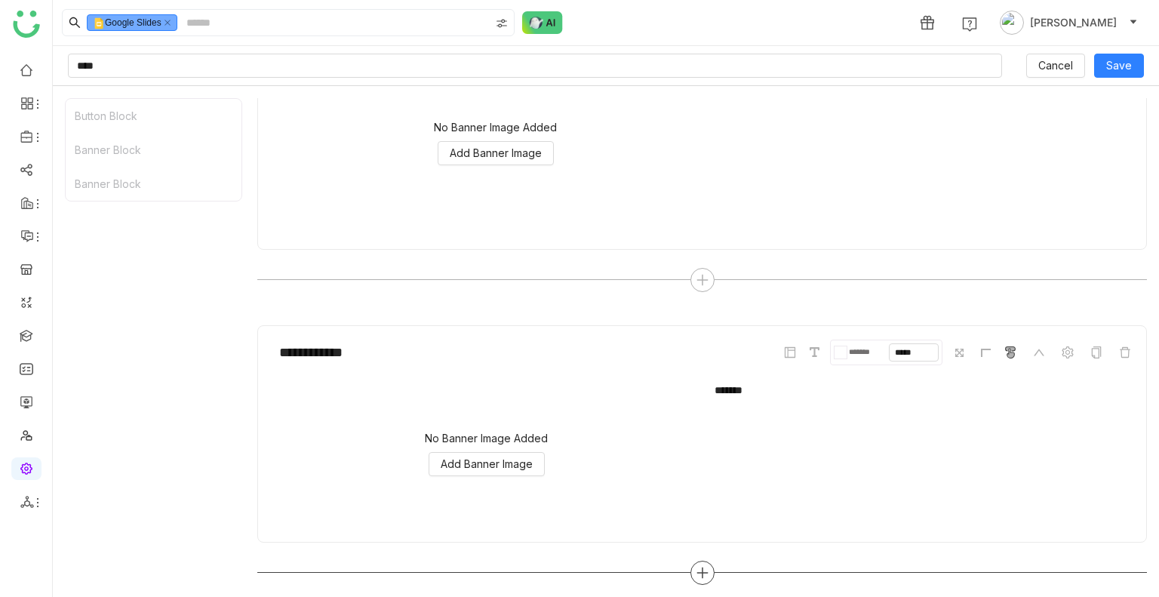
click at [695, 566] on icon at bounding box center [702, 573] width 14 height 14
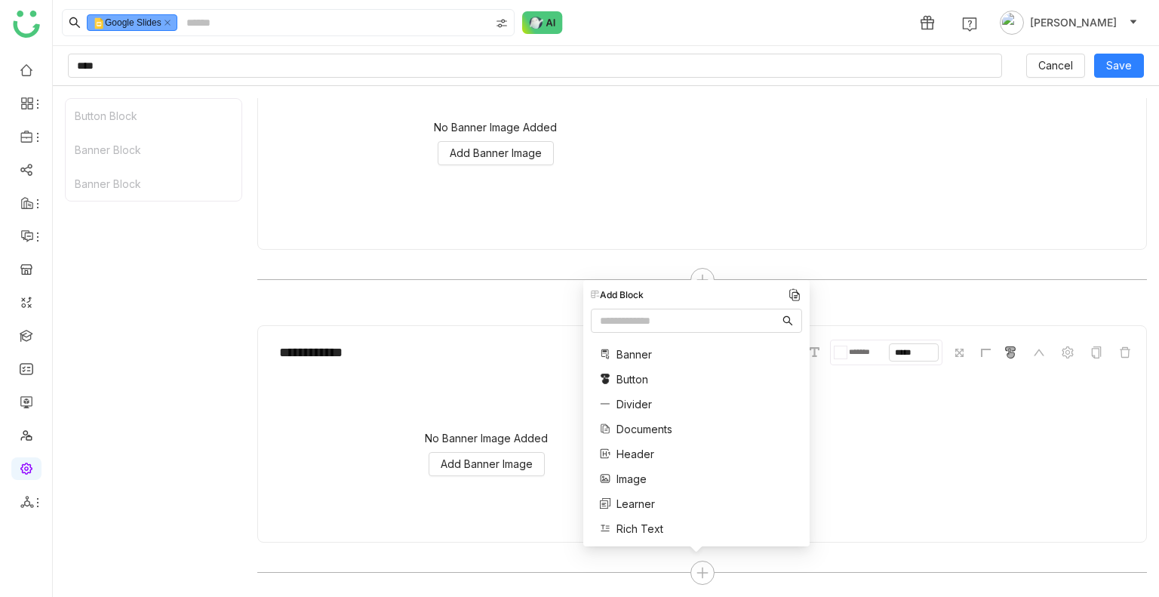
click at [636, 427] on span "Documents" at bounding box center [644, 429] width 56 height 16
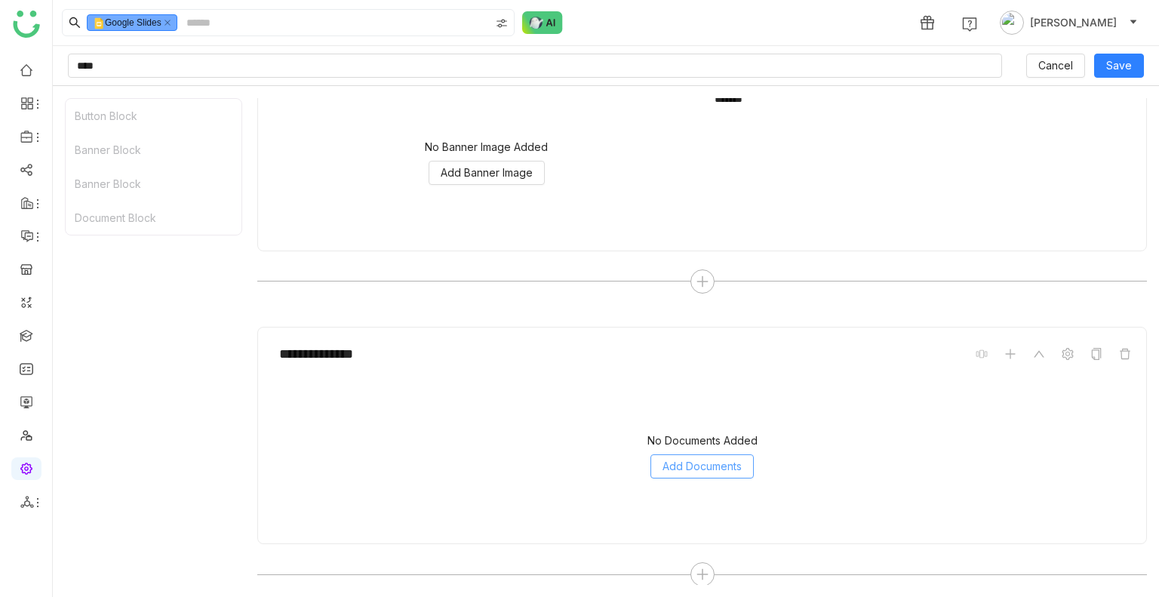
scroll to position [688, 0]
click at [664, 457] on span "Add Documents" at bounding box center [701, 464] width 79 height 17
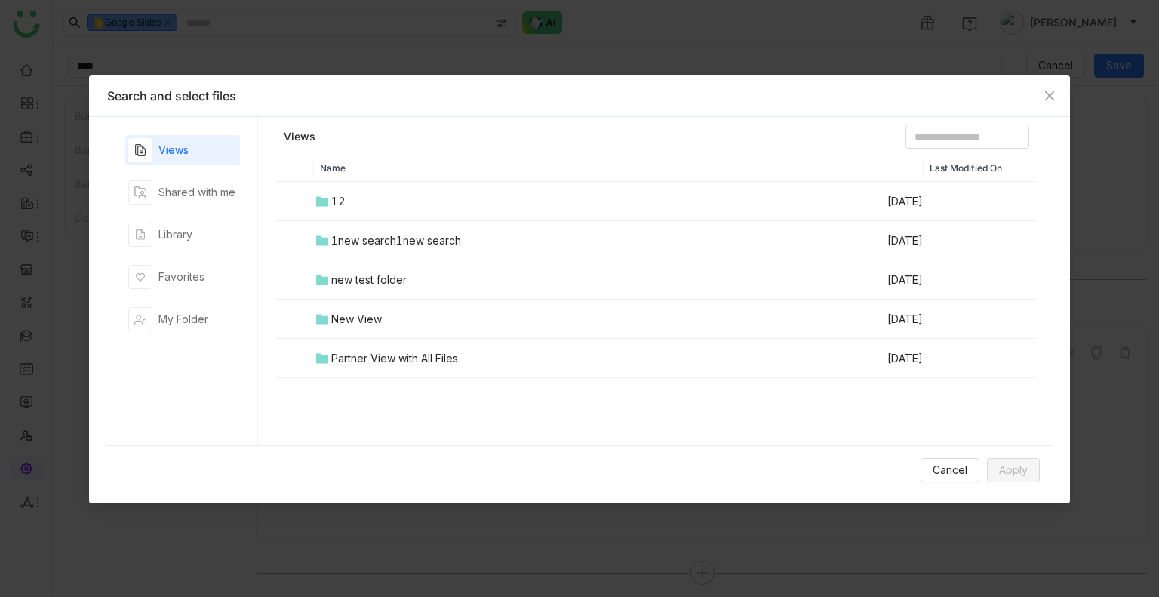
click at [340, 205] on div "12" at bounding box center [338, 201] width 14 height 17
click at [347, 237] on div "new view" at bounding box center [355, 240] width 48 height 17
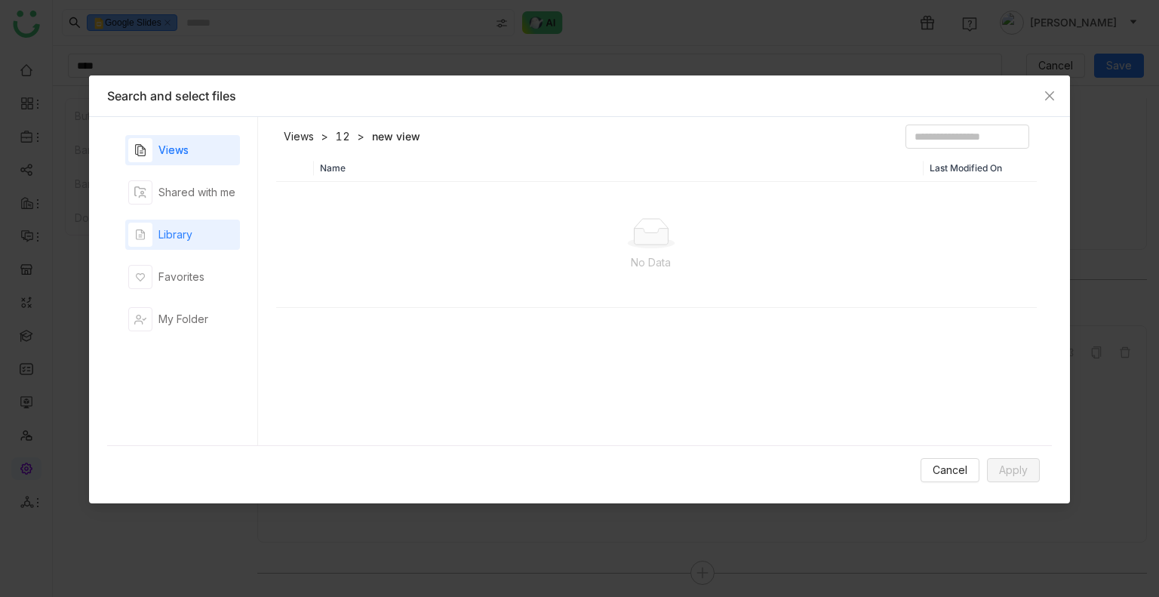
click at [183, 232] on div "Library" at bounding box center [175, 234] width 34 height 17
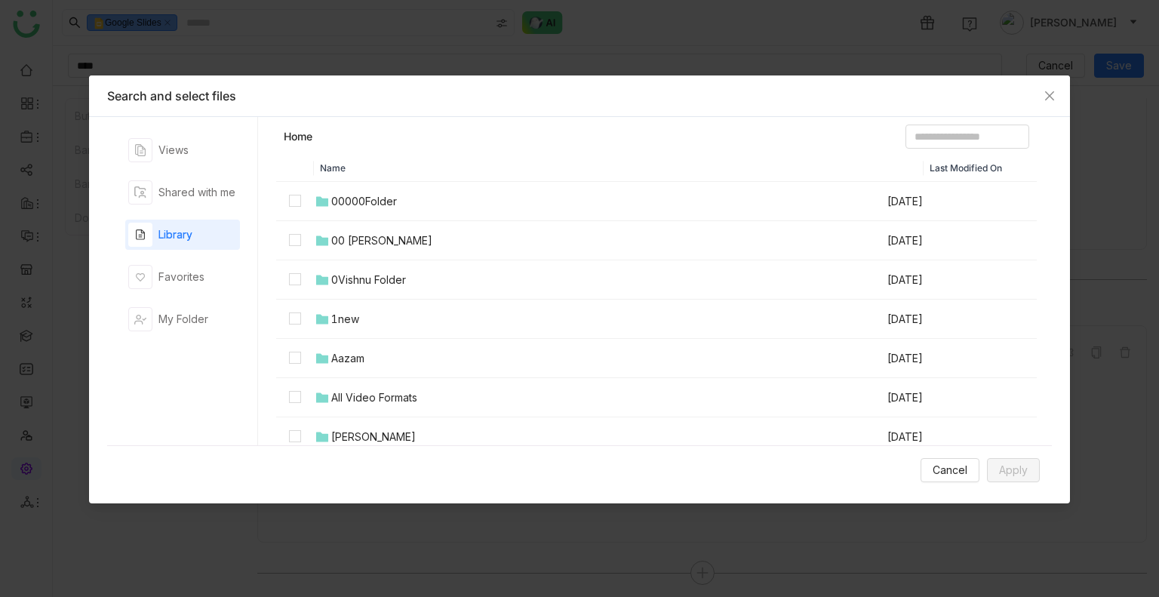
click at [404, 228] on td "00 Arif Folder" at bounding box center [600, 240] width 572 height 39
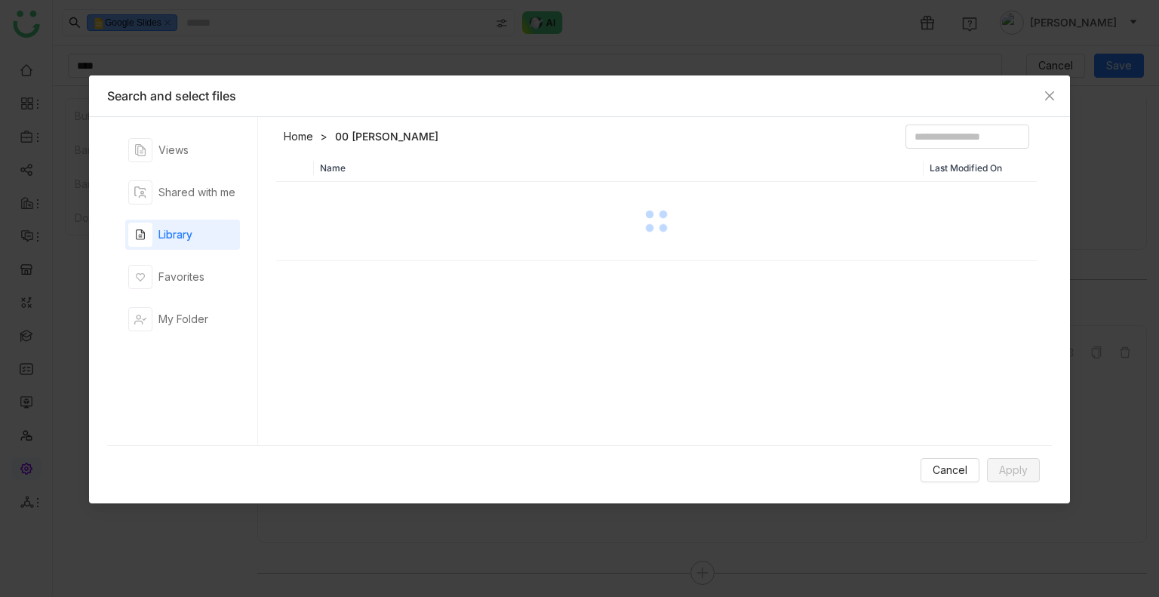
click at [404, 228] on div at bounding box center [656, 220] width 757 height 75
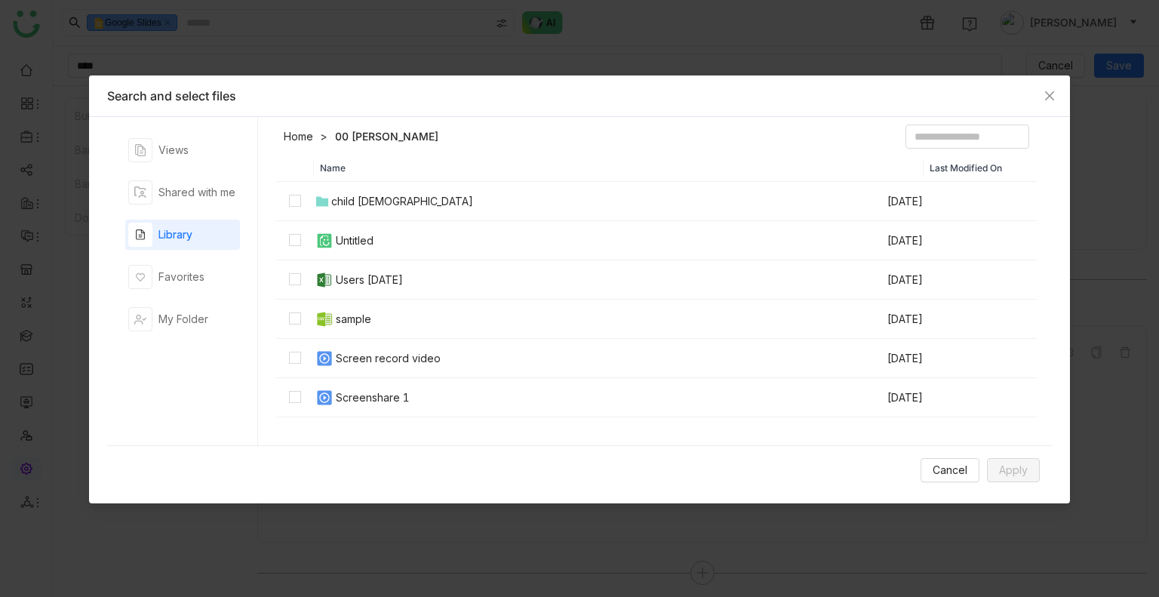
click at [302, 140] on link "Home" at bounding box center [298, 136] width 29 height 15
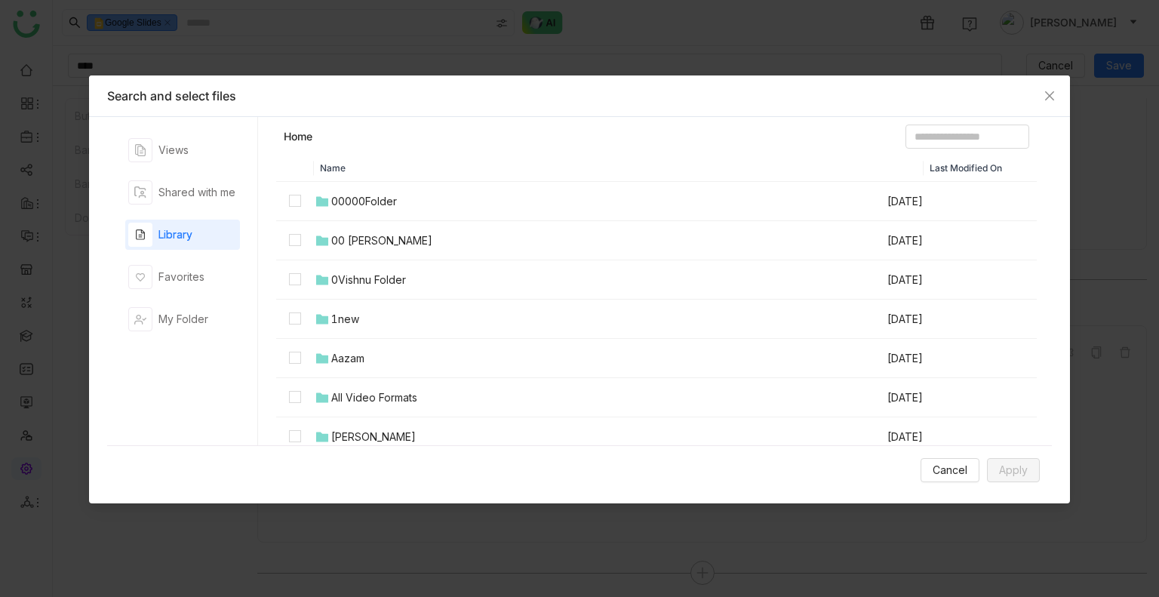
click at [380, 280] on div "0Vishnu Folder" at bounding box center [368, 280] width 75 height 17
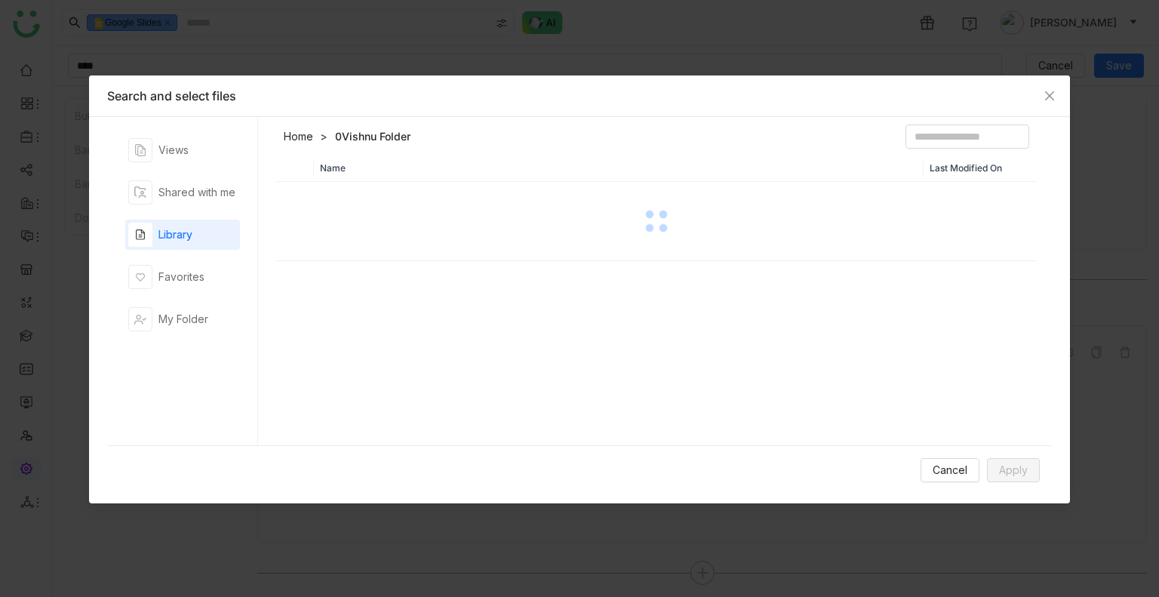
click at [380, 280] on div "Name Last Modified On" at bounding box center [656, 304] width 760 height 298
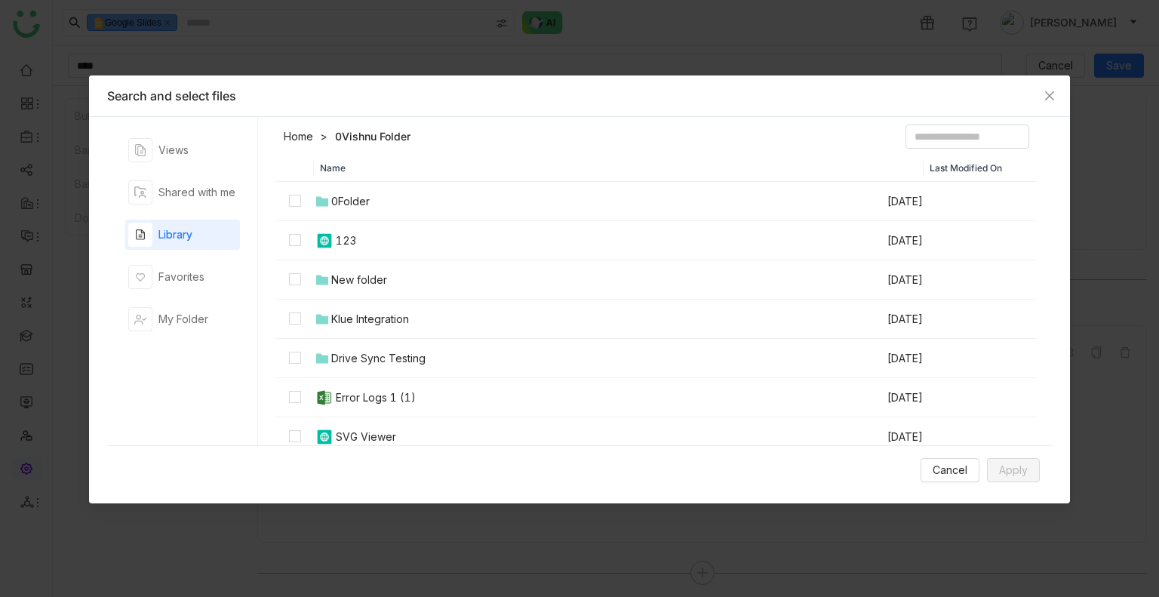
click at [689, 141] on header "Home 0Vishnu Folder" at bounding box center [656, 139] width 760 height 30
click at [359, 197] on div "0Folder" at bounding box center [350, 201] width 38 height 17
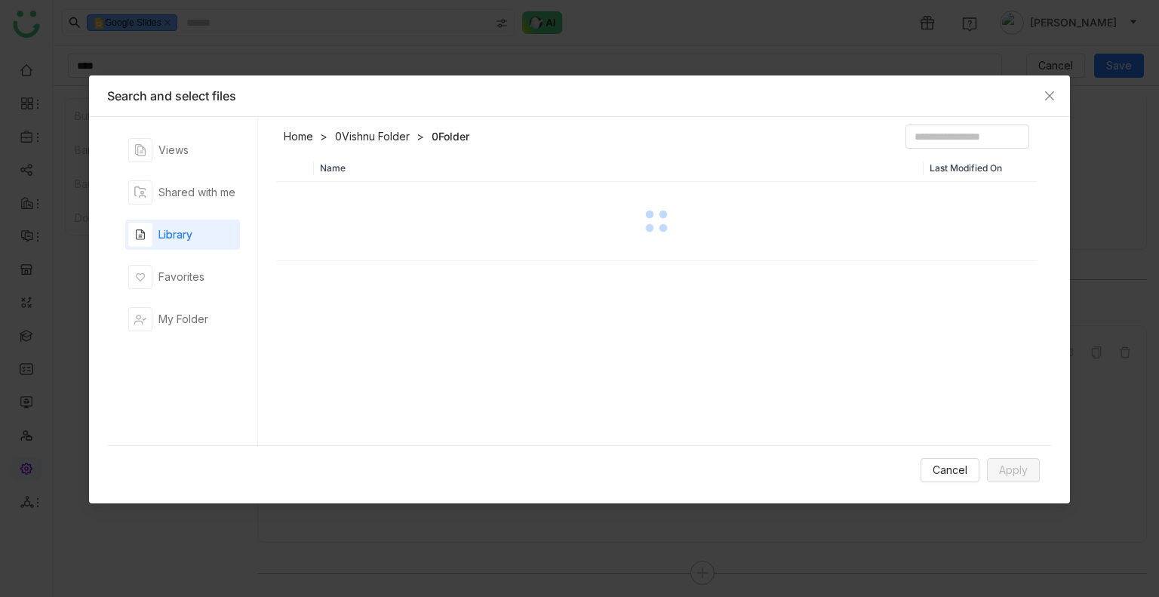
click at [359, 197] on div at bounding box center [656, 220] width 757 height 75
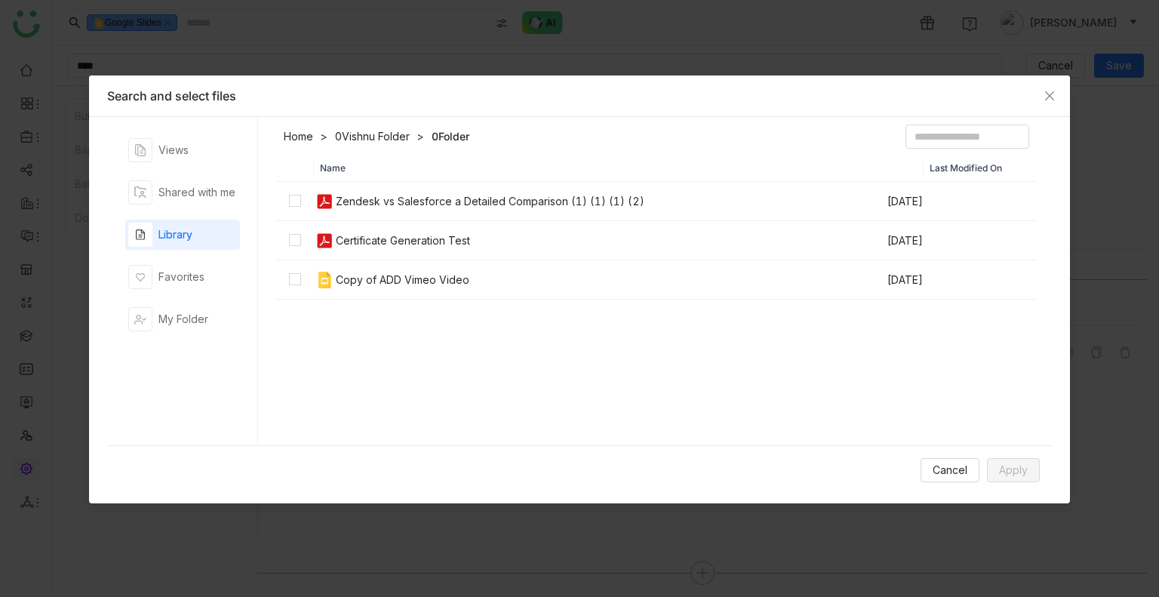
click at [361, 134] on link "0Vishnu Folder" at bounding box center [372, 136] width 75 height 15
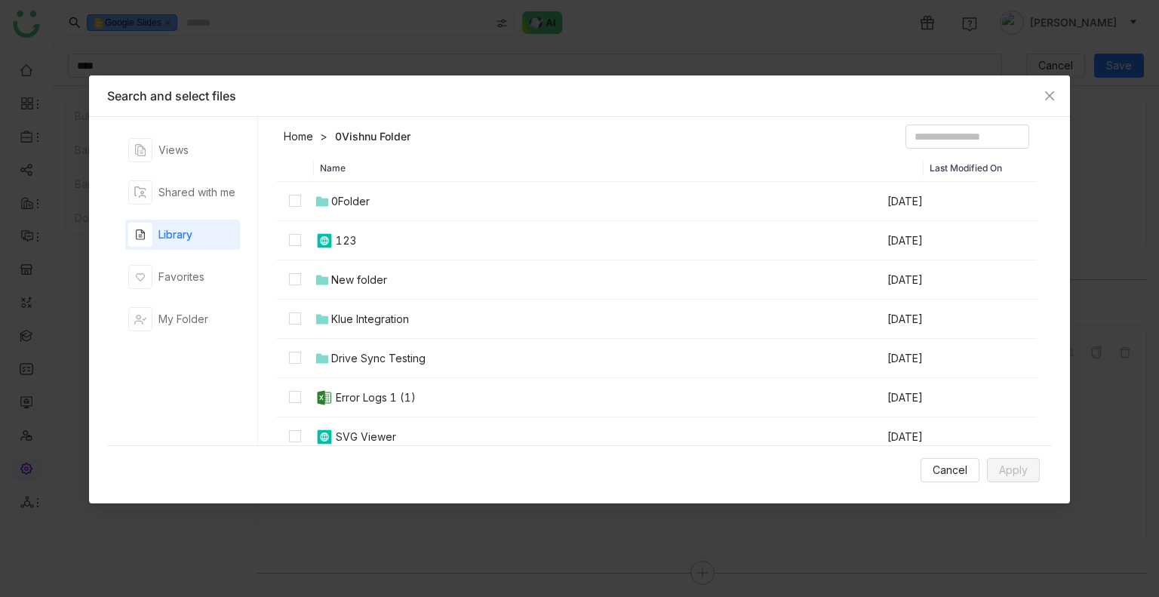
click at [355, 278] on div "New folder" at bounding box center [359, 280] width 56 height 17
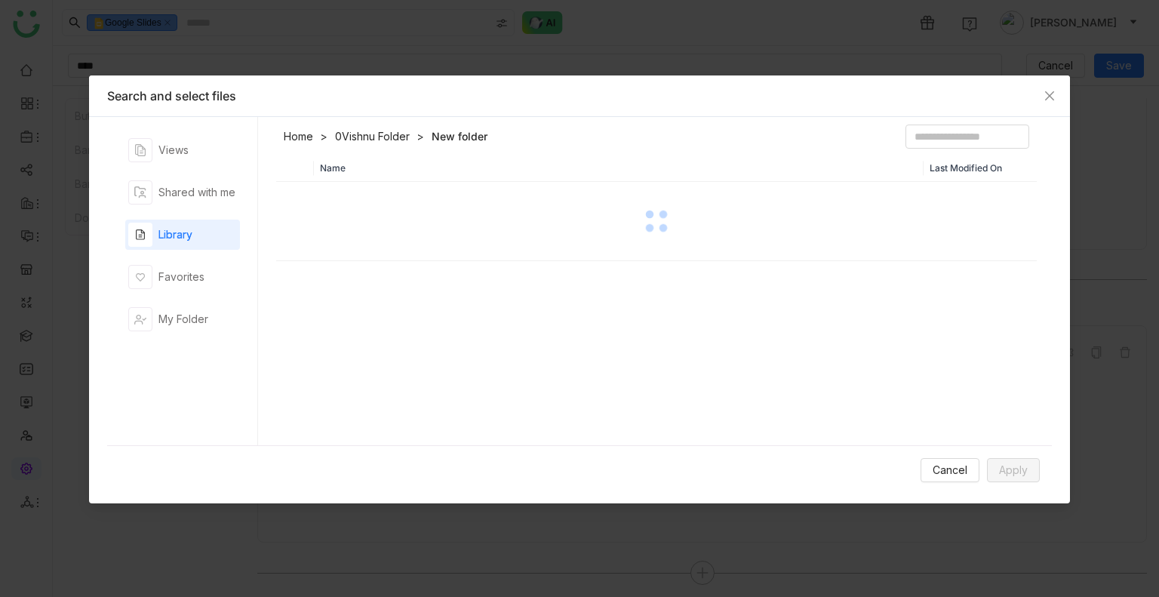
click at [355, 278] on div "Name Last Modified On" at bounding box center [656, 304] width 760 height 298
click at [379, 132] on link "0Vishnu Folder" at bounding box center [372, 136] width 75 height 15
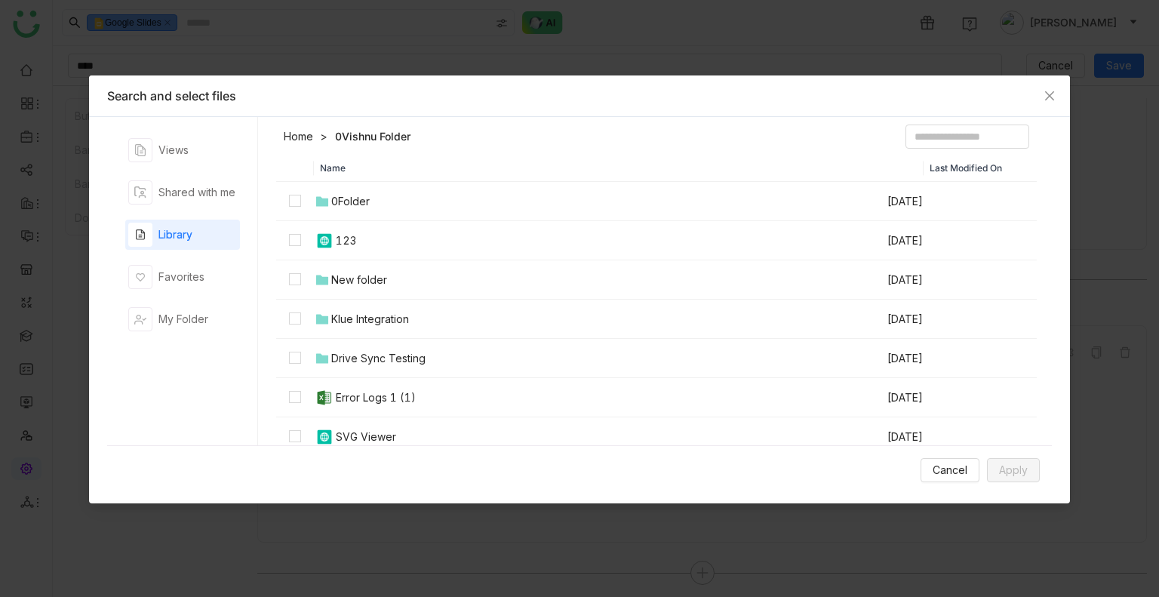
click at [365, 319] on div "Klue Integration" at bounding box center [370, 319] width 78 height 17
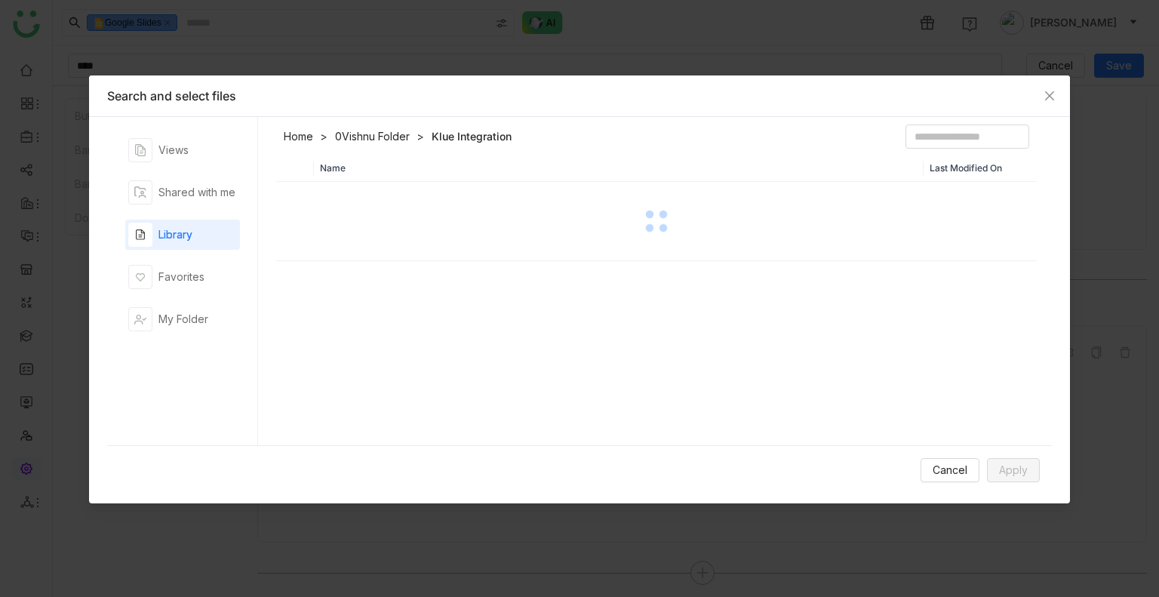
click at [365, 319] on div "Name Last Modified On" at bounding box center [656, 304] width 760 height 298
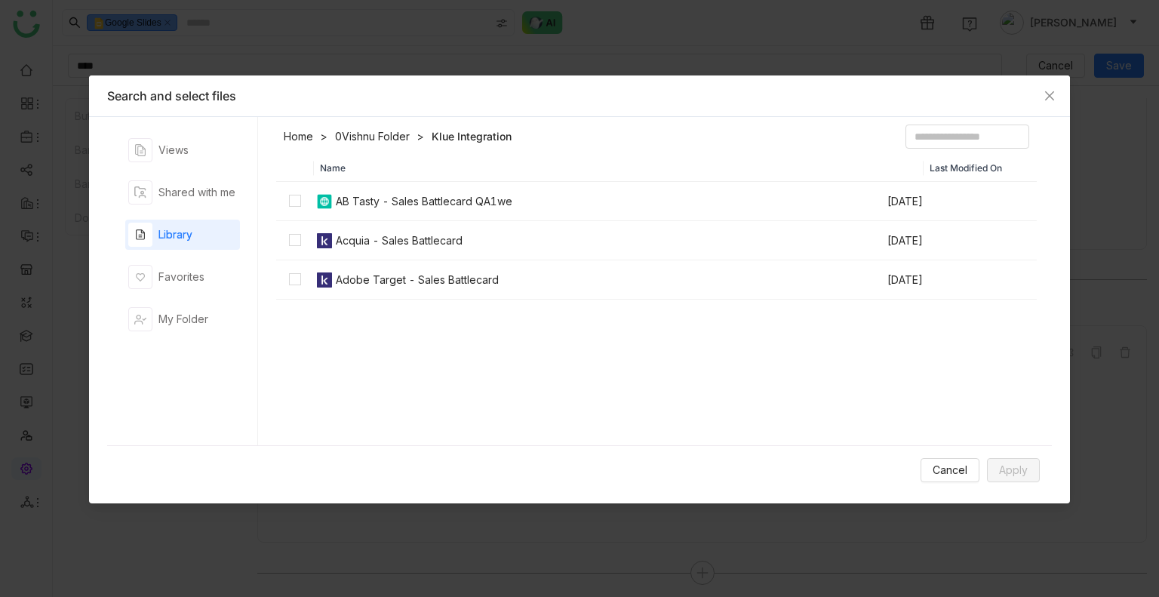
click at [510, 304] on div "Name Last Modified On AB Tasty - Sales Battlecard QA1we Aug 18, 2025 Acquia - S…" at bounding box center [656, 304] width 760 height 298
click at [344, 131] on link "0Vishnu Folder" at bounding box center [372, 136] width 75 height 15
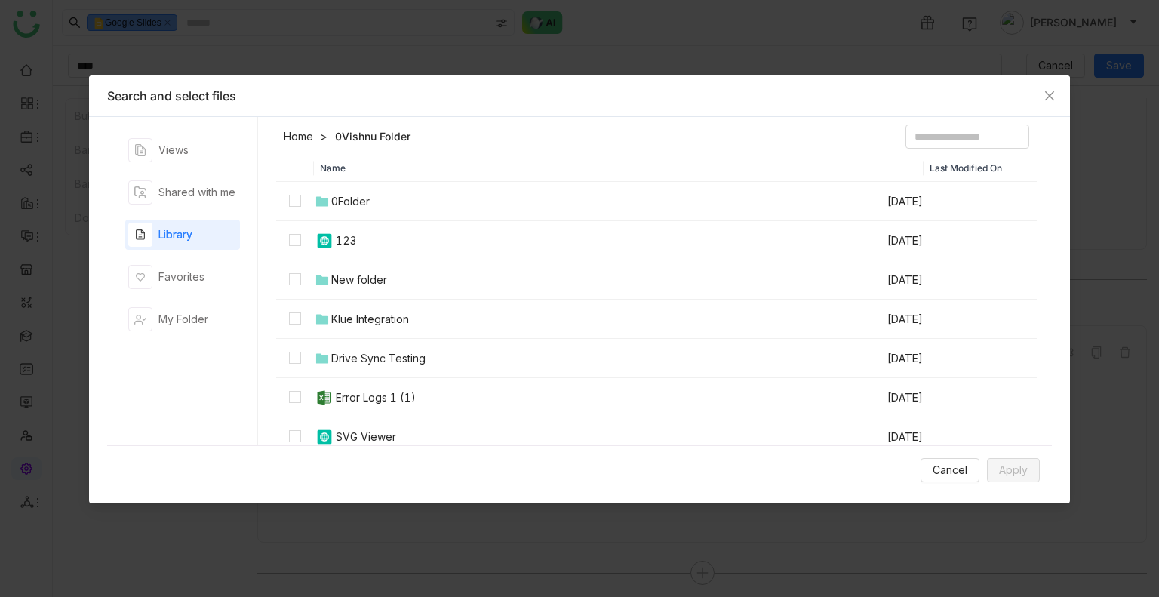
click at [629, 51] on nz-modal-container "Search and select files Views Shared with me Library Favorites My Folder Home 0…" at bounding box center [579, 298] width 1159 height 597
click at [1042, 94] on span "Close" at bounding box center [1049, 95] width 41 height 41
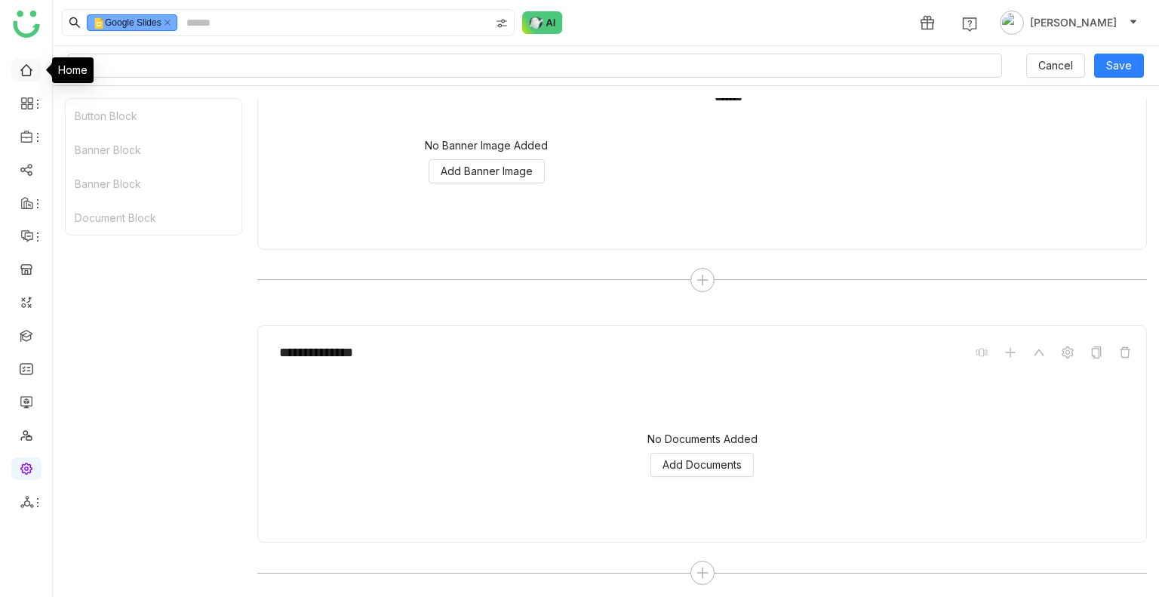
click at [29, 66] on link at bounding box center [27, 69] width 14 height 13
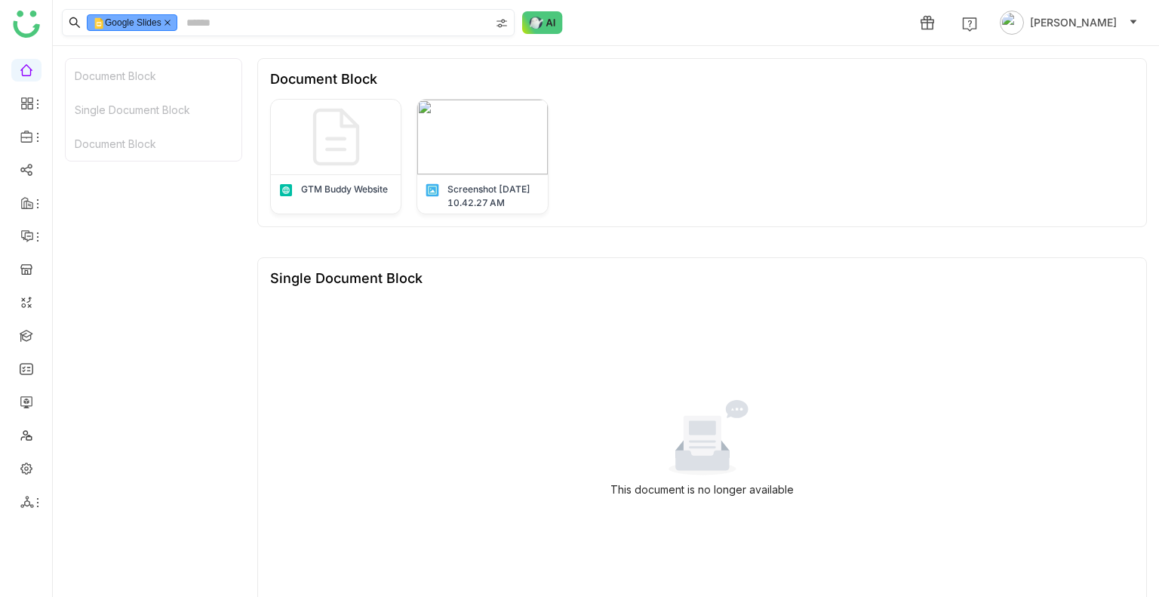
click at [169, 22] on icon at bounding box center [168, 23] width 8 height 8
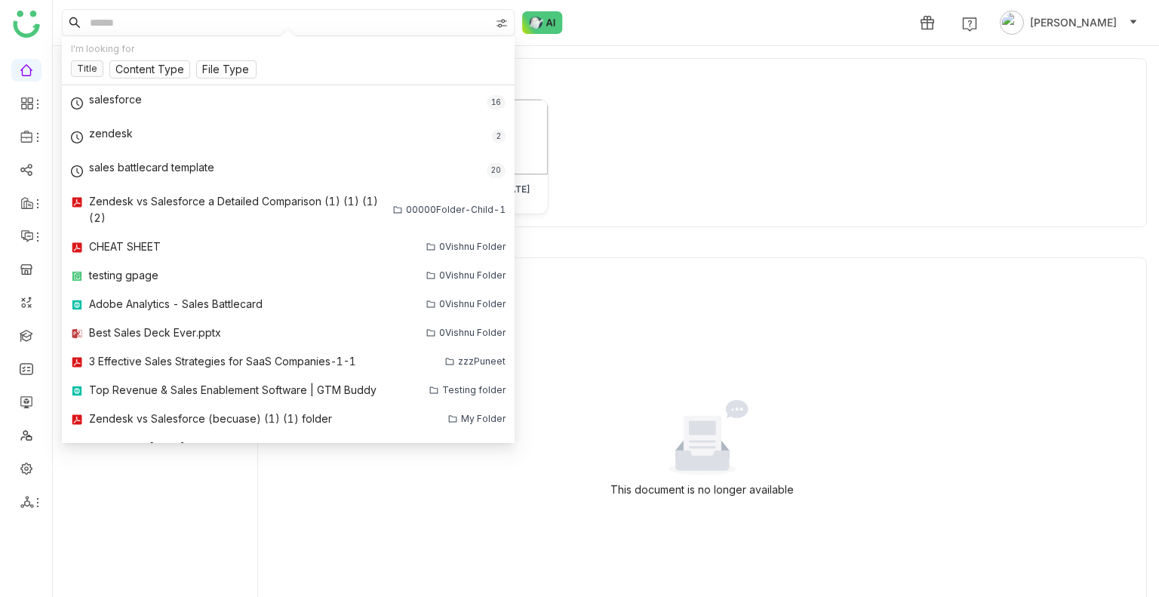
paste input "**********"
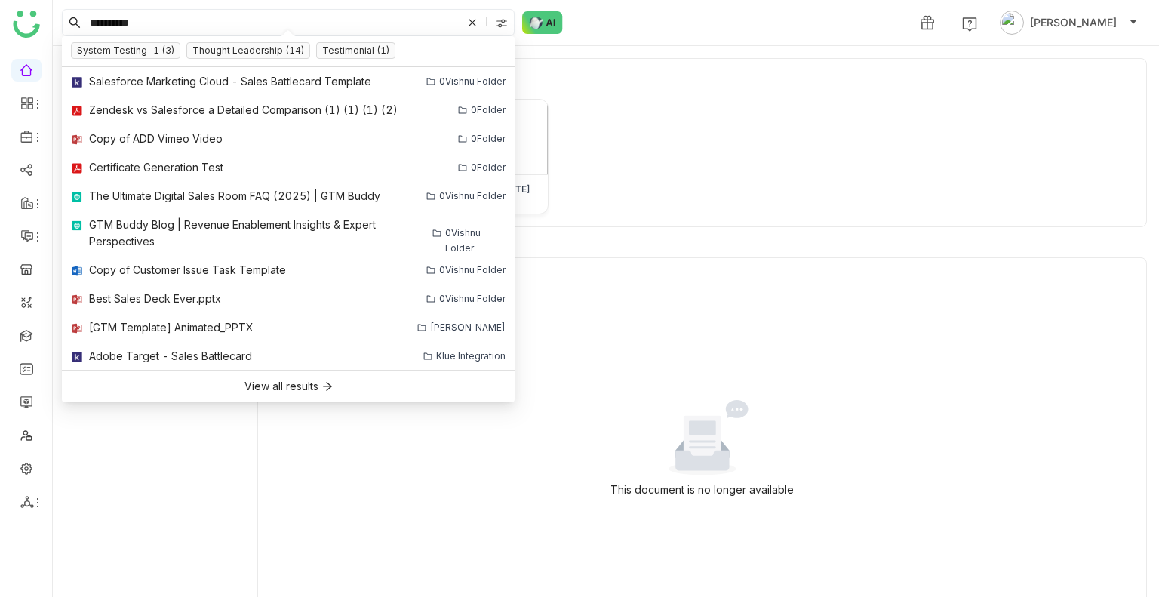
type input "**********"
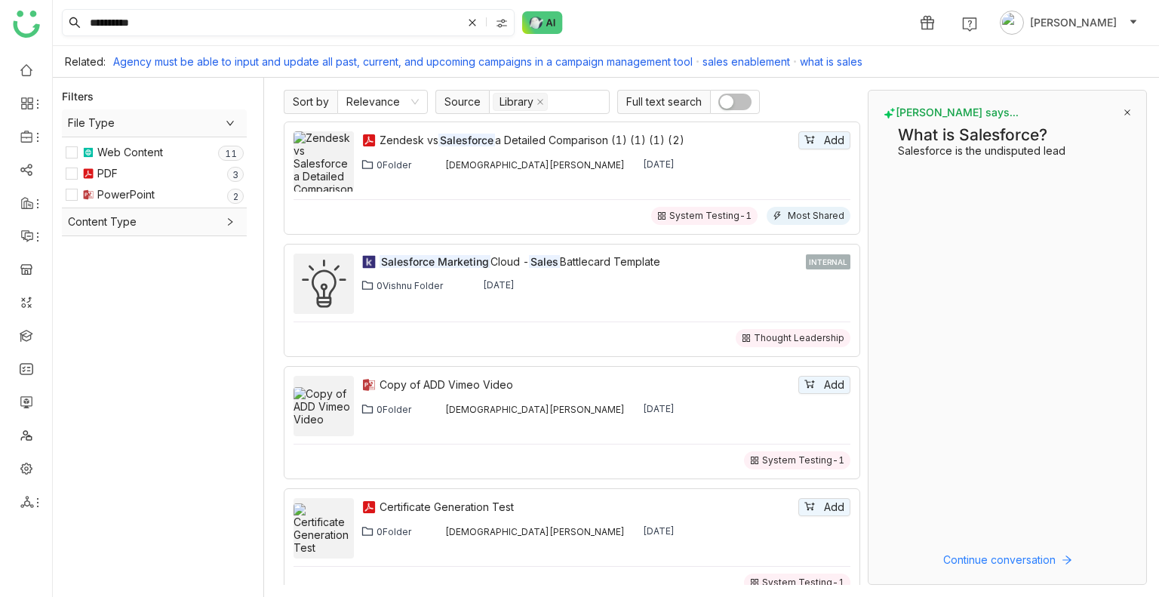
click at [735, 107] on button "button" at bounding box center [734, 102] width 33 height 17
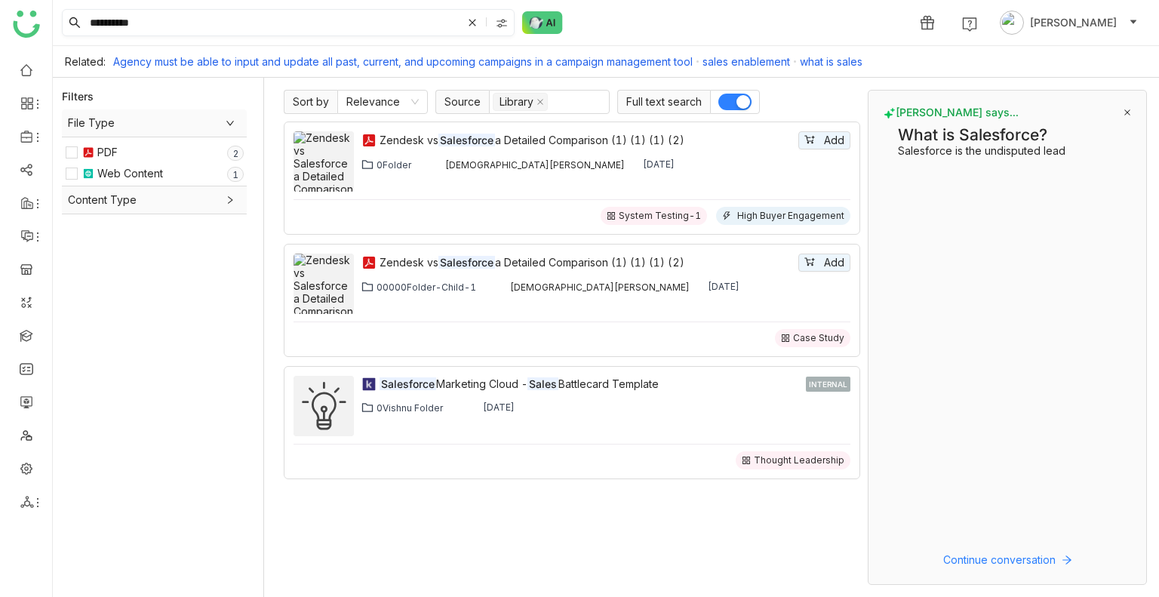
click at [304, 19] on input "**********" at bounding box center [274, 23] width 375 height 26
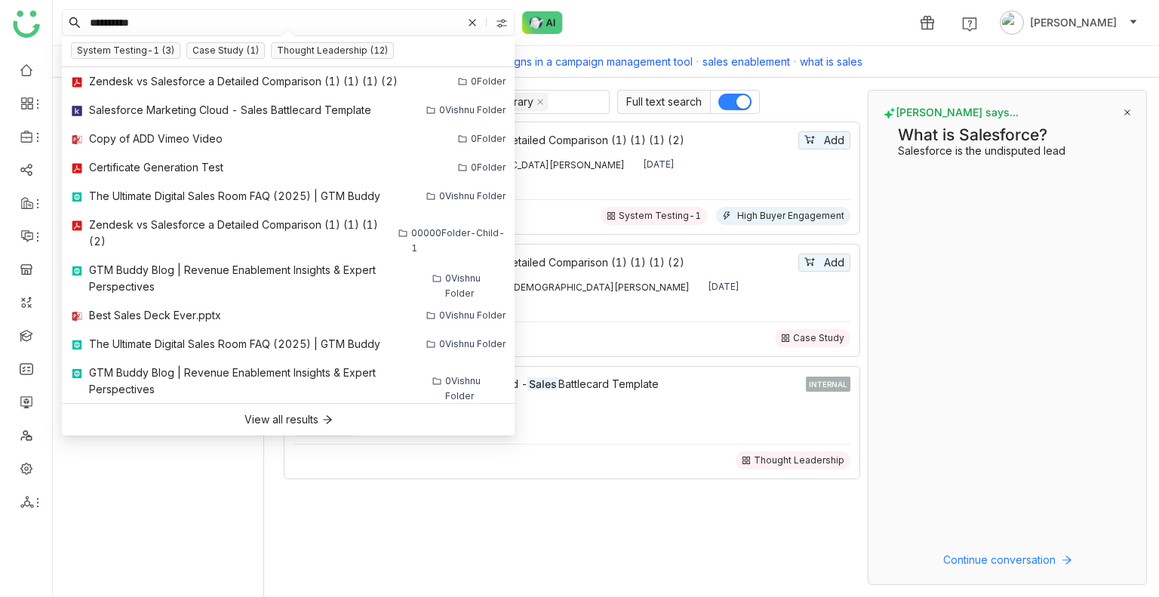
click at [304, 19] on input "**********" at bounding box center [274, 23] width 375 height 26
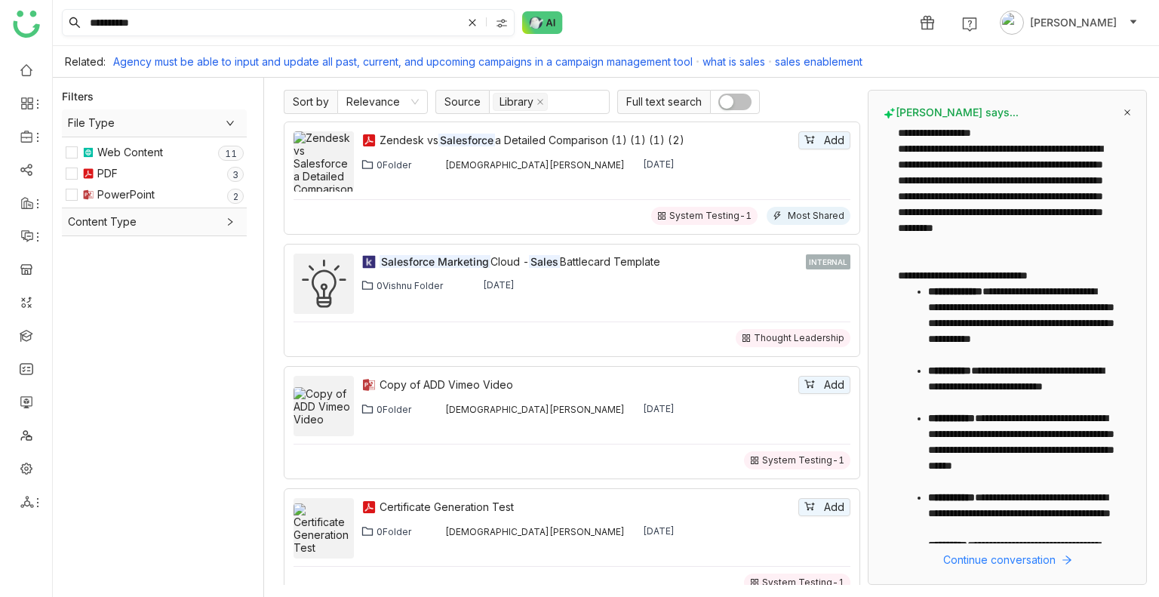
click at [304, 19] on input "**********" at bounding box center [274, 23] width 375 height 26
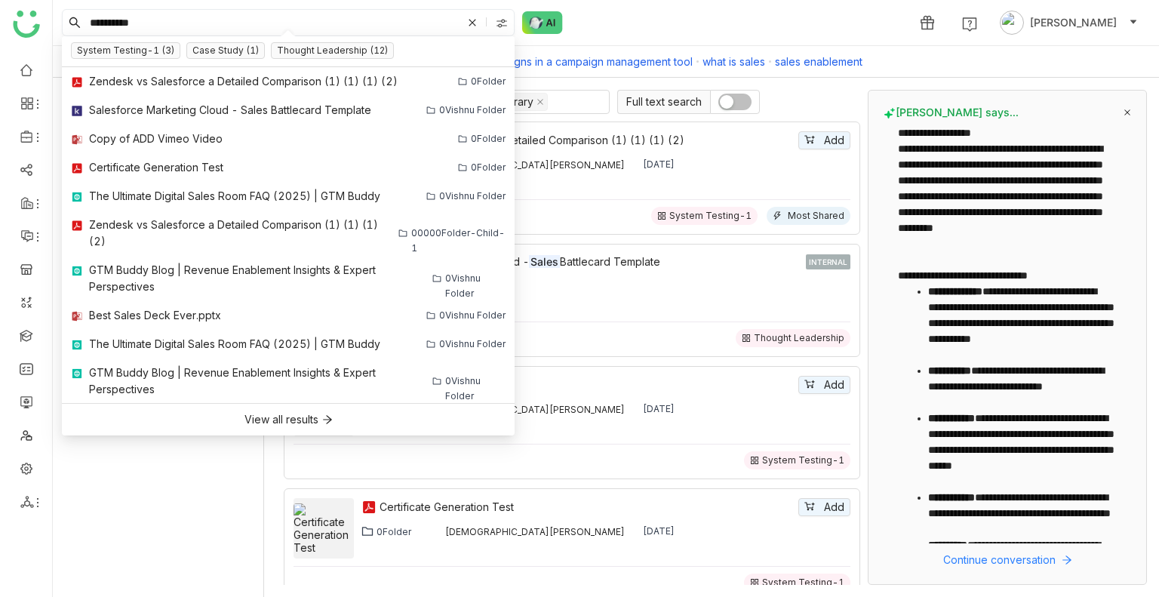
click at [304, 19] on input "**********" at bounding box center [274, 23] width 375 height 26
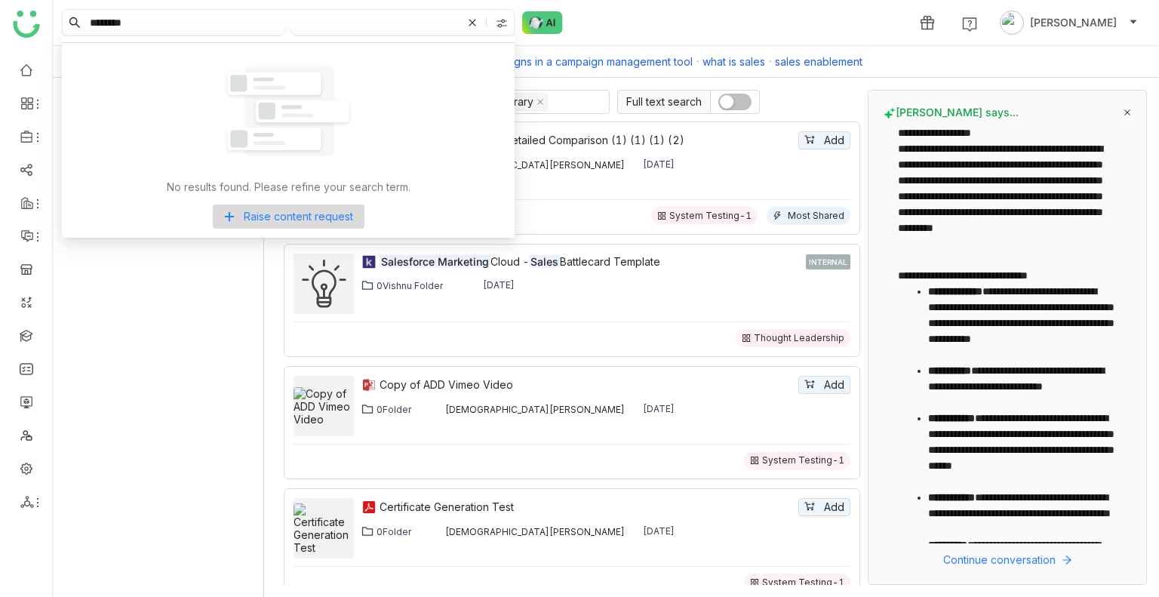
type input "*******"
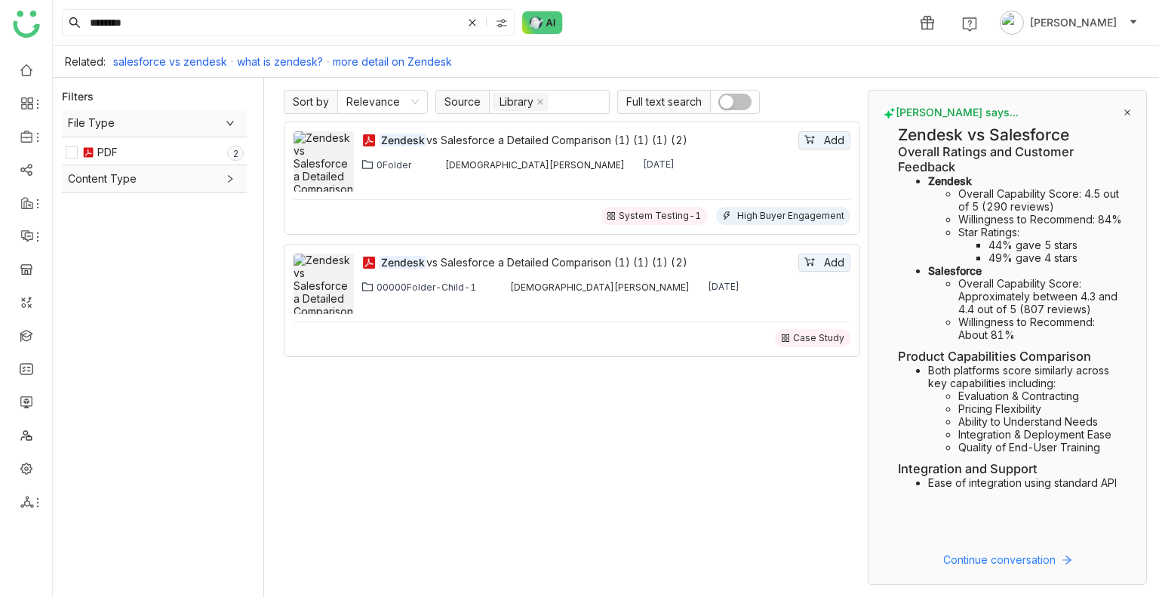
click at [739, 101] on button "button" at bounding box center [734, 102] width 33 height 17
click at [421, 17] on input "*******" at bounding box center [274, 23] width 375 height 26
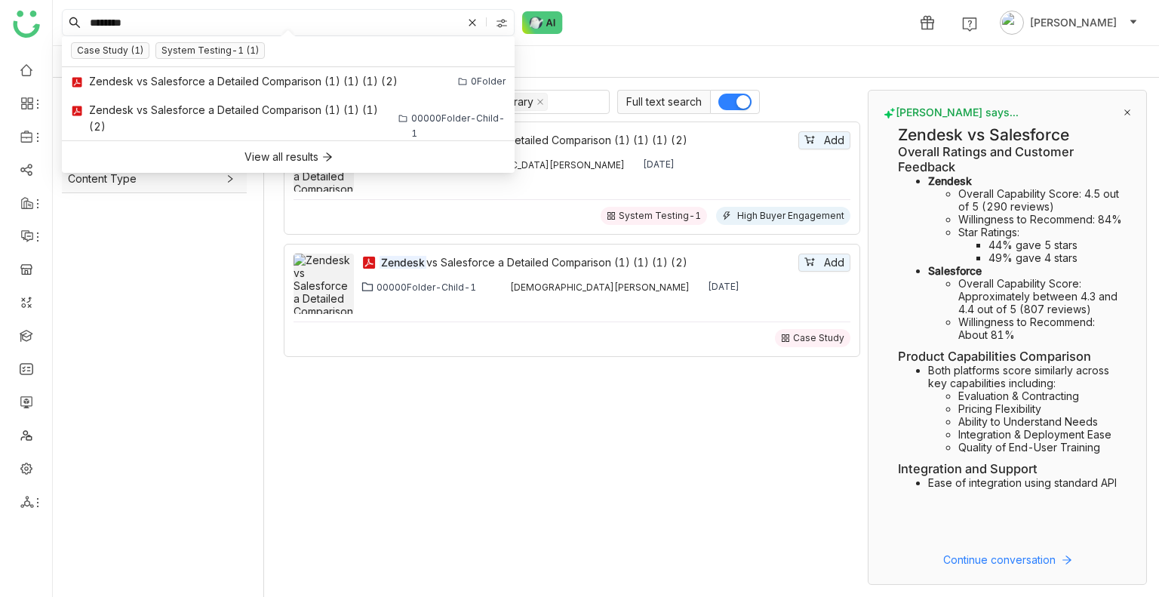
click at [421, 17] on input "*******" at bounding box center [274, 23] width 375 height 26
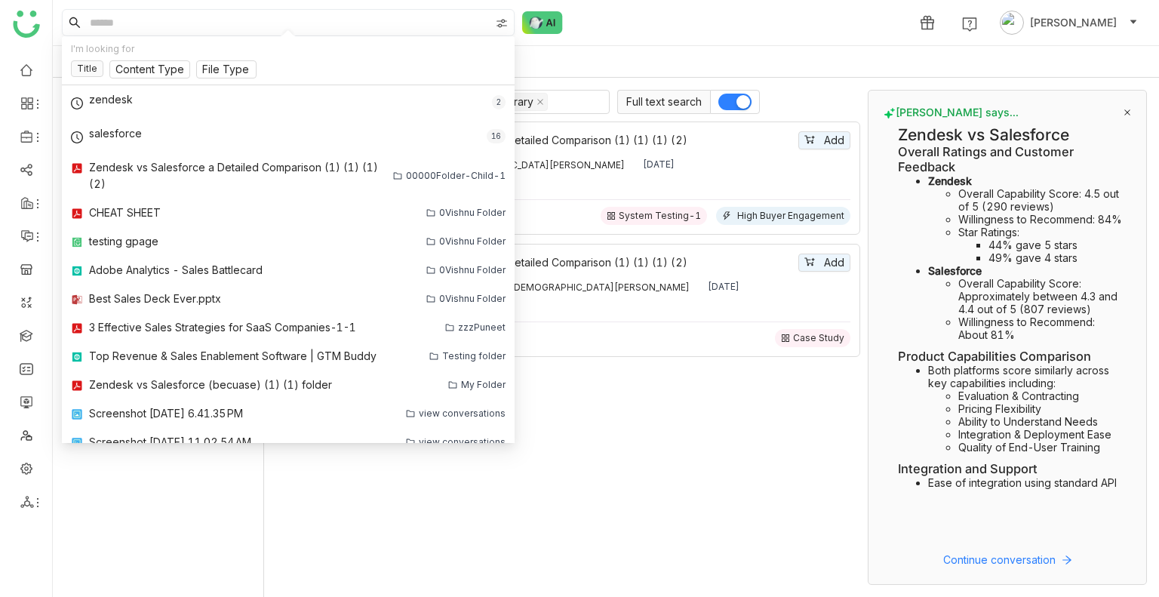
paste input "*******"
type input "*******"
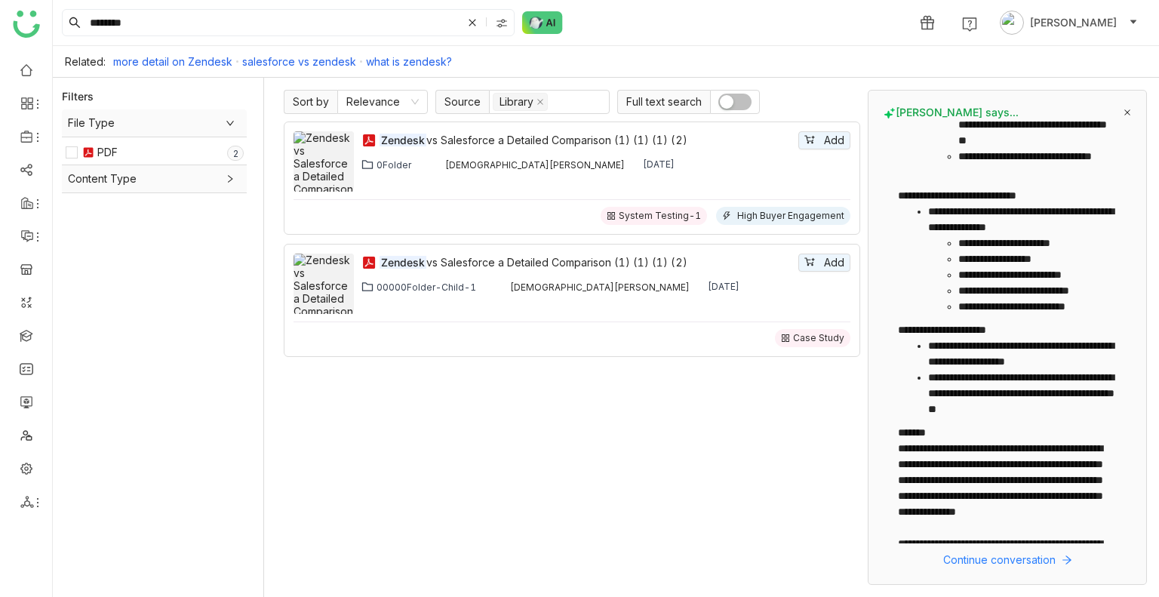
scroll to position [246, 0]
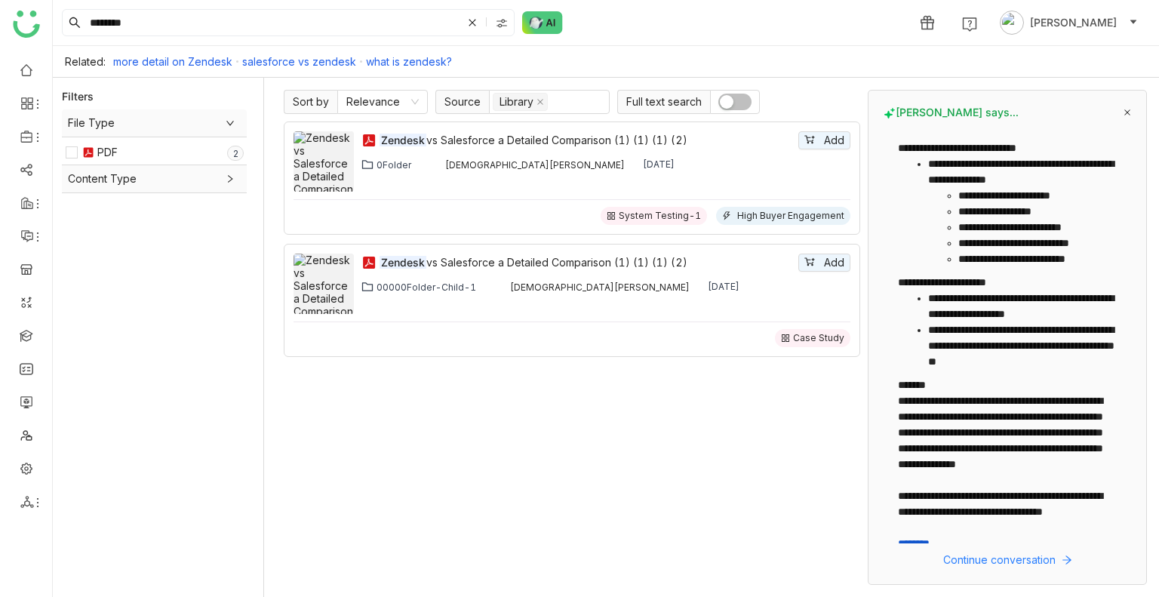
click at [913, 542] on link "********" at bounding box center [914, 543] width 32 height 11
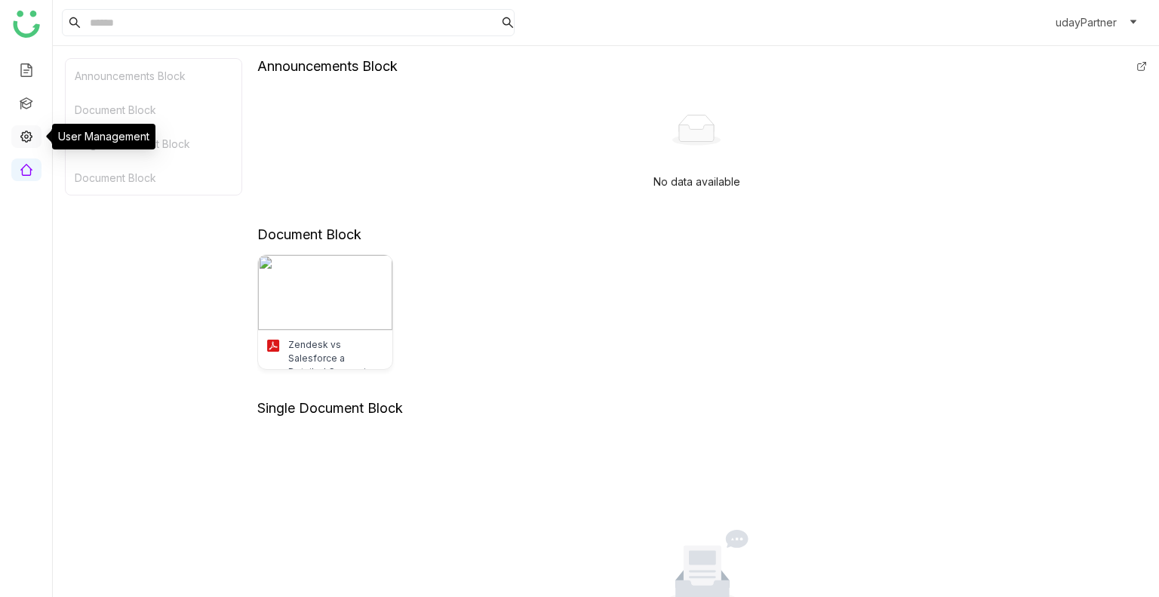
click at [20, 135] on link at bounding box center [27, 135] width 14 height 13
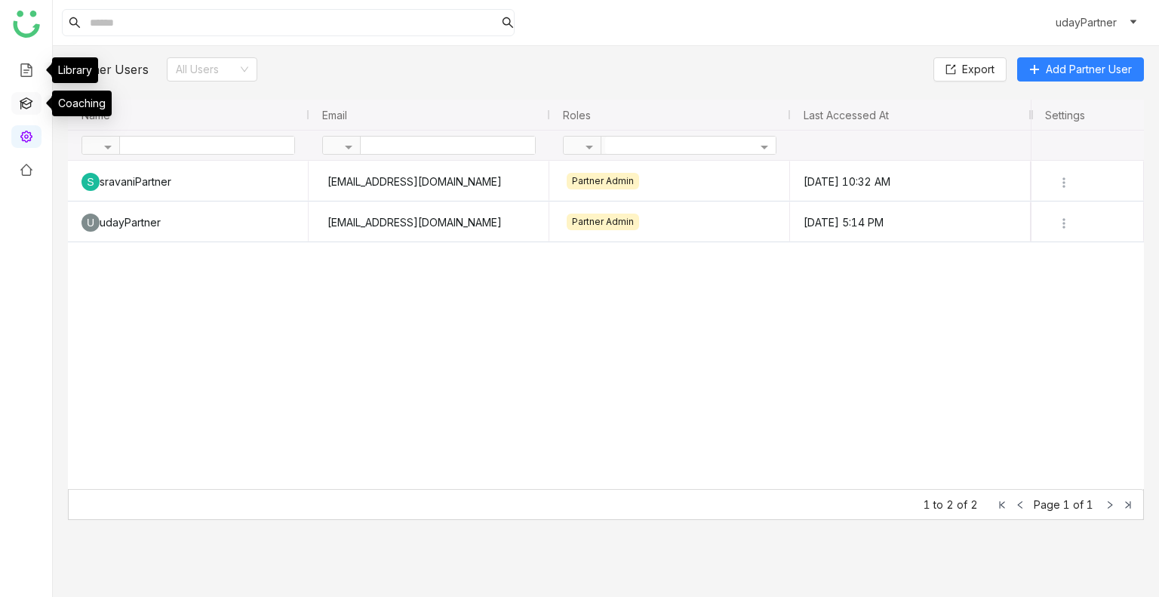
click at [26, 96] on link at bounding box center [27, 102] width 14 height 13
click at [25, 75] on link at bounding box center [27, 69] width 14 height 13
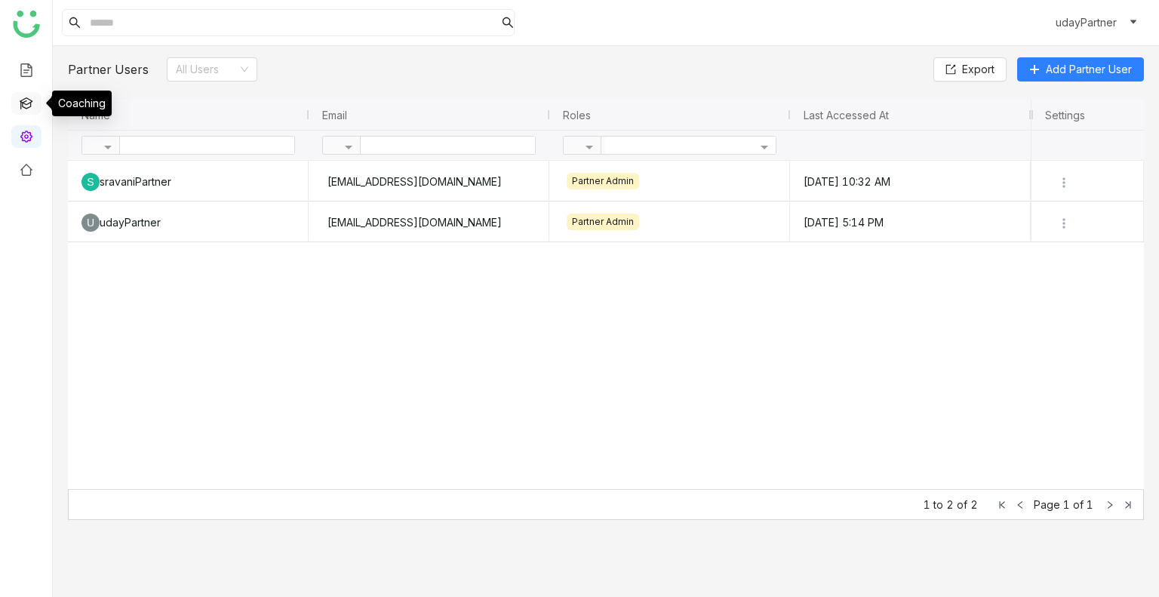
click at [26, 106] on link at bounding box center [27, 102] width 14 height 13
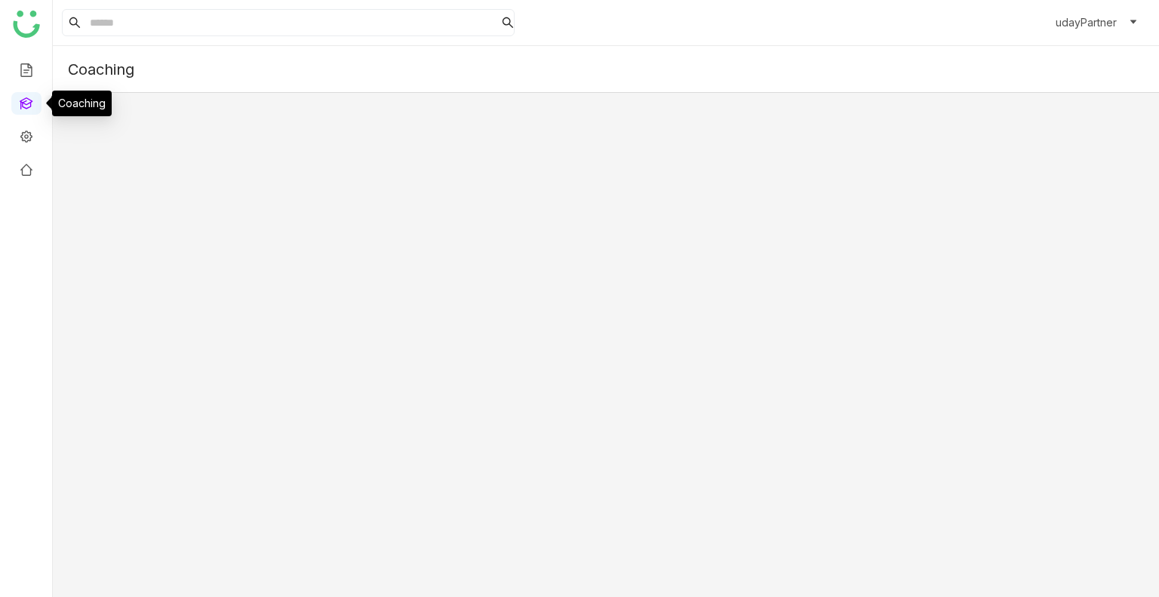
click at [26, 106] on link at bounding box center [27, 102] width 14 height 13
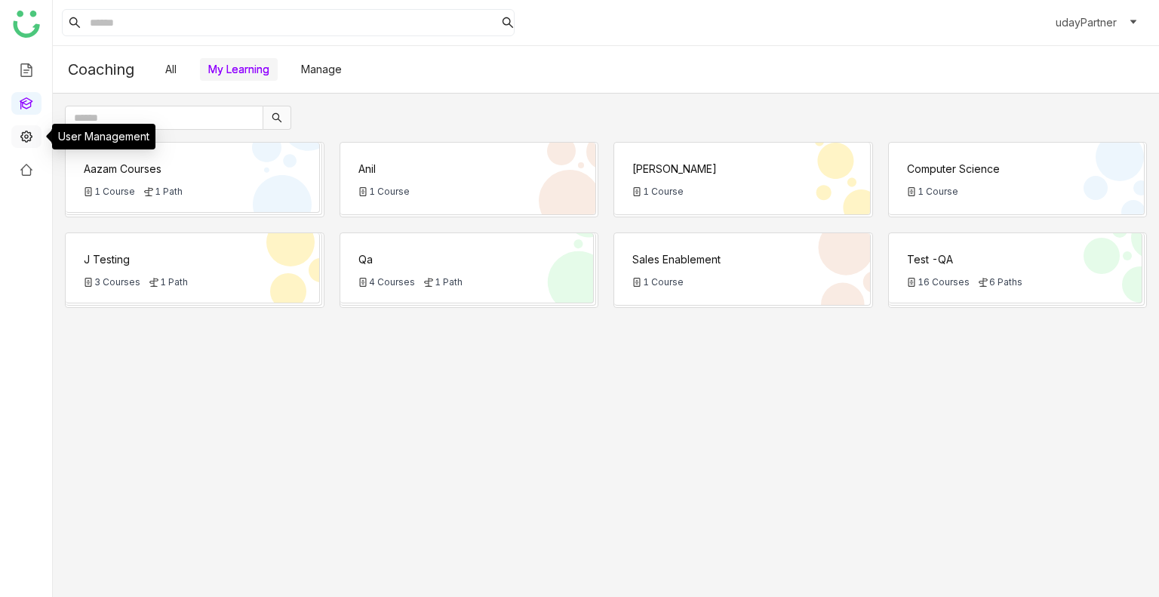
click at [25, 142] on link at bounding box center [27, 135] width 14 height 13
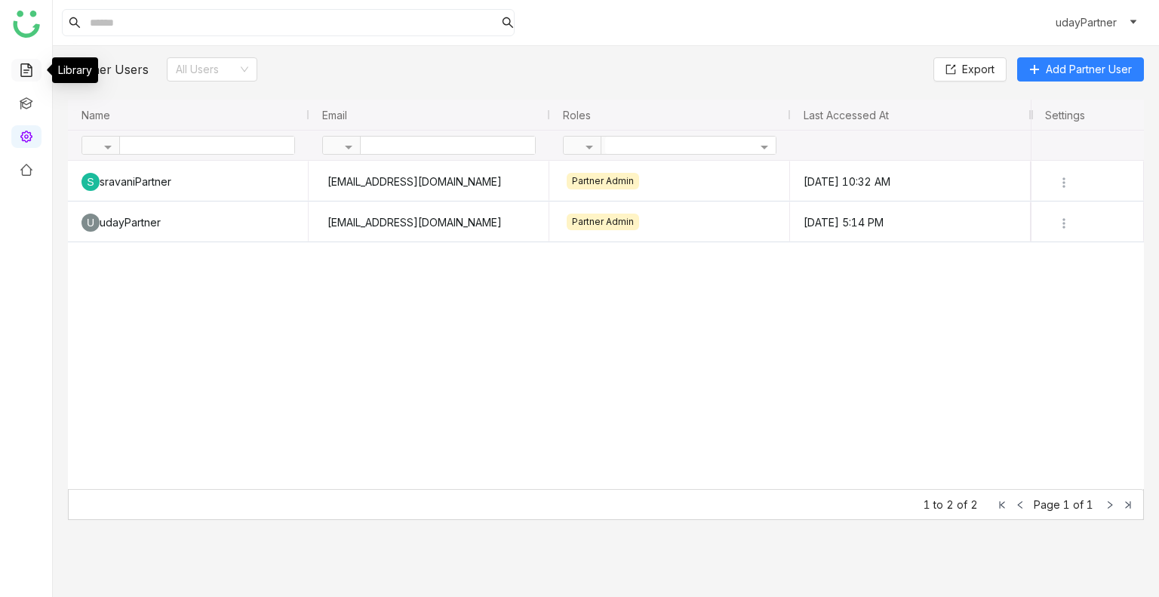
click at [25, 63] on link at bounding box center [27, 69] width 14 height 13
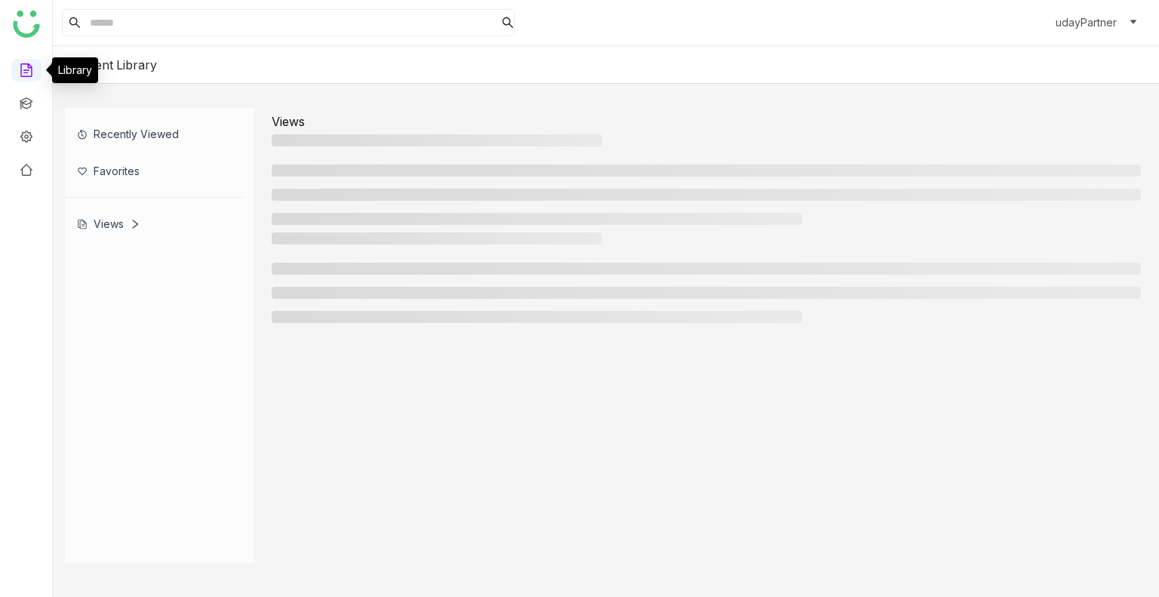
click at [25, 63] on link at bounding box center [27, 69] width 14 height 13
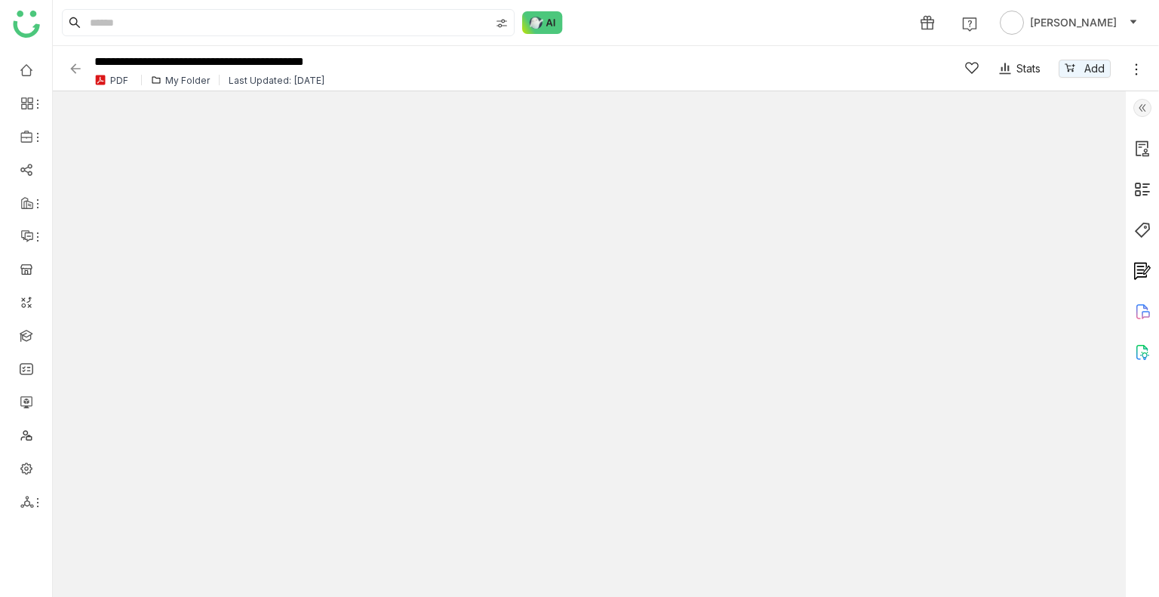
type input "*"
click at [105, 218] on link "Library" at bounding box center [105, 223] width 98 height 11
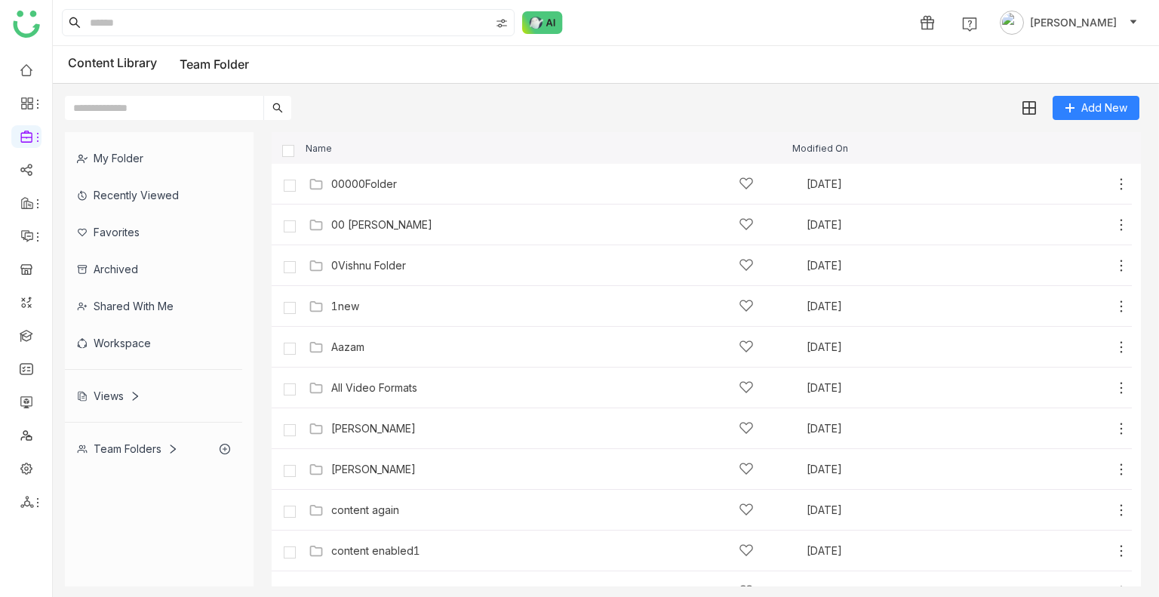
click at [145, 434] on div "Team Folders" at bounding box center [153, 448] width 177 height 37
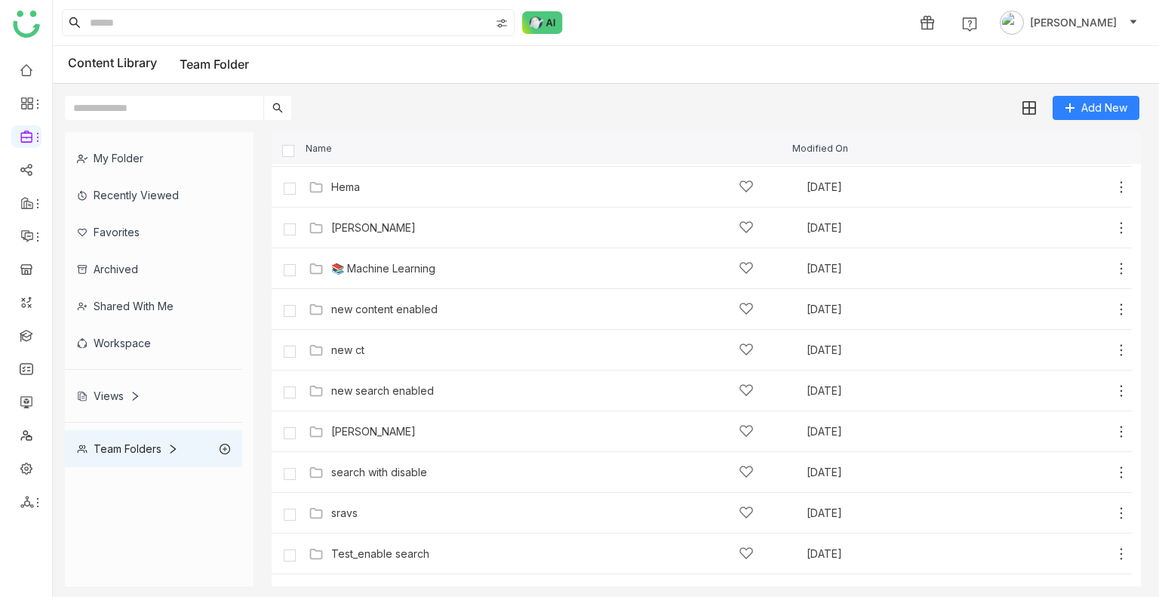
scroll to position [717, 0]
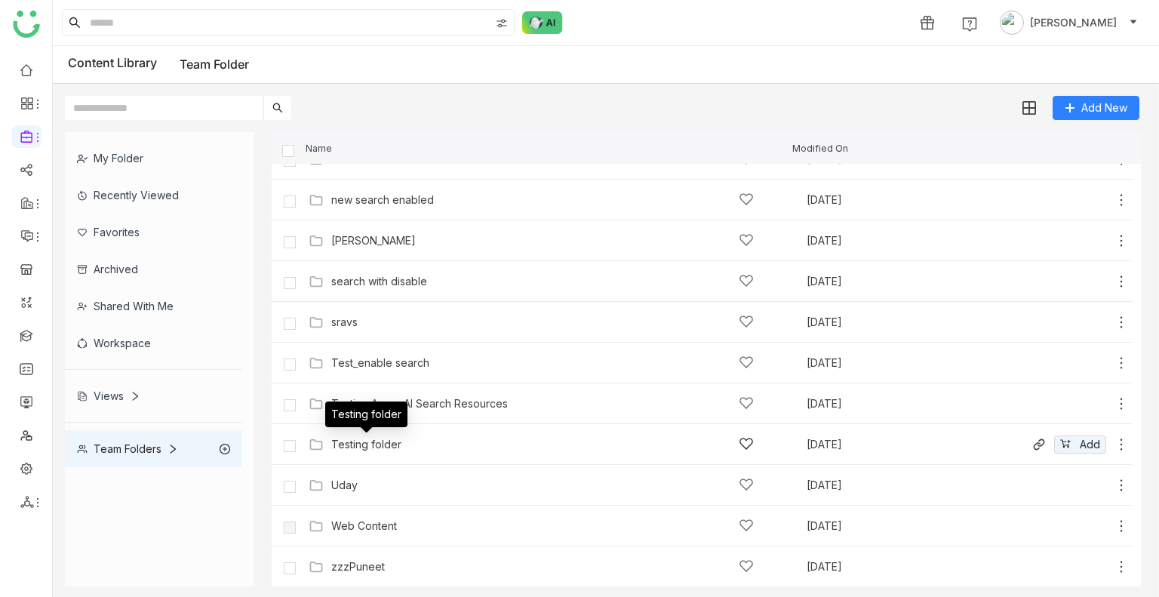
click at [362, 448] on div "Testing folder" at bounding box center [366, 444] width 70 height 12
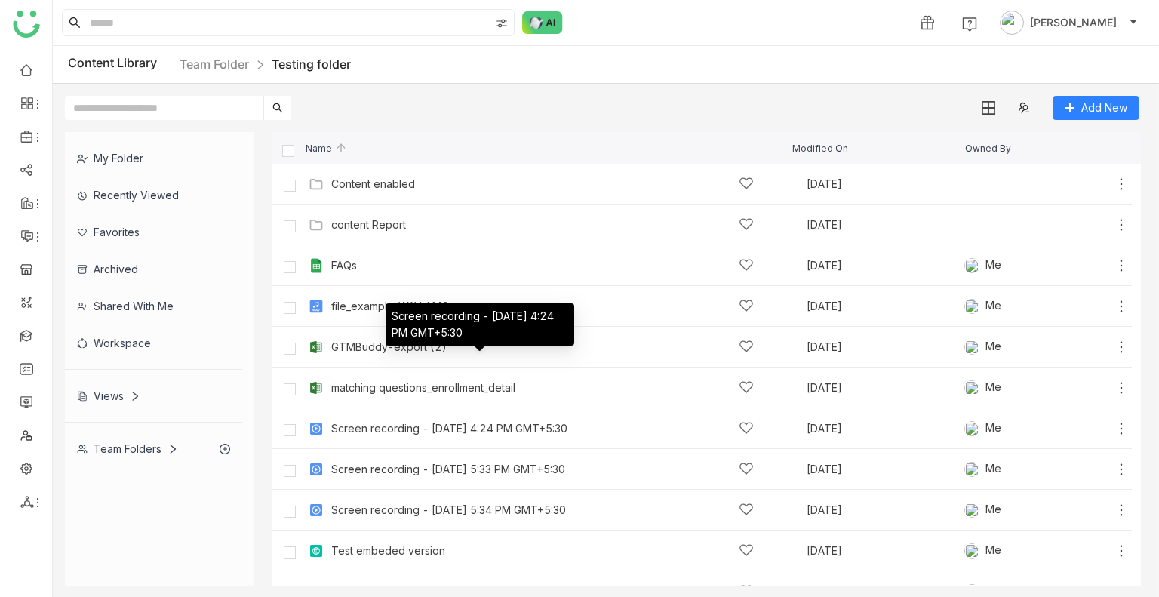
scroll to position [66, 0]
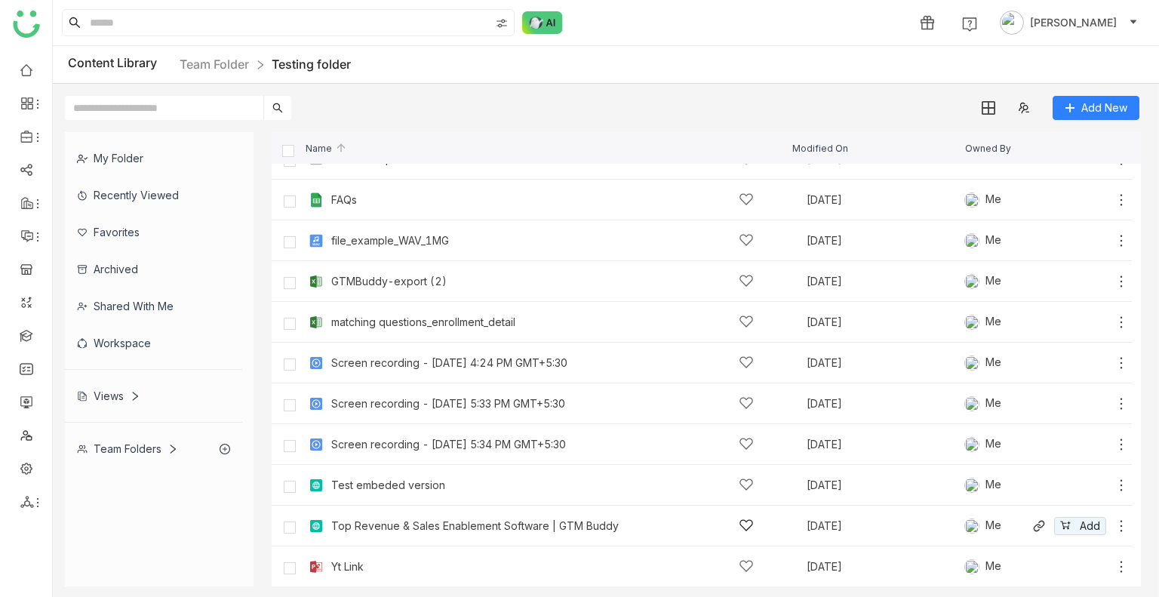
click at [428, 509] on div "Top Revenue & Sales Enablement Software | GTM Buddy Aug 16, 2025 Me Add" at bounding box center [702, 525] width 860 height 41
click at [435, 515] on div "Top Revenue & Sales Enablement Software | GTM Buddy Aug 16, 2025 Me Add" at bounding box center [717, 525] width 824 height 23
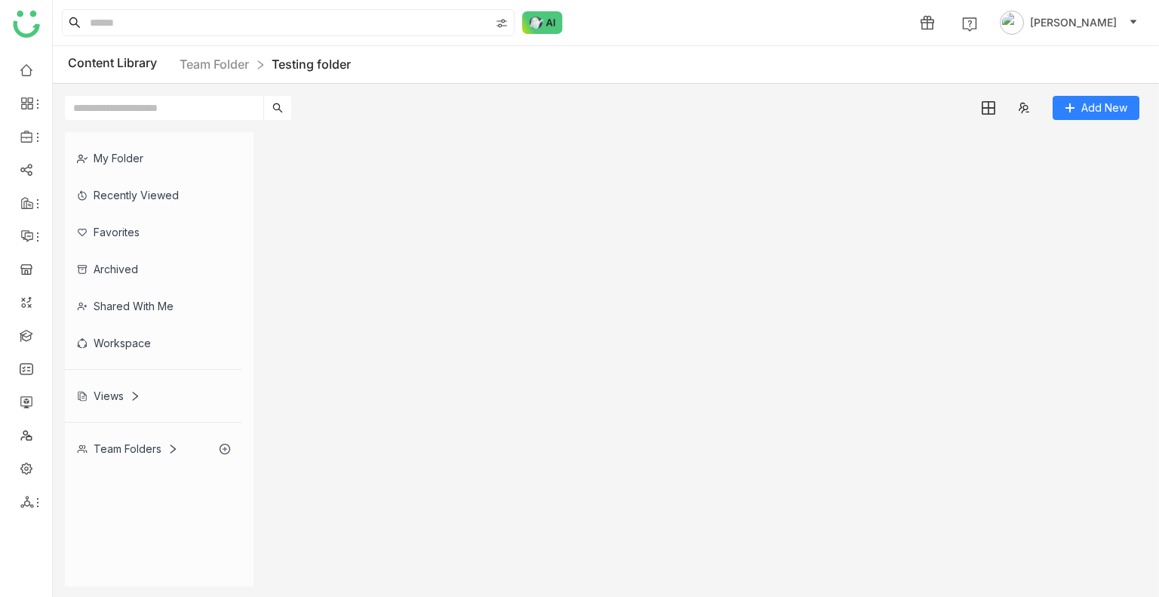
click at [435, 515] on gtmb-list-view at bounding box center [706, 359] width 869 height 454
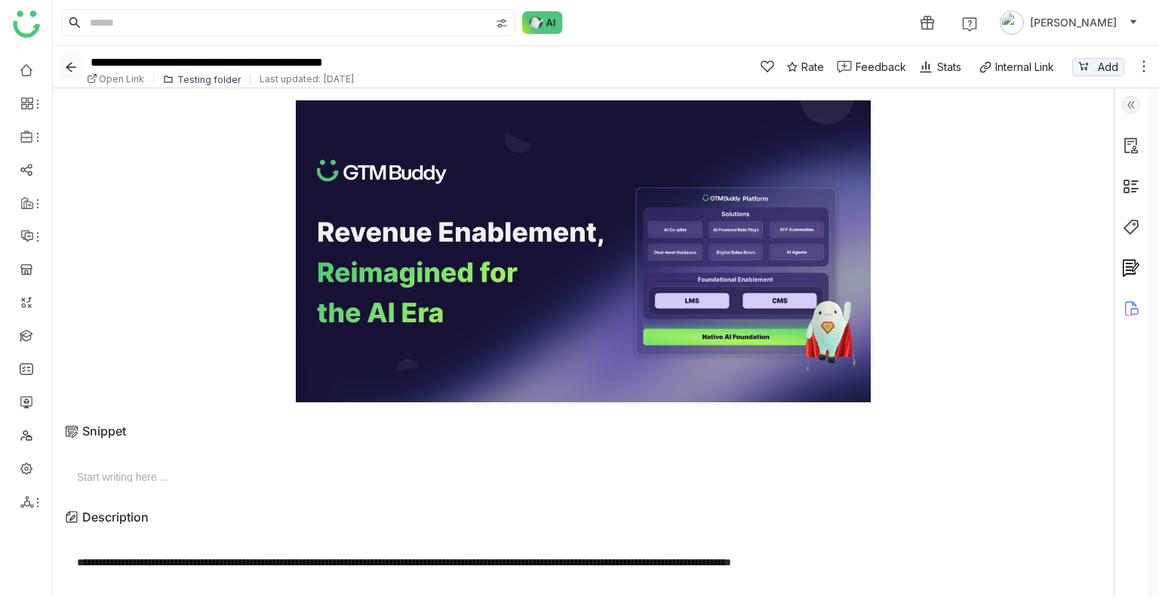
click at [69, 65] on icon "Back" at bounding box center [71, 67] width 10 height 10
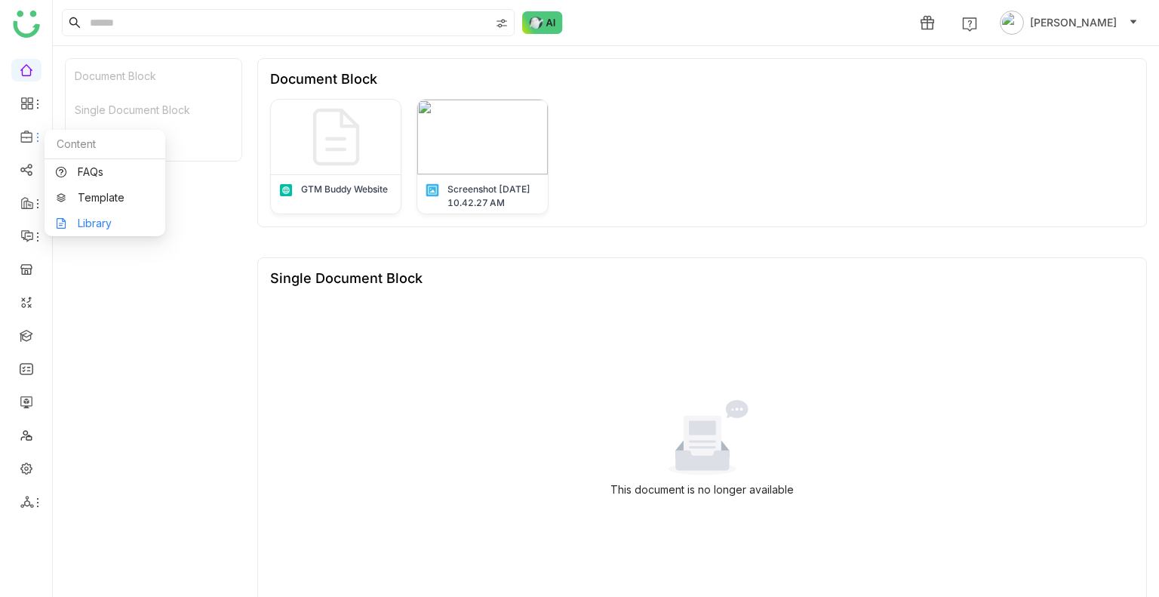
click at [72, 218] on link "Library" at bounding box center [105, 223] width 98 height 11
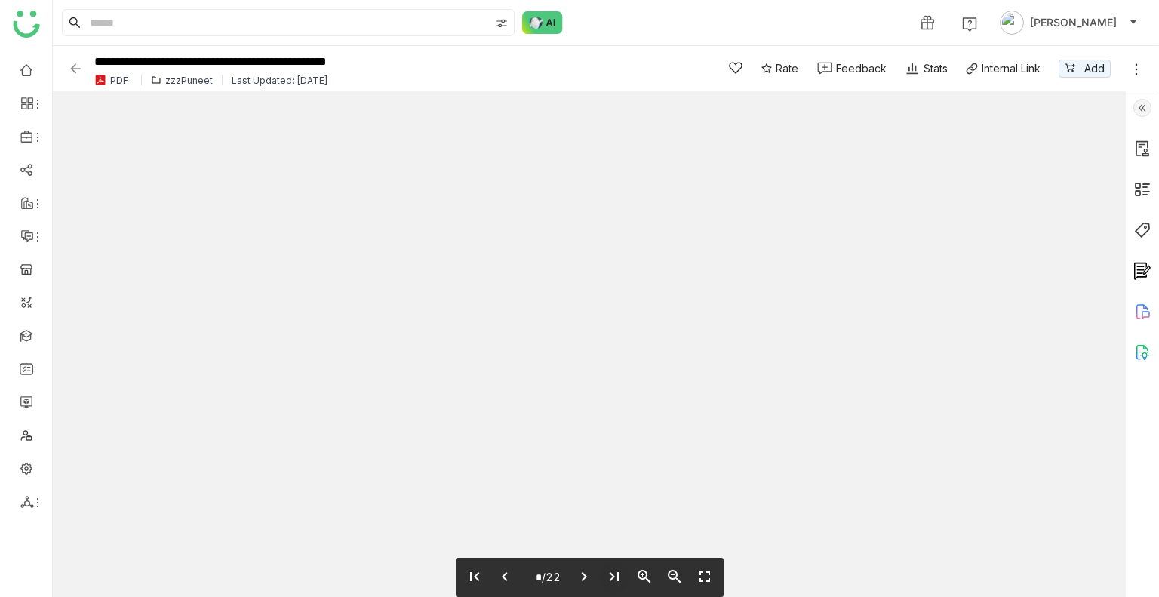
click at [624, 576] on button "last_page" at bounding box center [614, 577] width 30 height 32
type input "**"
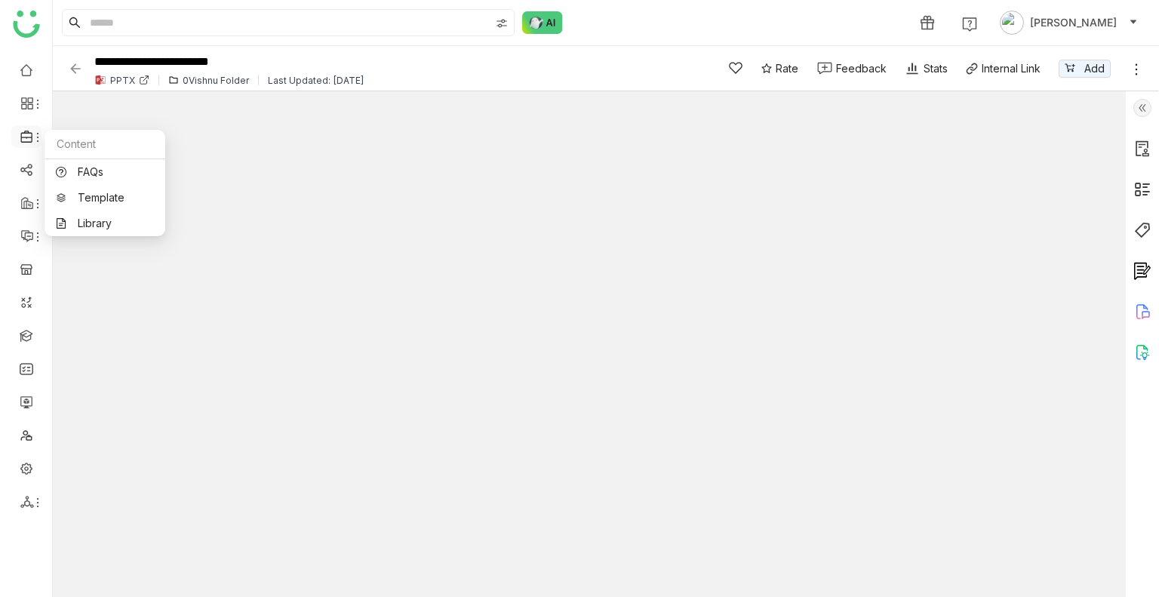
click at [32, 138] on icon at bounding box center [38, 137] width 12 height 12
click at [104, 219] on link "Library" at bounding box center [105, 223] width 98 height 11
click at [104, 219] on body "**********" at bounding box center [579, 298] width 1159 height 597
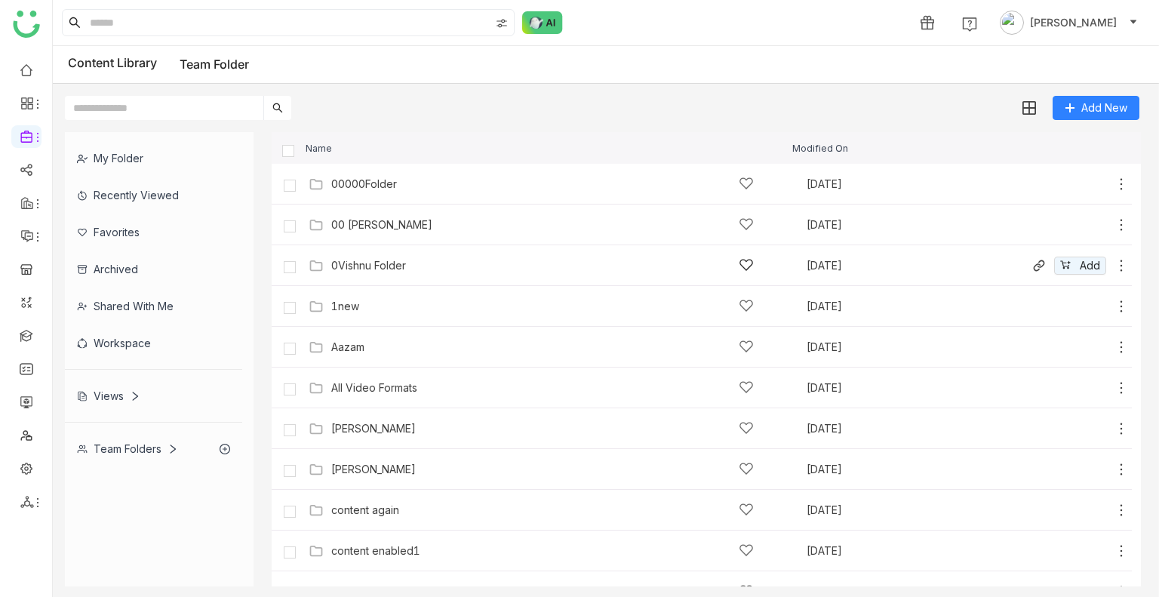
click at [399, 257] on div "0Vishnu Folder" at bounding box center [542, 265] width 422 height 16
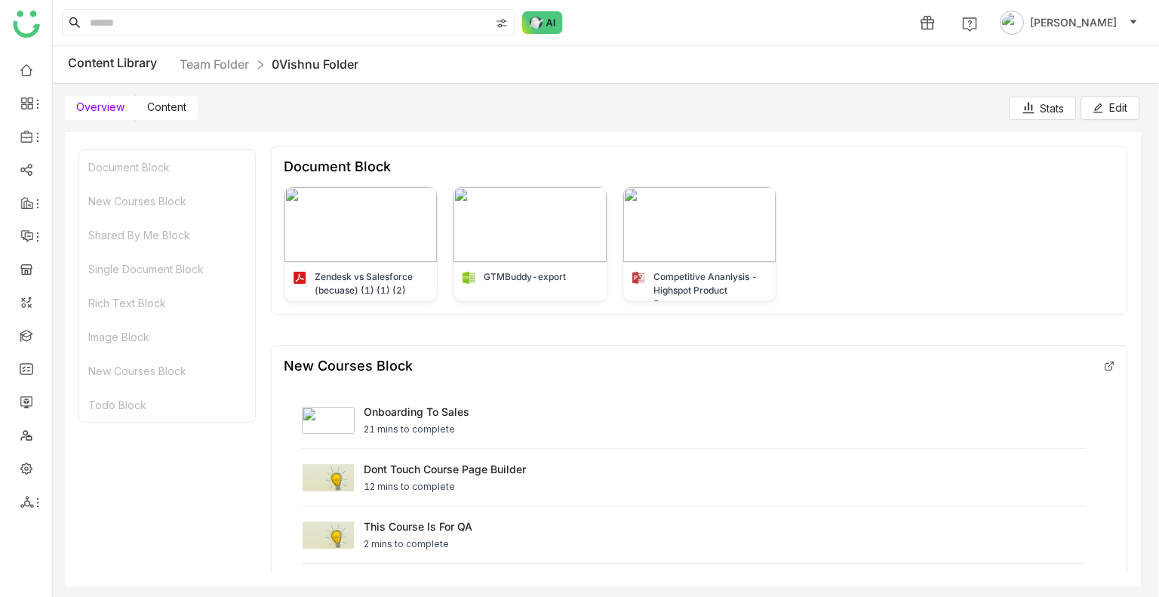
click at [175, 108] on span "Content" at bounding box center [166, 106] width 39 height 13
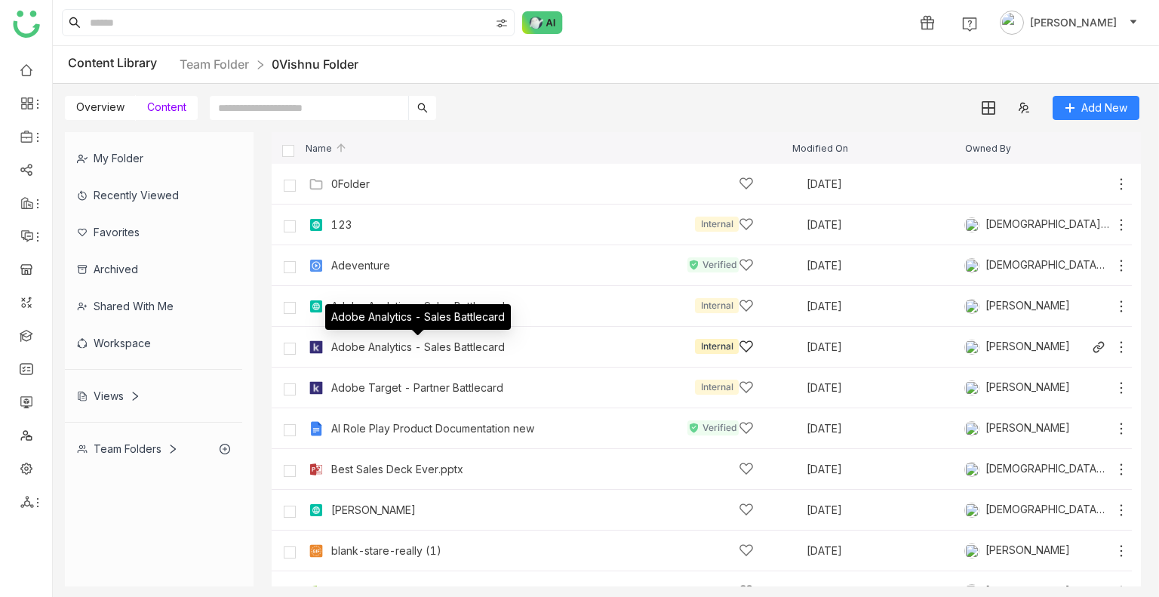
click at [545, 339] on div "Adobe Analytics - Sales Battlecard Internal" at bounding box center [542, 347] width 422 height 16
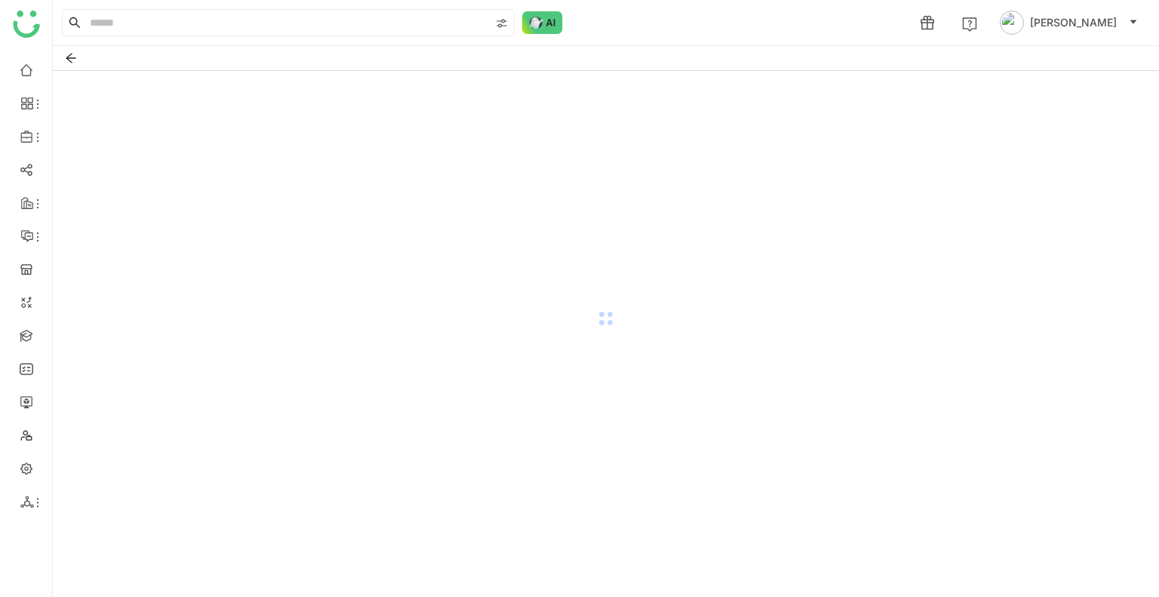
click at [545, 339] on div at bounding box center [606, 318] width 1106 height 495
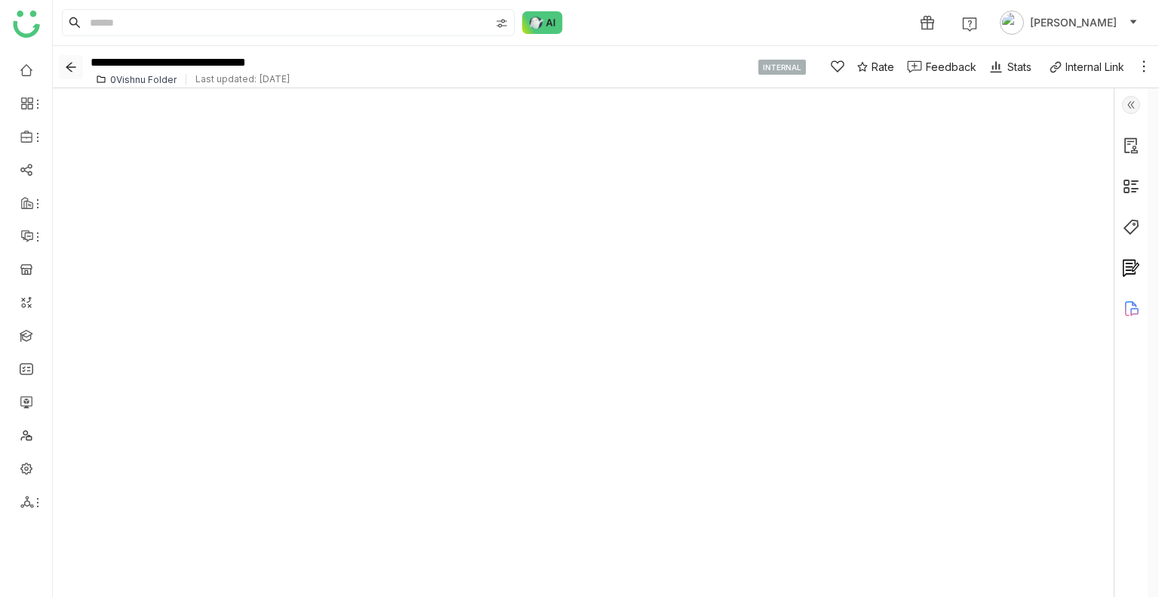
click at [78, 72] on icon "Back" at bounding box center [71, 67] width 23 height 12
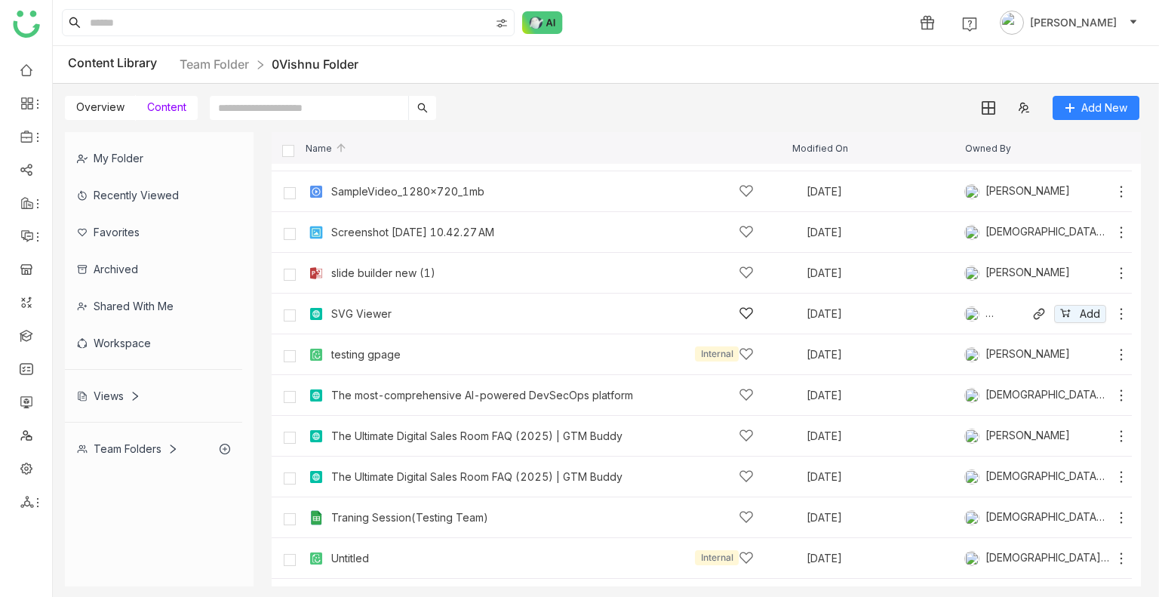
scroll to position [1595, 0]
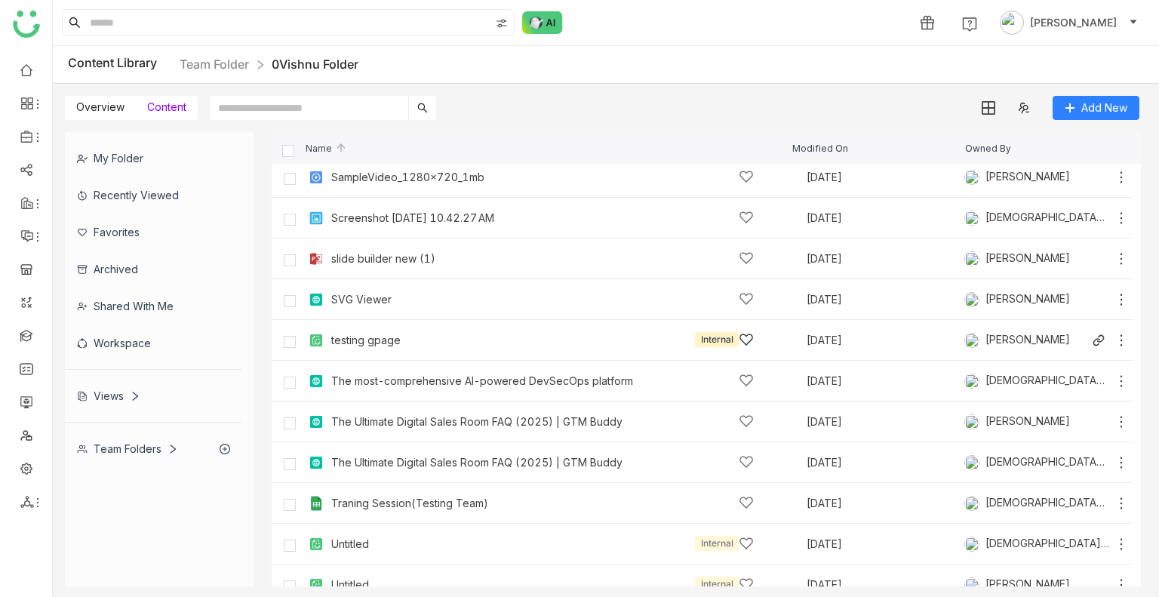
click at [382, 330] on div "testing gpage Internal Aug 18, 2025 Sravani Jatoth" at bounding box center [717, 339] width 824 height 23
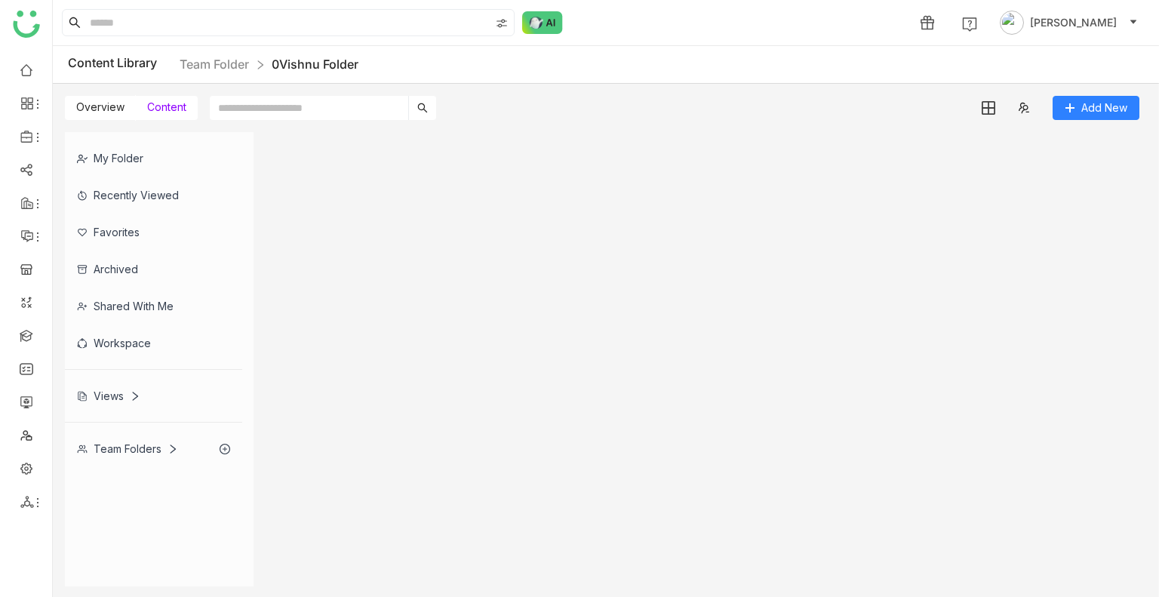
click at [382, 330] on gtmb-list-view at bounding box center [706, 359] width 869 height 454
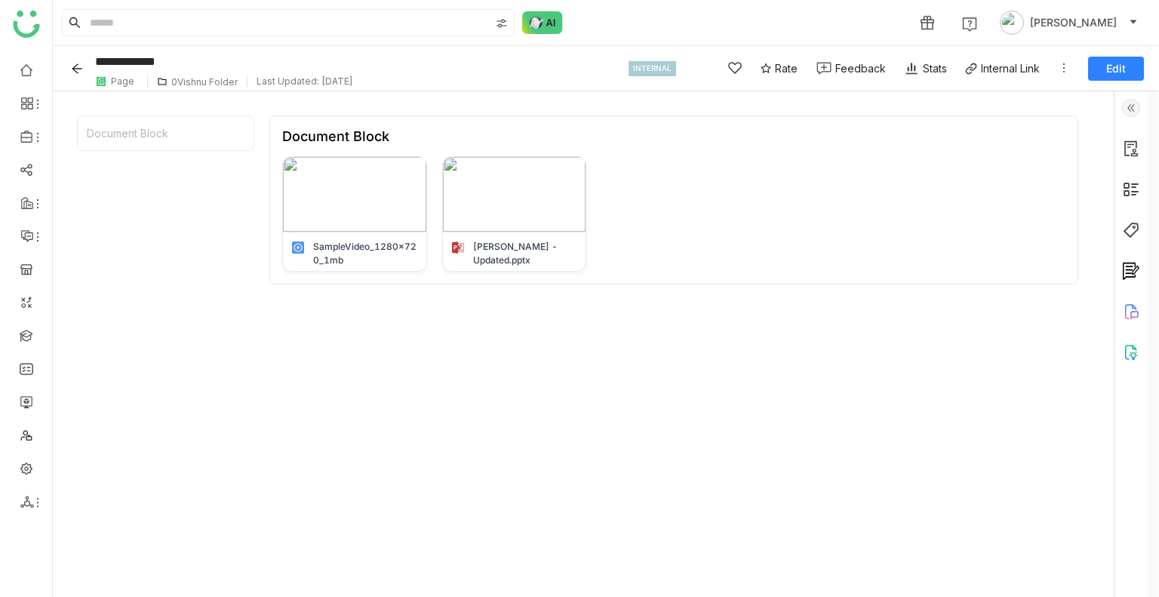
click at [84, 64] on button "Back" at bounding box center [79, 69] width 23 height 24
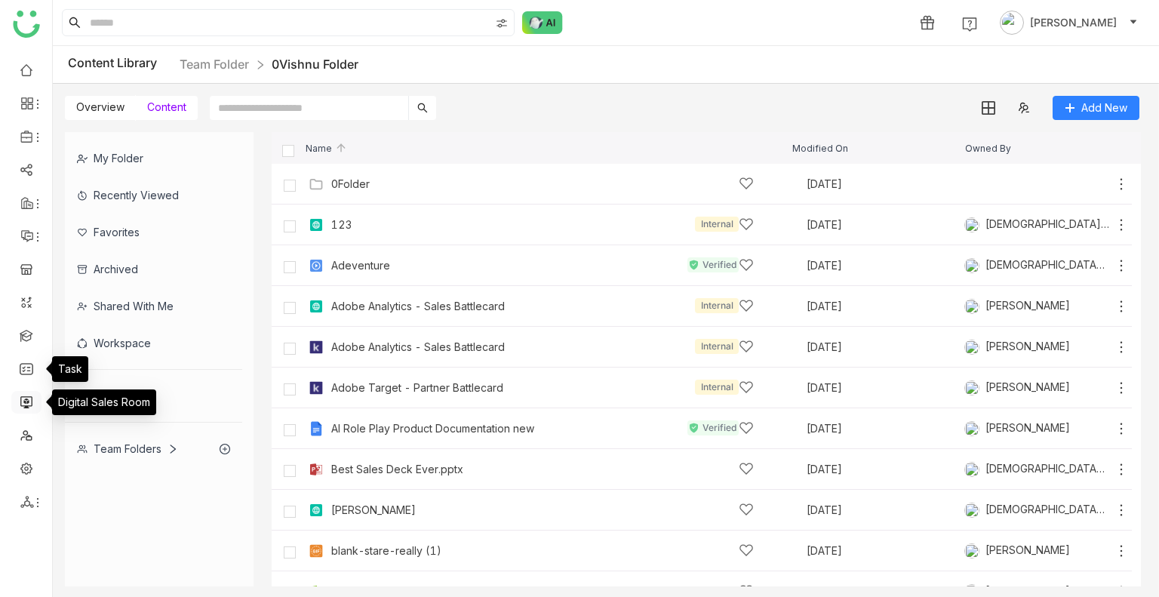
click at [20, 401] on link at bounding box center [27, 400] width 14 height 13
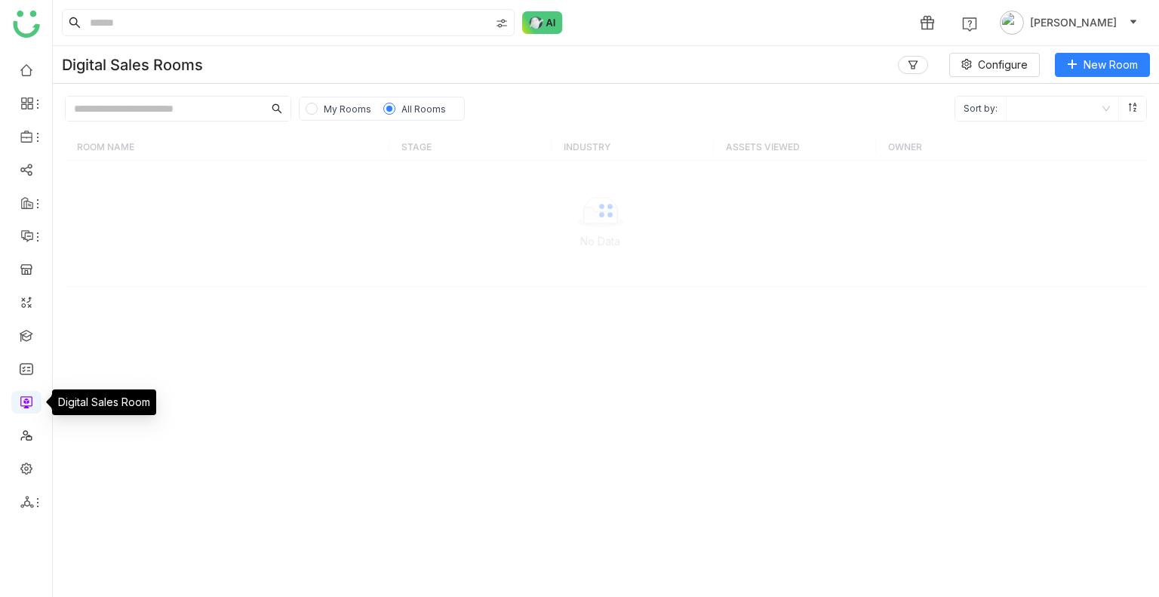
click at [20, 401] on link at bounding box center [27, 400] width 14 height 13
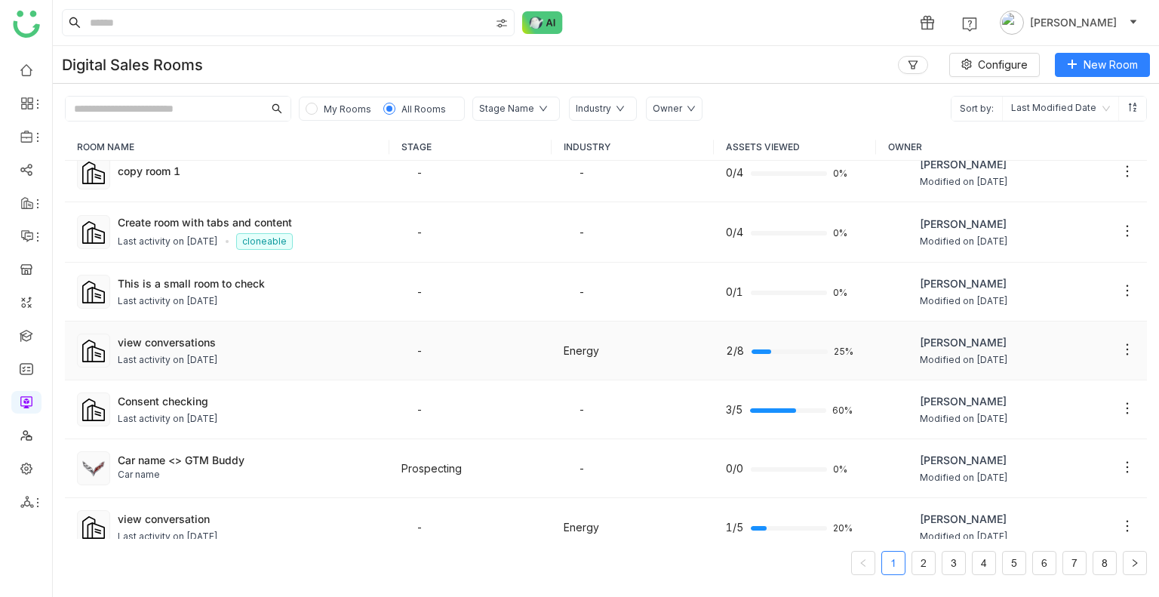
scroll to position [86, 0]
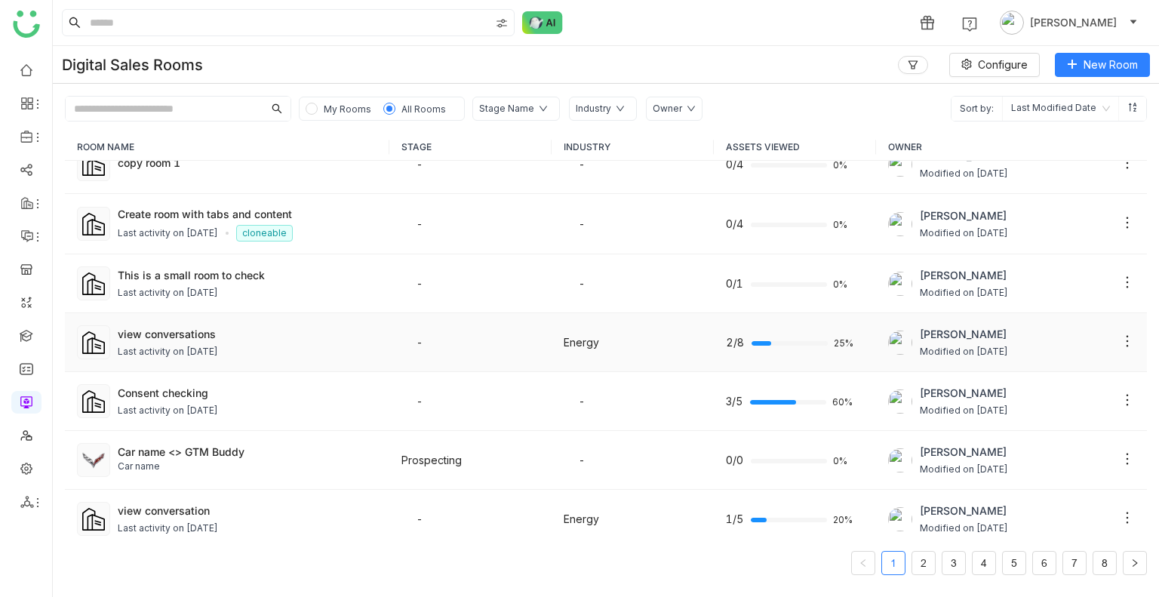
click at [202, 340] on div "view conversations Last activity on Aug 21, 2025" at bounding box center [247, 342] width 259 height 33
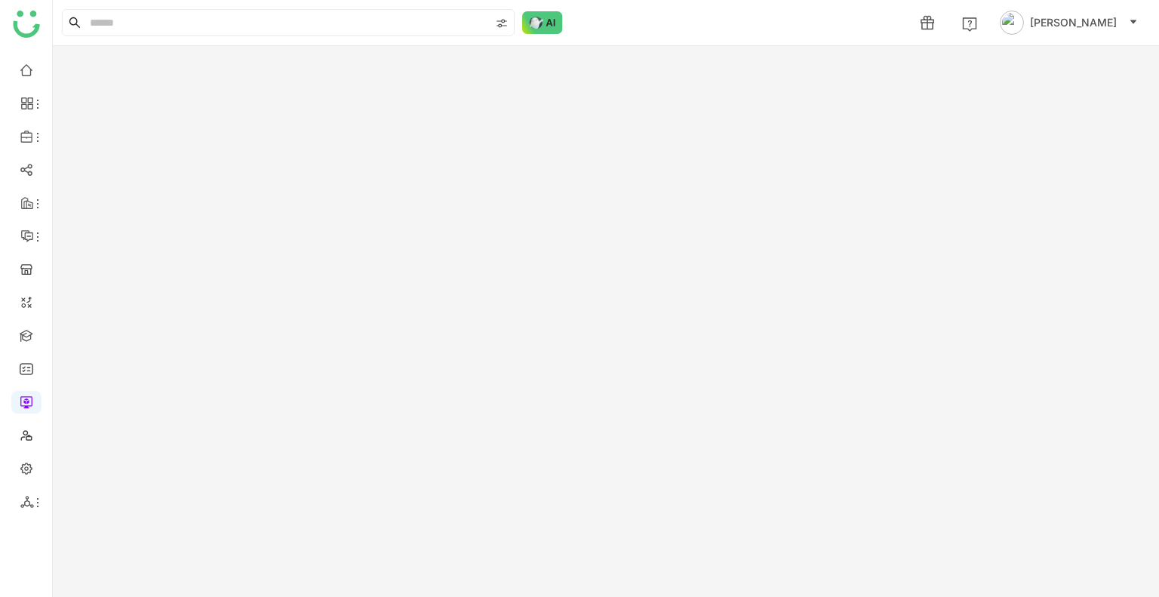
click at [202, 340] on gtmb-room-detail at bounding box center [606, 321] width 1106 height 551
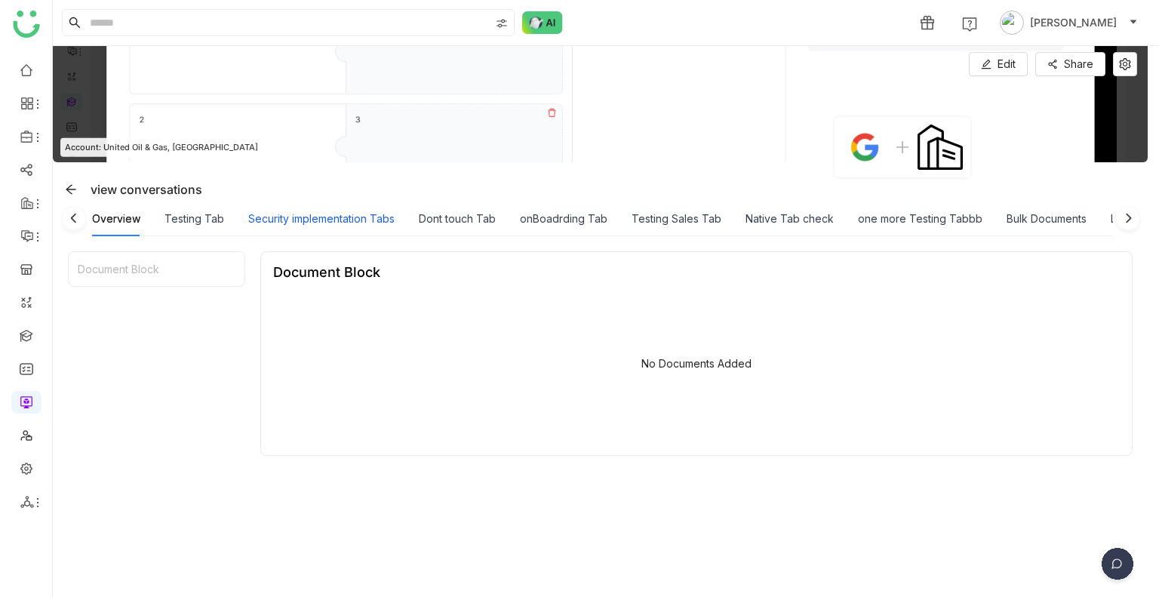
click at [361, 221] on div "Security implementation Tabs" at bounding box center [321, 218] width 146 height 17
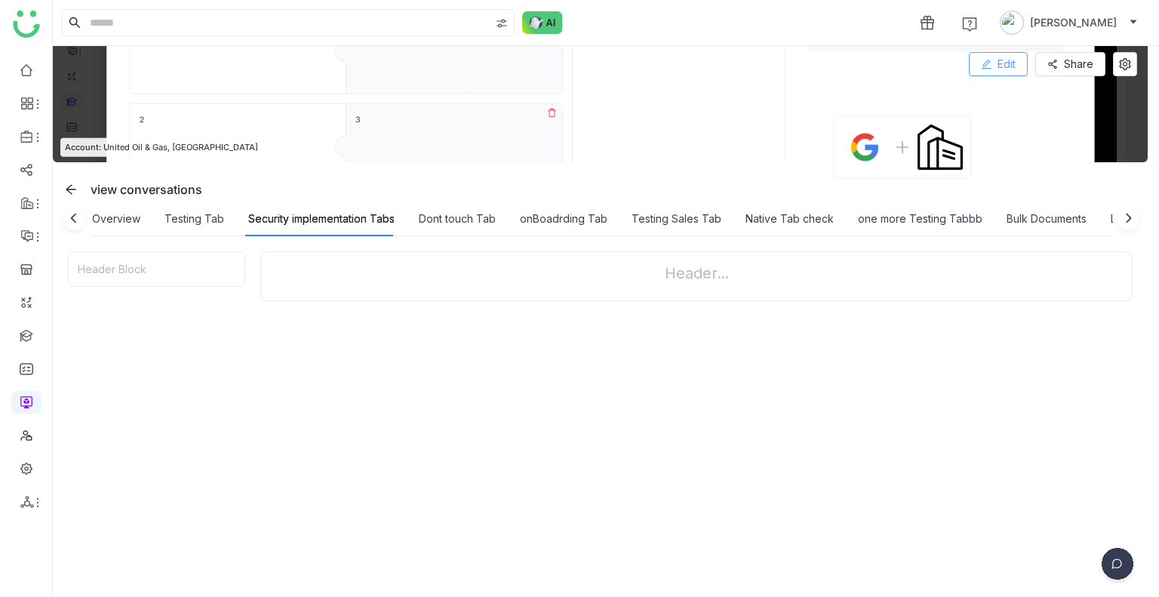
click at [1002, 65] on span "Edit" at bounding box center [1006, 64] width 18 height 17
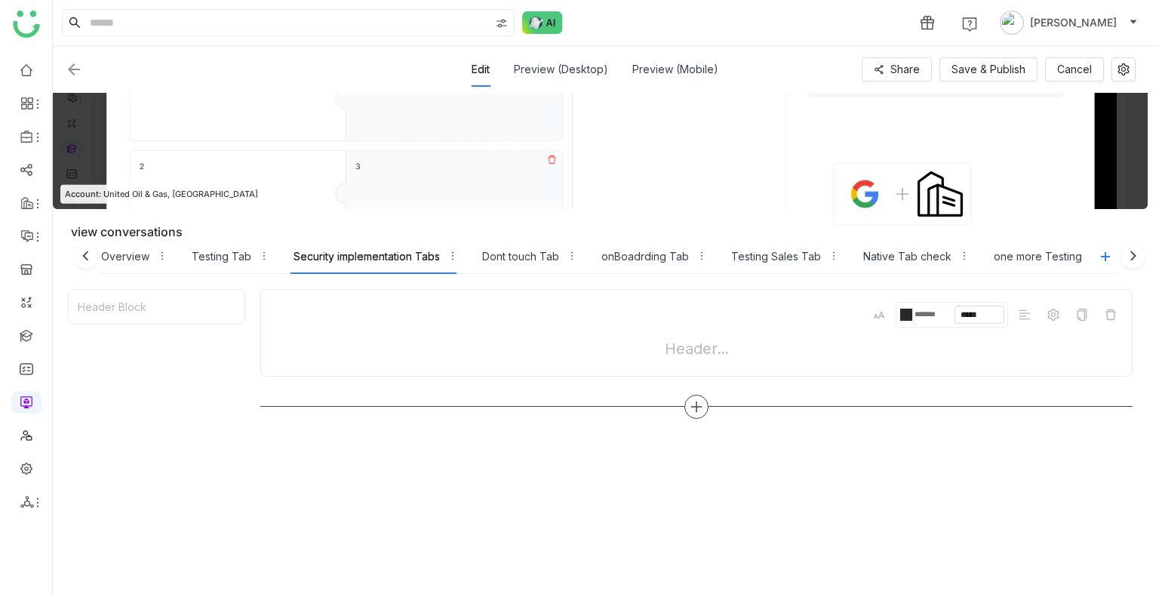
click at [696, 407] on icon at bounding box center [696, 406] width 2 height 11
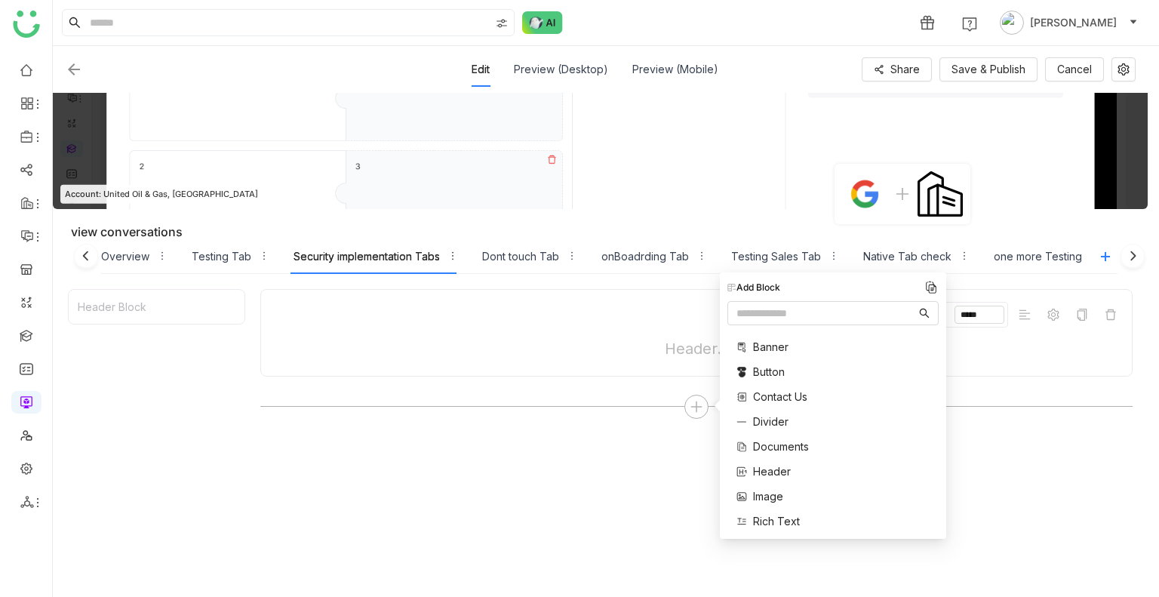
click at [771, 437] on div "Banner Button Contact Us Divider Documents Header Image Rich Text Single Docume…" at bounding box center [782, 447] width 110 height 232
click at [774, 445] on span "Documents" at bounding box center [781, 446] width 56 height 16
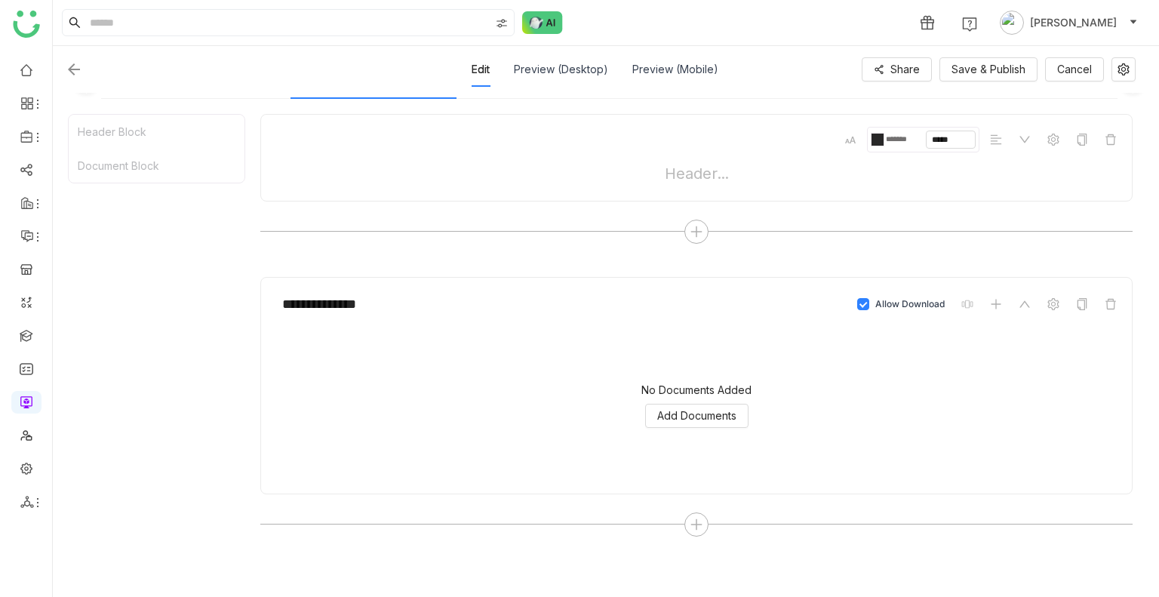
scroll to position [182, 0]
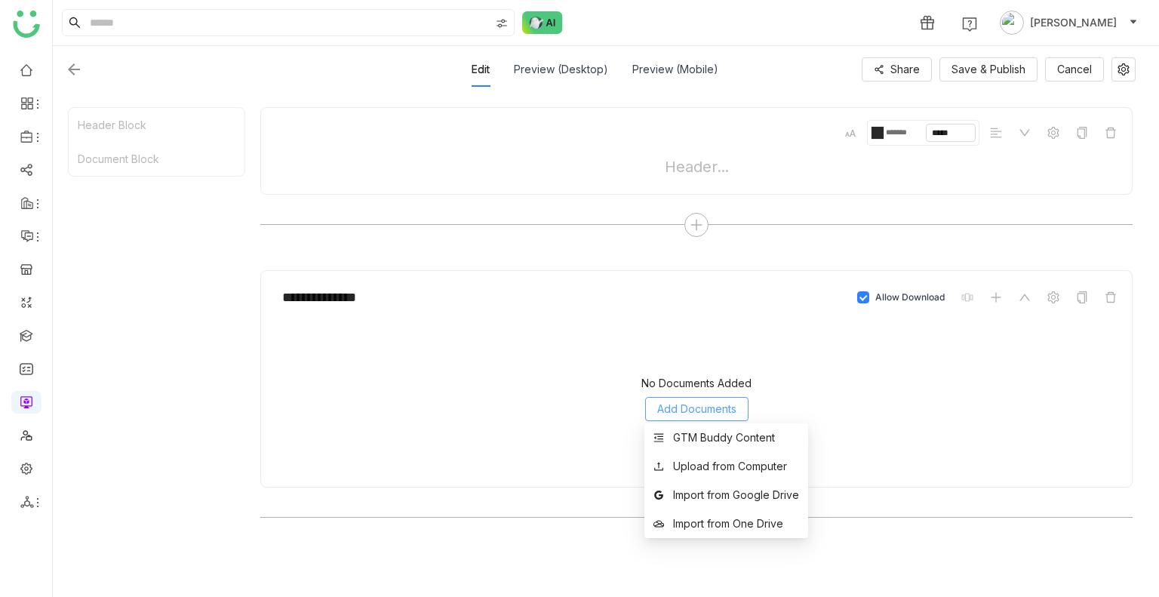
click at [681, 401] on span "Add Documents" at bounding box center [696, 409] width 79 height 17
click at [694, 434] on div "GTM Buddy Content" at bounding box center [724, 437] width 102 height 17
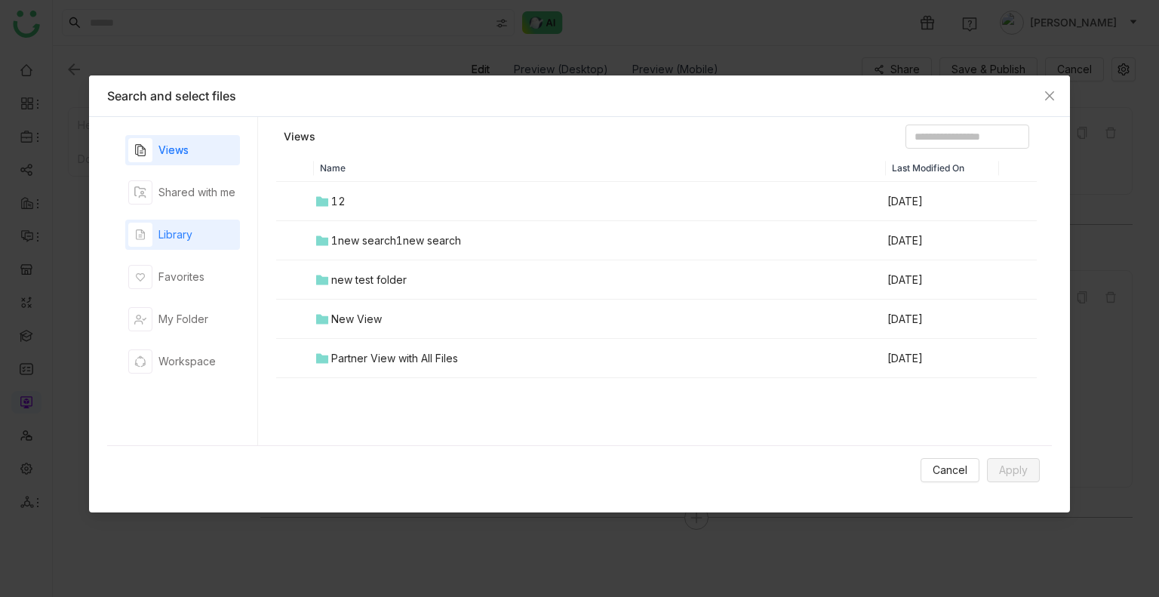
click at [196, 238] on div "Library" at bounding box center [182, 234] width 115 height 30
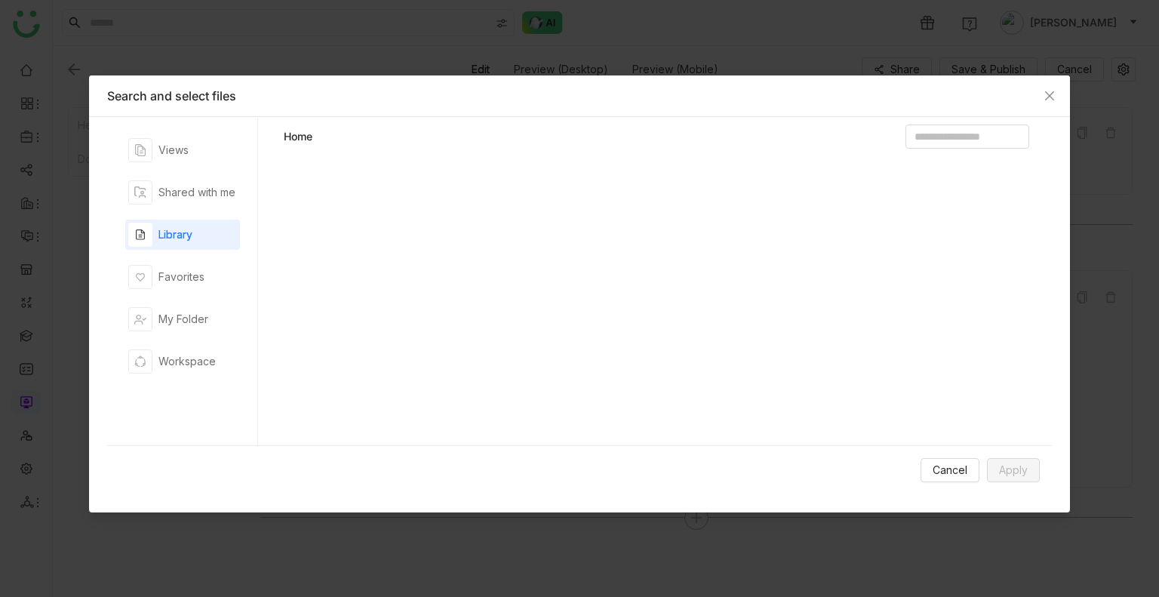
click at [196, 238] on div "Library" at bounding box center [182, 234] width 115 height 30
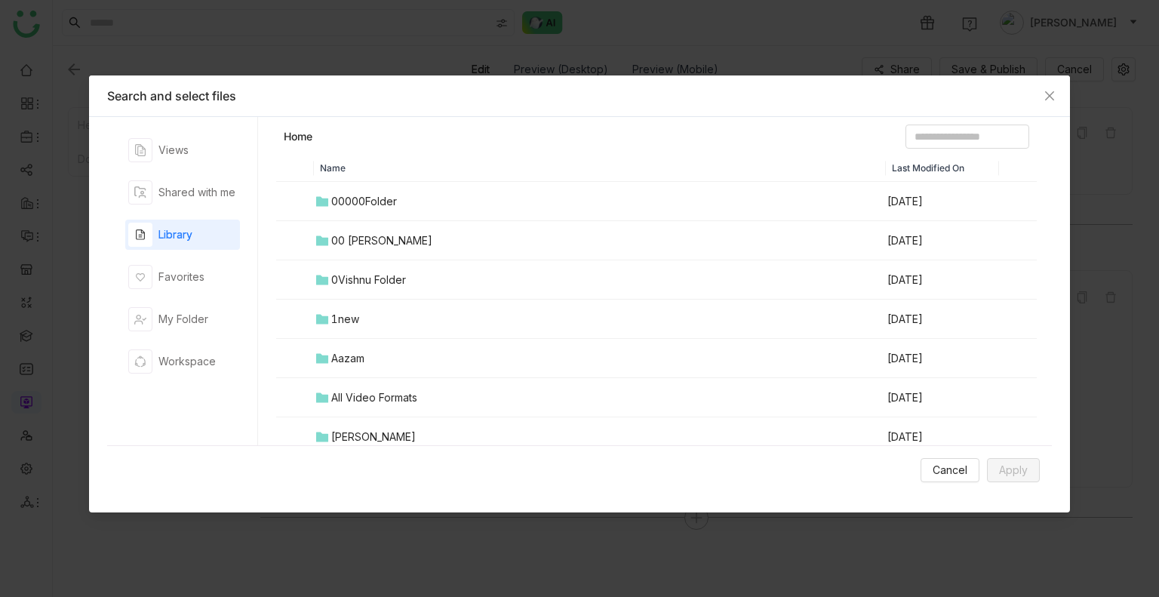
click at [353, 281] on div "0Vishnu Folder" at bounding box center [368, 280] width 75 height 17
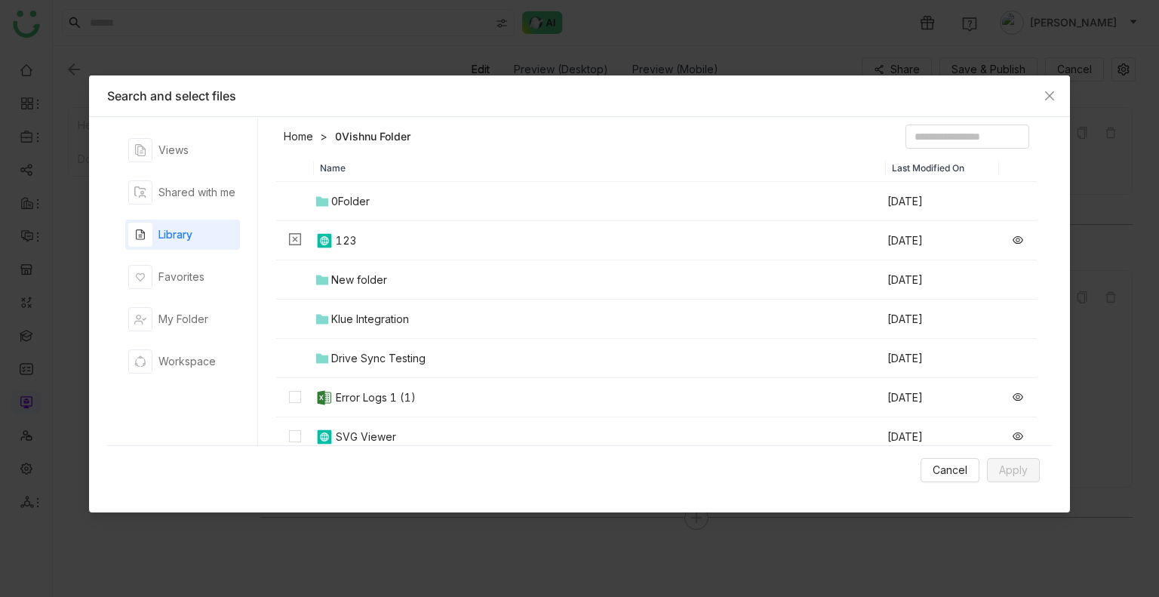
click at [342, 326] on div "Klue Integration" at bounding box center [370, 319] width 78 height 17
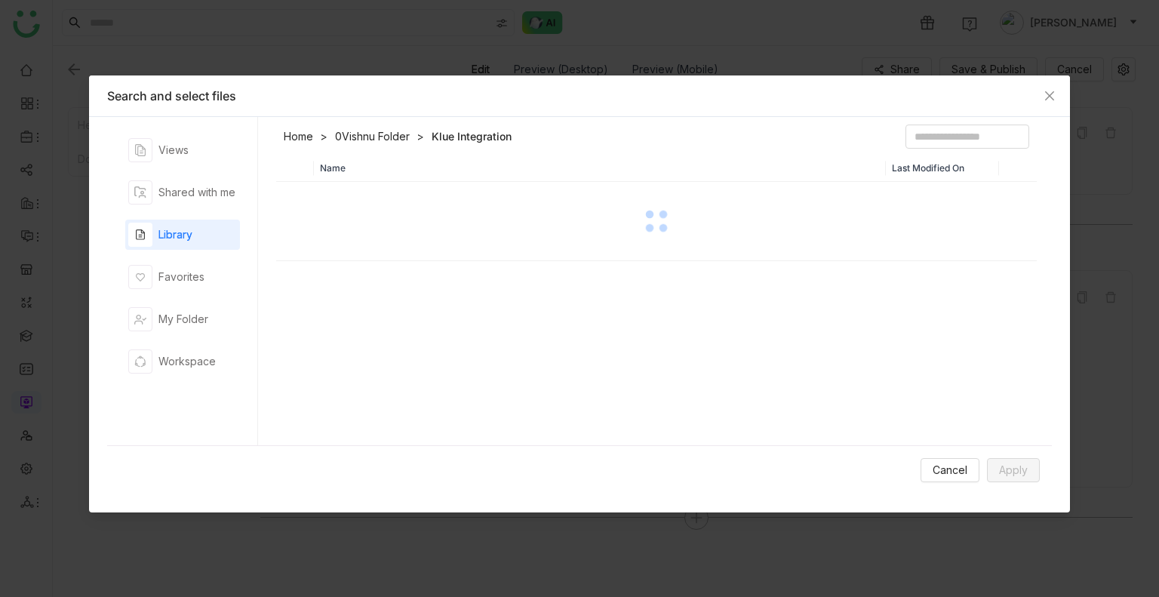
click at [342, 326] on div "Name Last Modified On" at bounding box center [656, 304] width 760 height 298
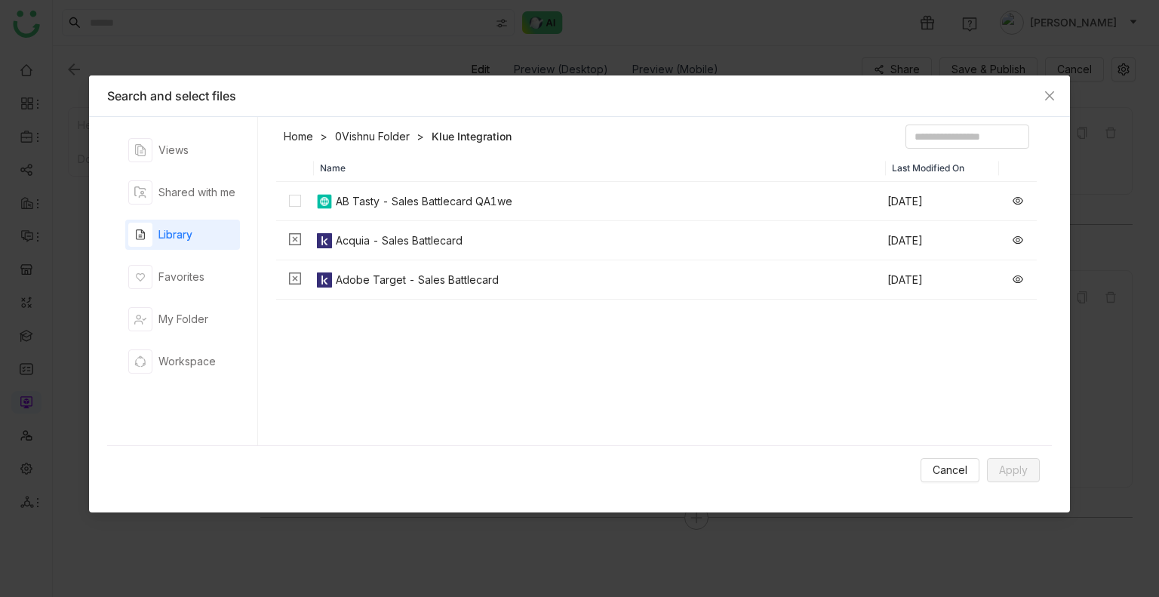
click at [333, 322] on div "Name Last Modified On AB Tasty - Sales Battlecard QA1we Aug 18, 2025 Acquia - S…" at bounding box center [656, 304] width 760 height 298
click at [293, 237] on icon at bounding box center [295, 239] width 12 height 12
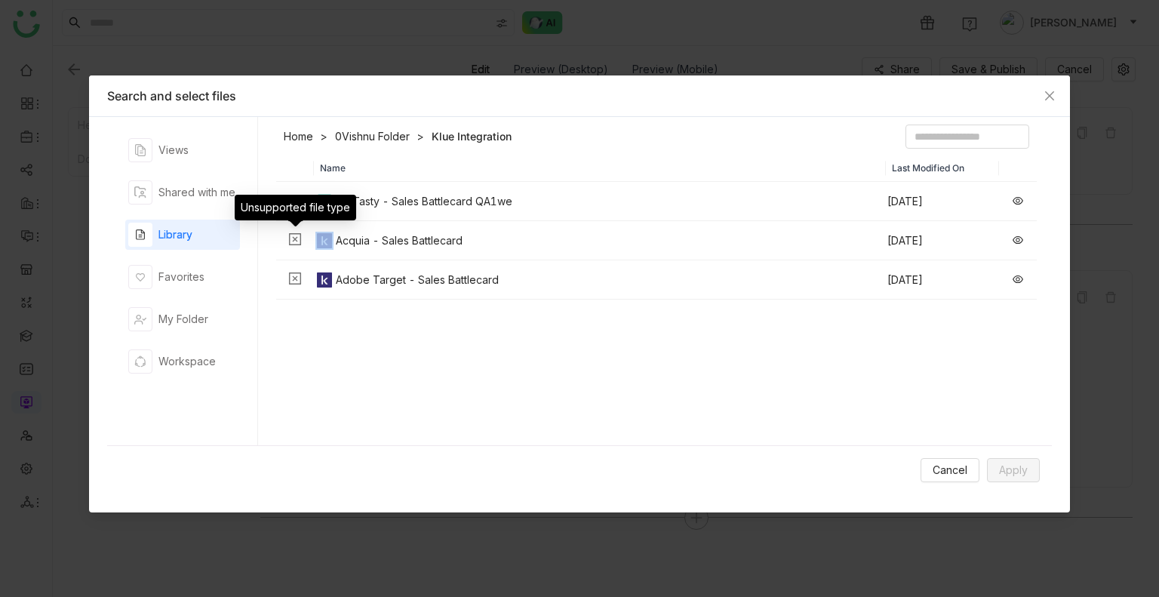
click at [293, 237] on icon at bounding box center [295, 239] width 12 height 12
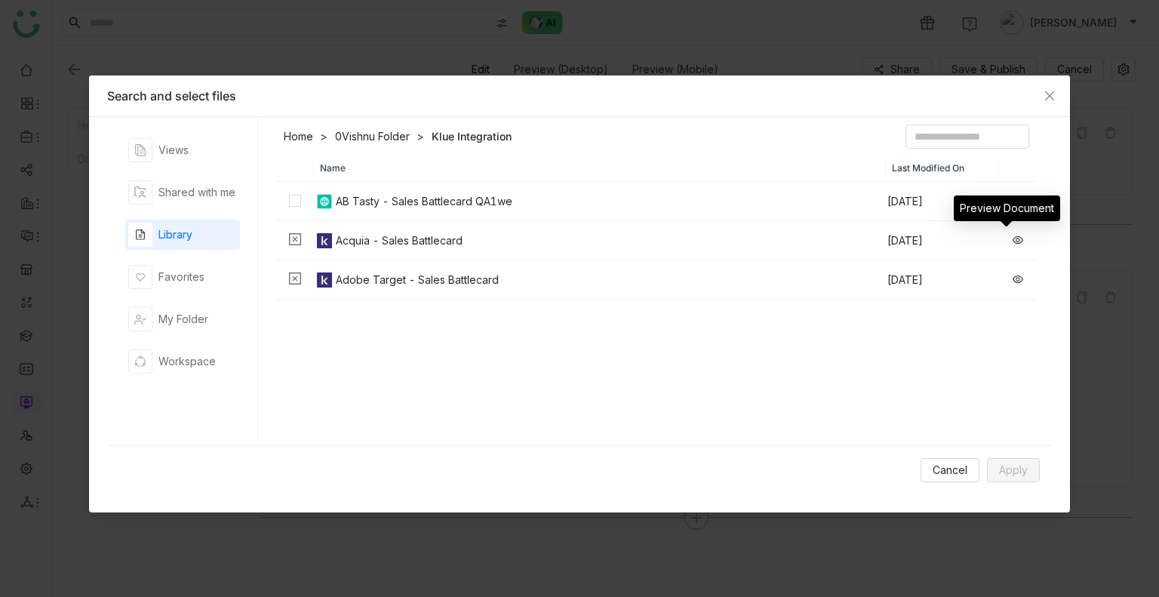
click at [1012, 238] on icon at bounding box center [1017, 240] width 11 height 8
click at [369, 138] on link "0Vishnu Folder" at bounding box center [372, 136] width 75 height 15
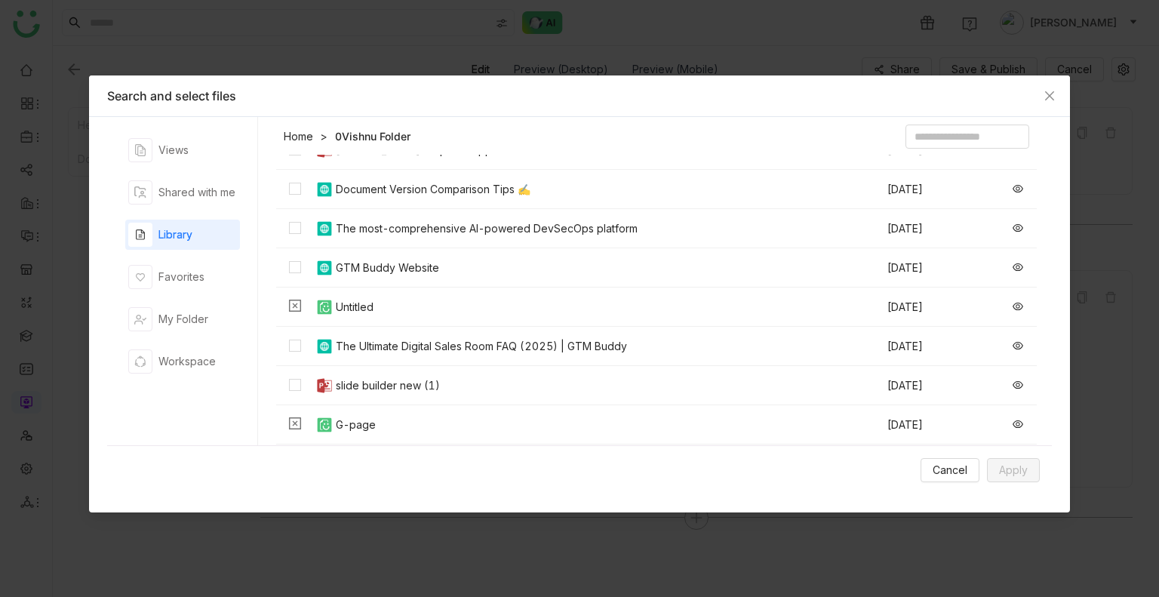
scroll to position [514, 0]
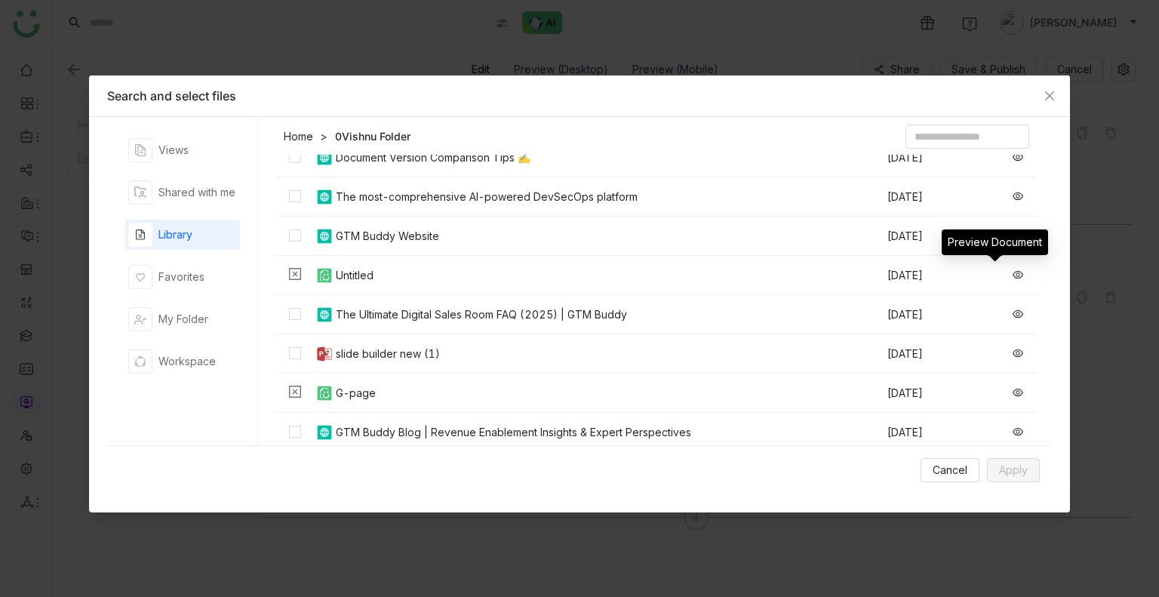
click at [1012, 273] on icon at bounding box center [1017, 275] width 11 height 8
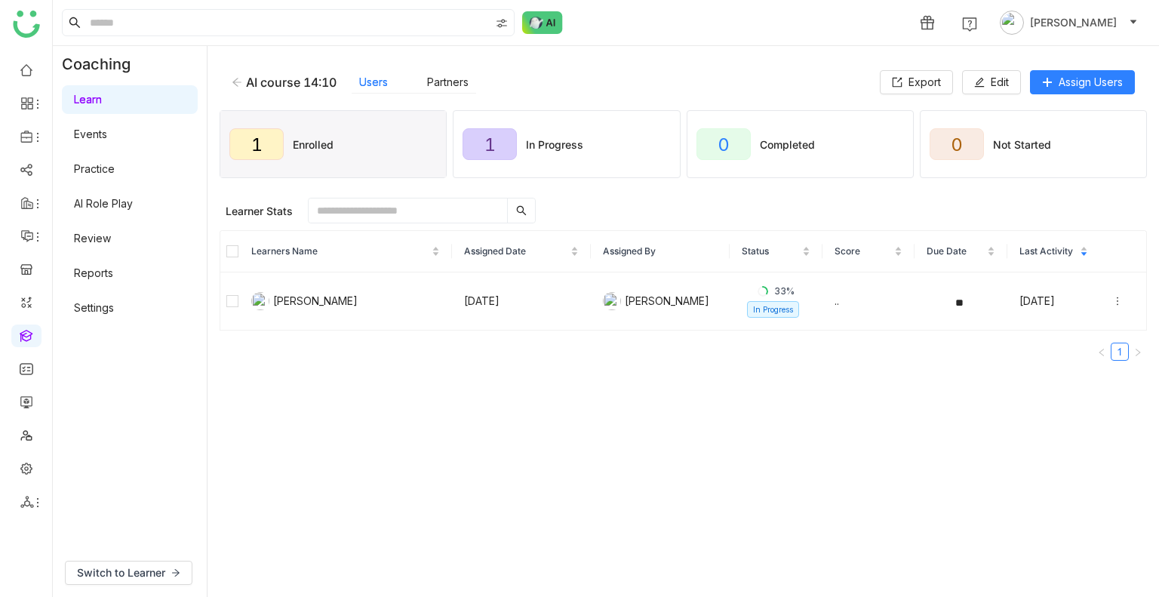
click at [235, 82] on icon at bounding box center [237, 82] width 11 height 11
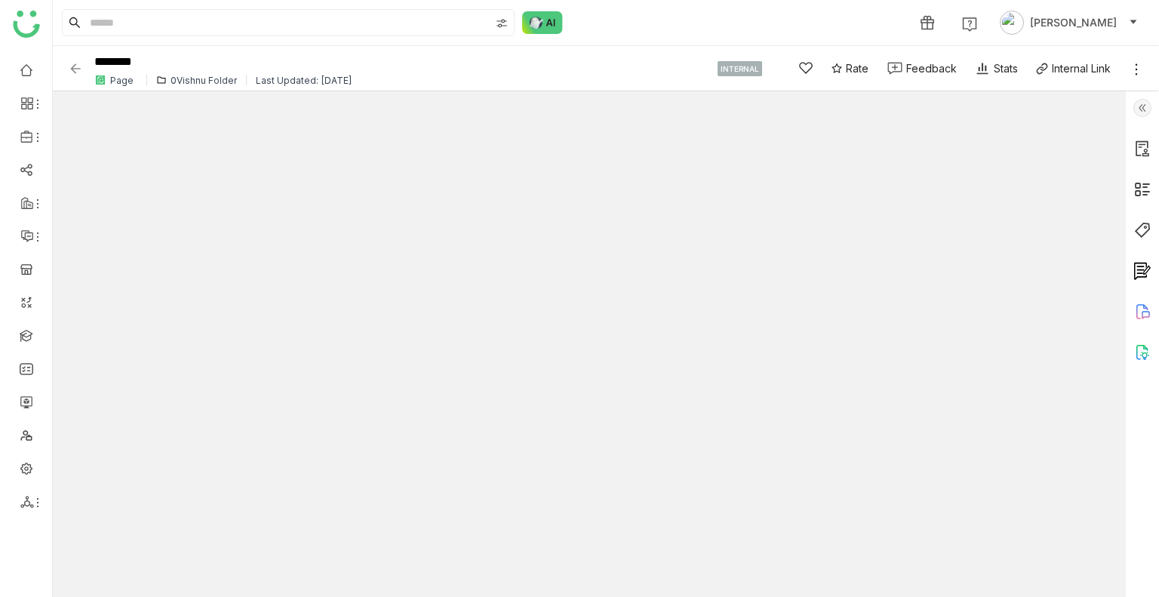
click at [72, 69] on img at bounding box center [75, 68] width 15 height 15
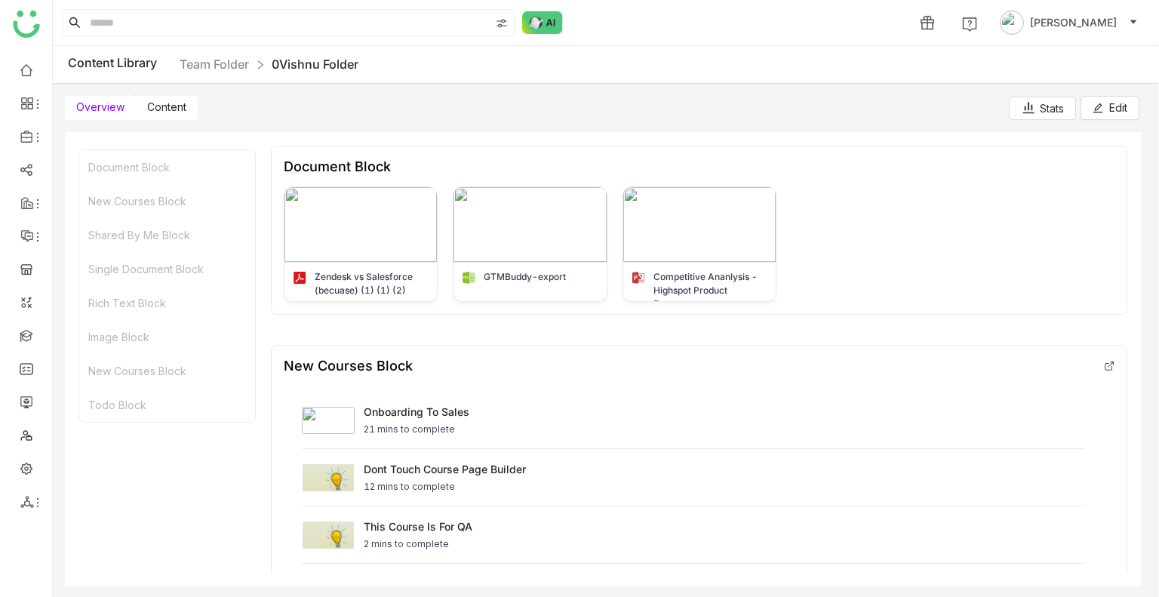
click at [160, 115] on label "Content" at bounding box center [167, 108] width 62 height 24
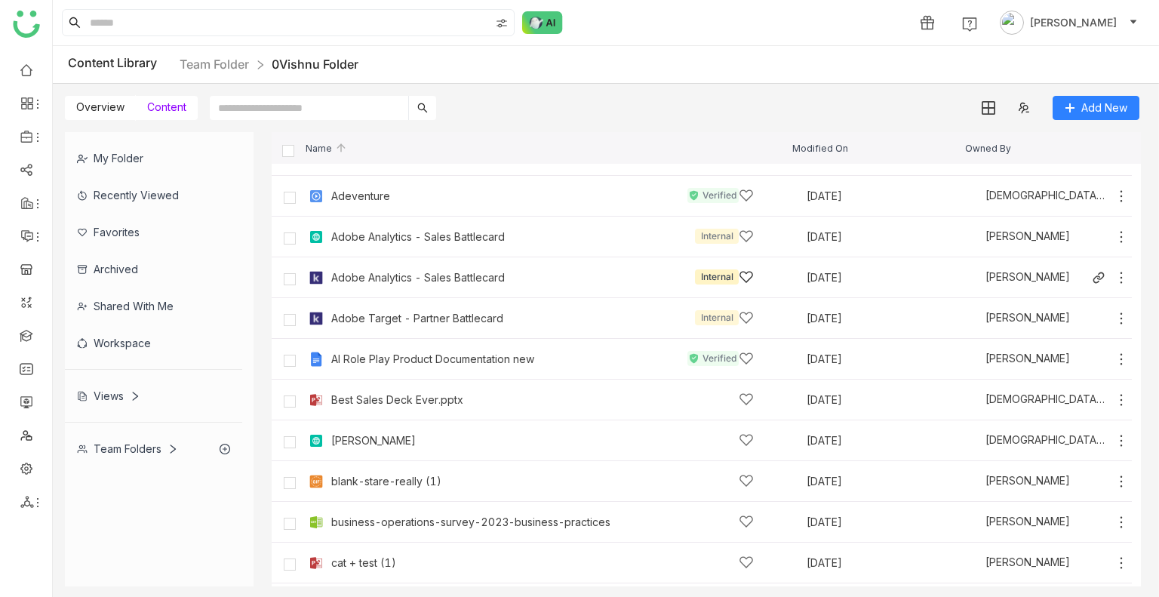
scroll to position [72, 0]
